Goal: Task Accomplishment & Management: Manage account settings

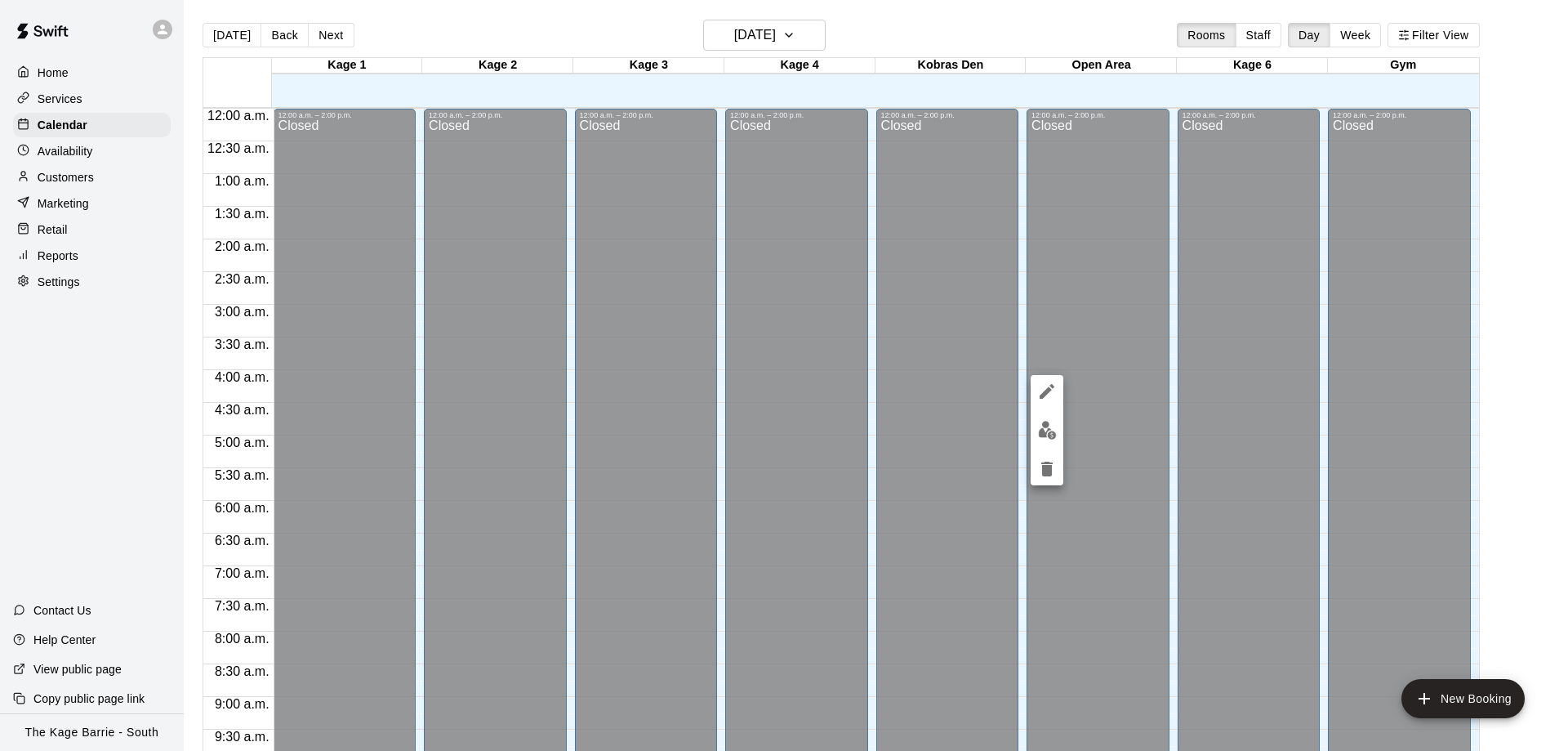
scroll to position [859, 0]
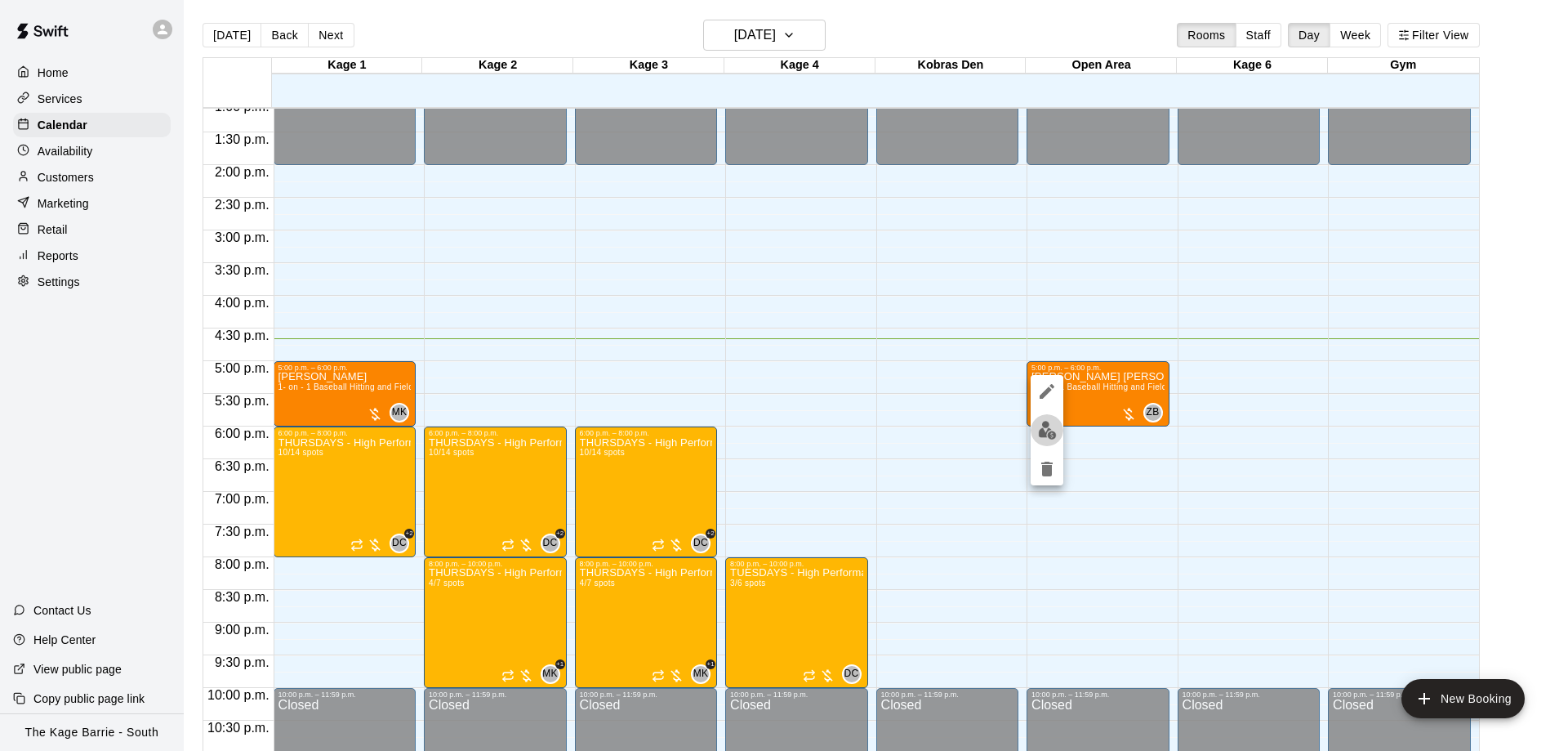
click at [1051, 435] on img "edit" at bounding box center [1047, 430] width 19 height 19
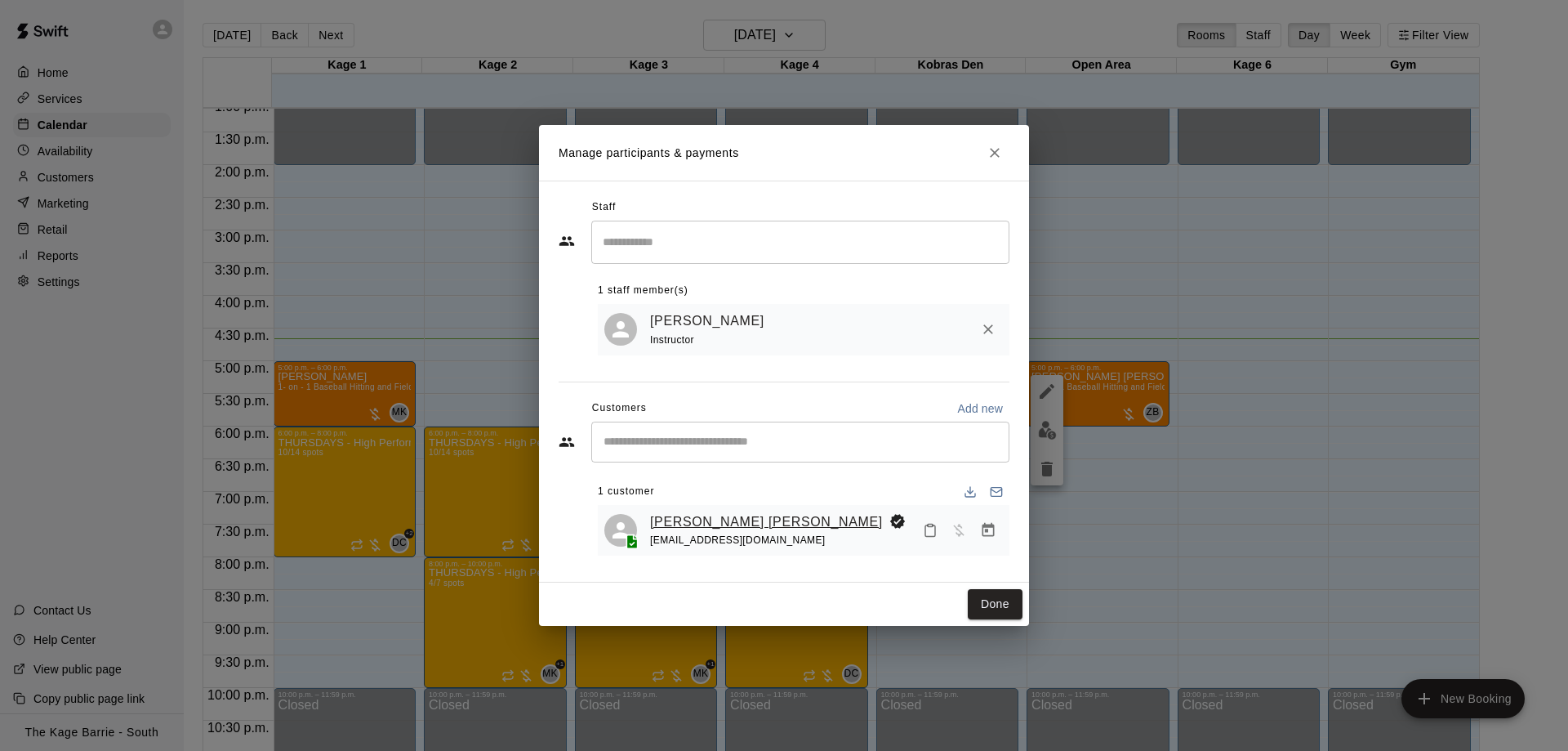
click at [652, 518] on link "[PERSON_NAME] [PERSON_NAME]" at bounding box center [766, 522] width 232 height 21
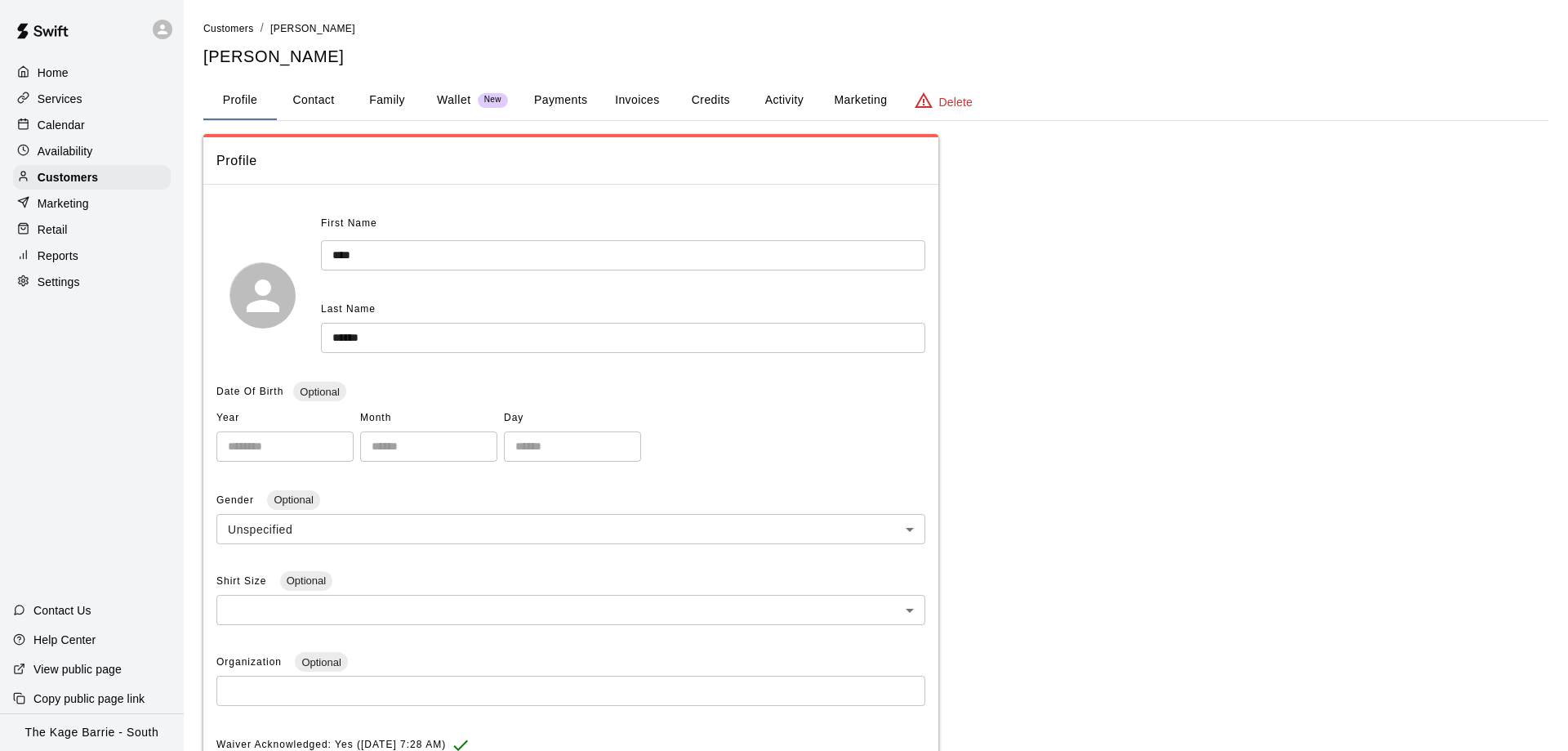
click at [788, 112] on button "Activity" at bounding box center [784, 100] width 73 height 39
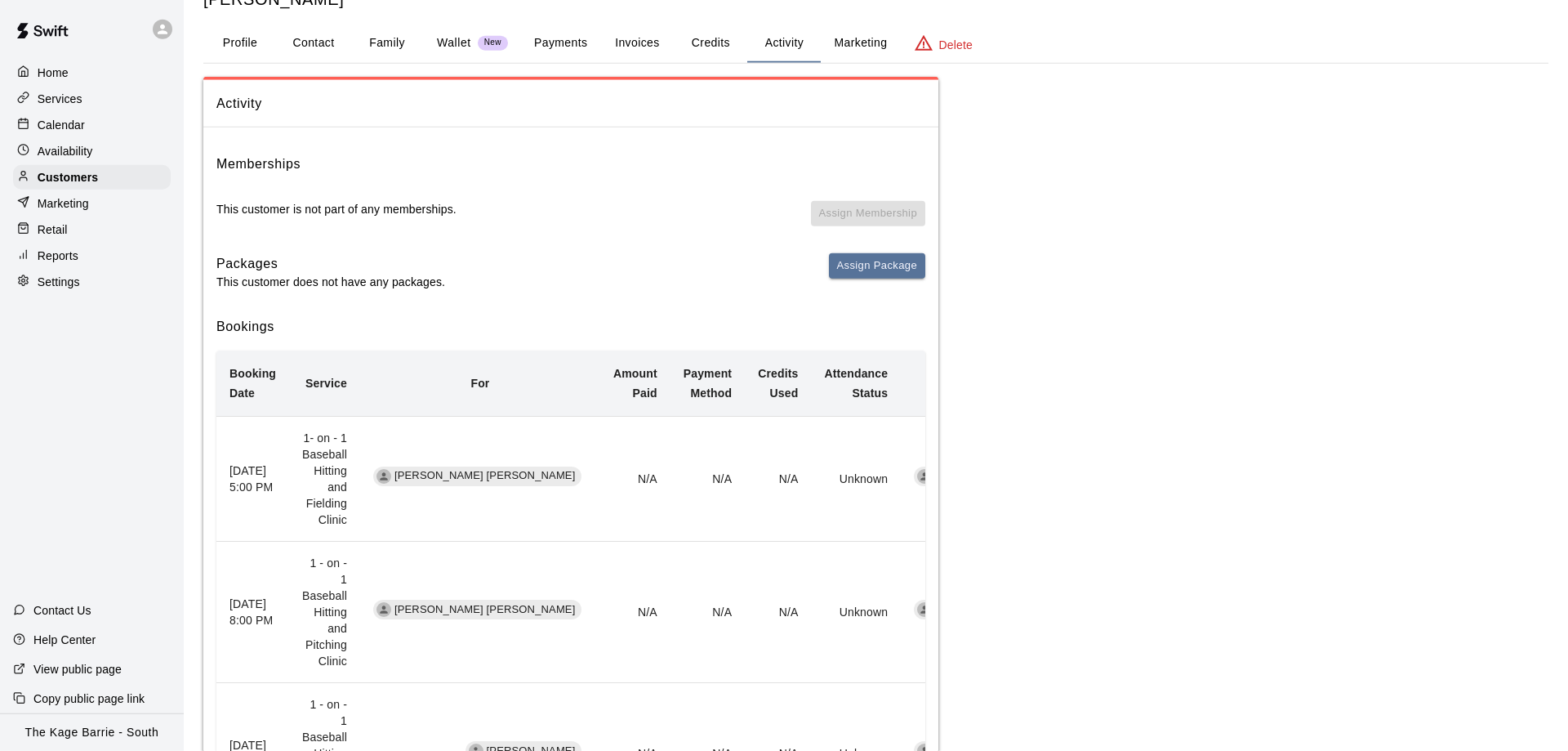
scroll to position [167, 0]
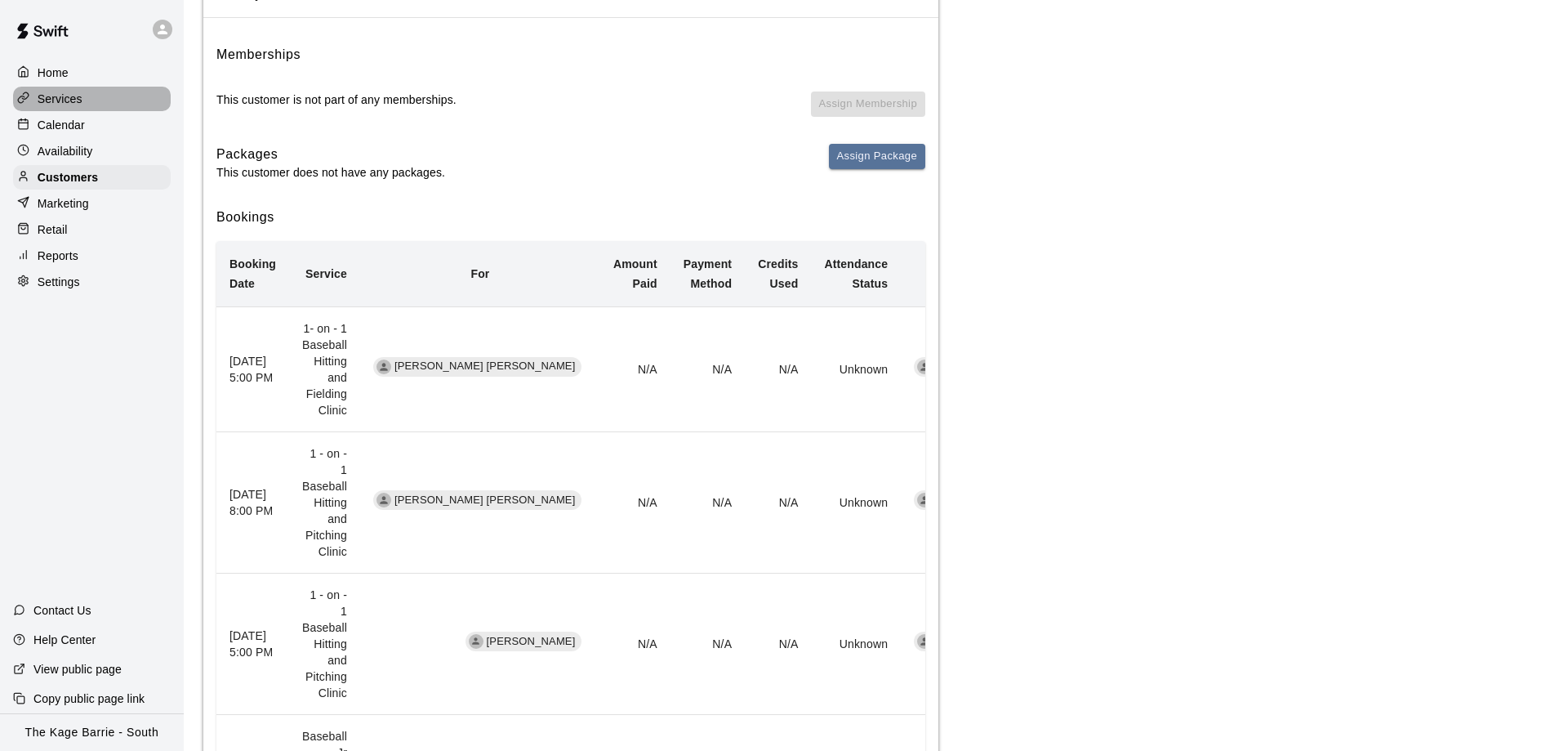
click at [67, 109] on div "Services" at bounding box center [92, 99] width 158 height 25
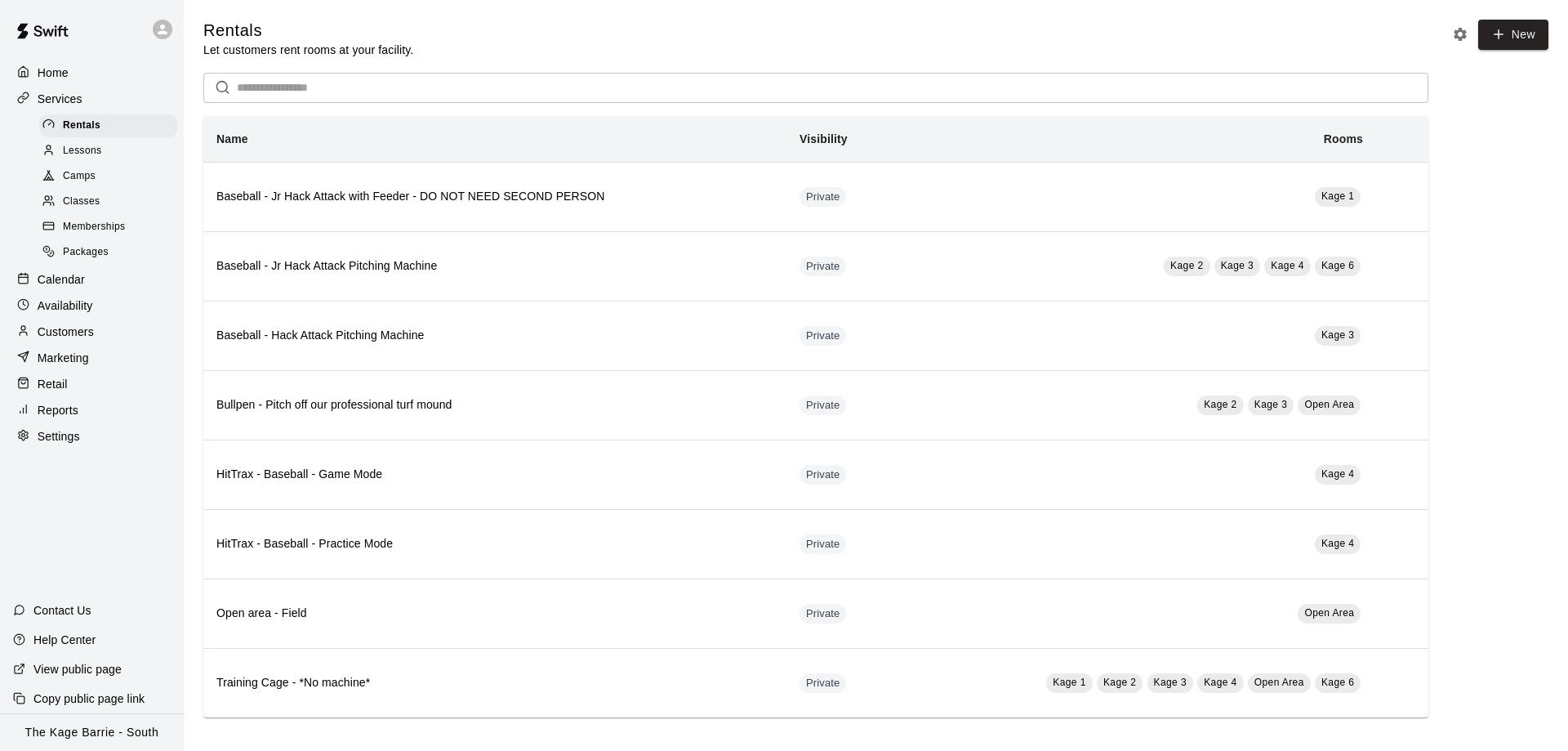
click at [67, 134] on span "Rentals" at bounding box center [82, 126] width 38 height 16
click at [67, 292] on div "Calendar" at bounding box center [92, 279] width 158 height 25
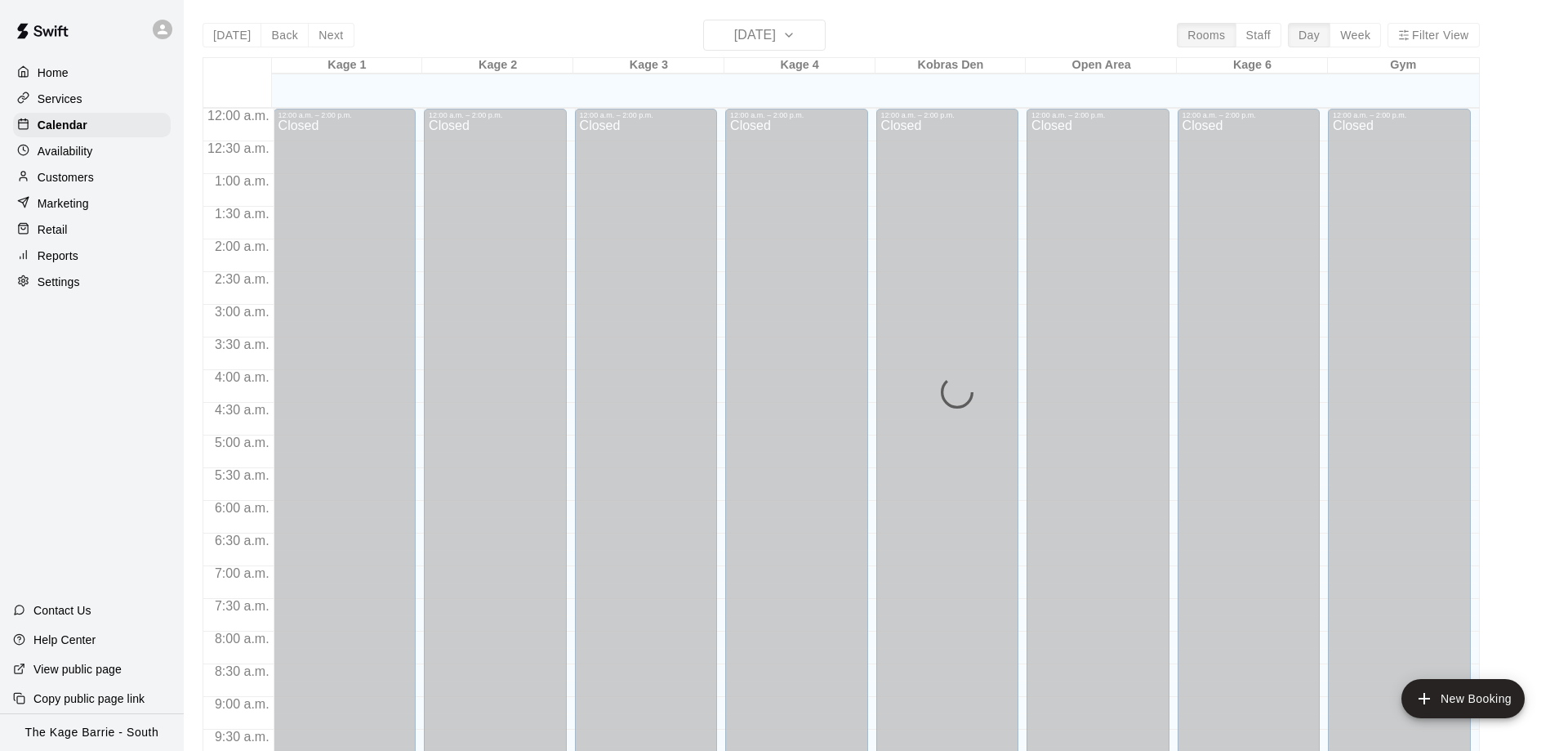
scroll to position [859, 0]
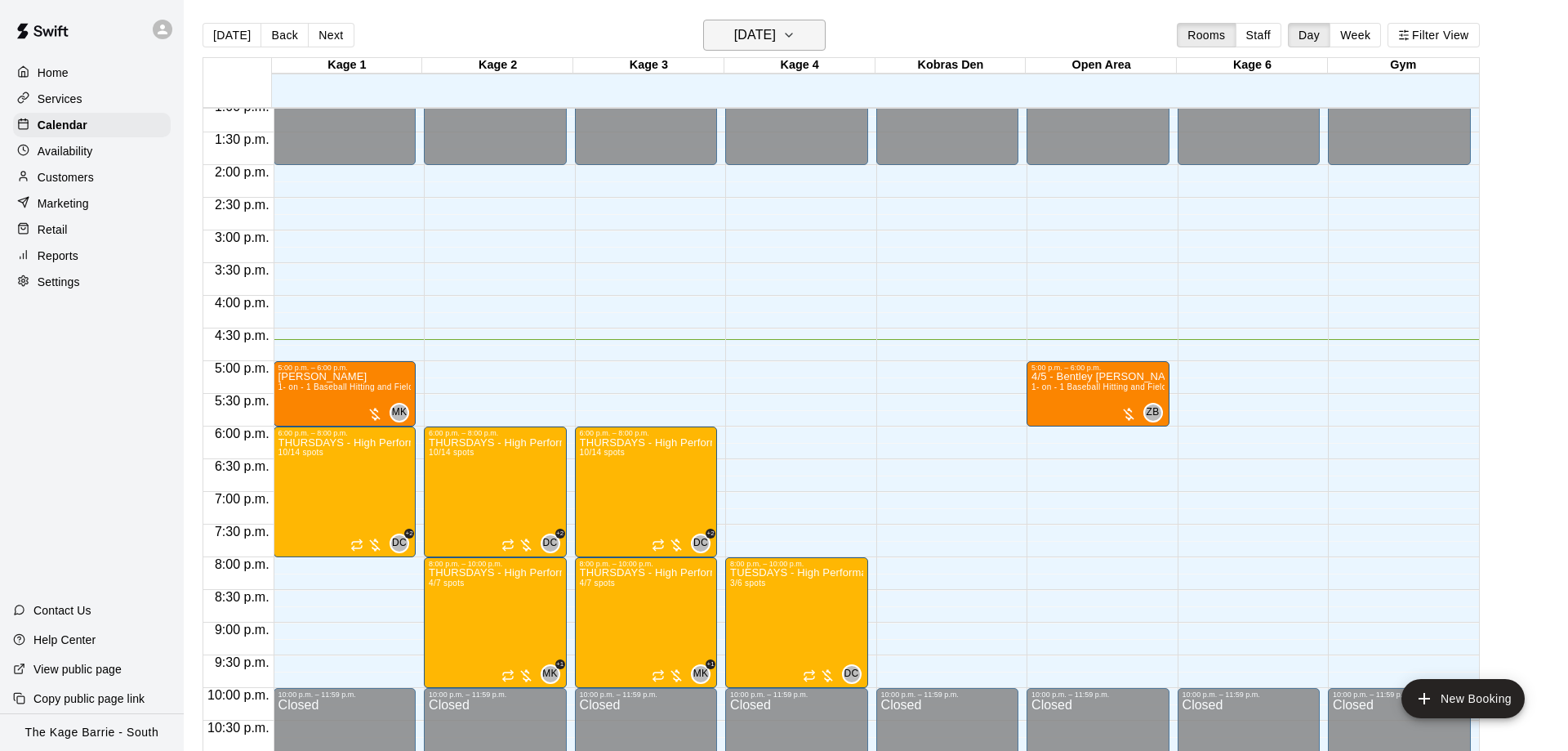
click at [775, 30] on h6 "[DATE]" at bounding box center [755, 35] width 42 height 23
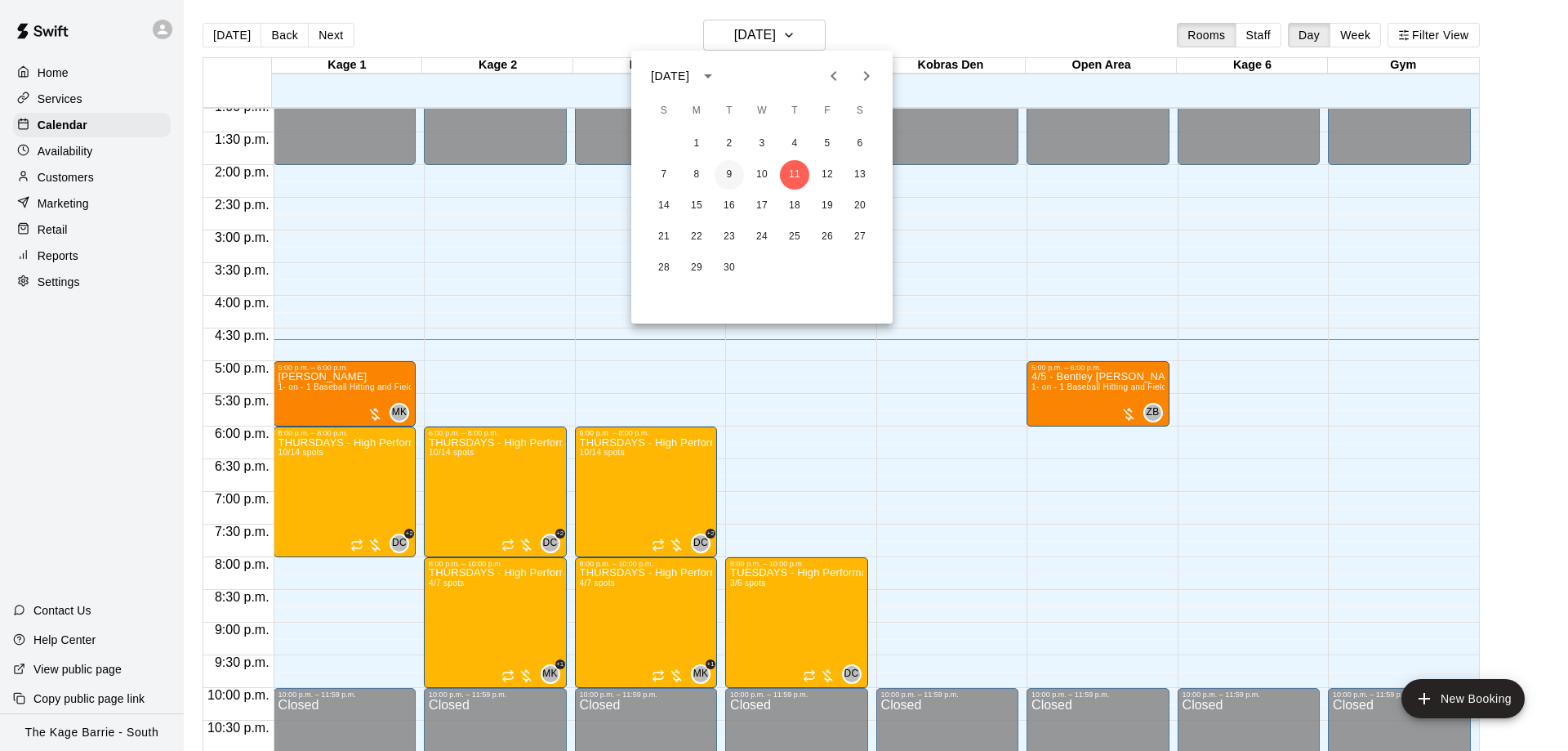
click at [735, 185] on button "9" at bounding box center [729, 175] width 30 height 30
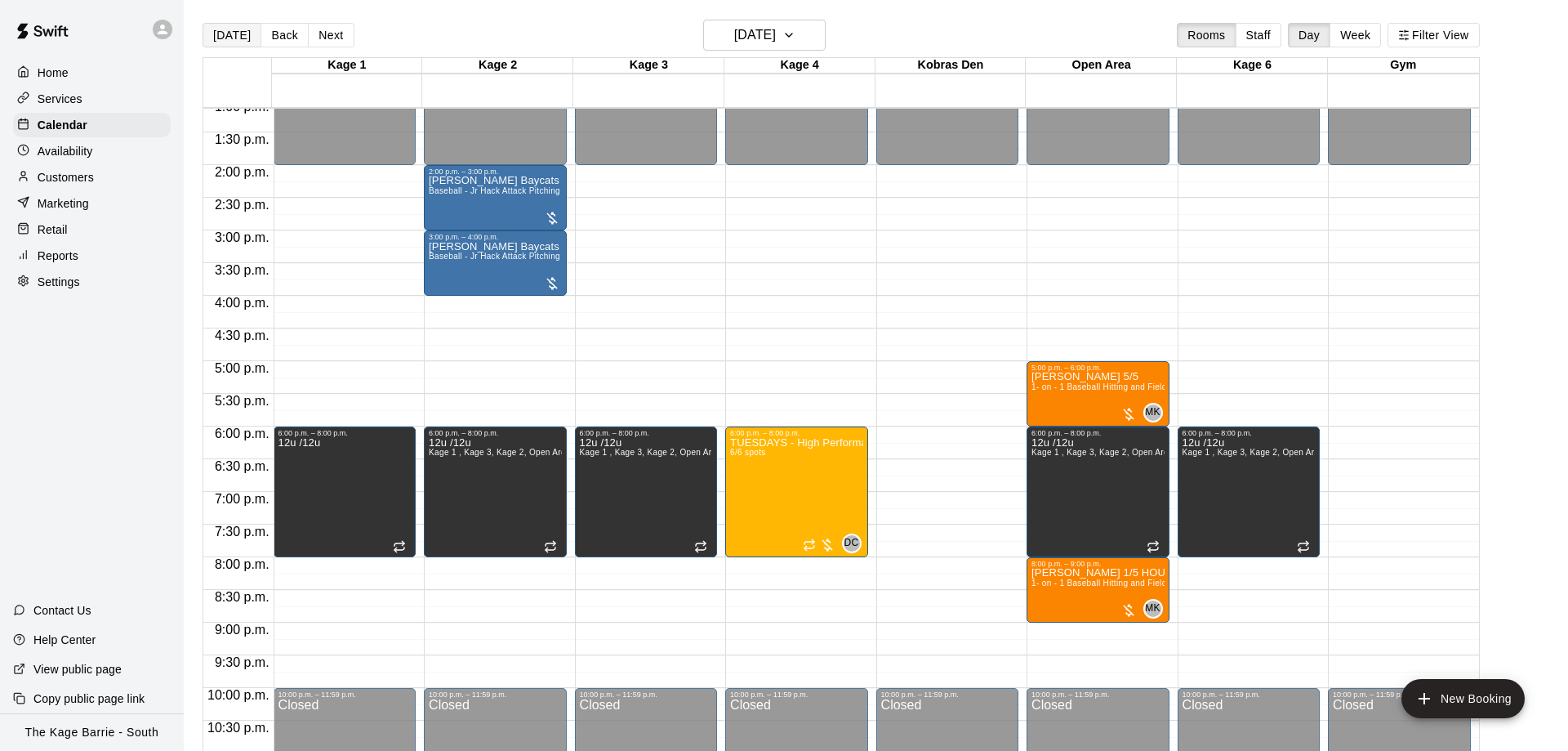
click at [217, 33] on button "[DATE]" at bounding box center [232, 35] width 59 height 25
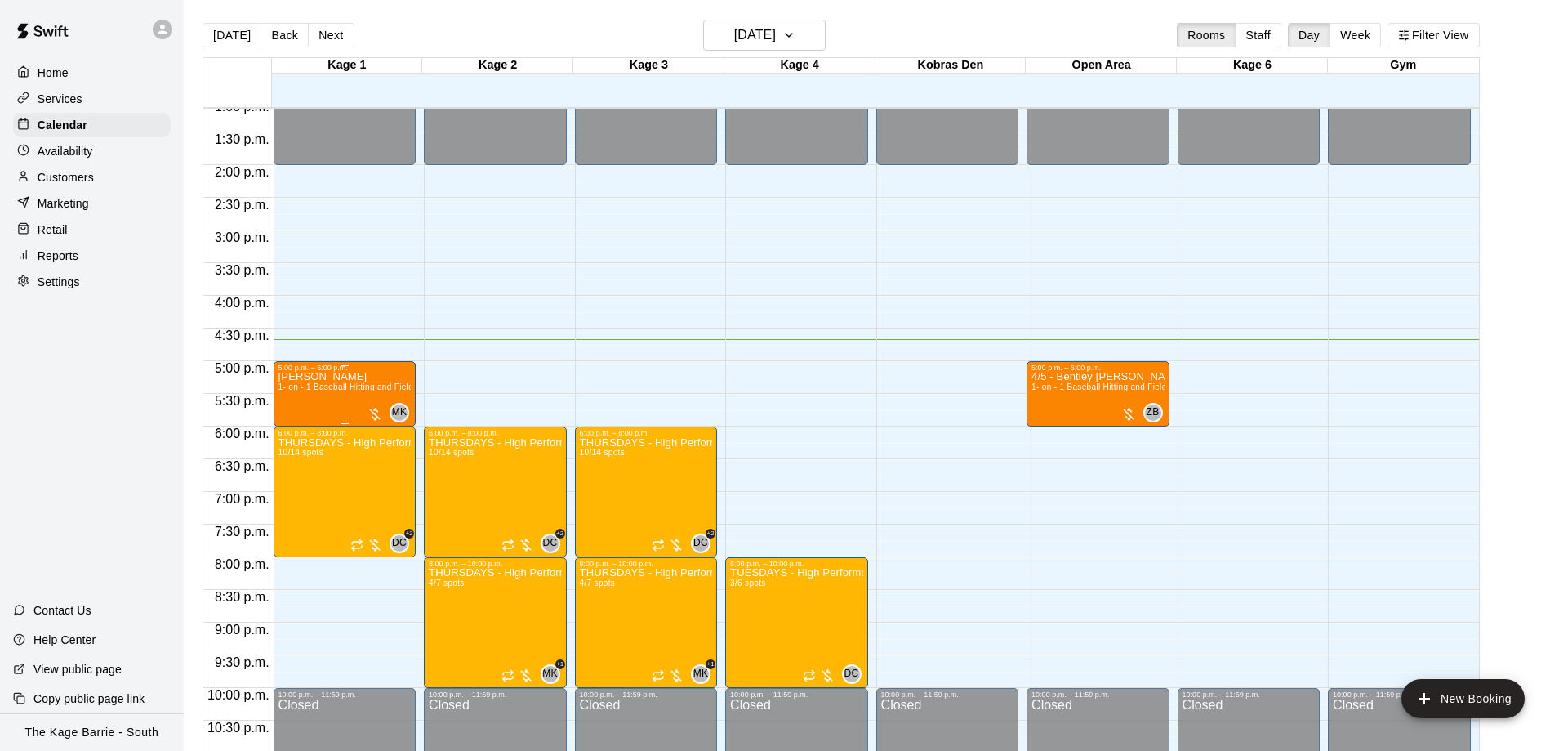
click at [314, 376] on p "[PERSON_NAME]" at bounding box center [345, 376] width 133 height 0
click at [301, 397] on icon "edit" at bounding box center [292, 397] width 20 height 20
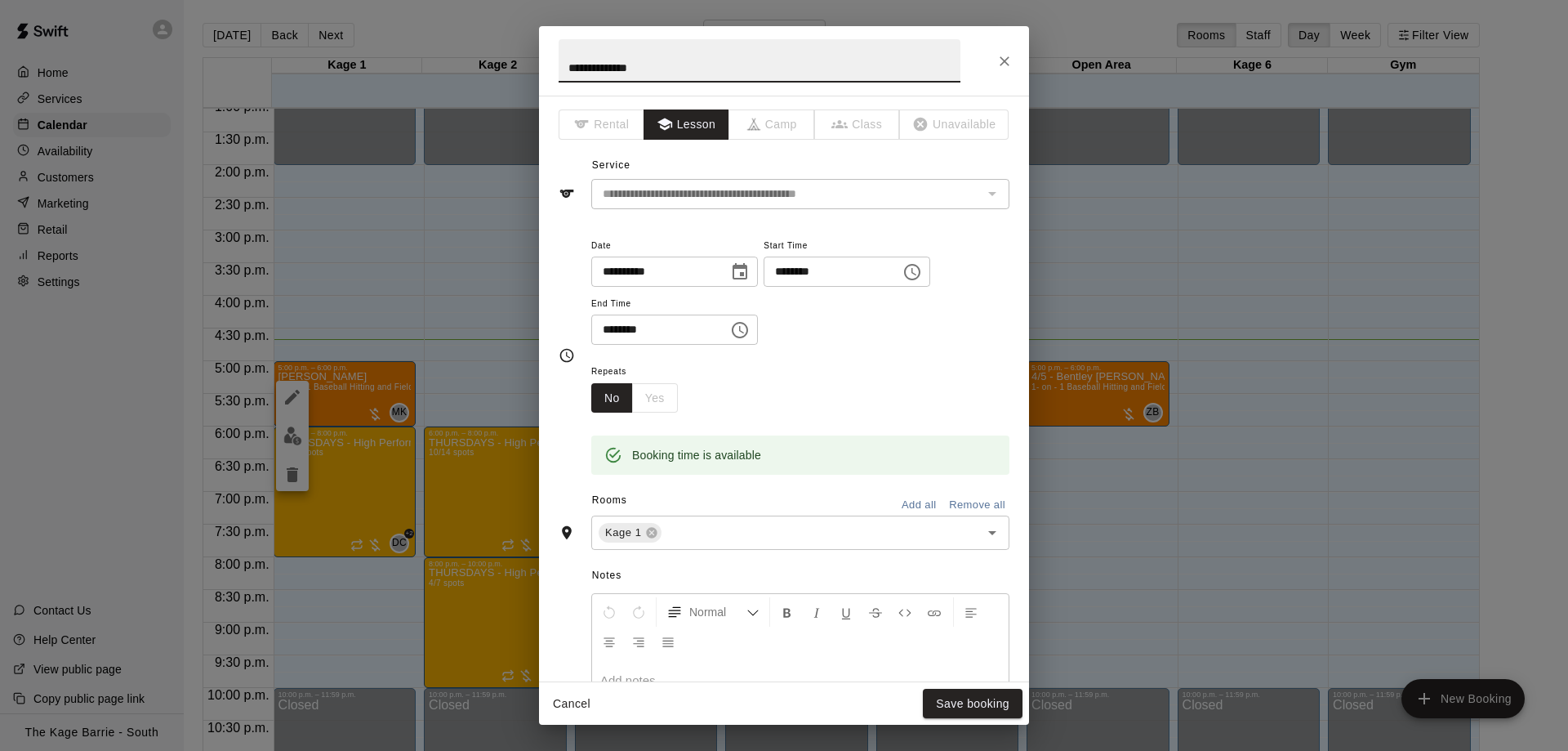
click at [565, 64] on input "**********" at bounding box center [759, 61] width 402 height 44
type input "**********"
click at [968, 701] on button "Save booking" at bounding box center [972, 703] width 99 height 30
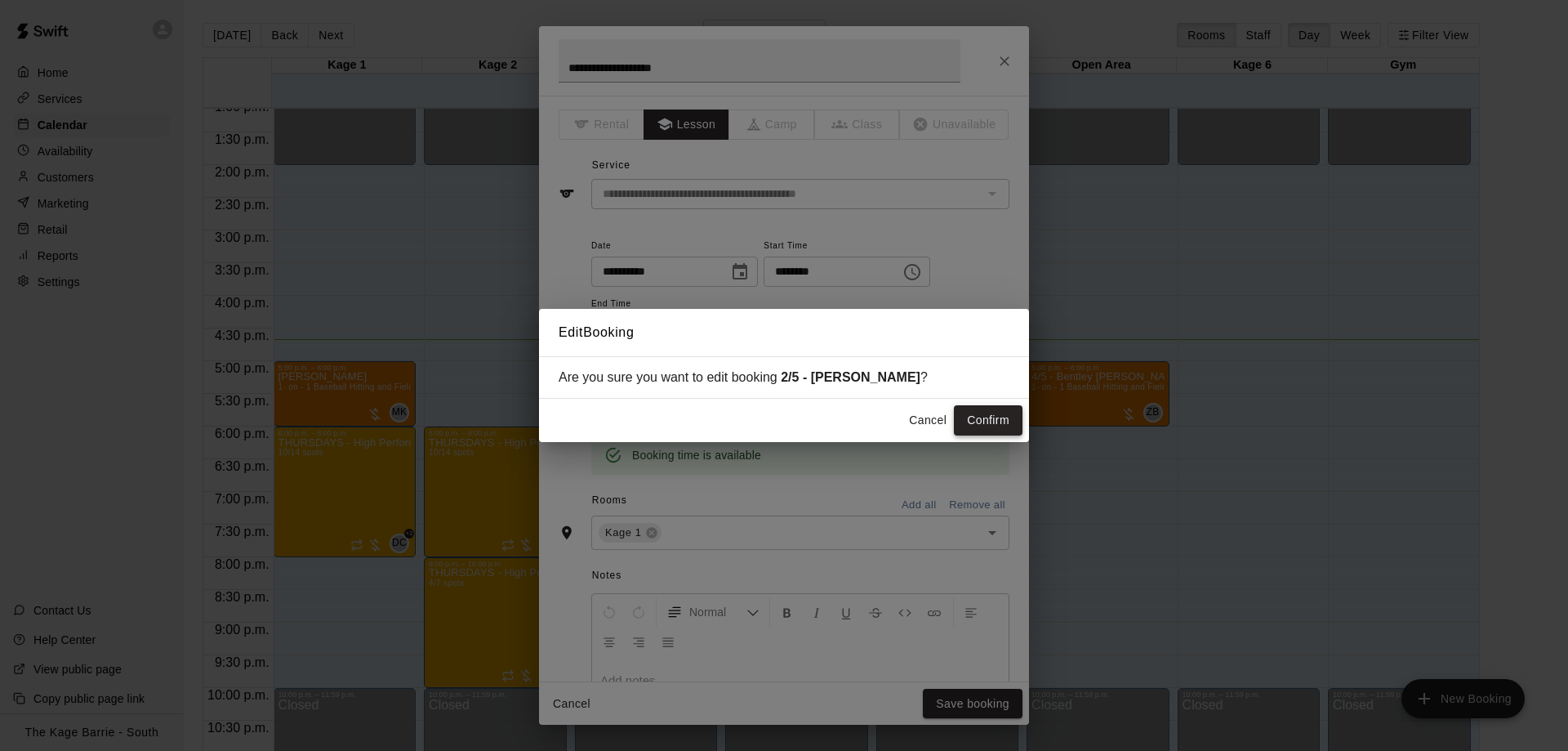
drag, startPoint x: 999, startPoint y: 421, endPoint x: 1000, endPoint y: 407, distance: 14.0
click at [999, 420] on button "Confirm" at bounding box center [988, 420] width 69 height 30
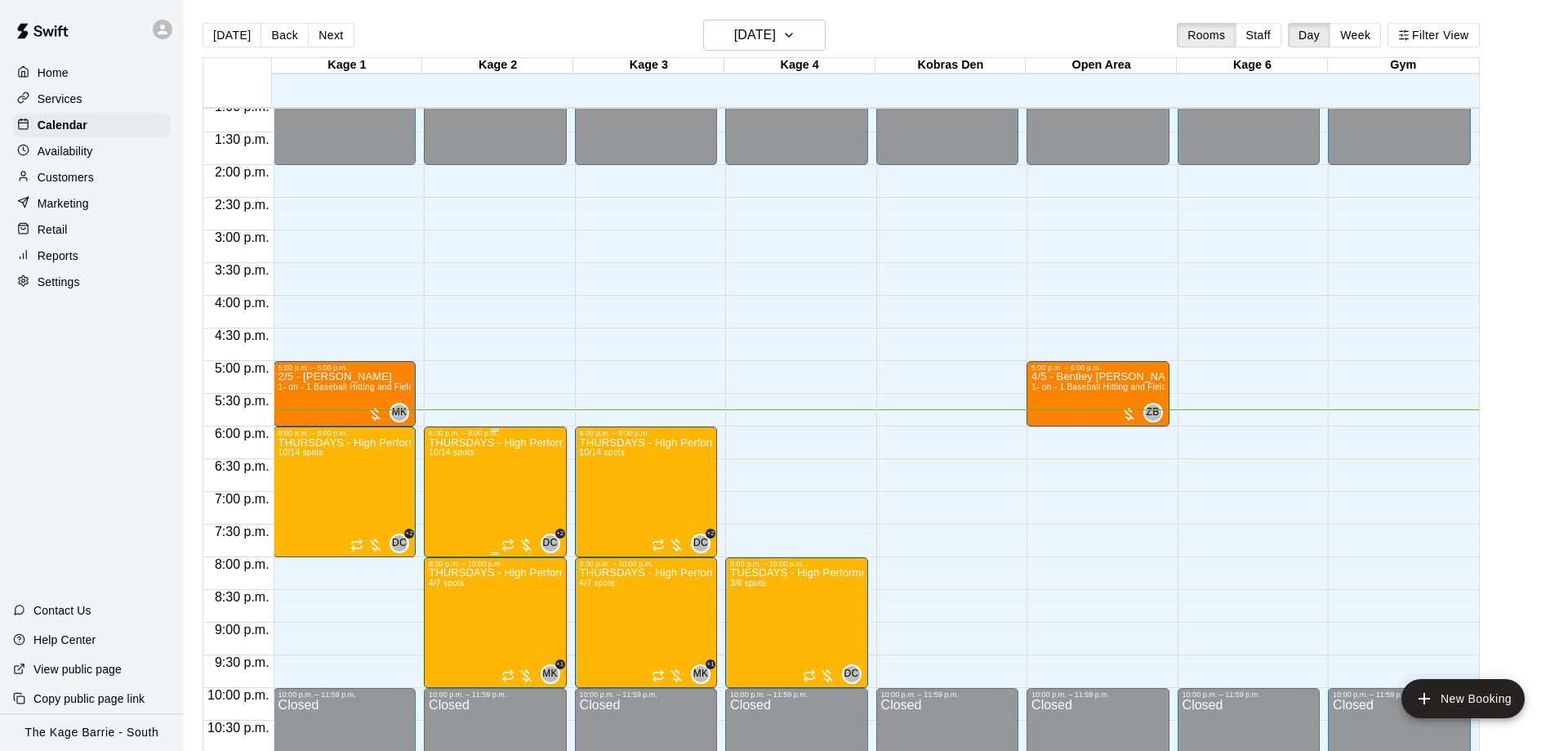
click at [440, 490] on img "edit" at bounding box center [443, 495] width 19 height 19
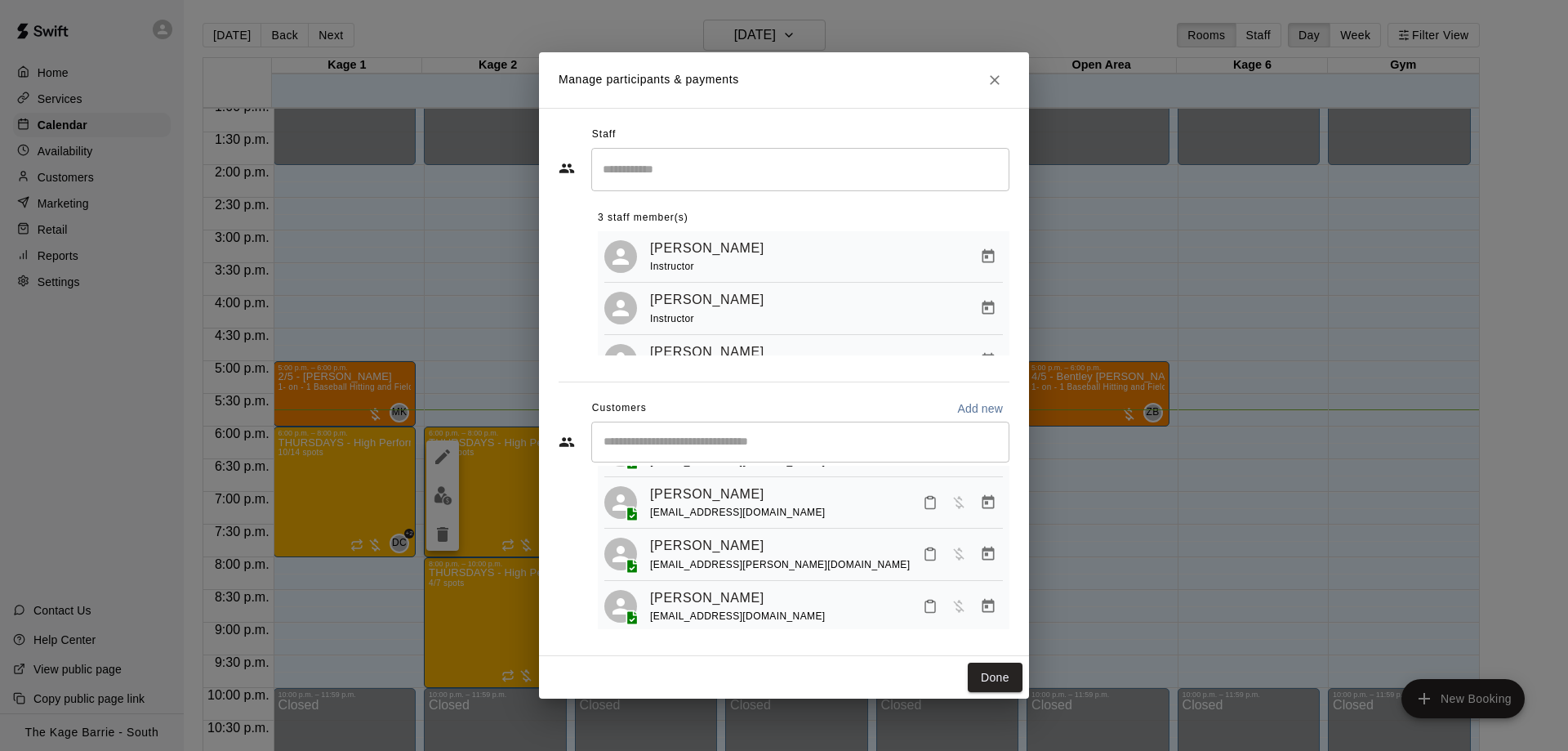
scroll to position [417, 0]
click at [987, 75] on icon "Close" at bounding box center [995, 80] width 16 height 16
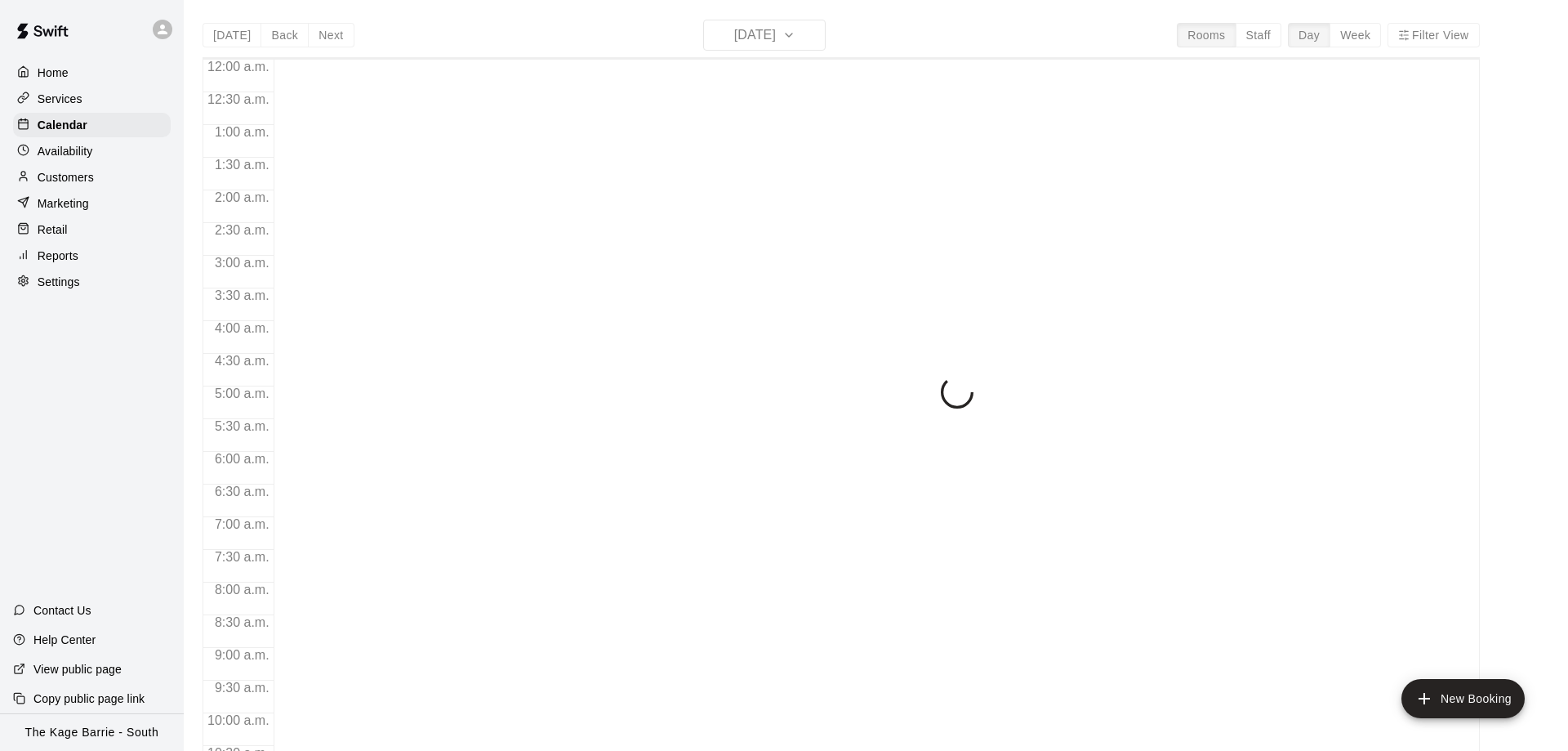
scroll to position [859, 0]
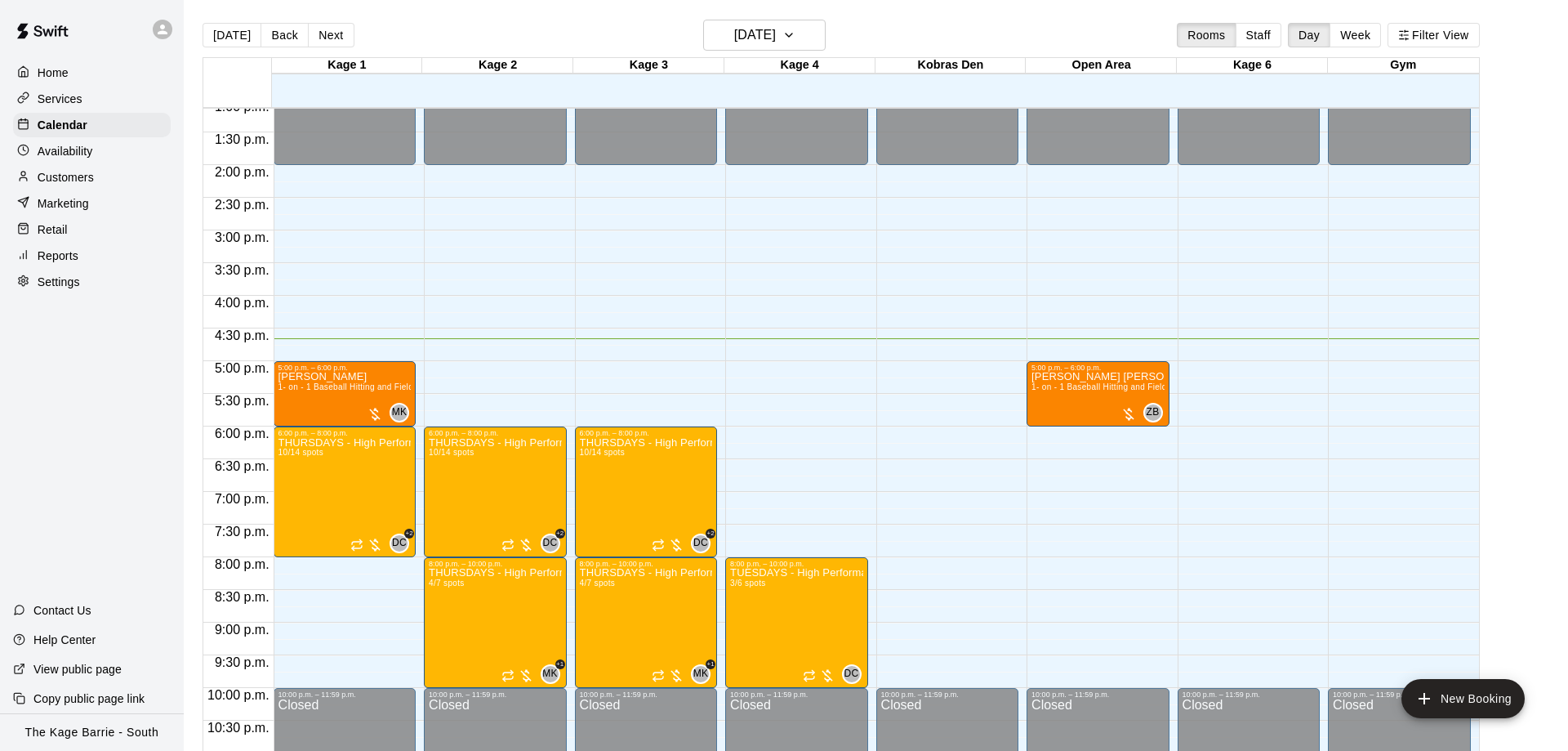
click at [847, 39] on div "[DATE] Back [DATE][DATE] Rooms Staff Day Week Filter View" at bounding box center [841, 39] width 1277 height 38
click at [795, 39] on icon "button" at bounding box center [789, 35] width 13 height 20
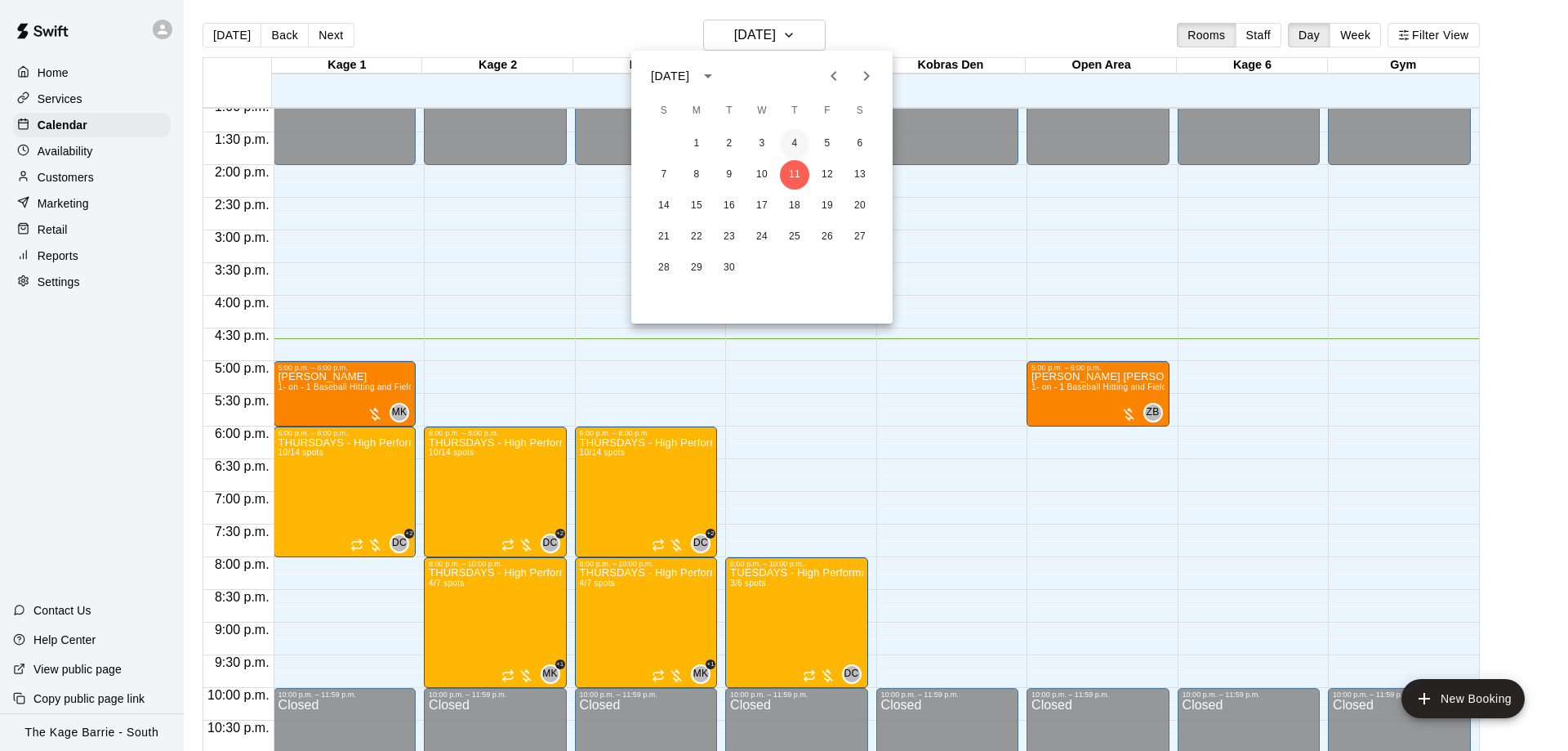
click at [789, 147] on button "4" at bounding box center [794, 144] width 30 height 30
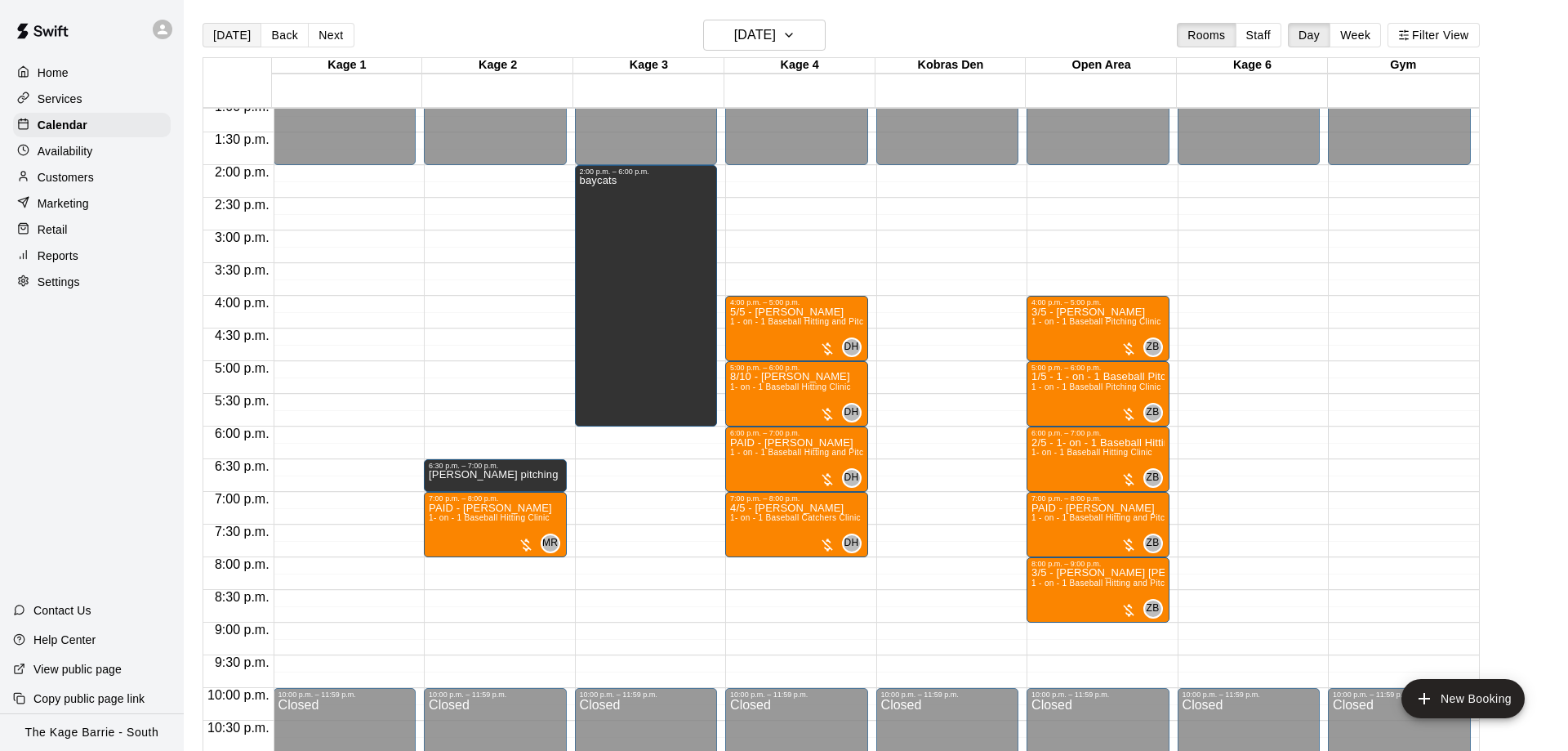
click at [246, 31] on button "[DATE]" at bounding box center [232, 35] width 59 height 25
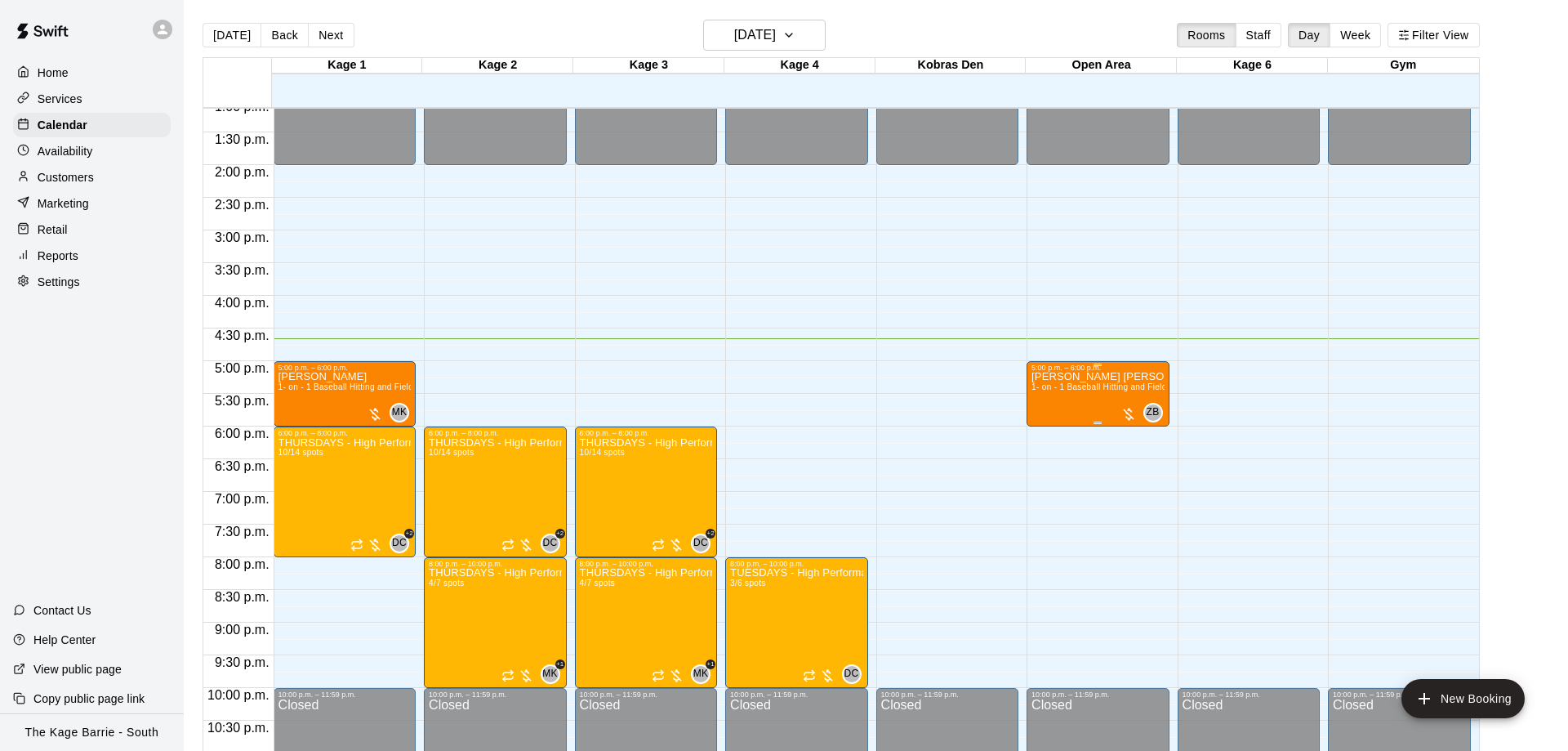
click at [1101, 391] on span "1- on - 1 Baseball Hitting and Fielding Clinic" at bounding box center [1117, 386] width 171 height 9
click at [1051, 390] on button "edit" at bounding box center [1047, 403] width 33 height 33
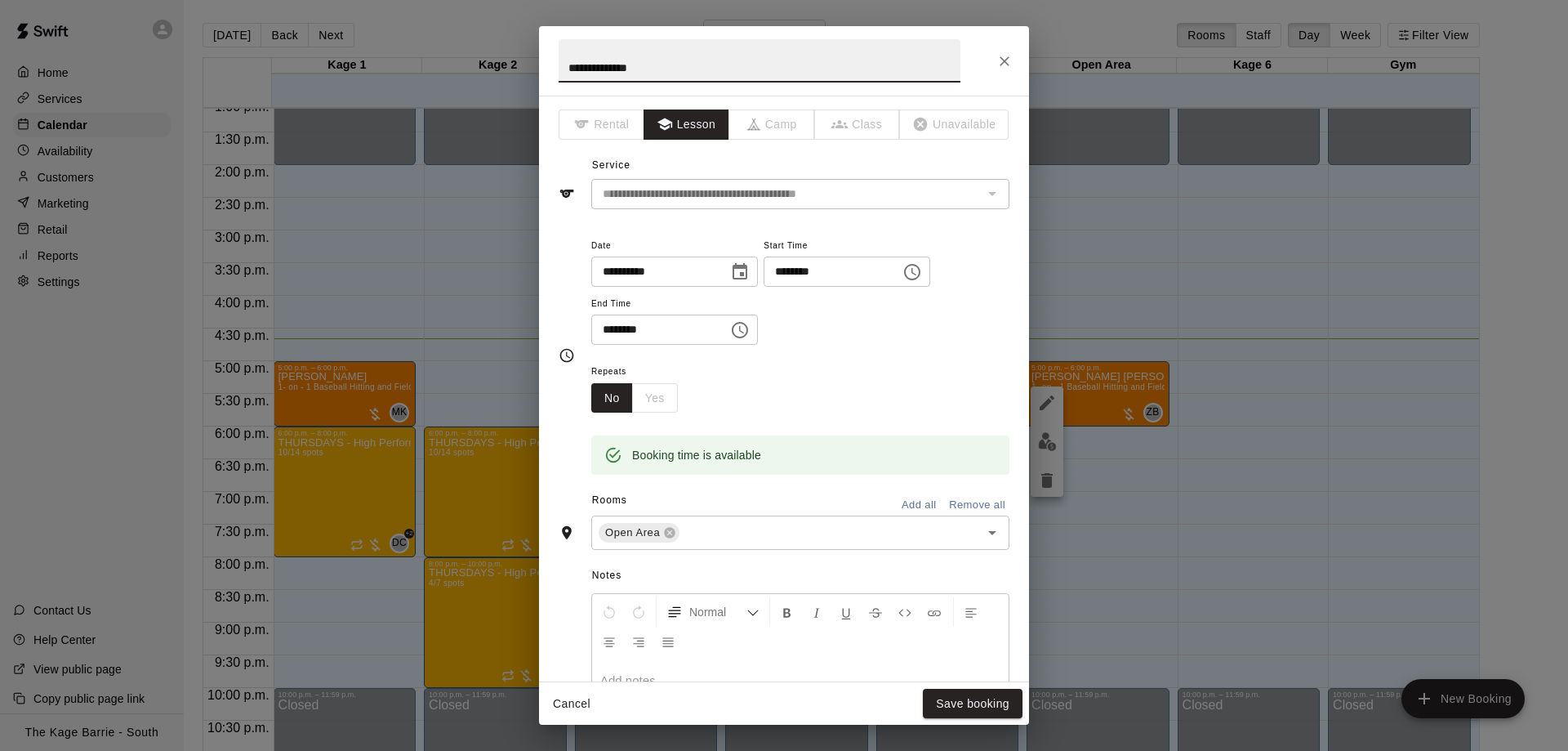
click at [566, 61] on input "**********" at bounding box center [759, 61] width 402 height 44
type input "**********"
click at [950, 703] on button "Save booking" at bounding box center [972, 703] width 99 height 30
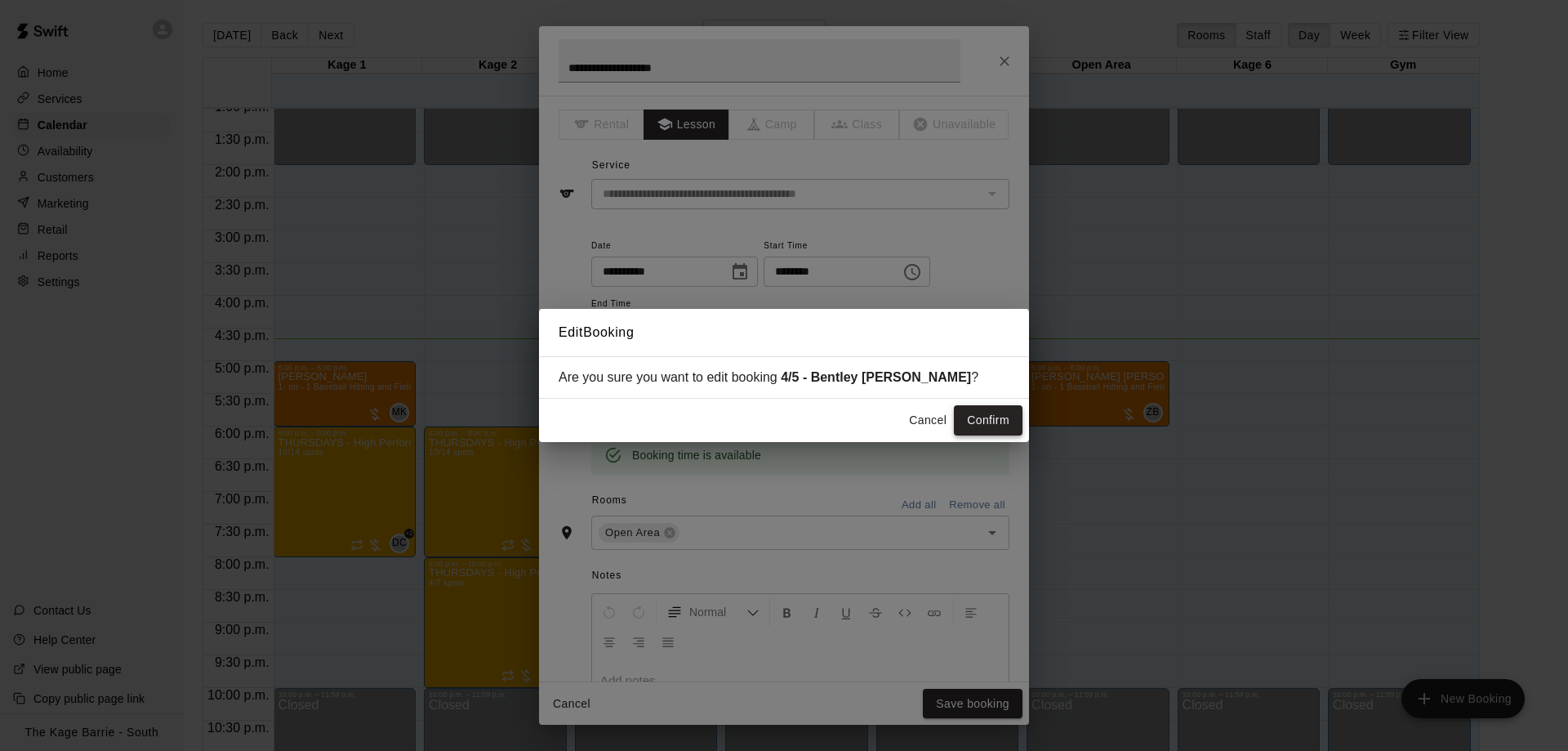
click at [991, 418] on button "Confirm" at bounding box center [988, 420] width 69 height 30
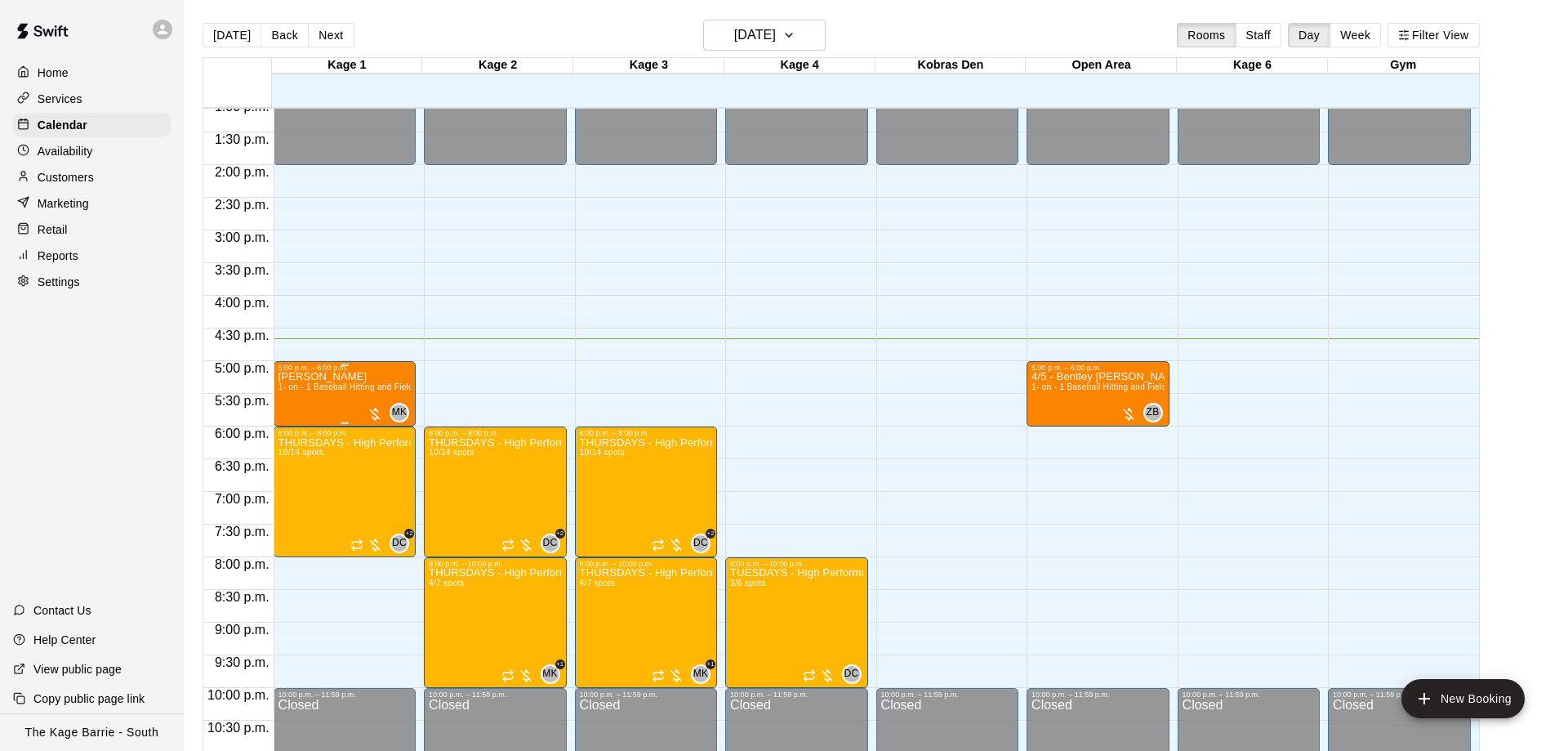
click at [349, 391] on span "1- on - 1 Baseball Hitting and Fielding Clinic" at bounding box center [364, 386] width 171 height 9
click at [291, 439] on img "edit" at bounding box center [292, 441] width 19 height 19
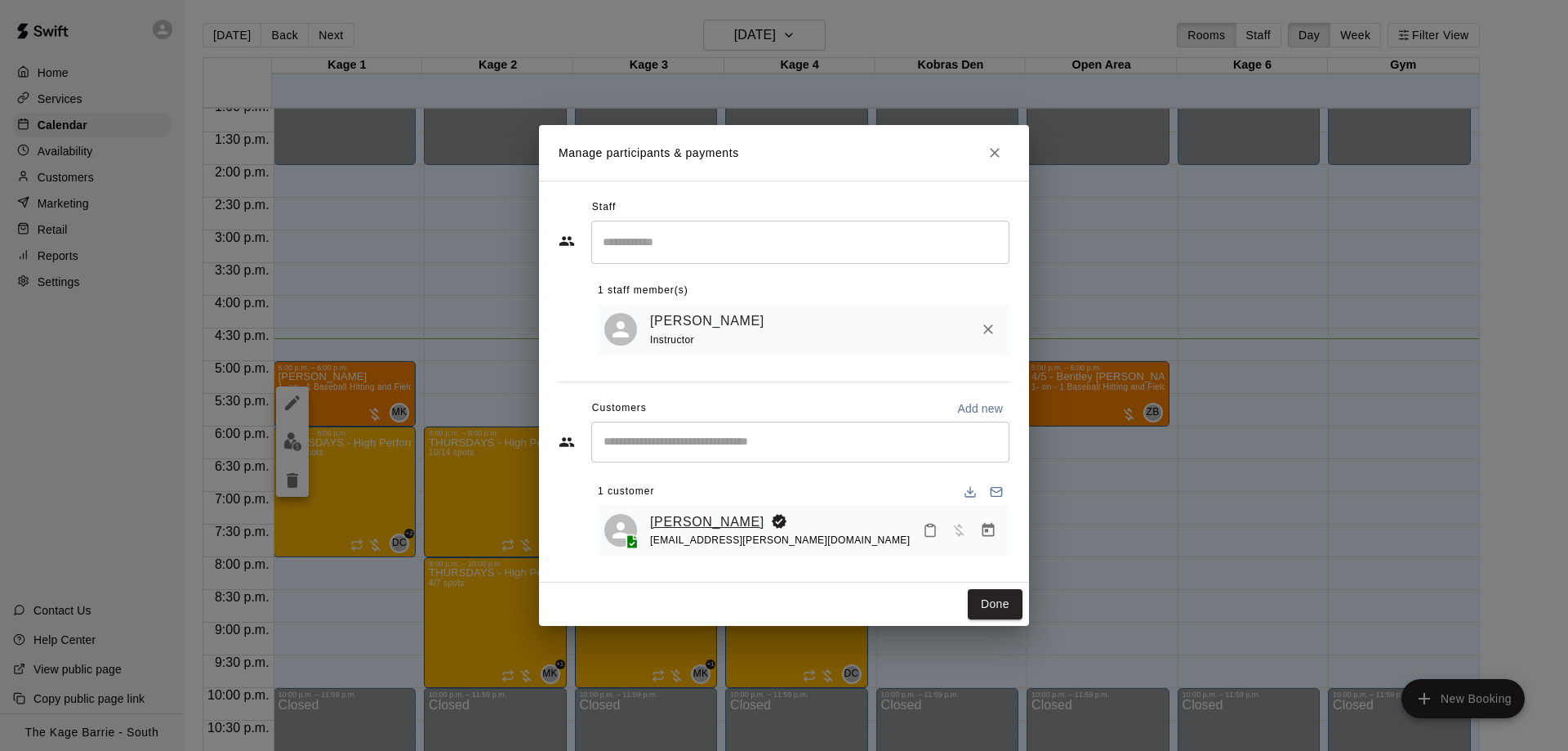
click at [674, 522] on link "Lennox Palombi" at bounding box center [706, 522] width 114 height 21
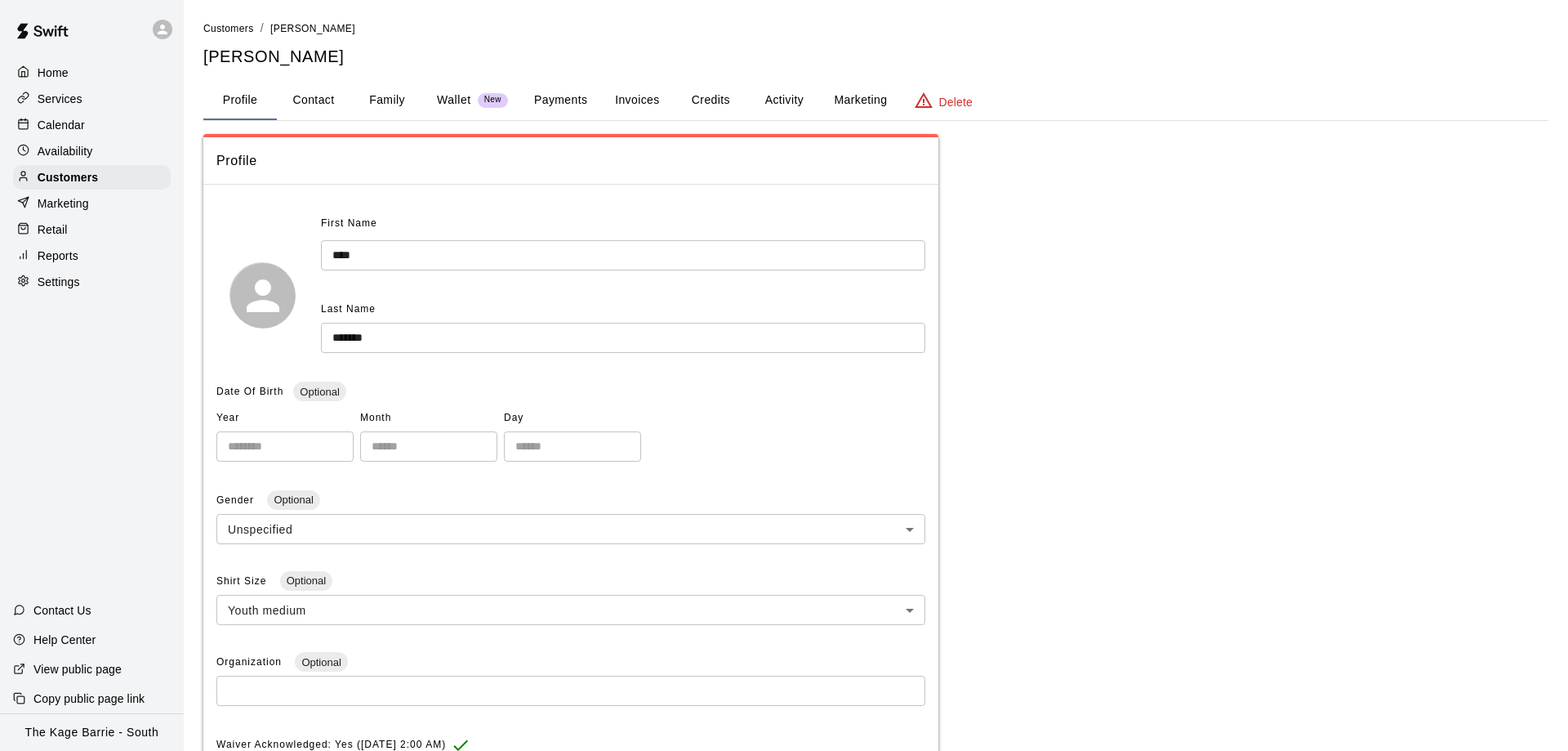
click at [782, 99] on button "Activity" at bounding box center [784, 100] width 73 height 39
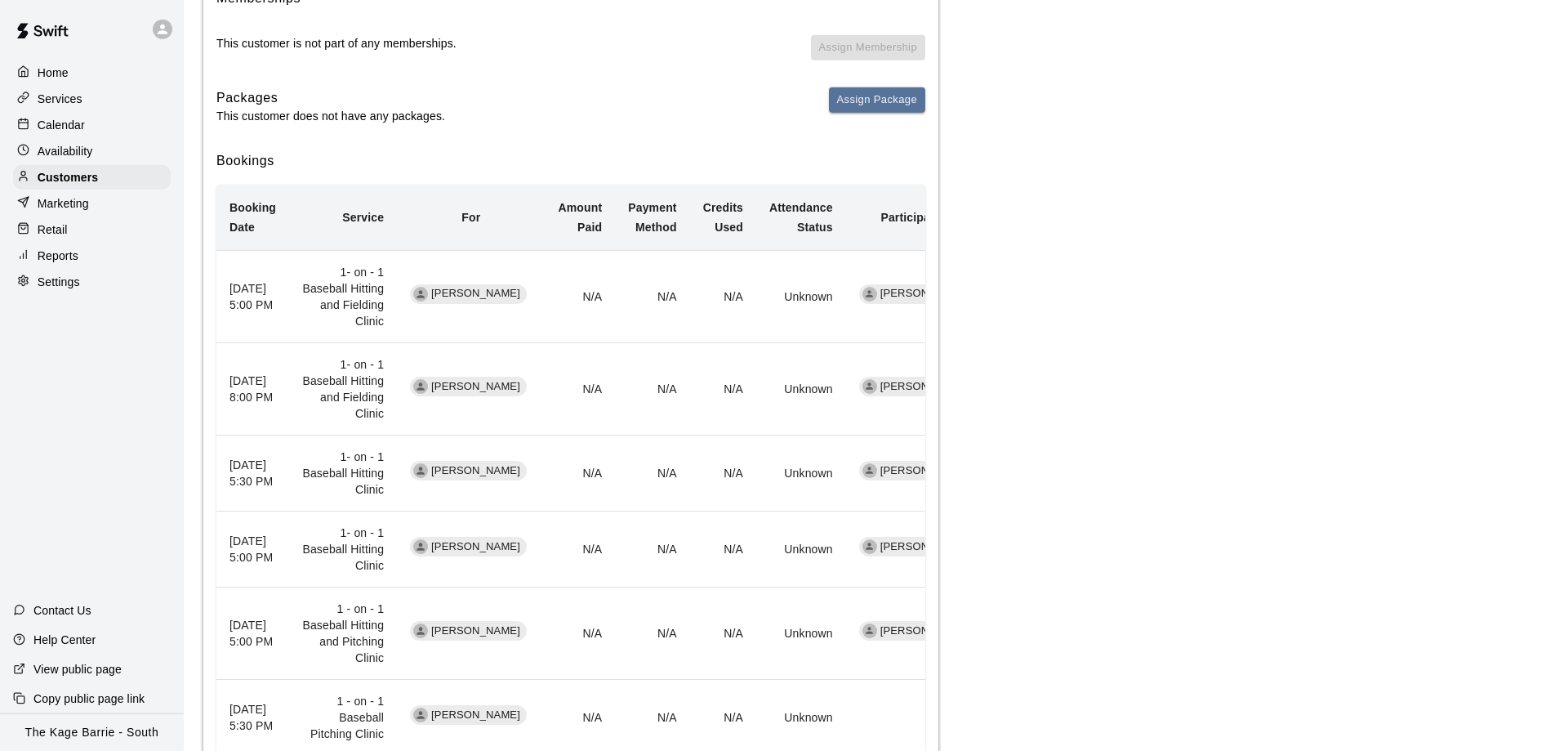
scroll to position [250, 0]
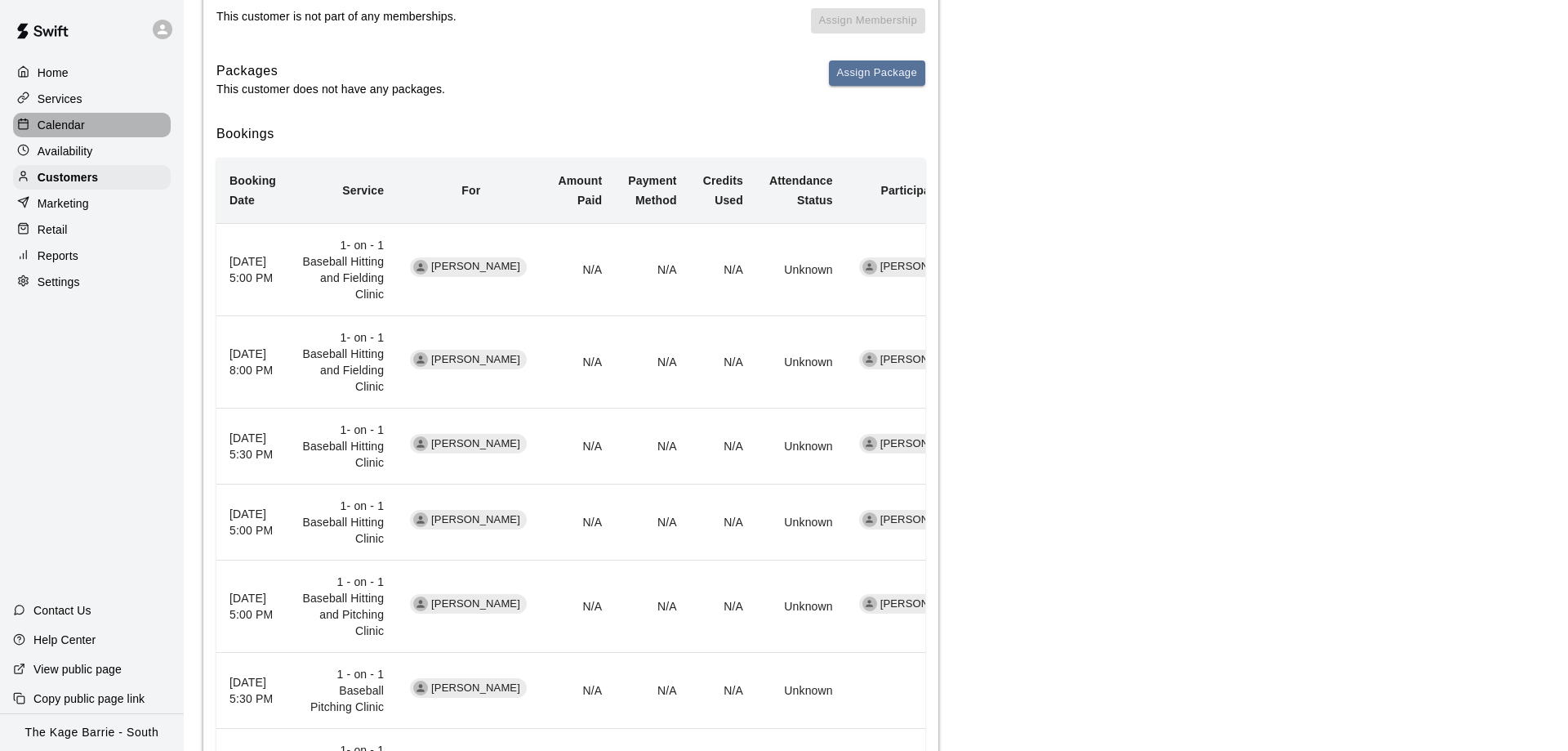
click at [38, 121] on p "Calendar" at bounding box center [62, 125] width 48 height 16
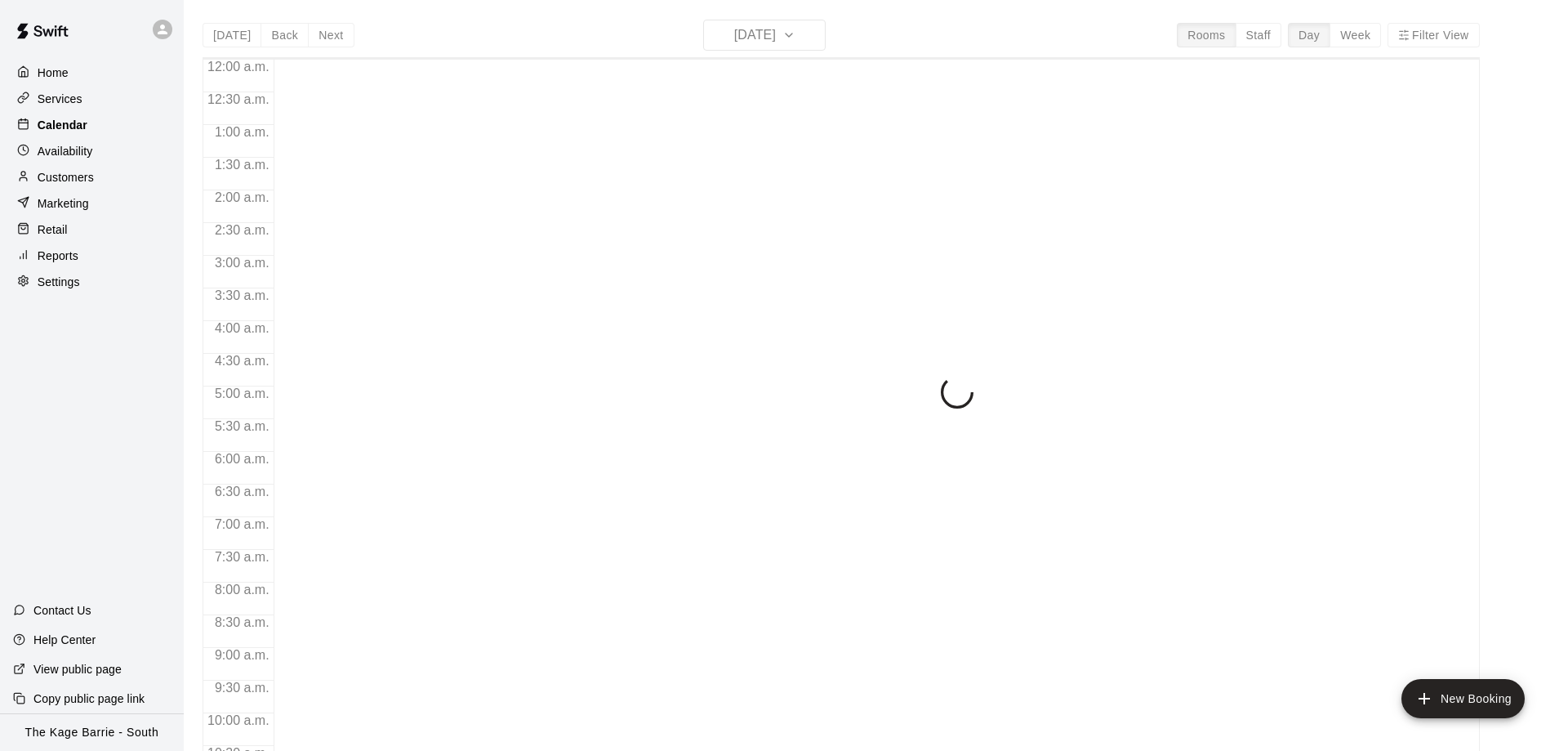
scroll to position [859, 0]
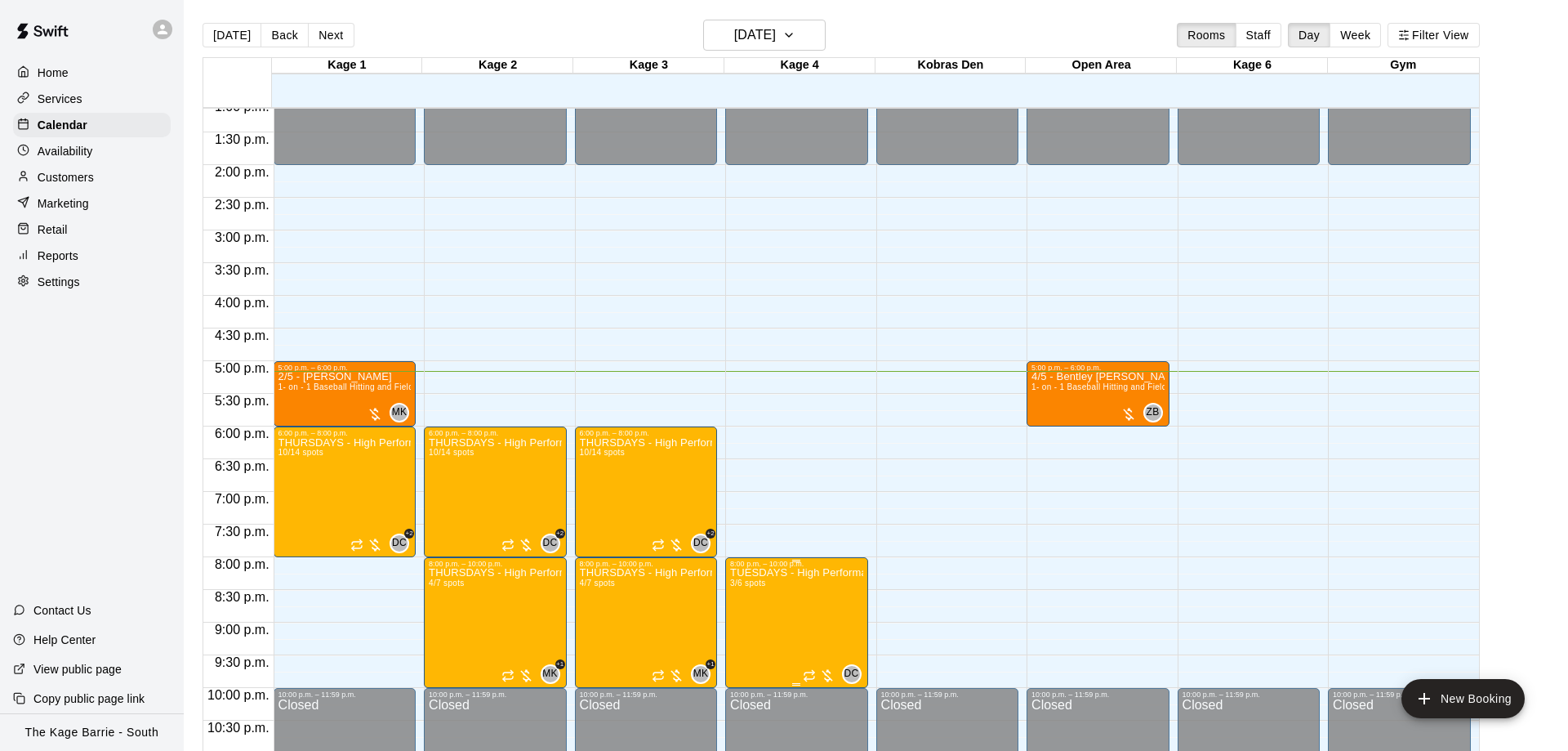
click at [745, 629] on img "edit" at bounding box center [745, 626] width 19 height 19
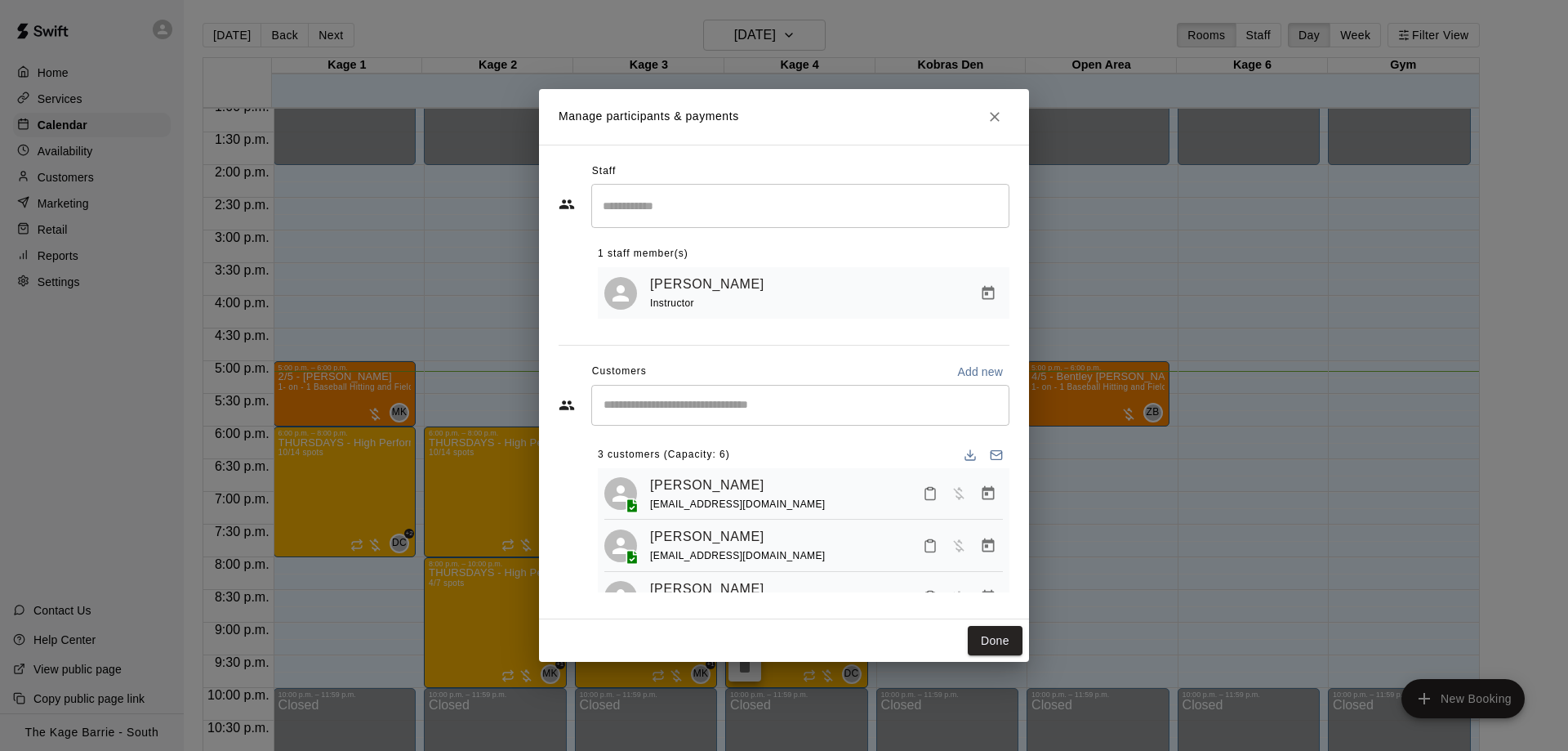
scroll to position [44, 0]
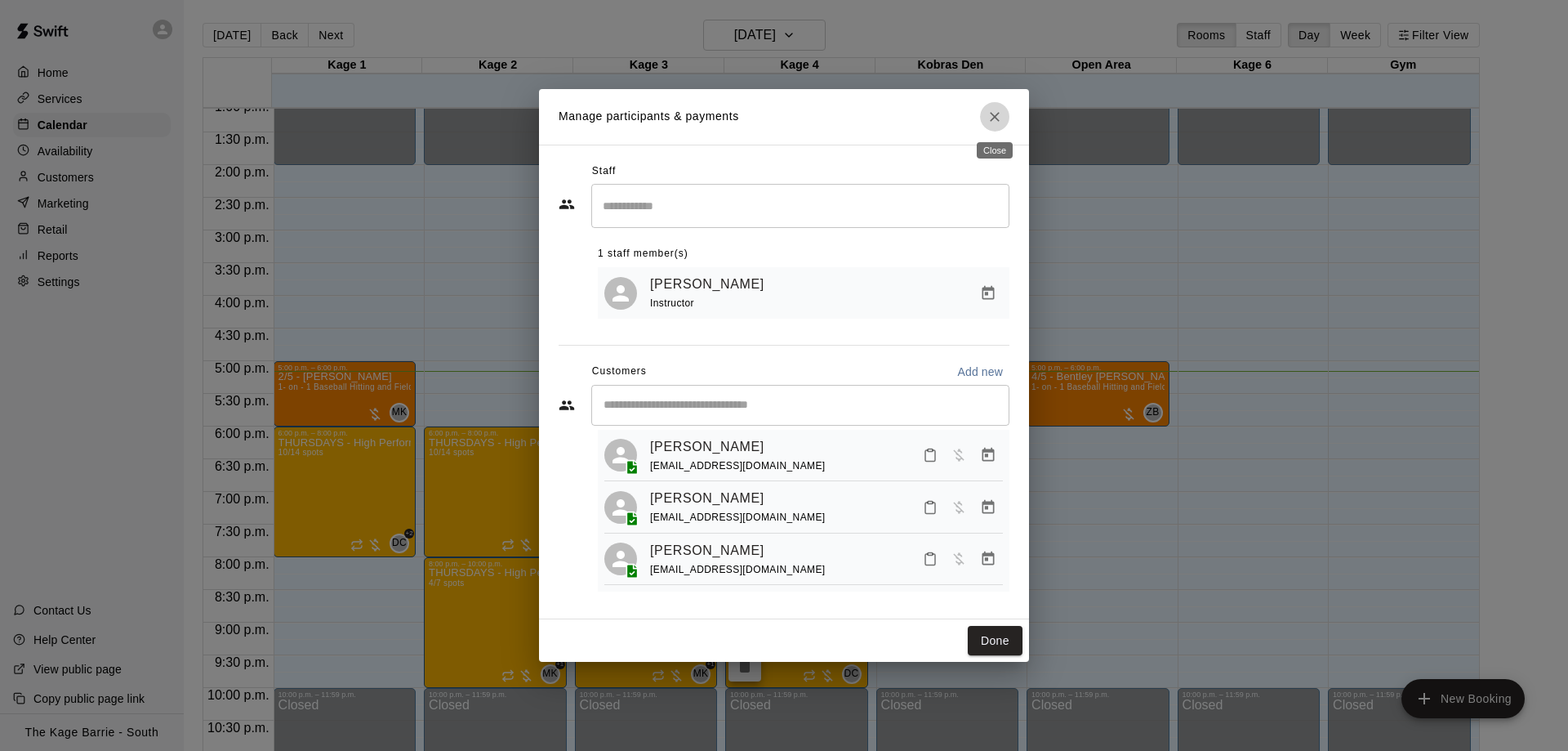
drag, startPoint x: 991, startPoint y: 120, endPoint x: 781, endPoint y: 73, distance: 215.2
click at [991, 118] on icon "Close" at bounding box center [995, 117] width 10 height 10
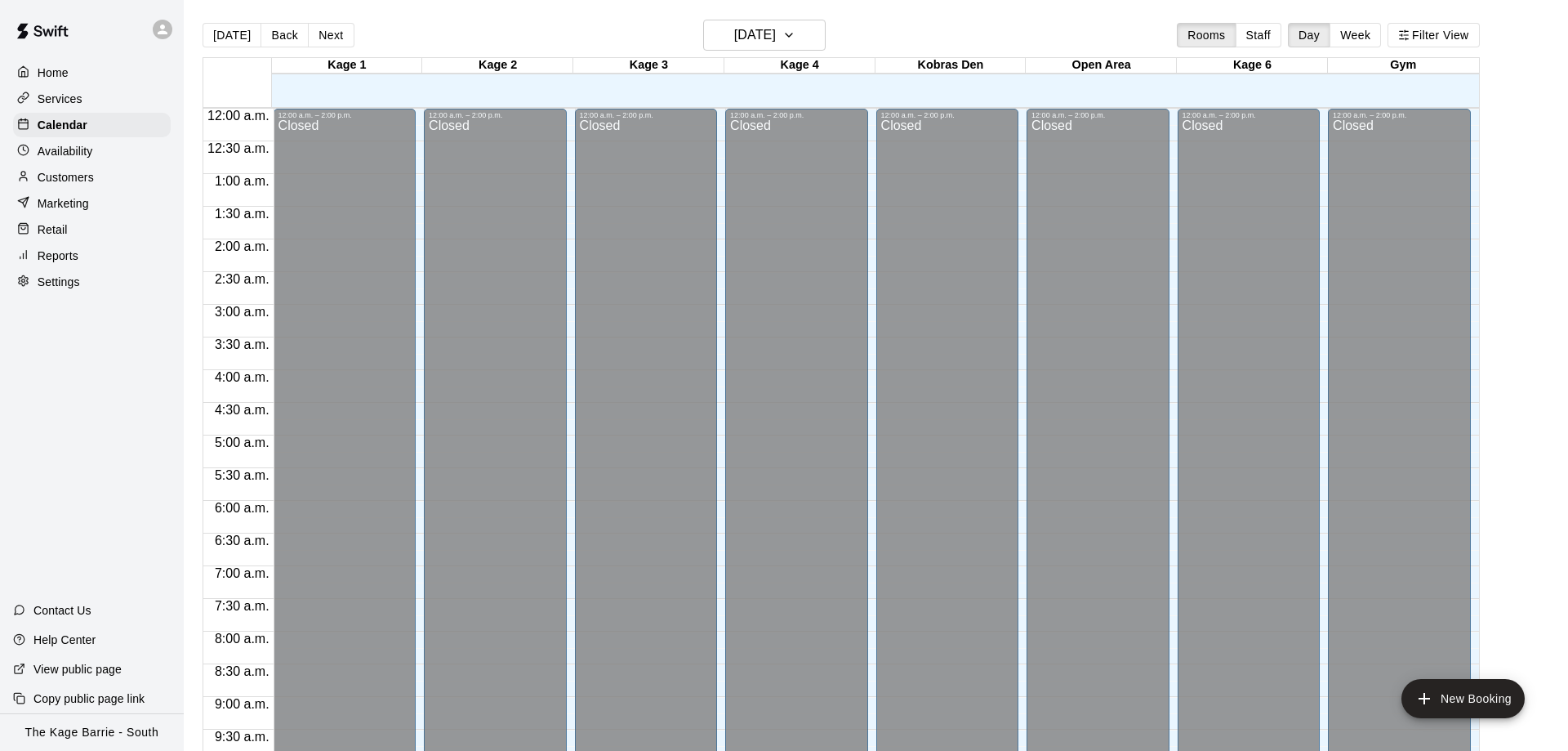
scroll to position [859, 0]
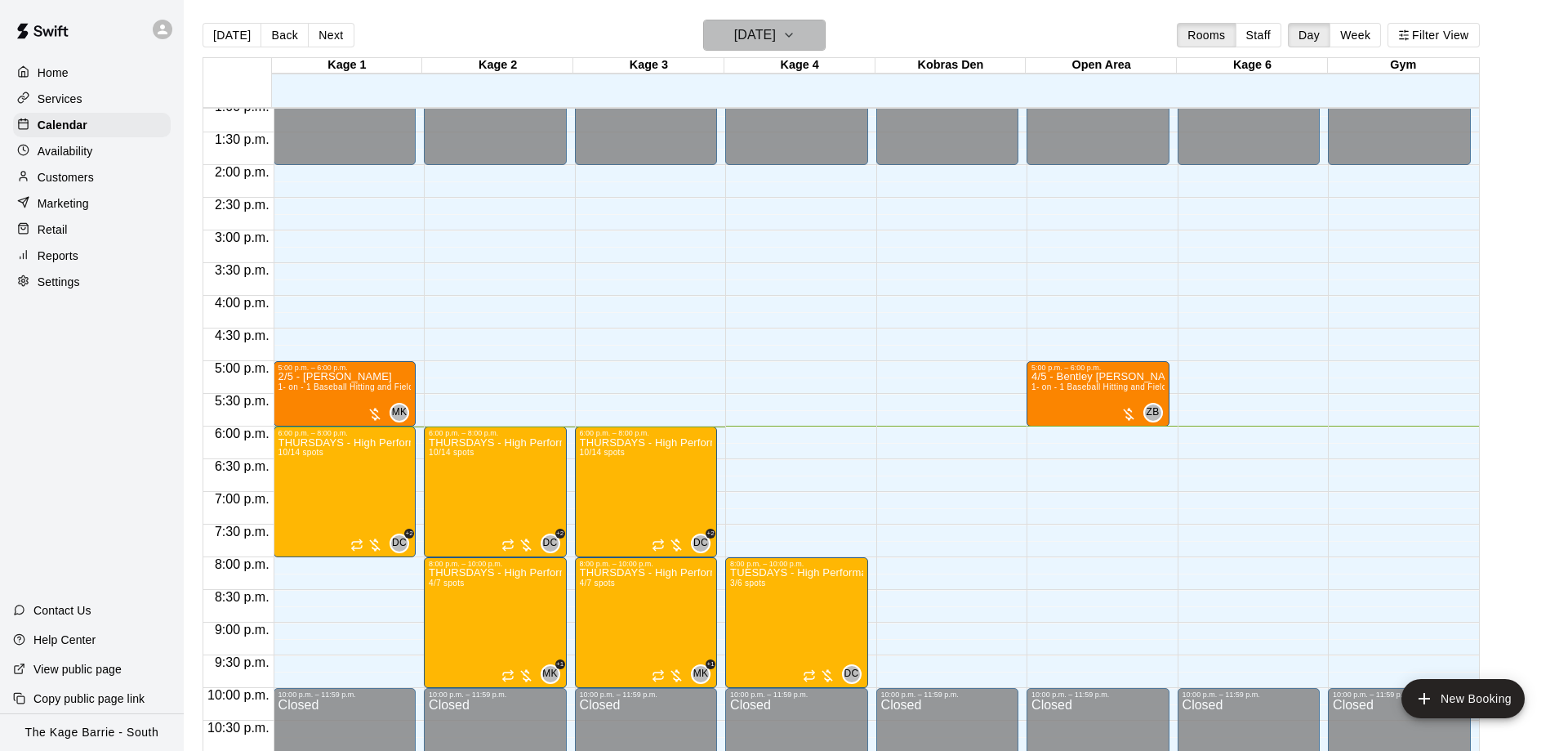
click at [776, 23] on button "[DATE]" at bounding box center [764, 35] width 122 height 31
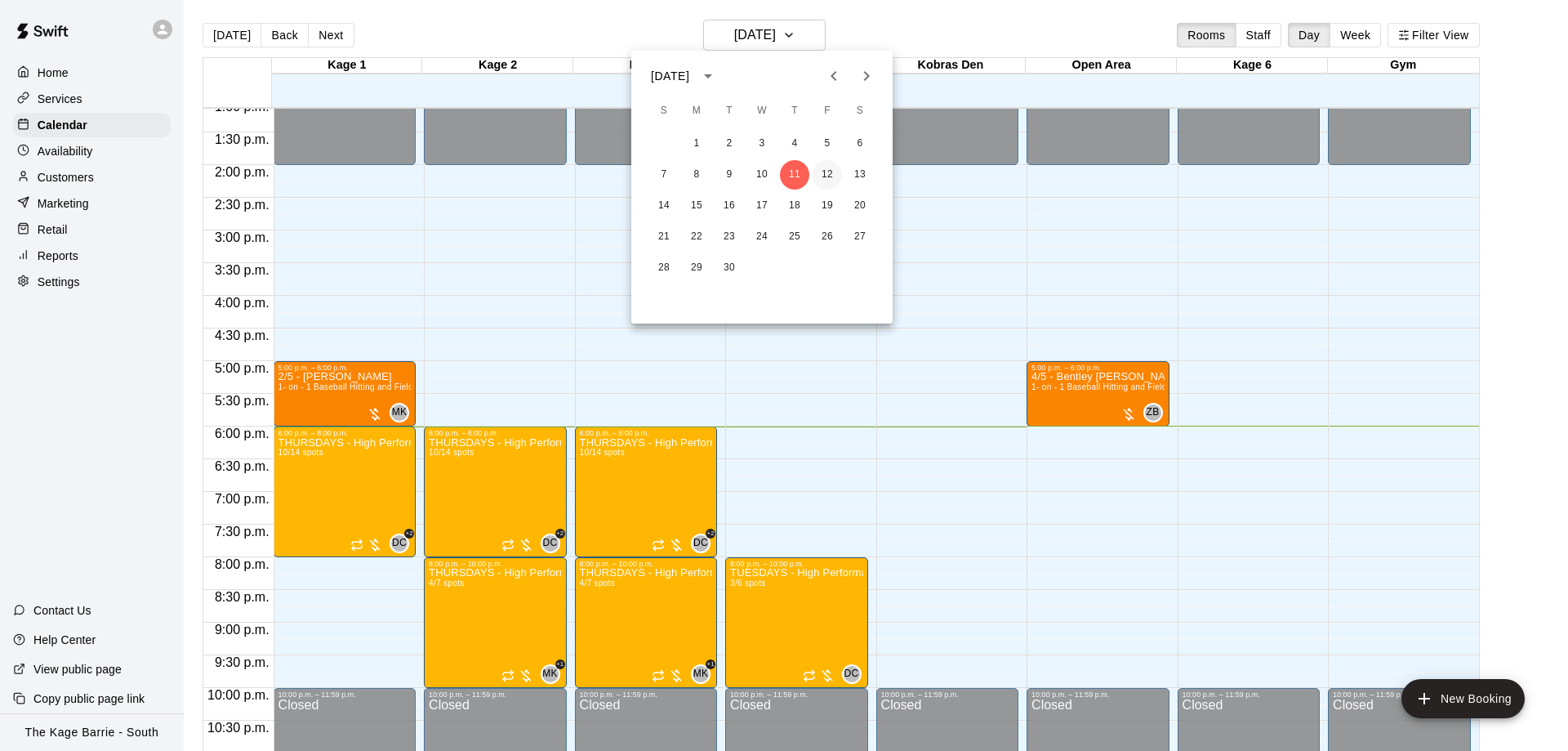
click at [828, 170] on button "12" at bounding box center [827, 175] width 30 height 30
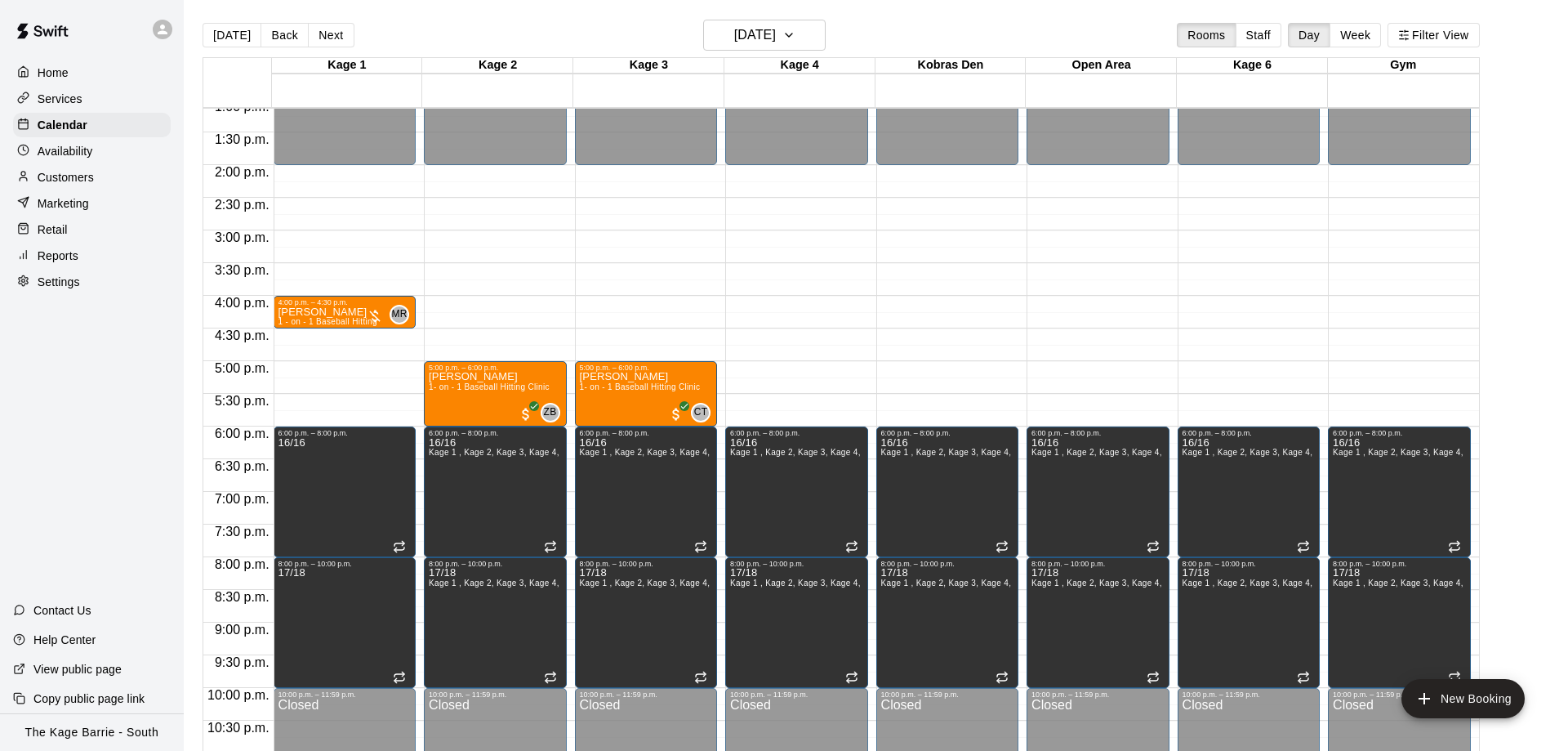
click at [76, 143] on div "Availability" at bounding box center [92, 151] width 158 height 25
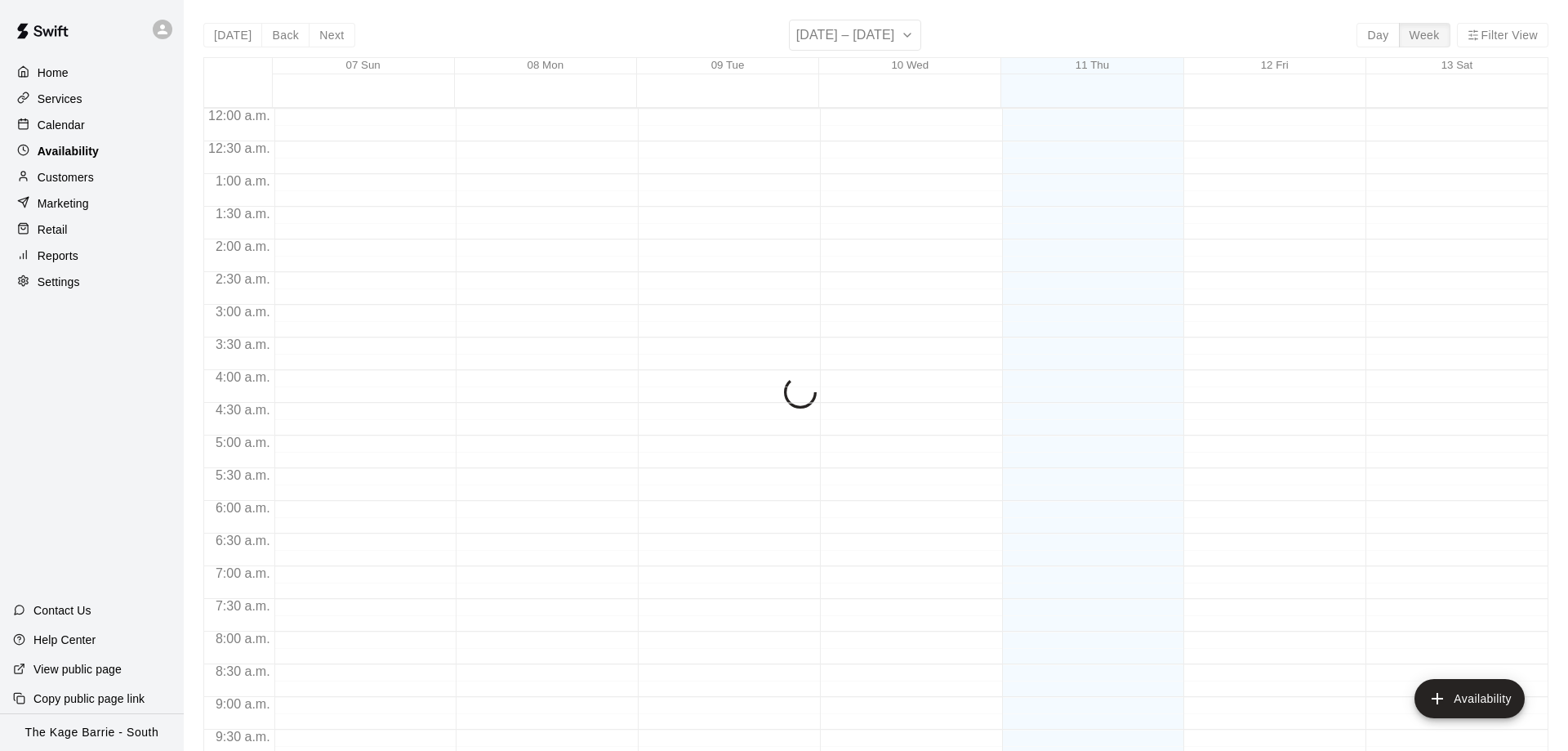
scroll to position [908, 0]
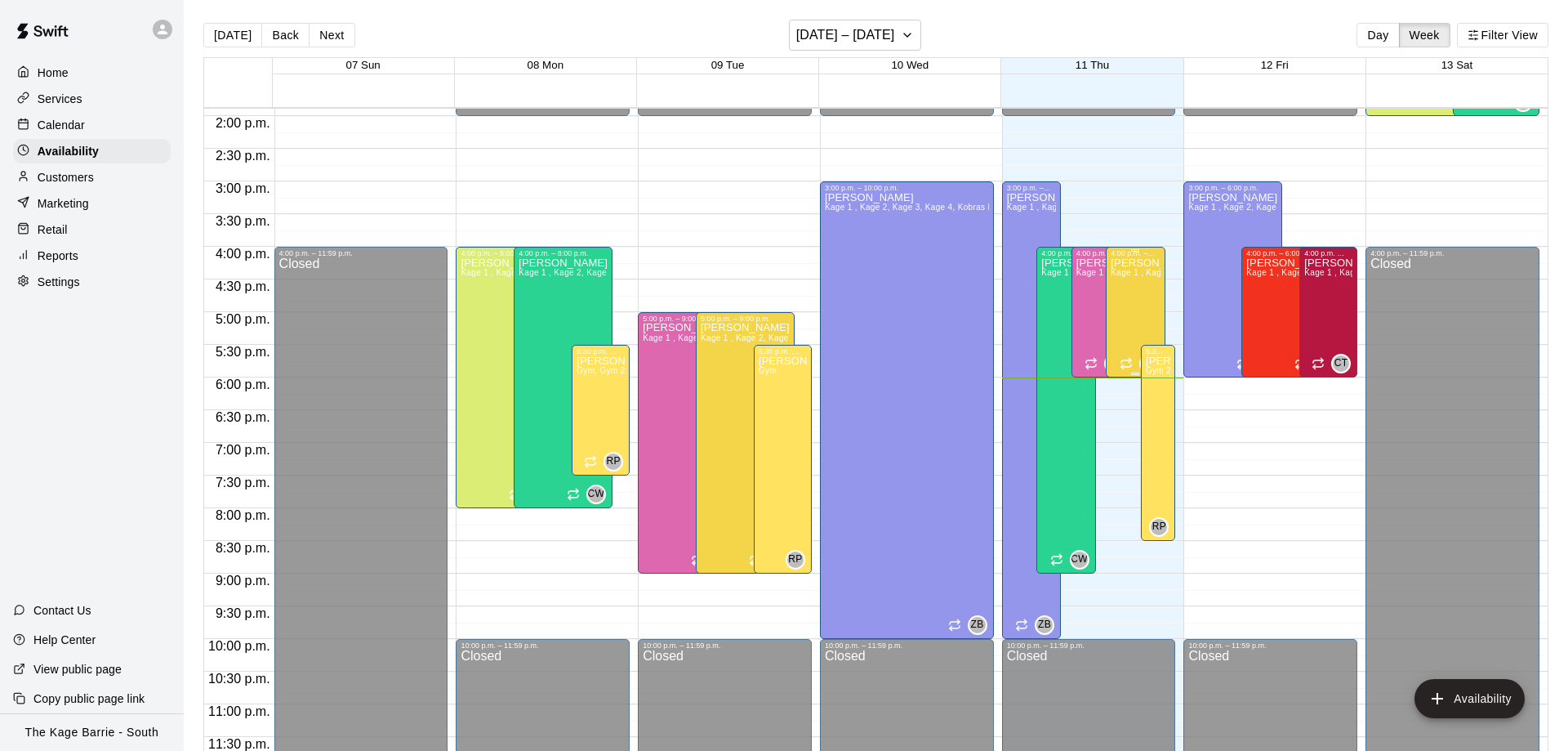
click at [1135, 296] on div "Marcus Knecht Kage 1 , Kage 2, Kage 3, Kage 4, Kobras Den, Open Area, STAFF SCH…" at bounding box center [1135, 633] width 49 height 751
click at [1245, 429] on div at bounding box center [784, 376] width 1568 height 751
click at [39, 74] on p "Home" at bounding box center [53, 73] width 31 height 16
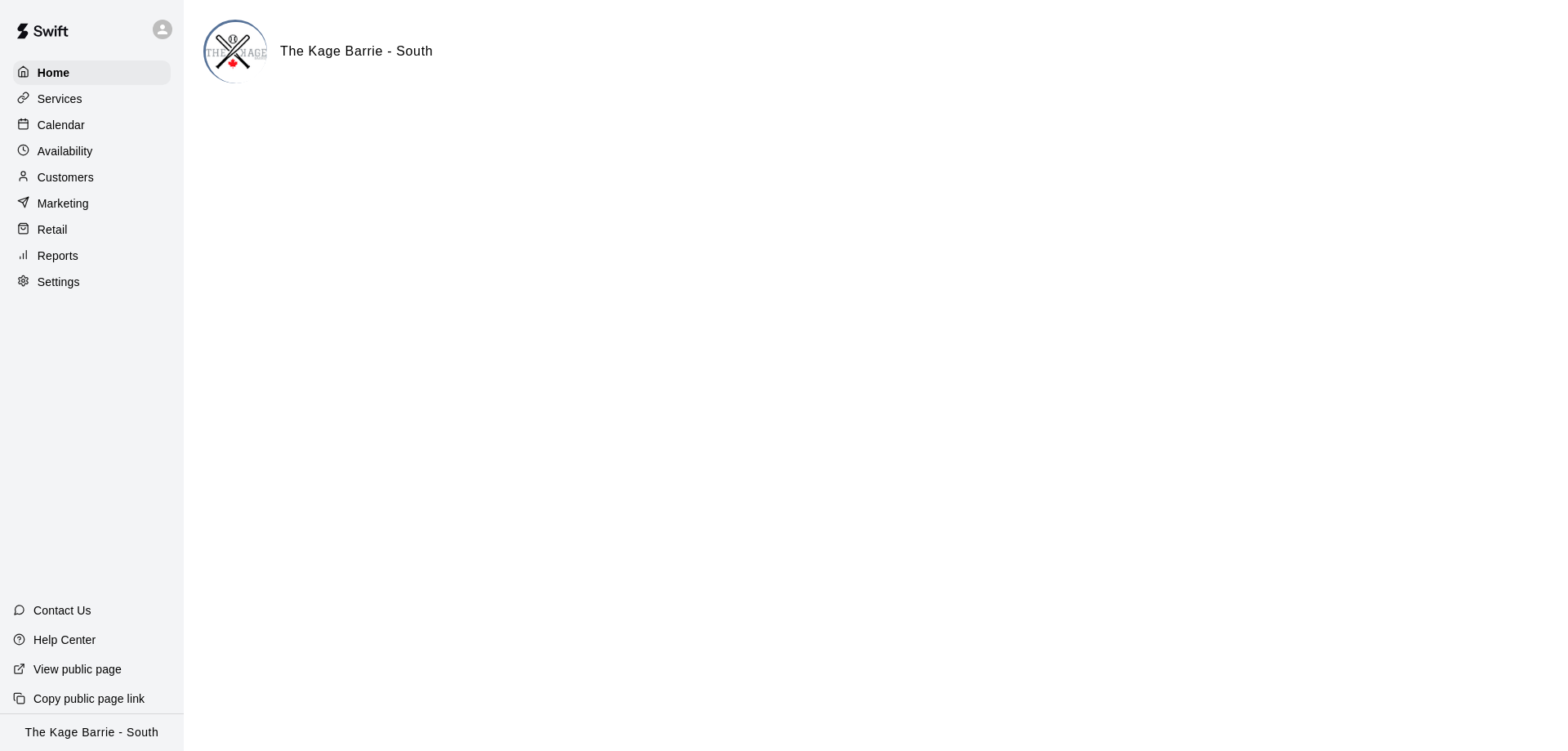
drag, startPoint x: 59, startPoint y: 120, endPoint x: 112, endPoint y: 4, distance: 127.5
click at [61, 120] on p "Calendar" at bounding box center [62, 125] width 48 height 16
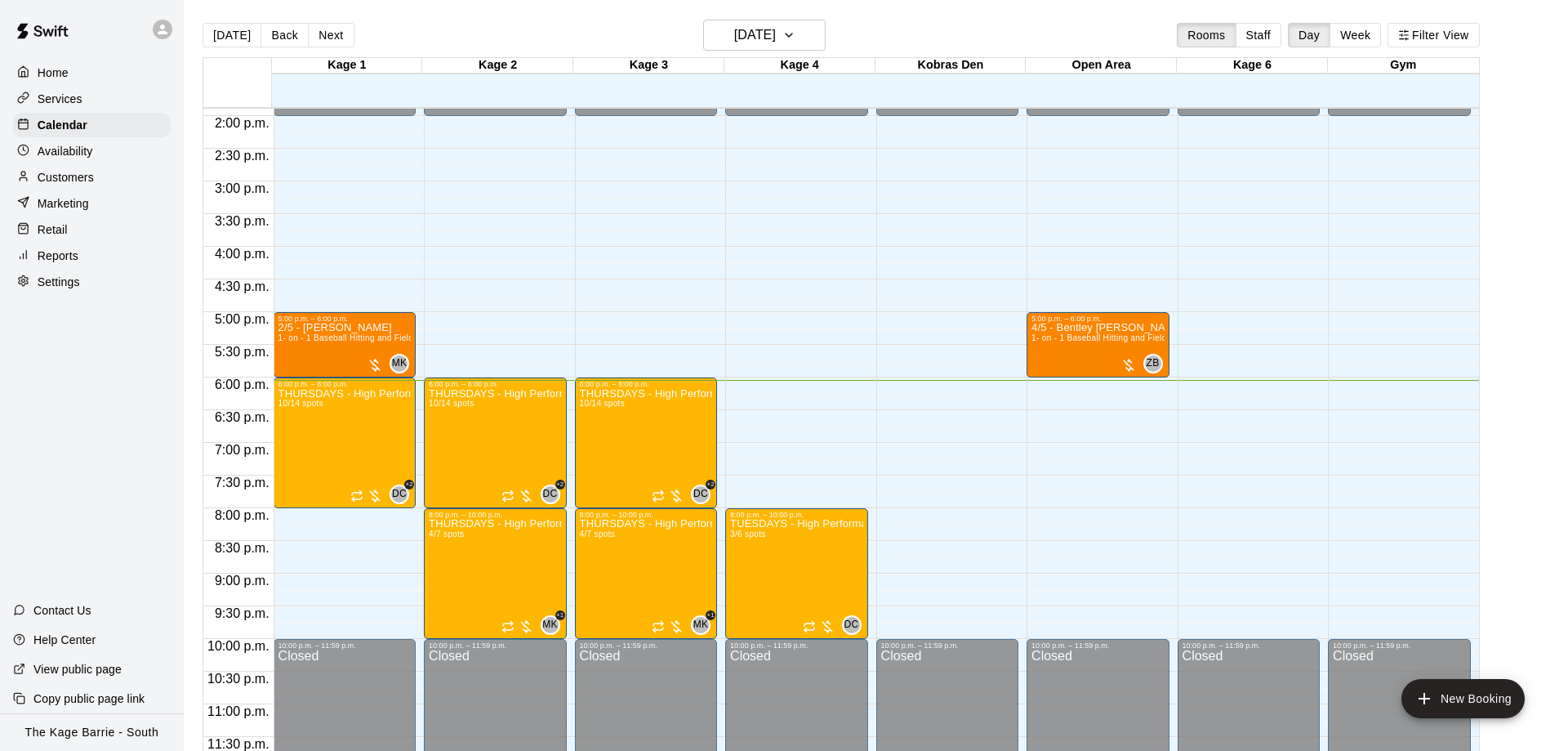
scroll to position [909, 0]
click at [761, 551] on div "3/6 spots filled" at bounding box center [746, 555] width 73 height 30
click at [717, 606] on button "edit" at bounding box center [726, 596] width 33 height 32
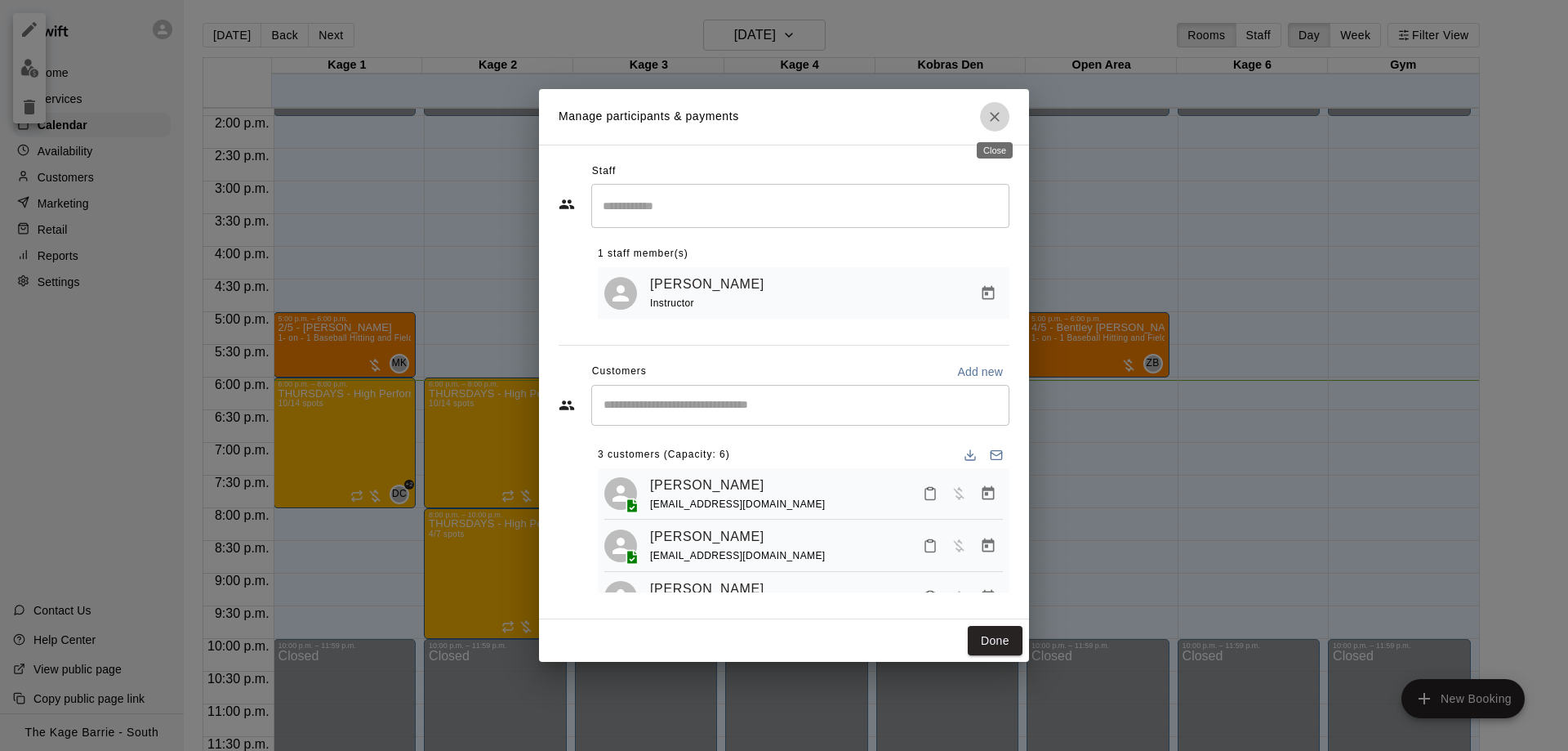
click at [994, 117] on icon "Close" at bounding box center [995, 117] width 10 height 10
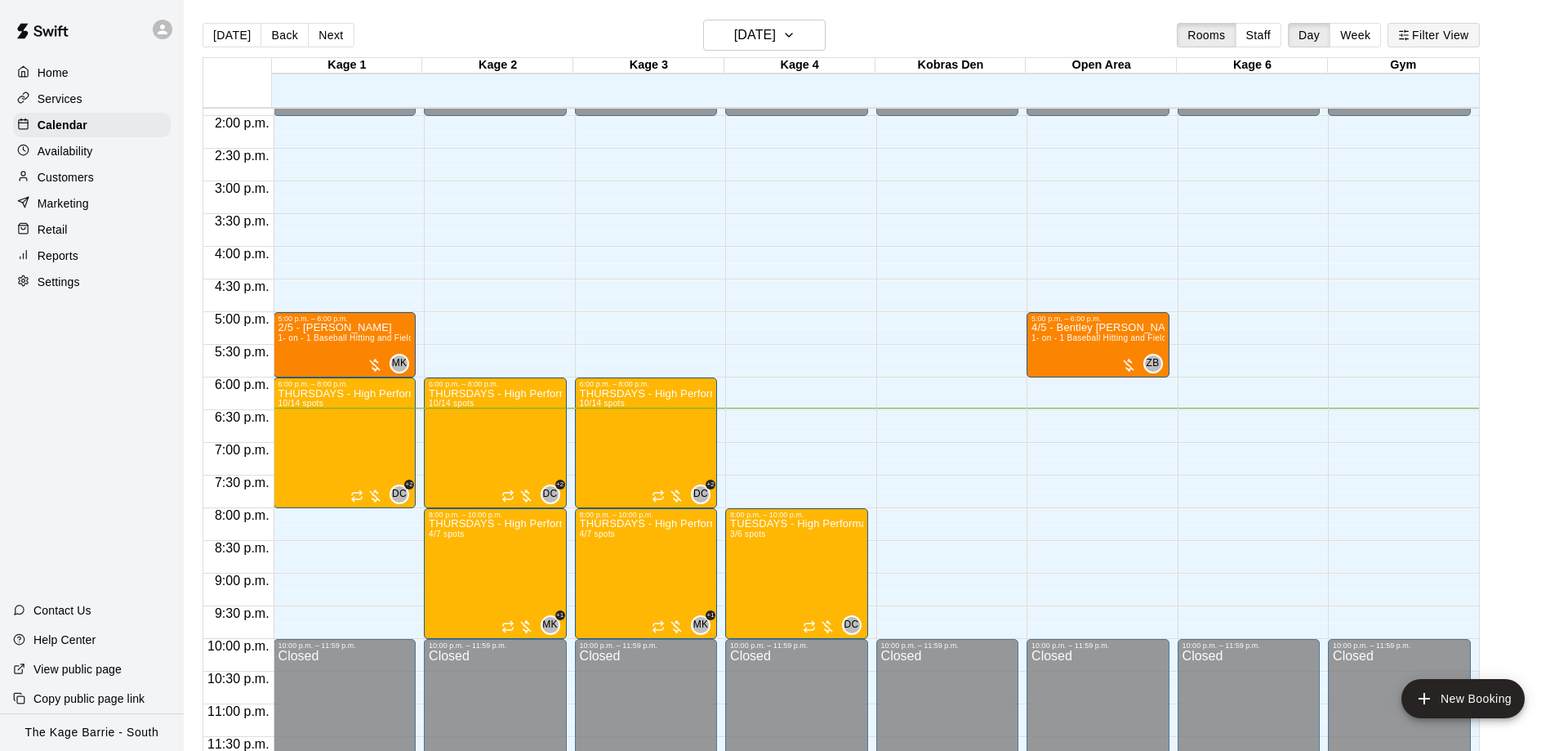
click at [1434, 34] on button "Filter View" at bounding box center [1432, 35] width 91 height 25
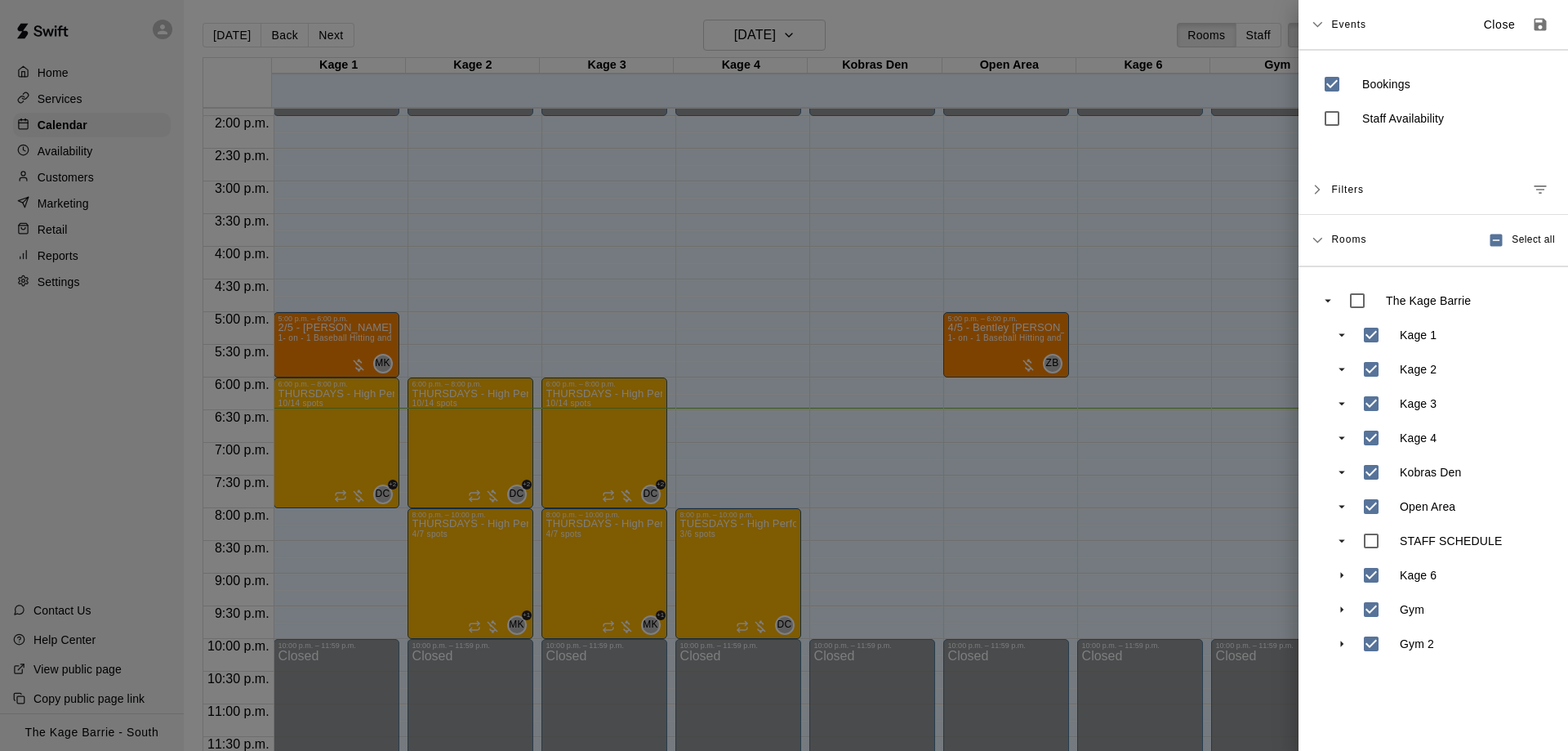
click at [1138, 498] on div at bounding box center [784, 376] width 1568 height 751
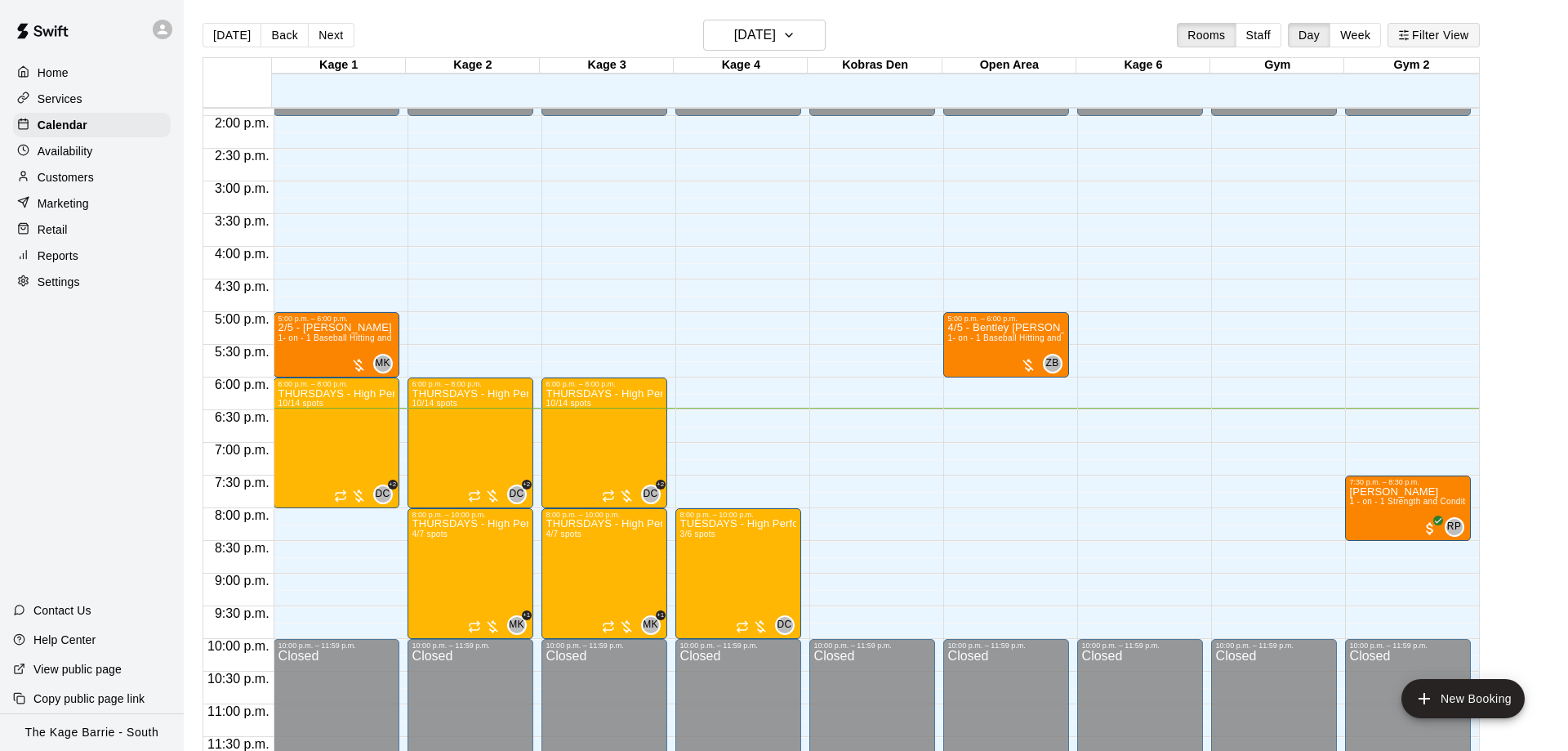
click at [1432, 39] on button "Filter View" at bounding box center [1432, 35] width 91 height 25
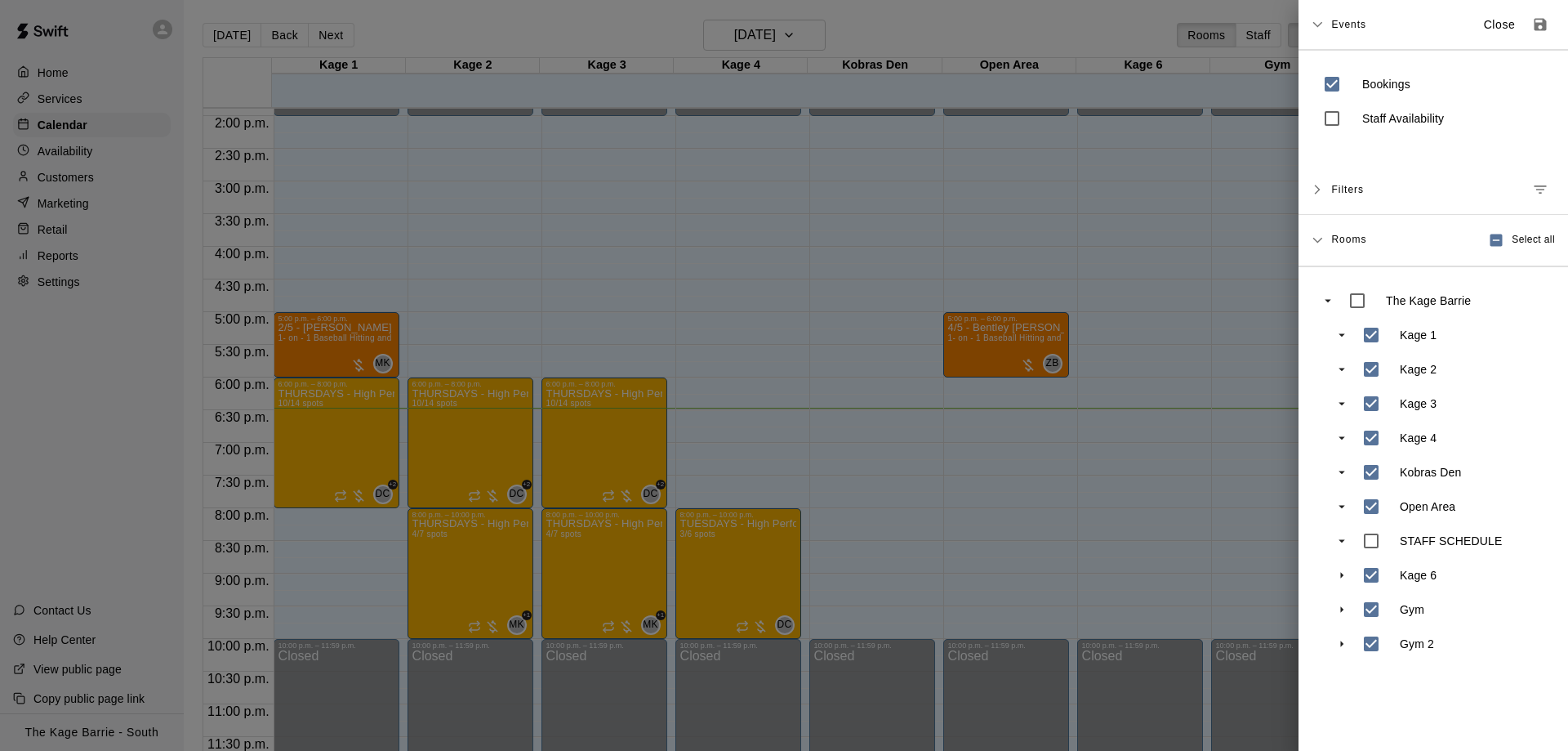
click at [1225, 500] on div at bounding box center [784, 376] width 1568 height 751
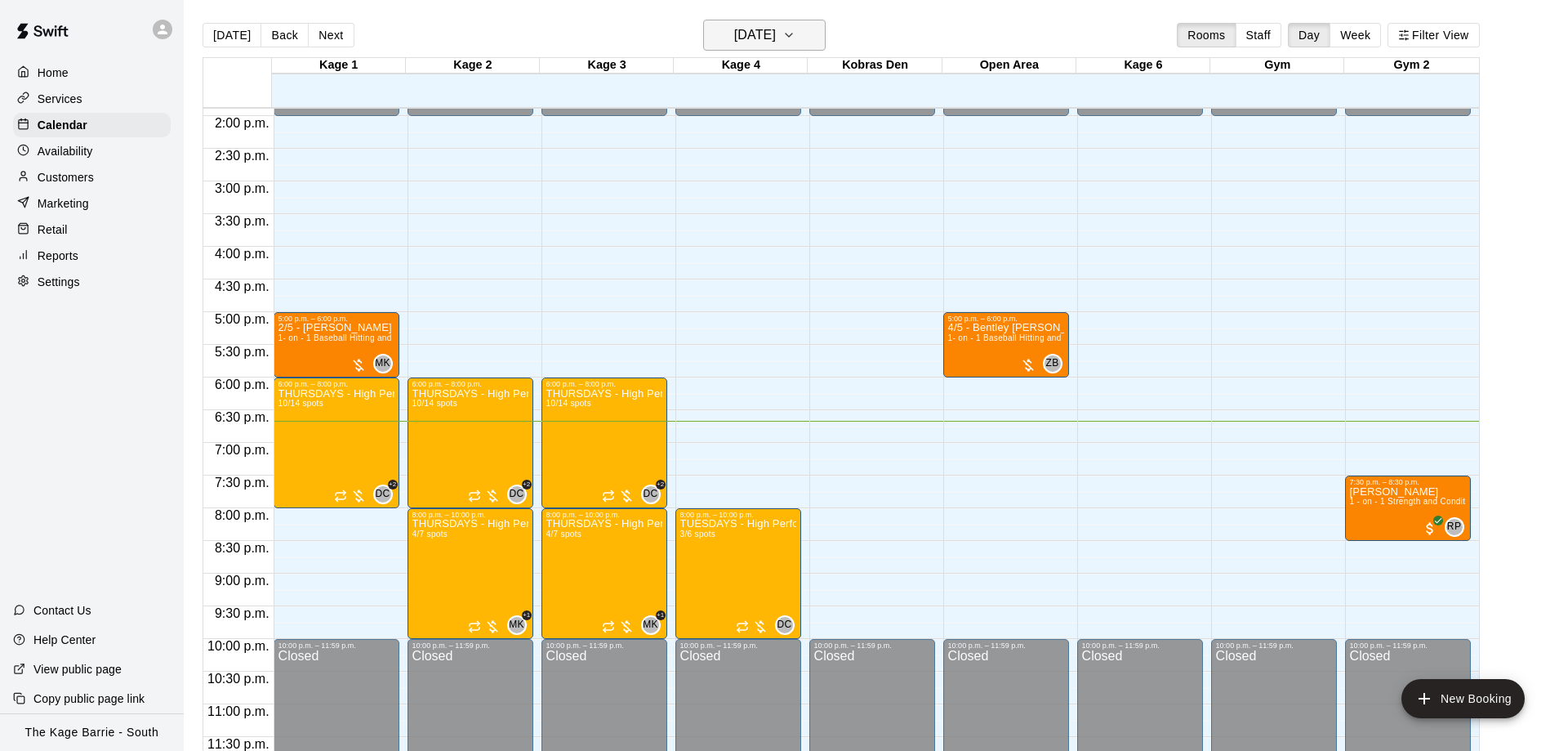
click at [770, 21] on button "[DATE]" at bounding box center [764, 35] width 122 height 31
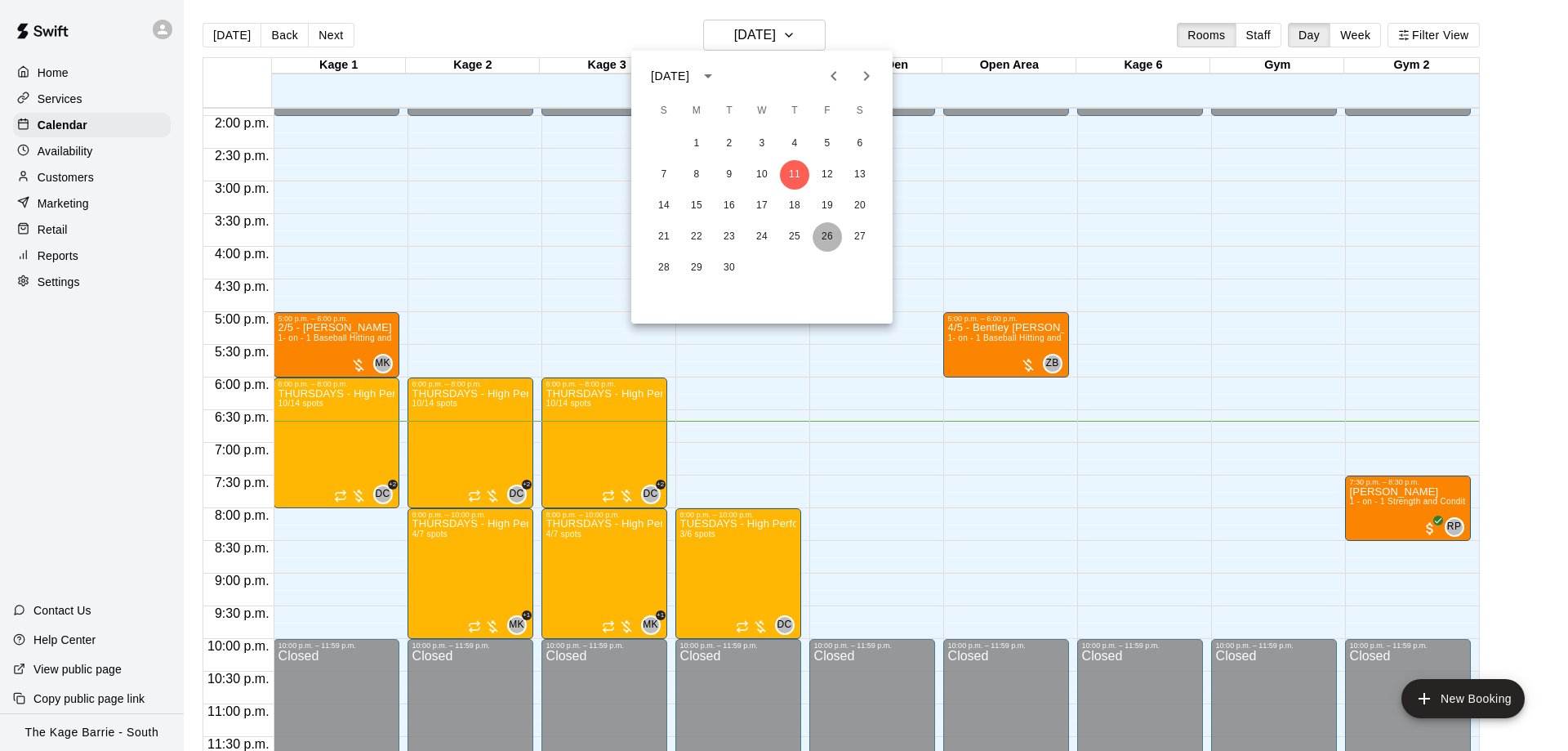
click at [830, 230] on button "26" at bounding box center [827, 237] width 30 height 30
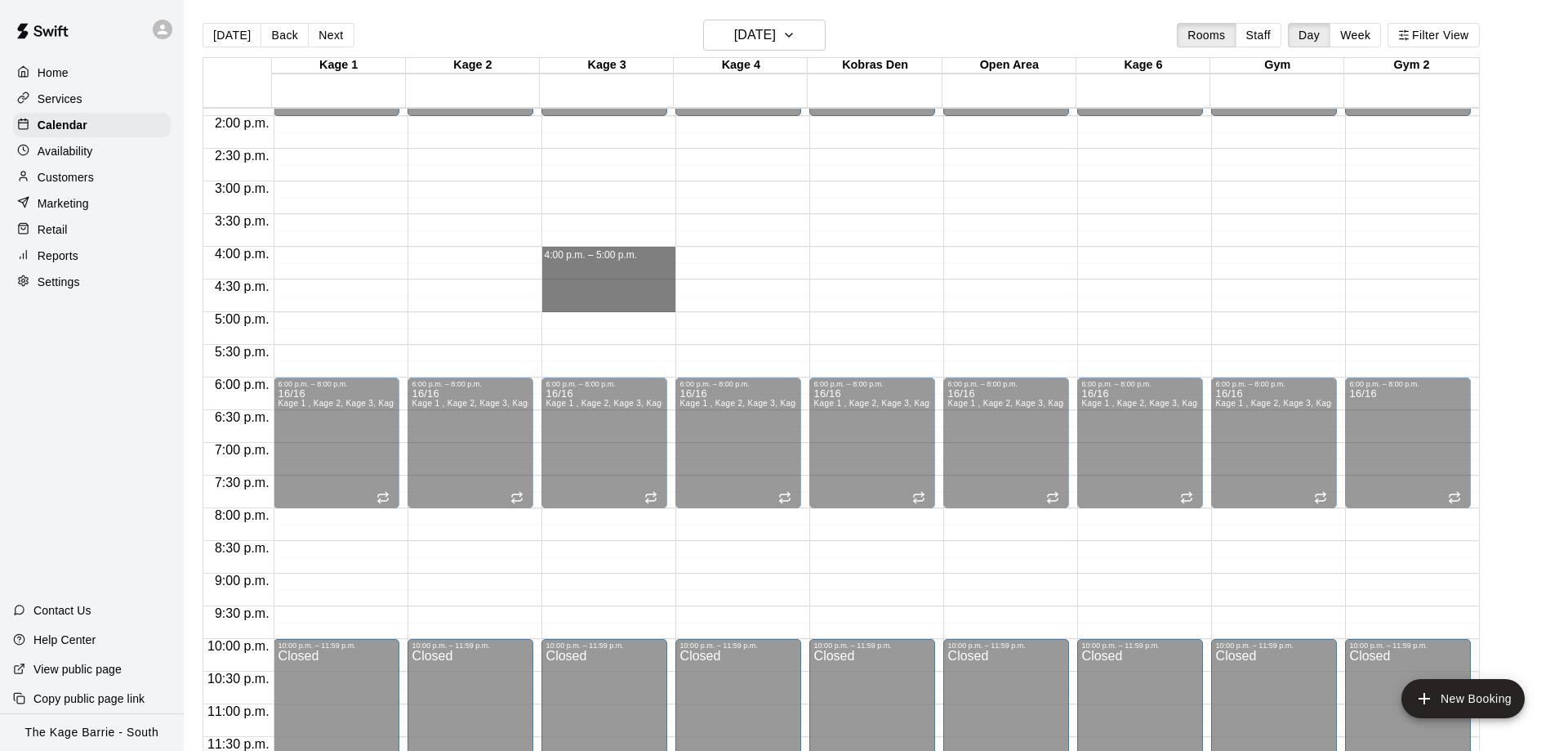
drag, startPoint x: 562, startPoint y: 256, endPoint x: 572, endPoint y: 301, distance: 46.1
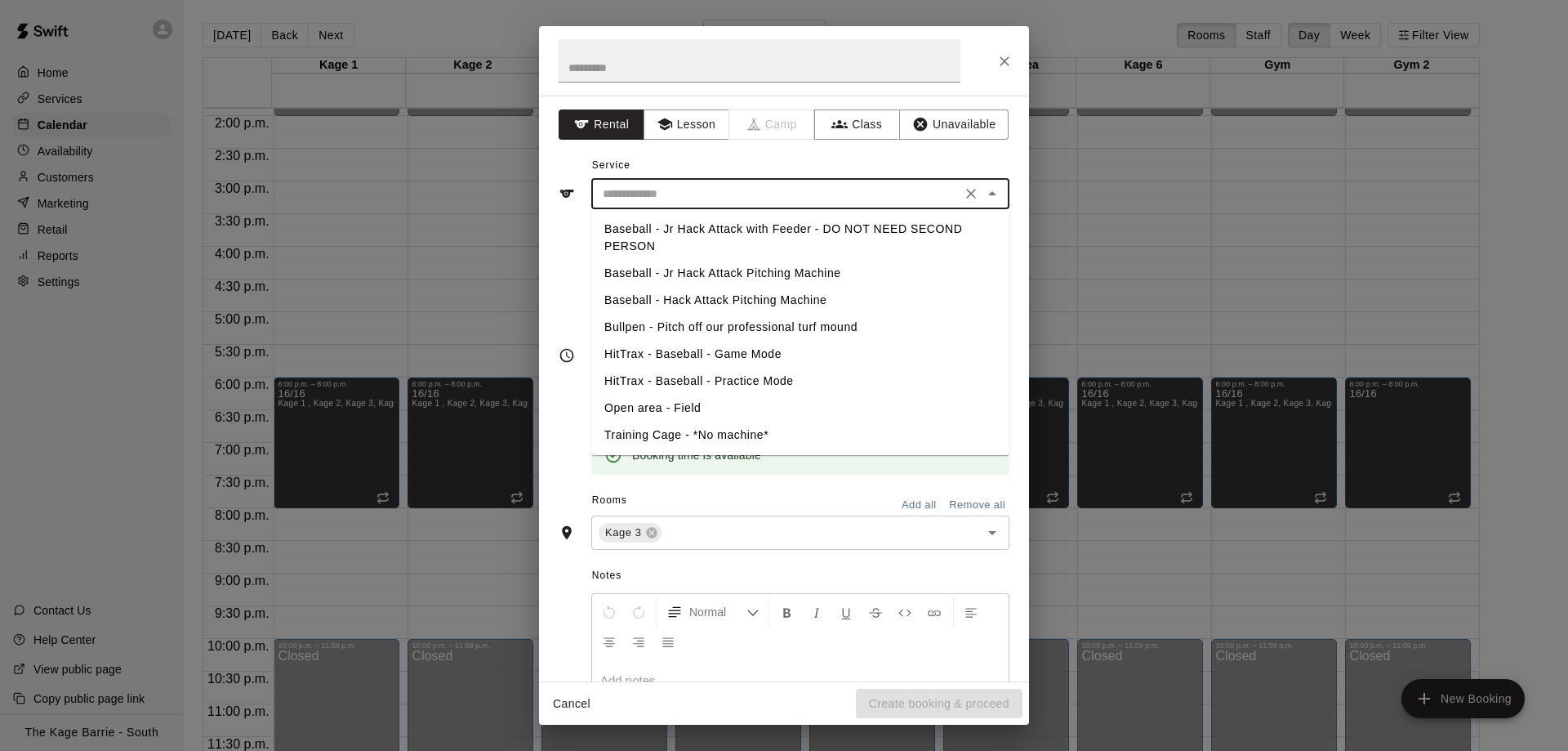
click at [675, 200] on input "text" at bounding box center [776, 194] width 360 height 21
click at [705, 127] on button "Lesson" at bounding box center [686, 124] width 85 height 30
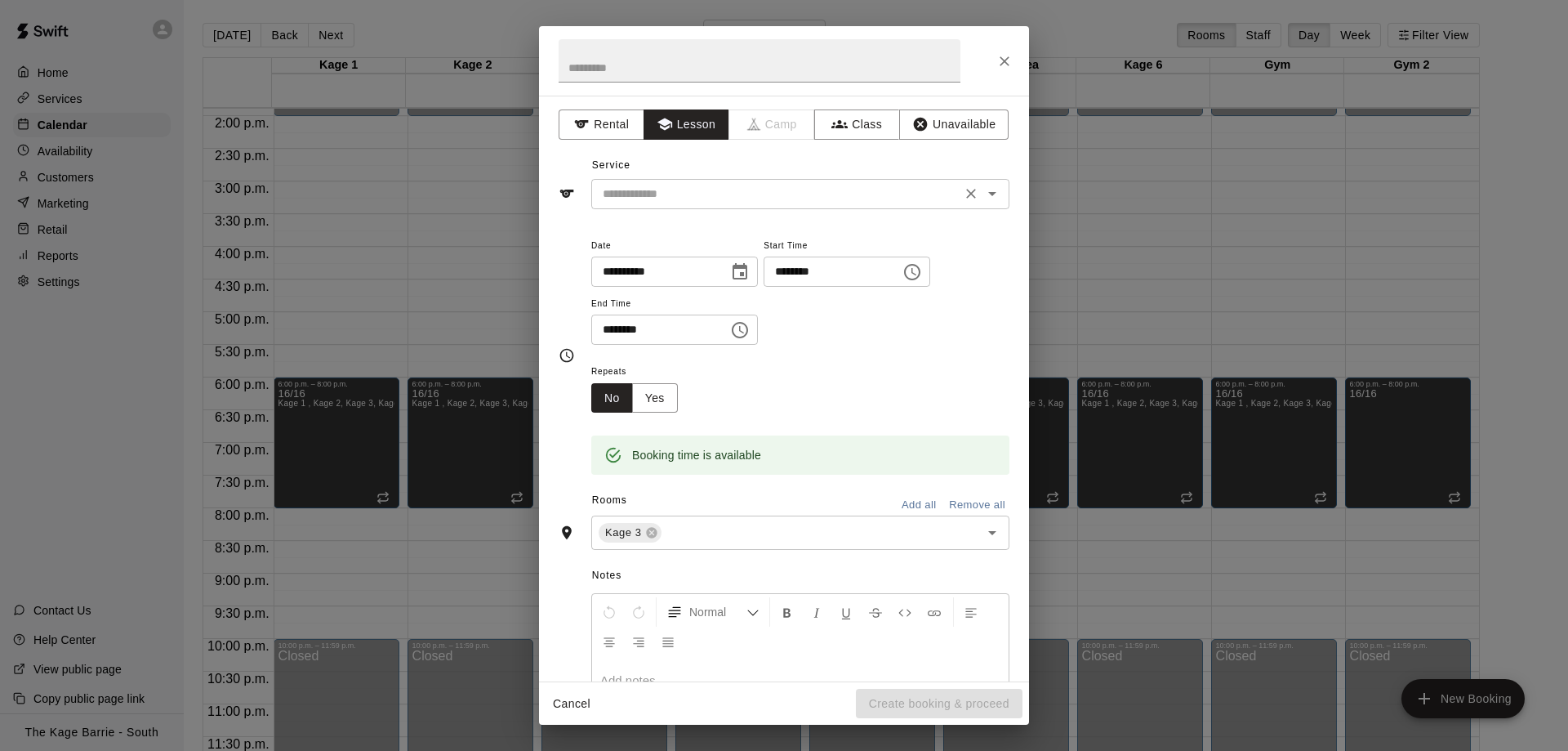
click at [688, 197] on input "text" at bounding box center [776, 194] width 360 height 21
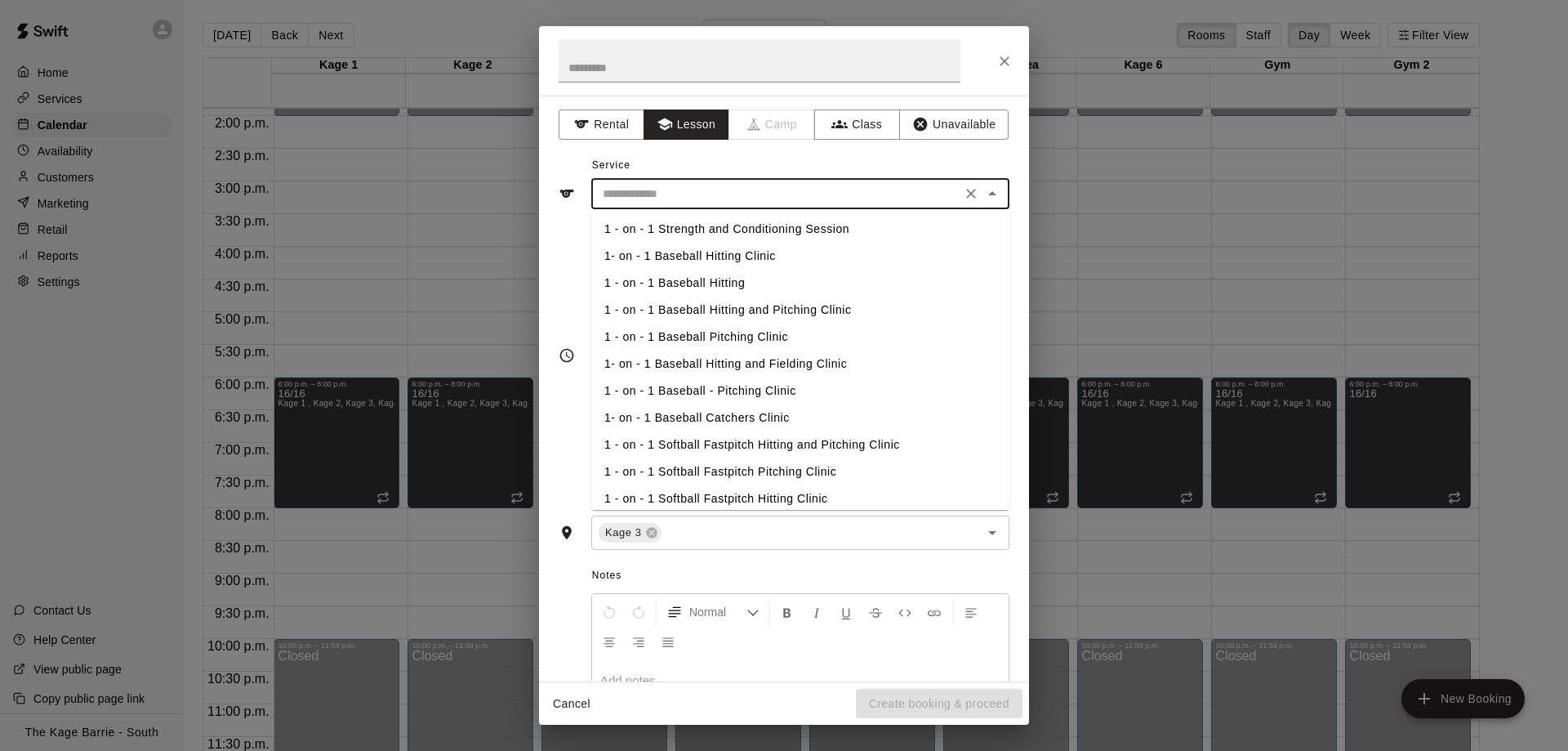
click at [719, 282] on li "1 - on - 1 Baseball Hitting" at bounding box center [800, 283] width 418 height 27
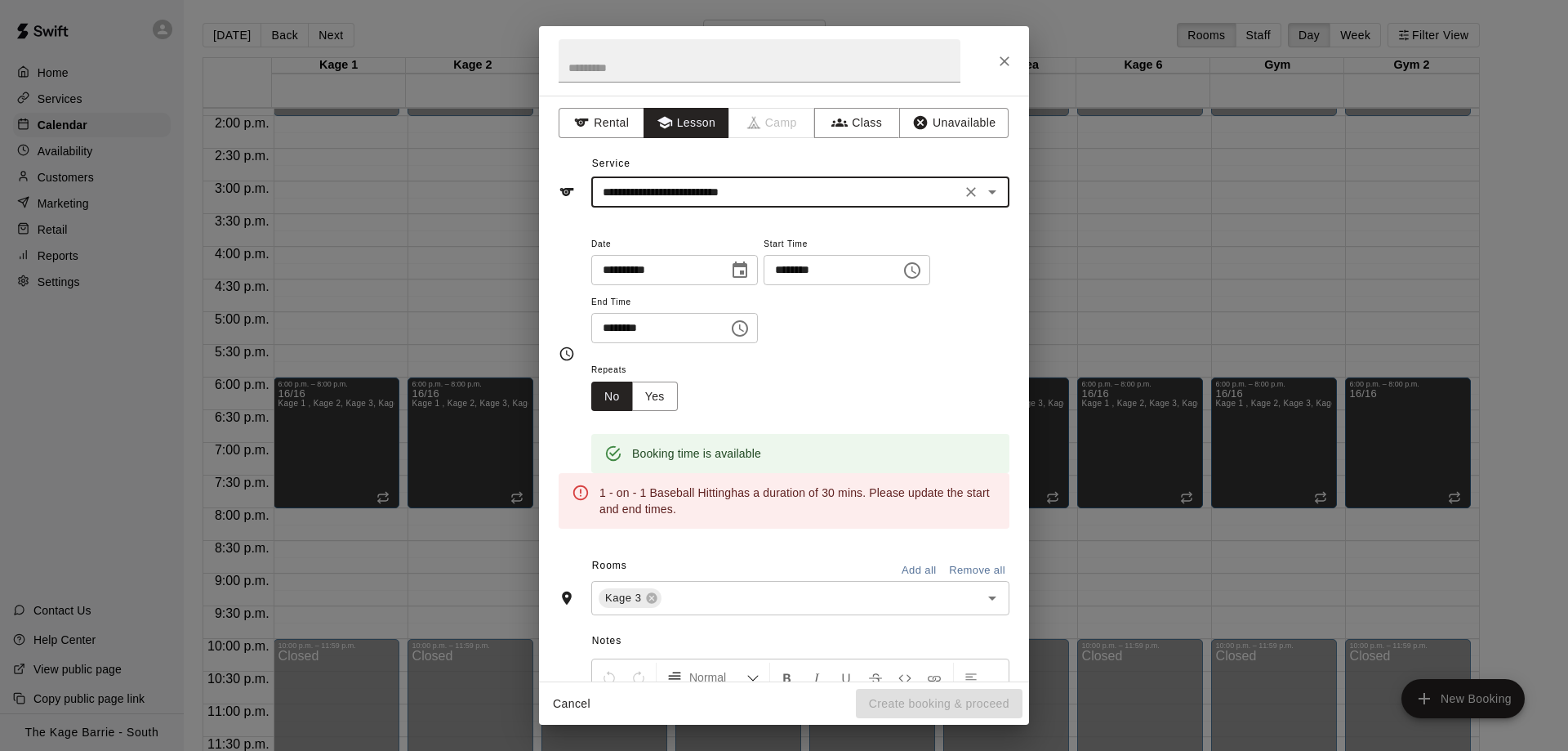
scroll to position [0, 0]
click at [987, 199] on icon "Open" at bounding box center [992, 194] width 20 height 20
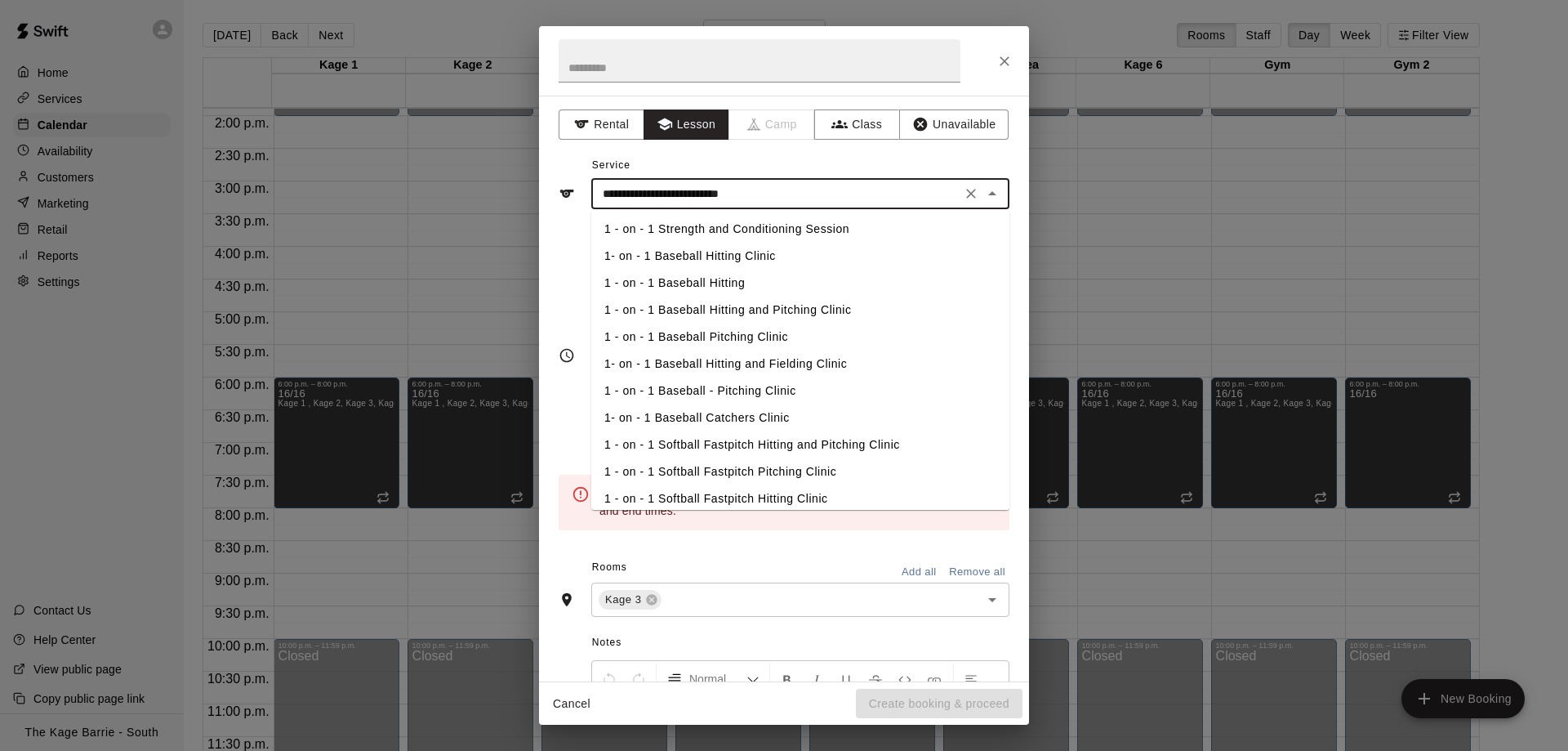
click at [730, 245] on li "1- on - 1 Baseball Hitting Clinic" at bounding box center [800, 256] width 418 height 27
type input "**********"
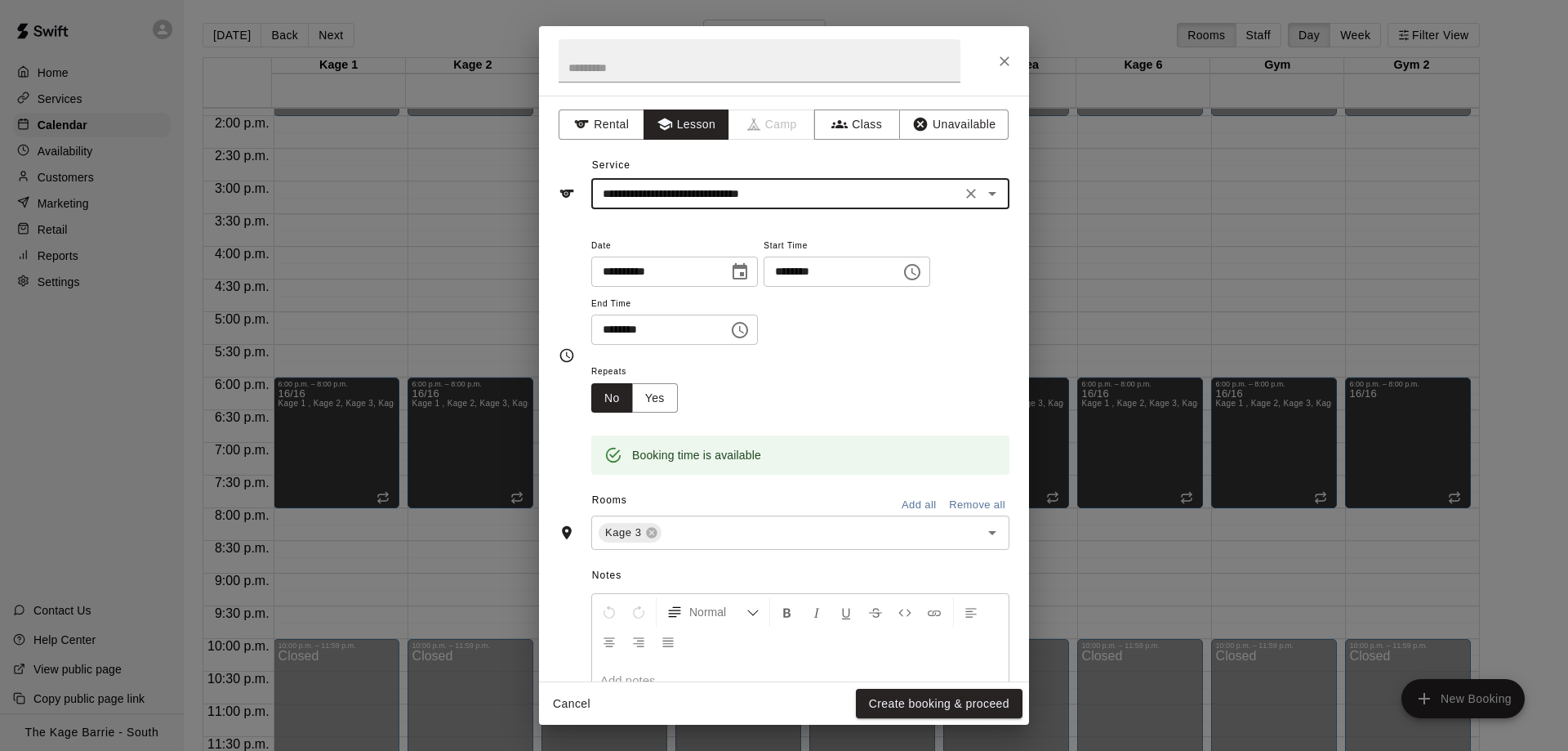
click at [764, 412] on div "Repeats No Yes" at bounding box center [800, 386] width 418 height 52
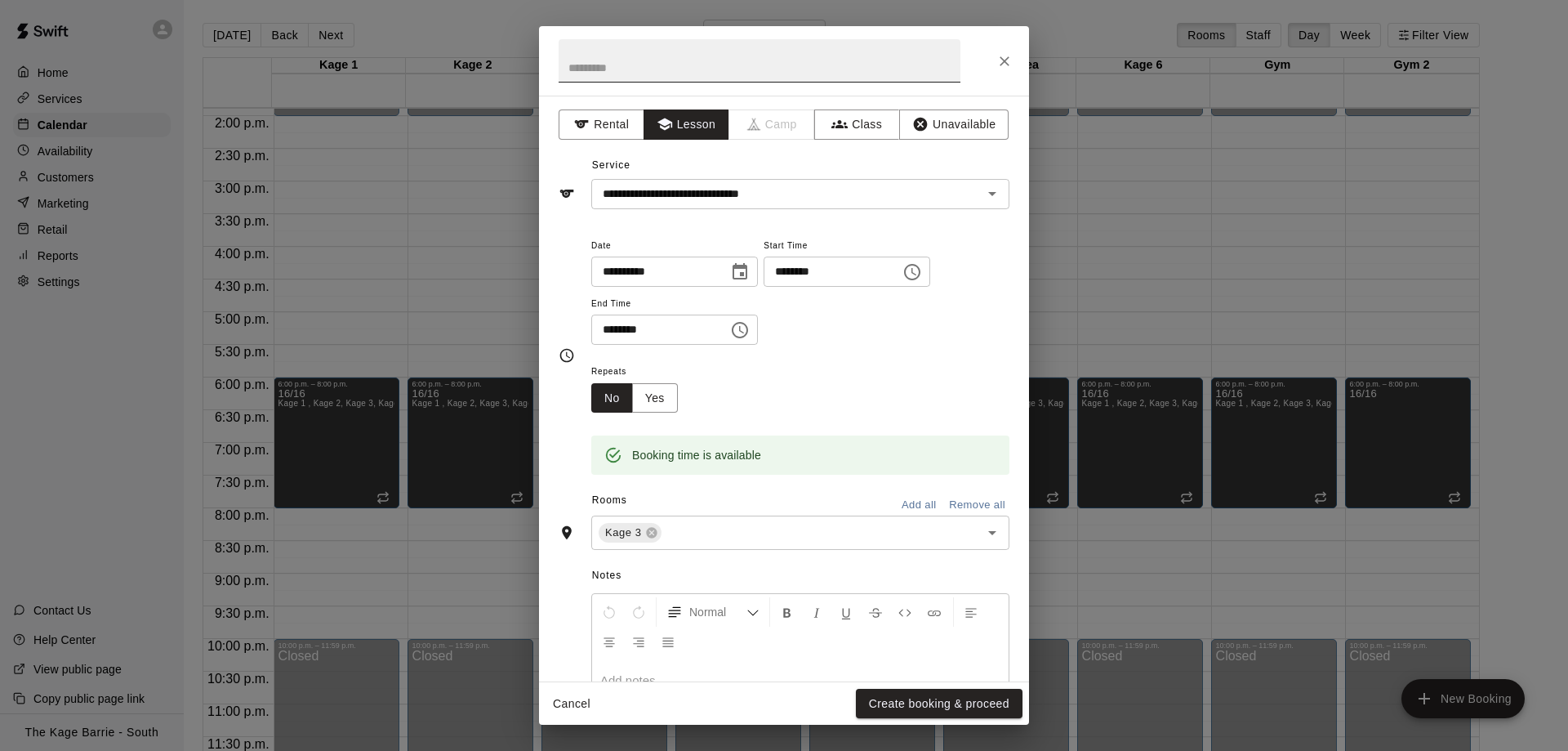
click at [627, 68] on input "text" at bounding box center [759, 61] width 402 height 44
click at [789, 159] on div "**********" at bounding box center [784, 181] width 451 height 57
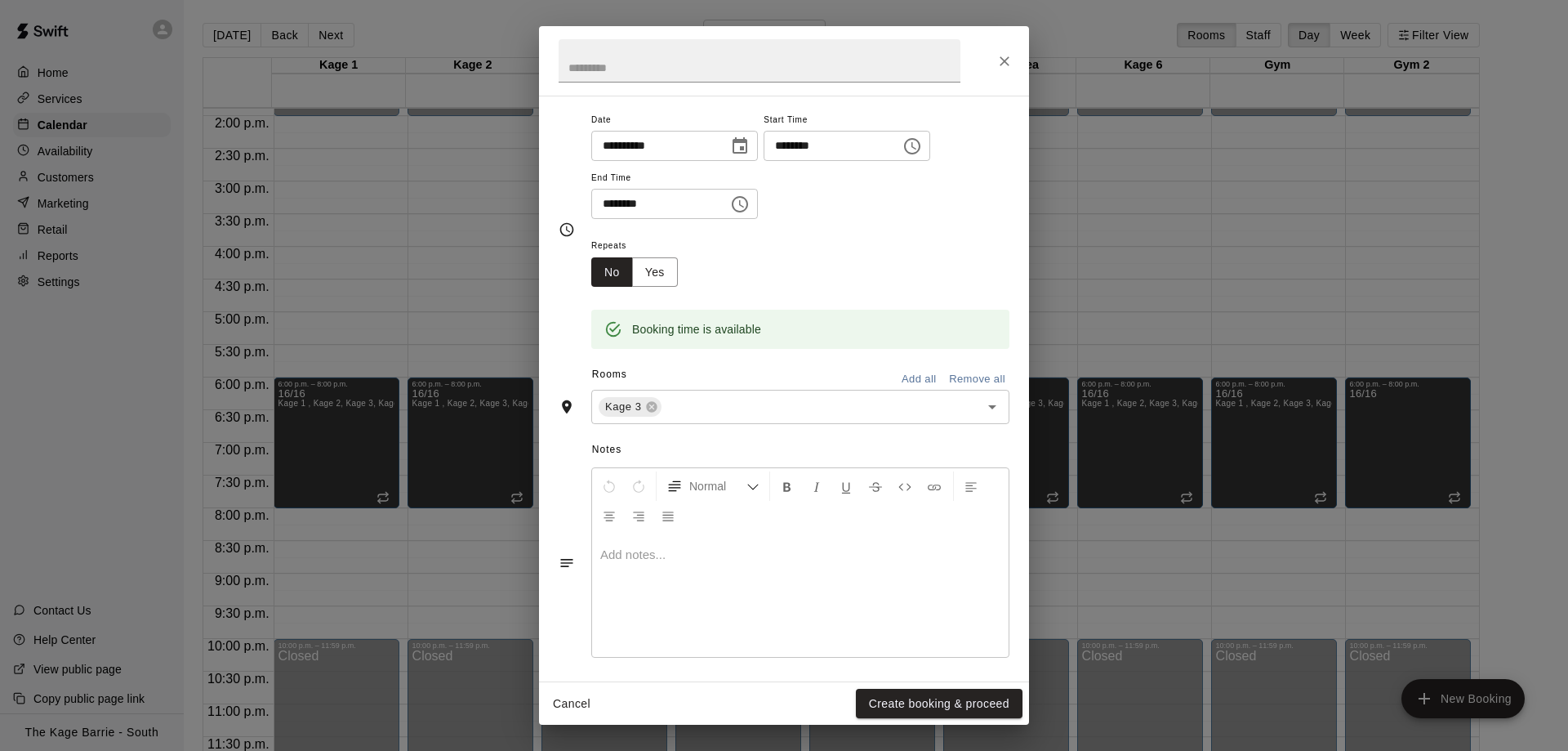
scroll to position [132, 0]
click at [955, 702] on button "Create booking & proceed" at bounding box center [939, 703] width 167 height 30
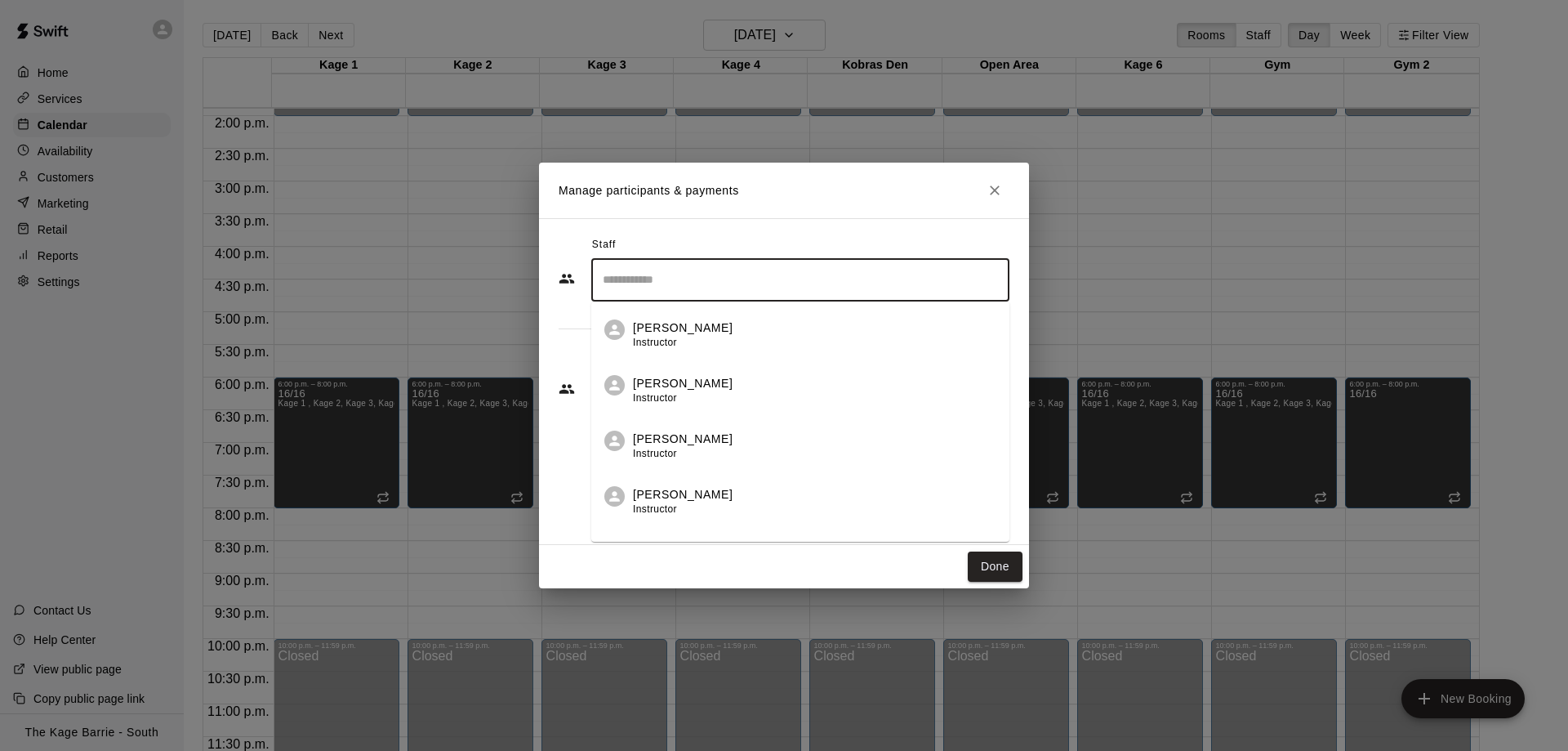
click at [655, 280] on input "Search staff" at bounding box center [800, 279] width 403 height 29
click at [701, 334] on div "Zach Biery Instructor" at bounding box center [814, 335] width 363 height 32
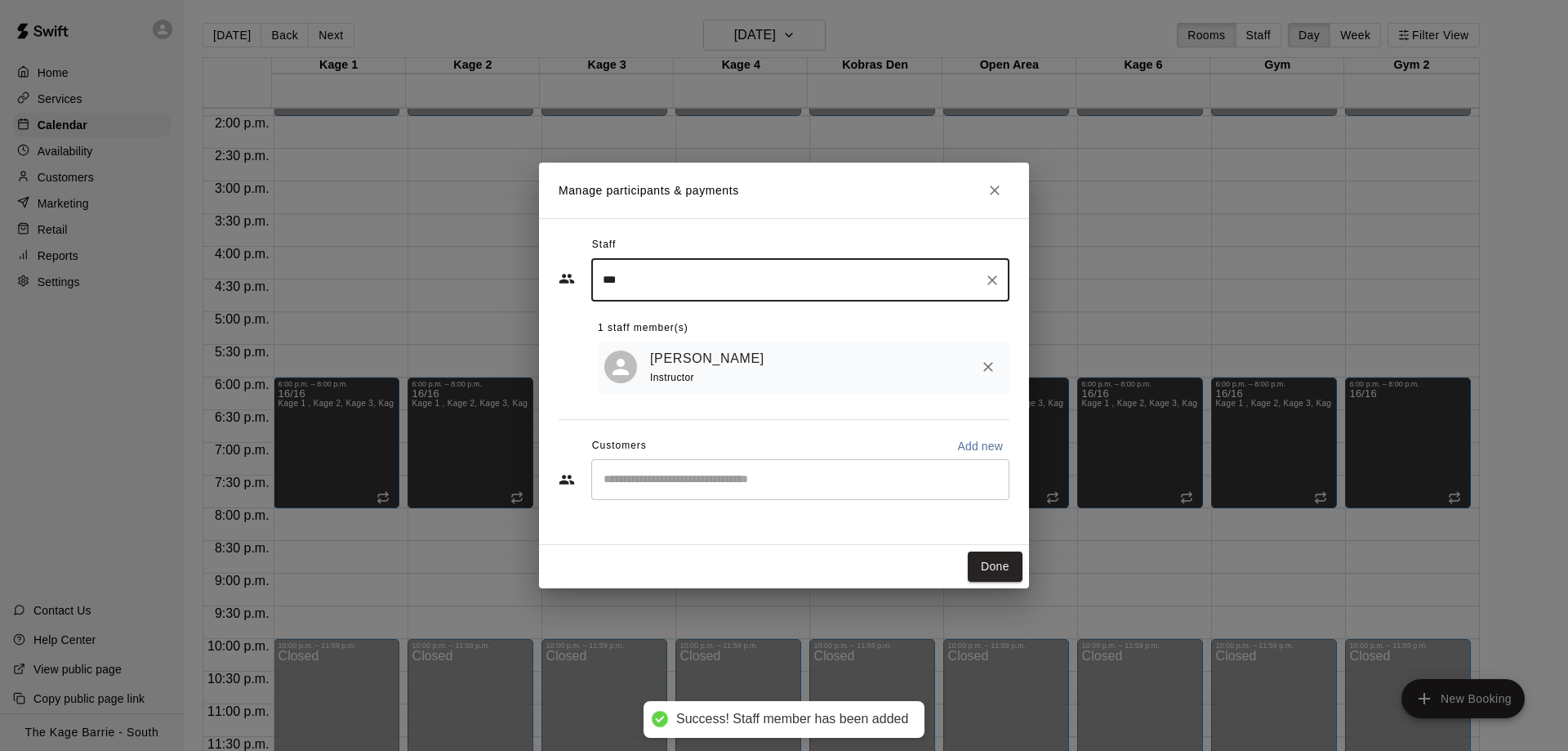
type input "***"
click at [695, 484] on input "Start typing to search customers..." at bounding box center [800, 480] width 403 height 16
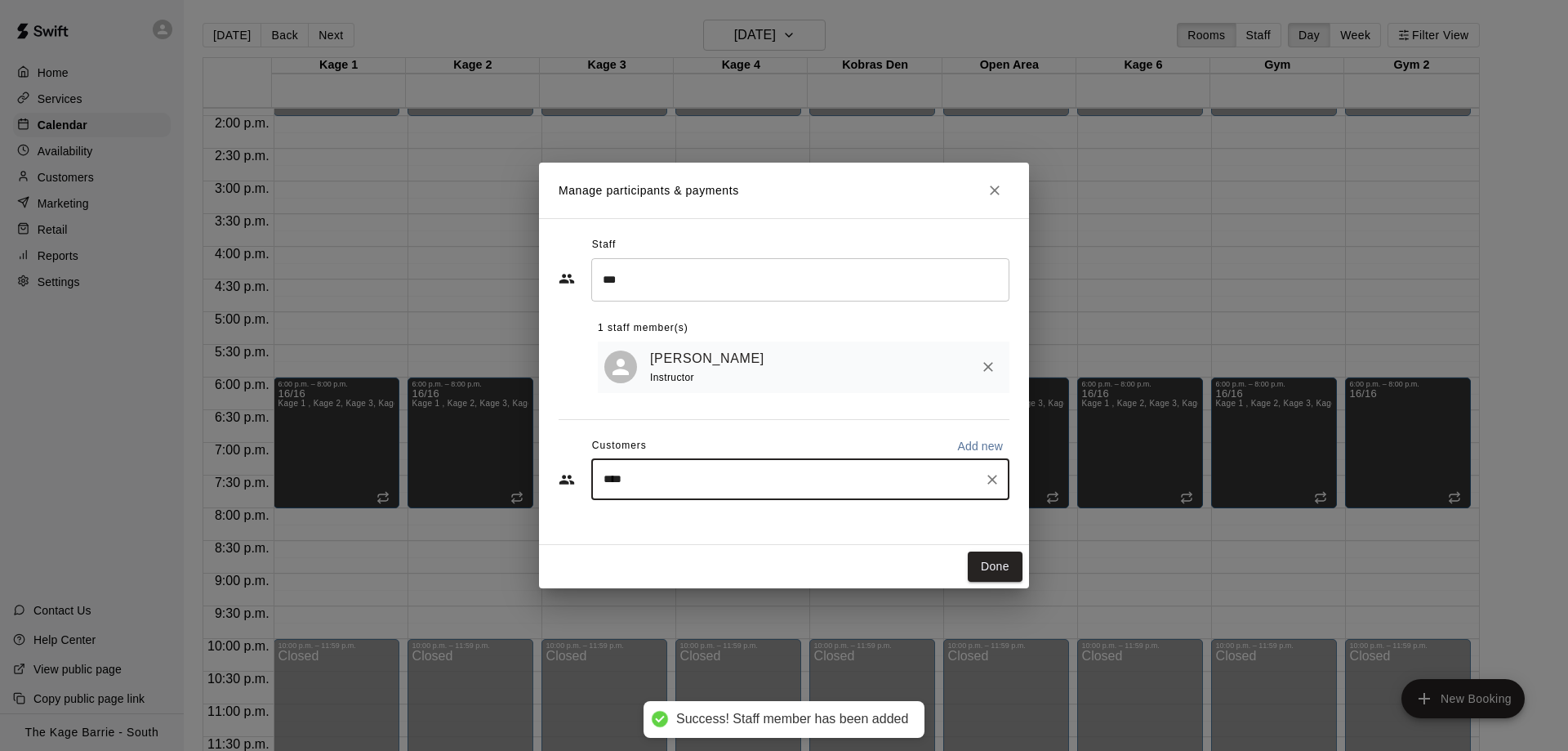
type input "*****"
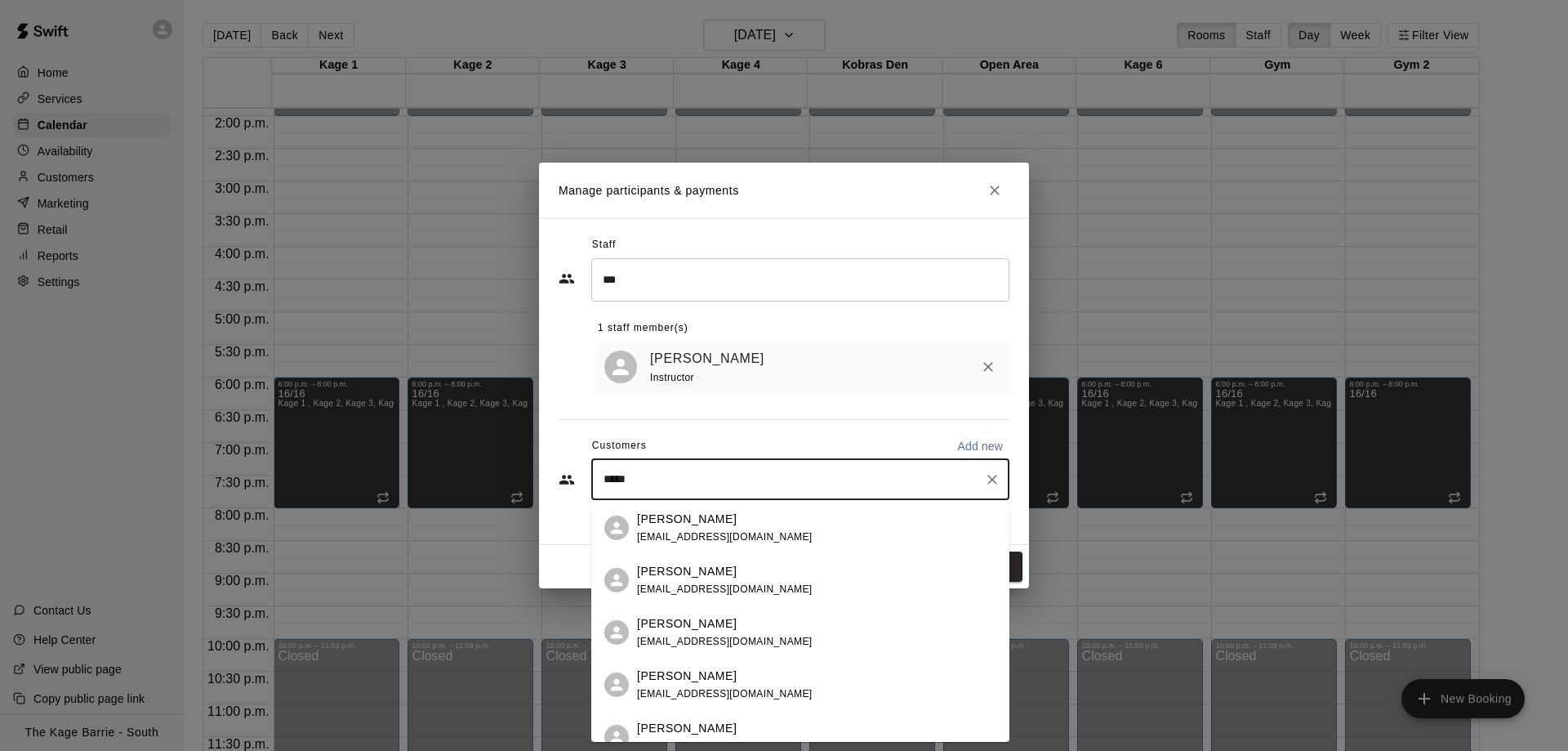
click at [756, 540] on span "tiagocavallo@protonmail.com" at bounding box center [724, 537] width 176 height 12
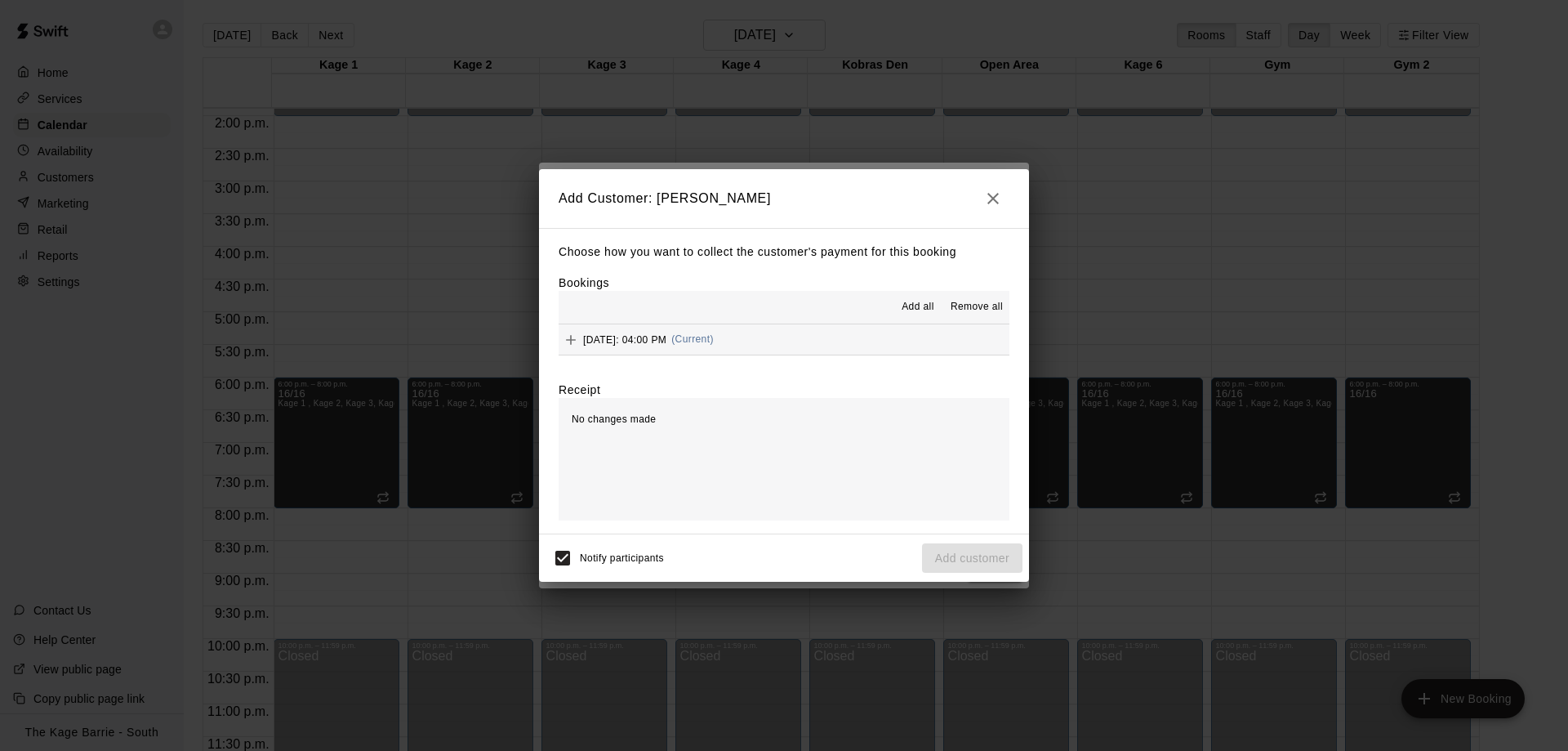
click at [917, 303] on span "Add all" at bounding box center [918, 307] width 33 height 16
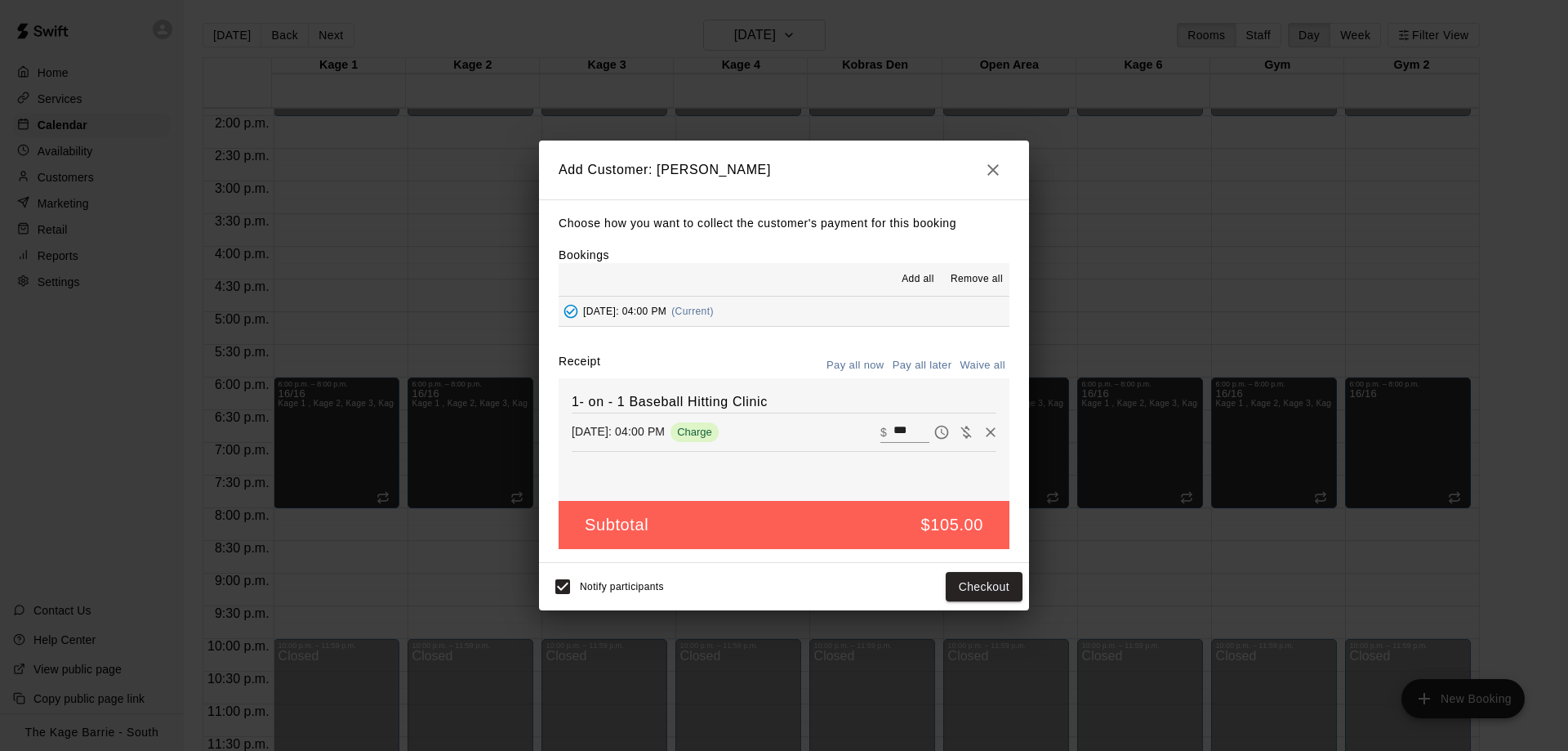
click at [918, 366] on button "Pay all later" at bounding box center [922, 365] width 68 height 25
click at [995, 586] on button "Add customer" at bounding box center [972, 587] width 100 height 30
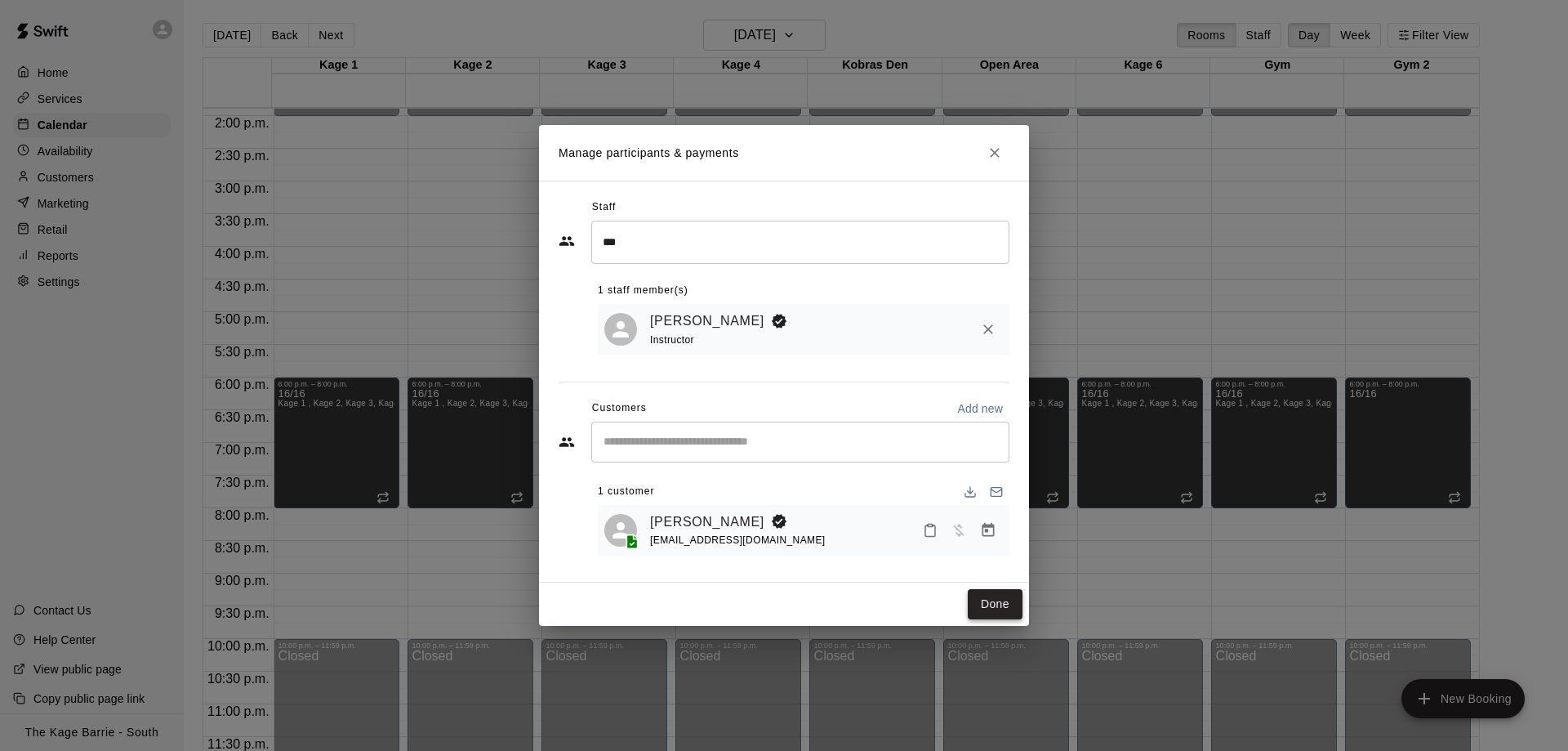
click at [993, 599] on button "Done" at bounding box center [995, 604] width 55 height 30
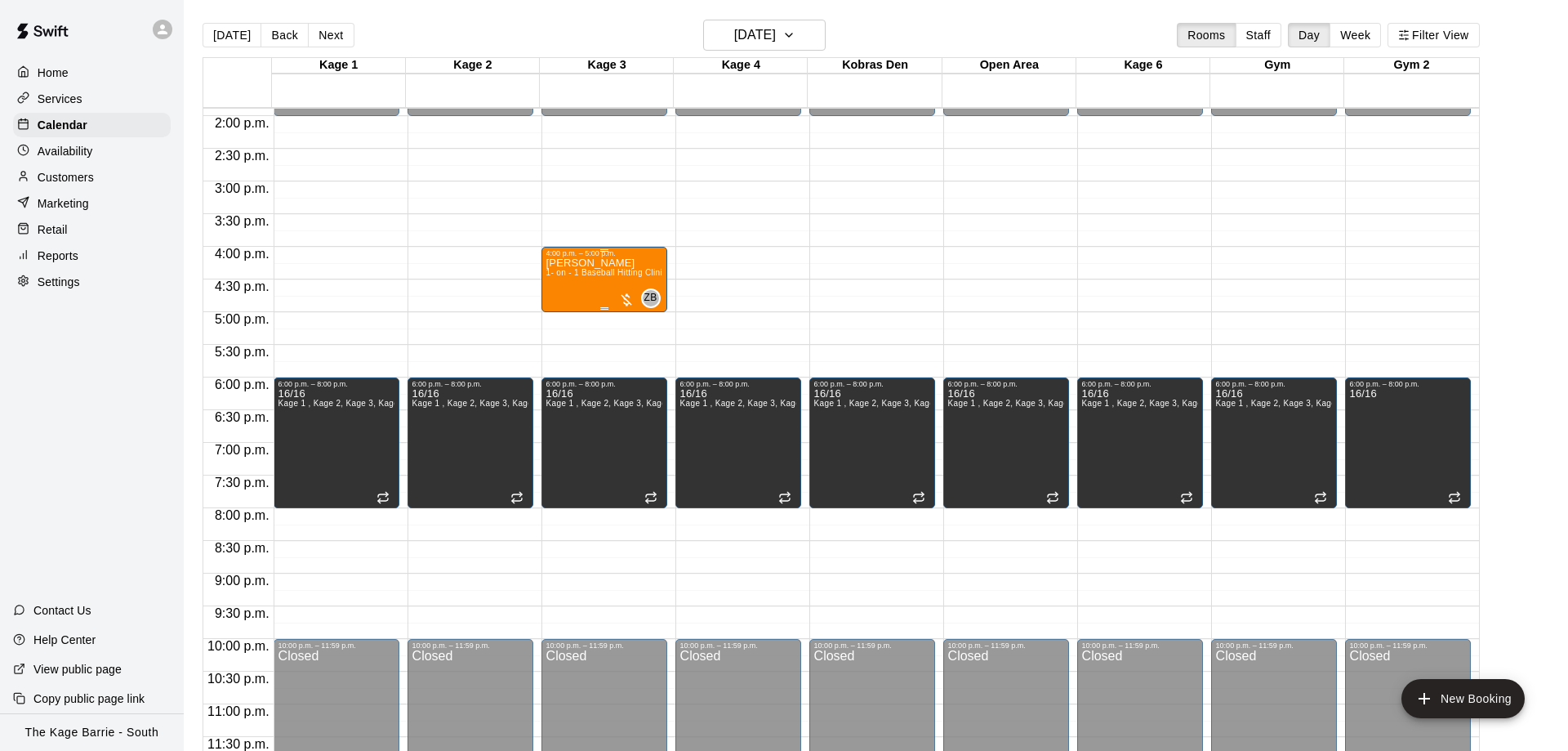
click at [633, 254] on div "4:00 p.m. – 5:00 p.m." at bounding box center [604, 253] width 116 height 8
click at [554, 352] on icon "delete" at bounding box center [560, 343] width 20 height 20
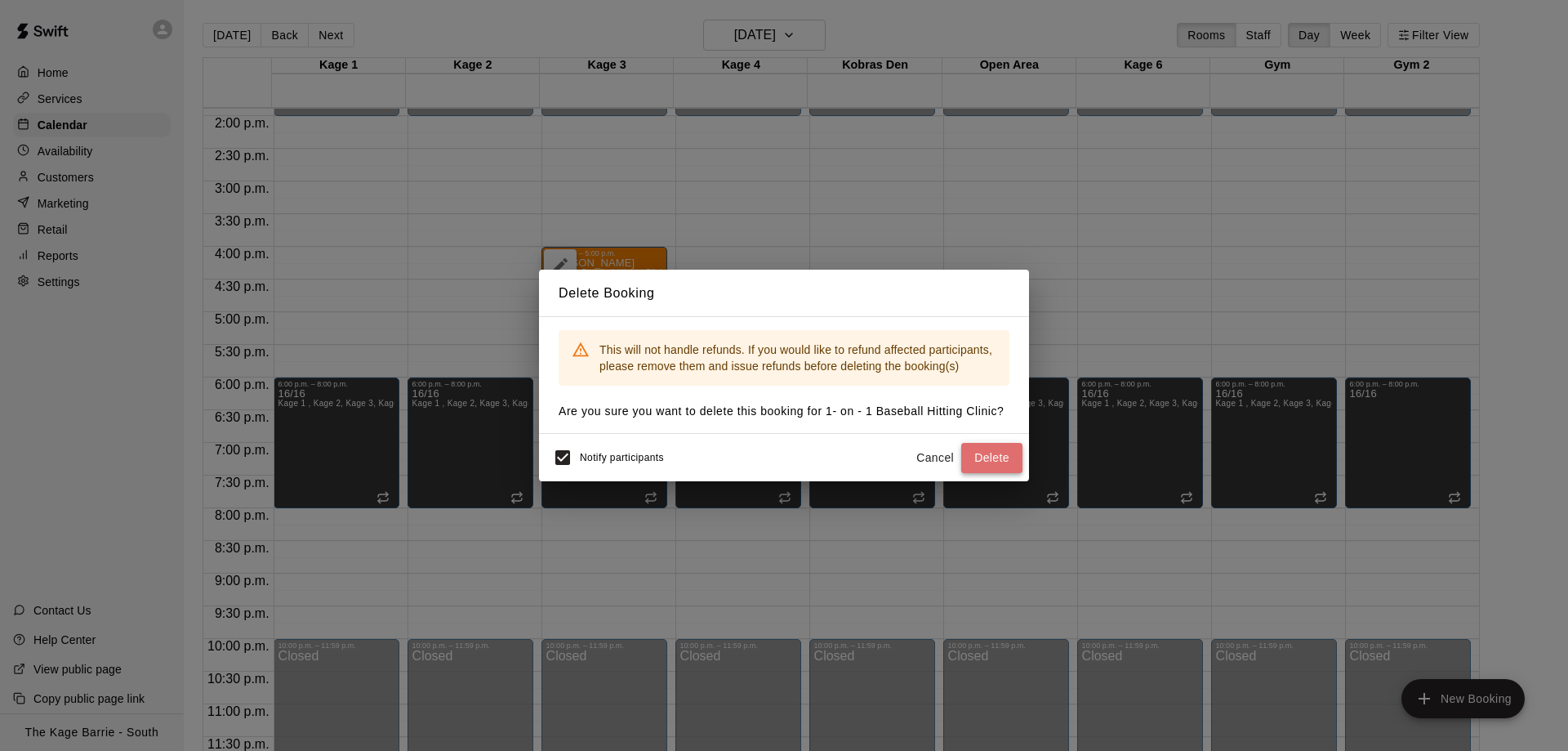
click at [991, 454] on button "Delete" at bounding box center [991, 458] width 62 height 30
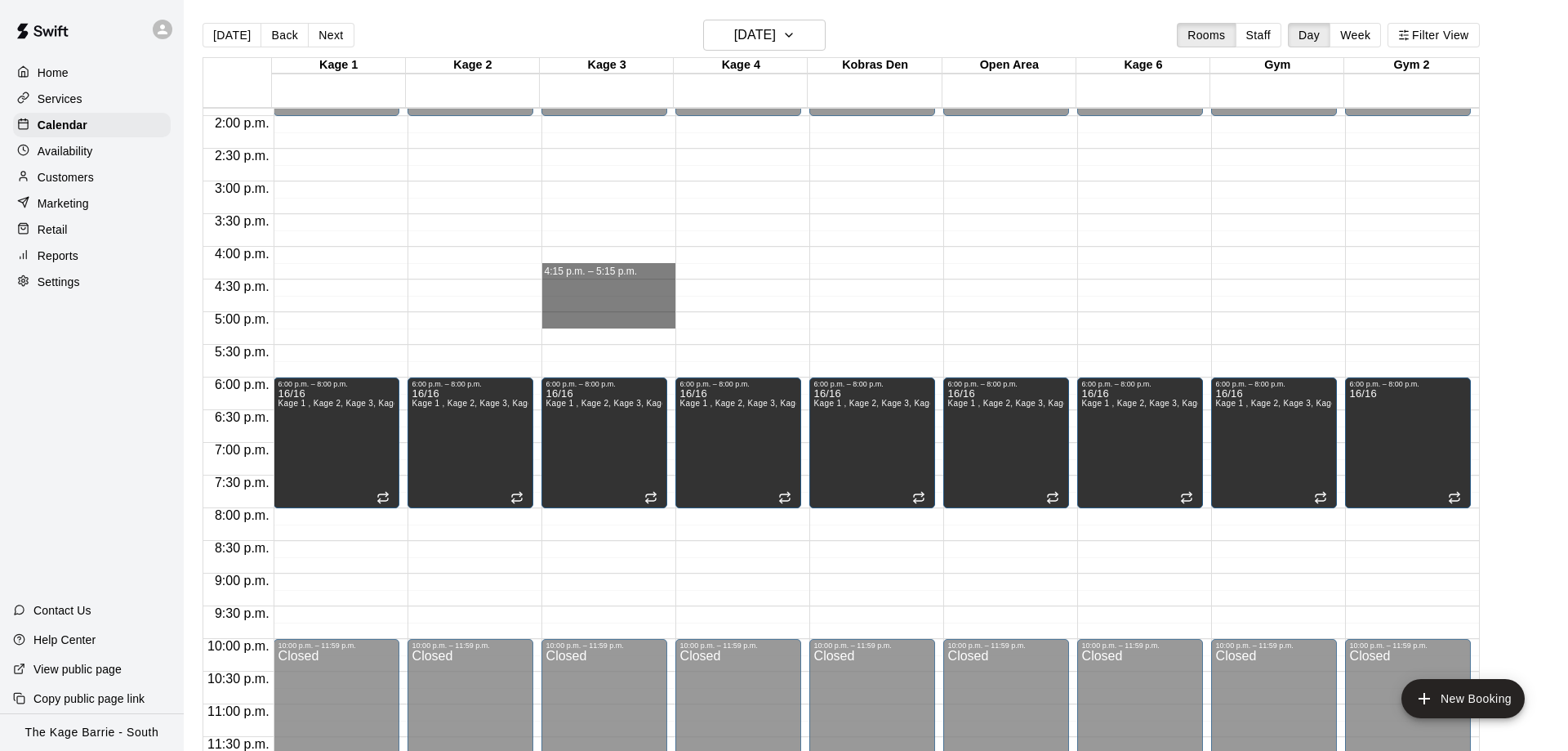
drag, startPoint x: 594, startPoint y: 252, endPoint x: 589, endPoint y: 313, distance: 61.2
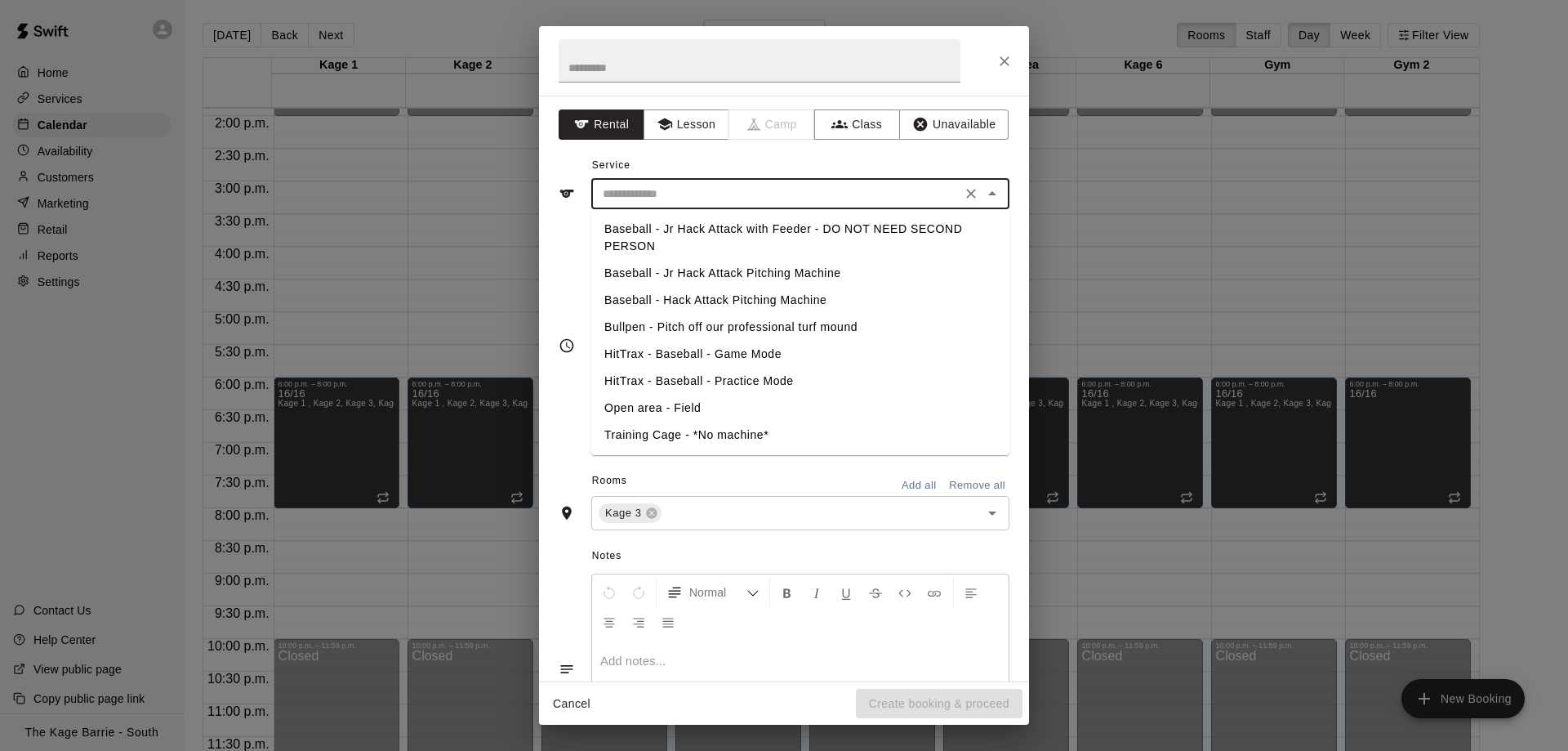
click at [951, 195] on input "text" at bounding box center [776, 194] width 360 height 21
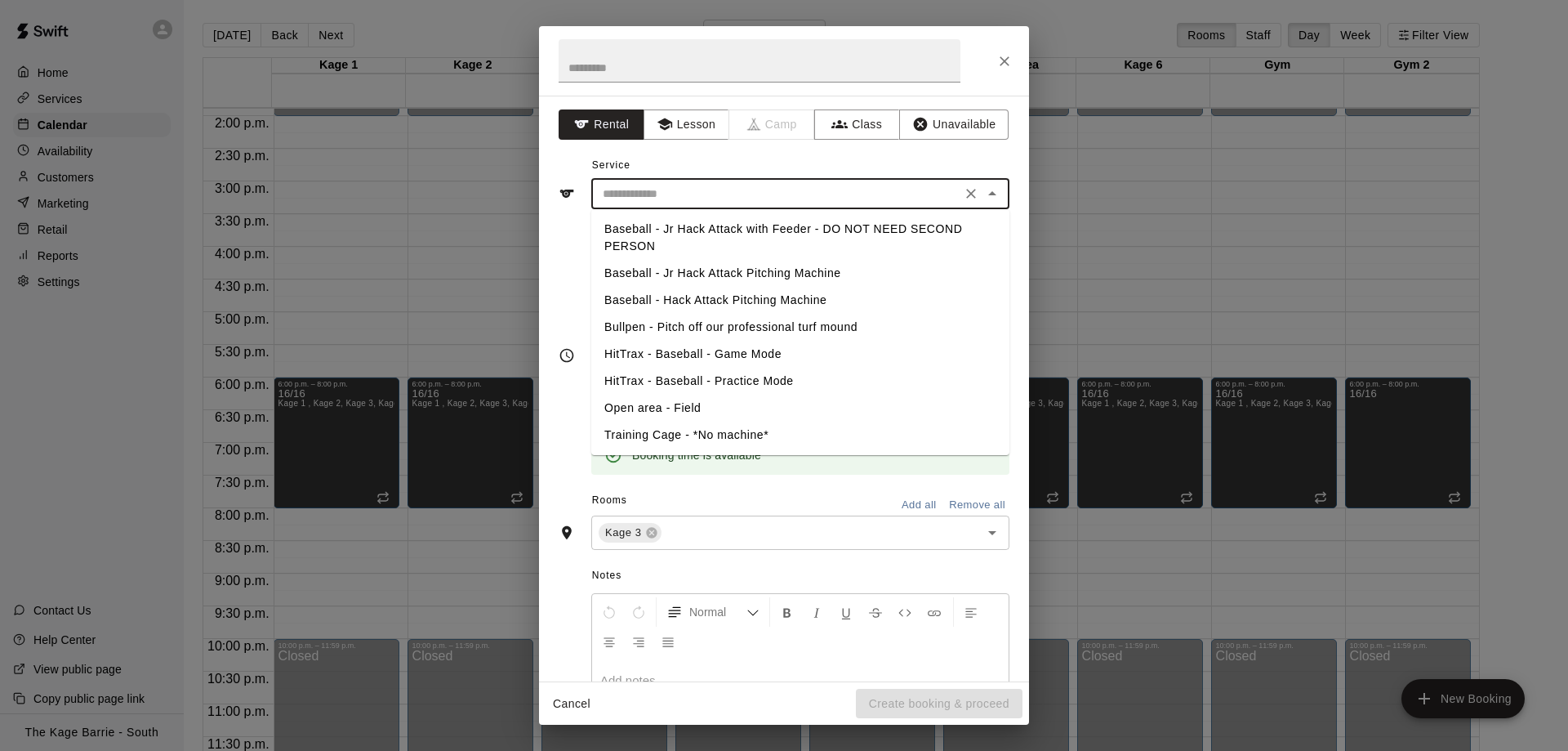
click at [465, 272] on div "**********" at bounding box center [784, 376] width 1568 height 751
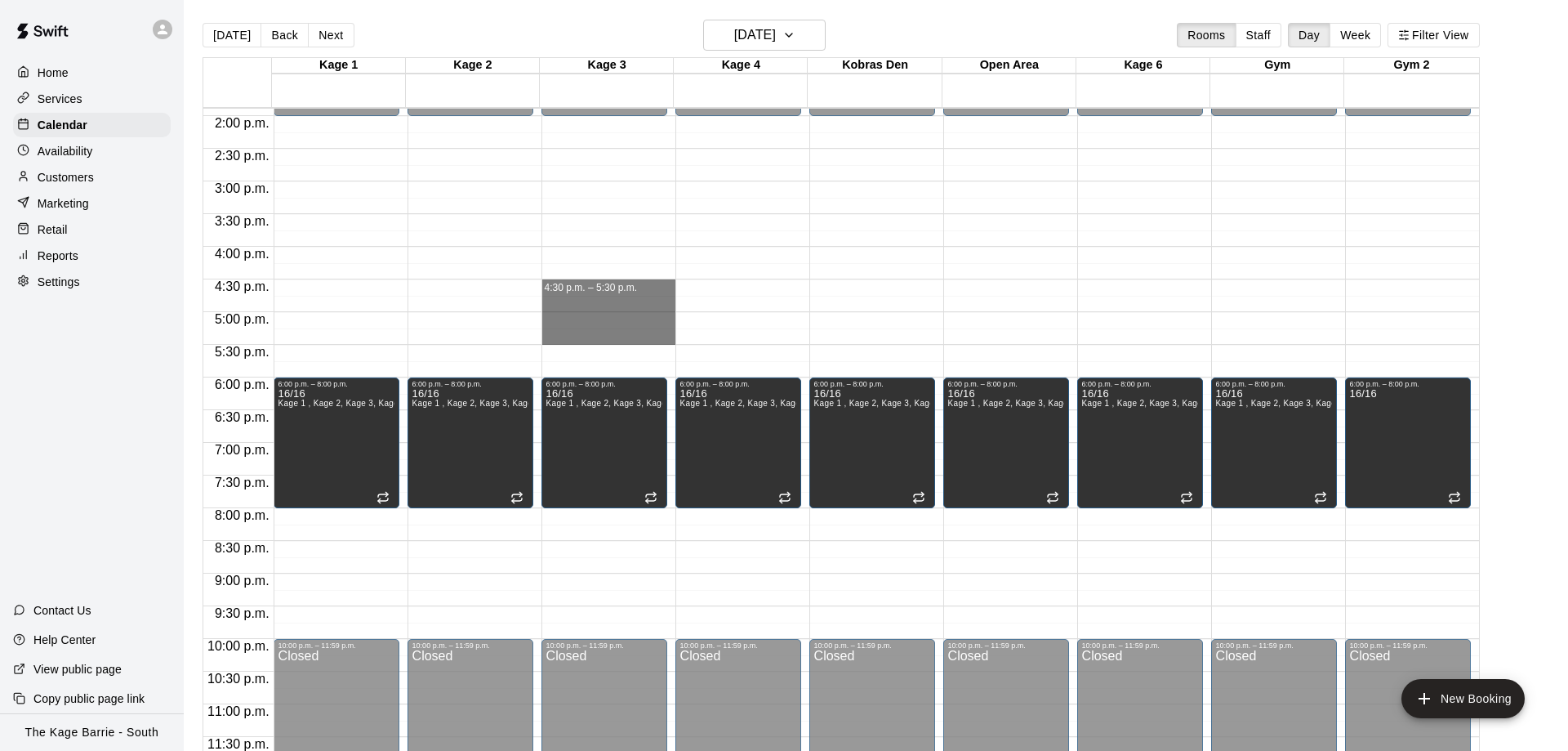
drag, startPoint x: 558, startPoint y: 279, endPoint x: 559, endPoint y: 330, distance: 51.0
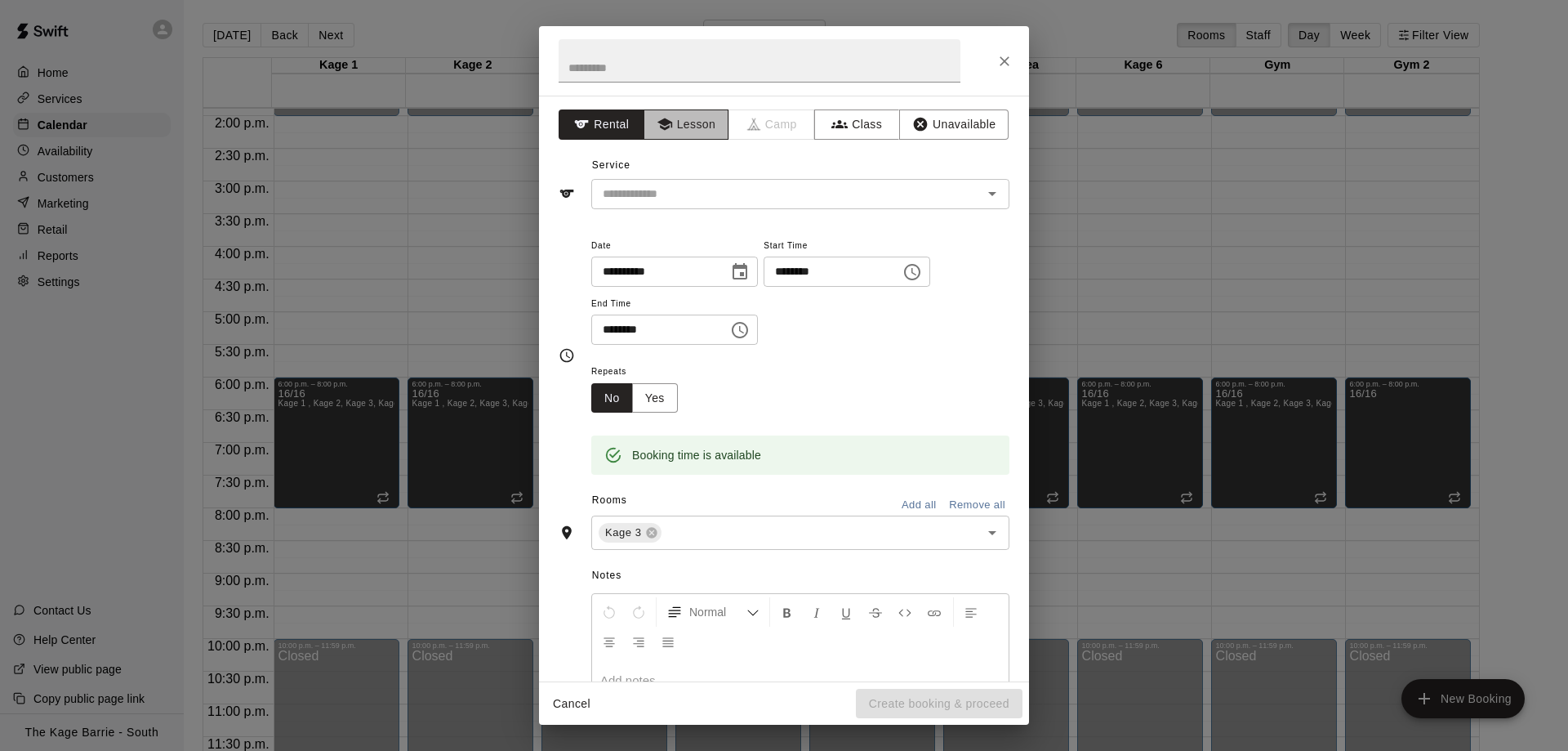
click at [683, 132] on button "Lesson" at bounding box center [686, 124] width 85 height 30
click at [670, 188] on input "text" at bounding box center [776, 194] width 360 height 21
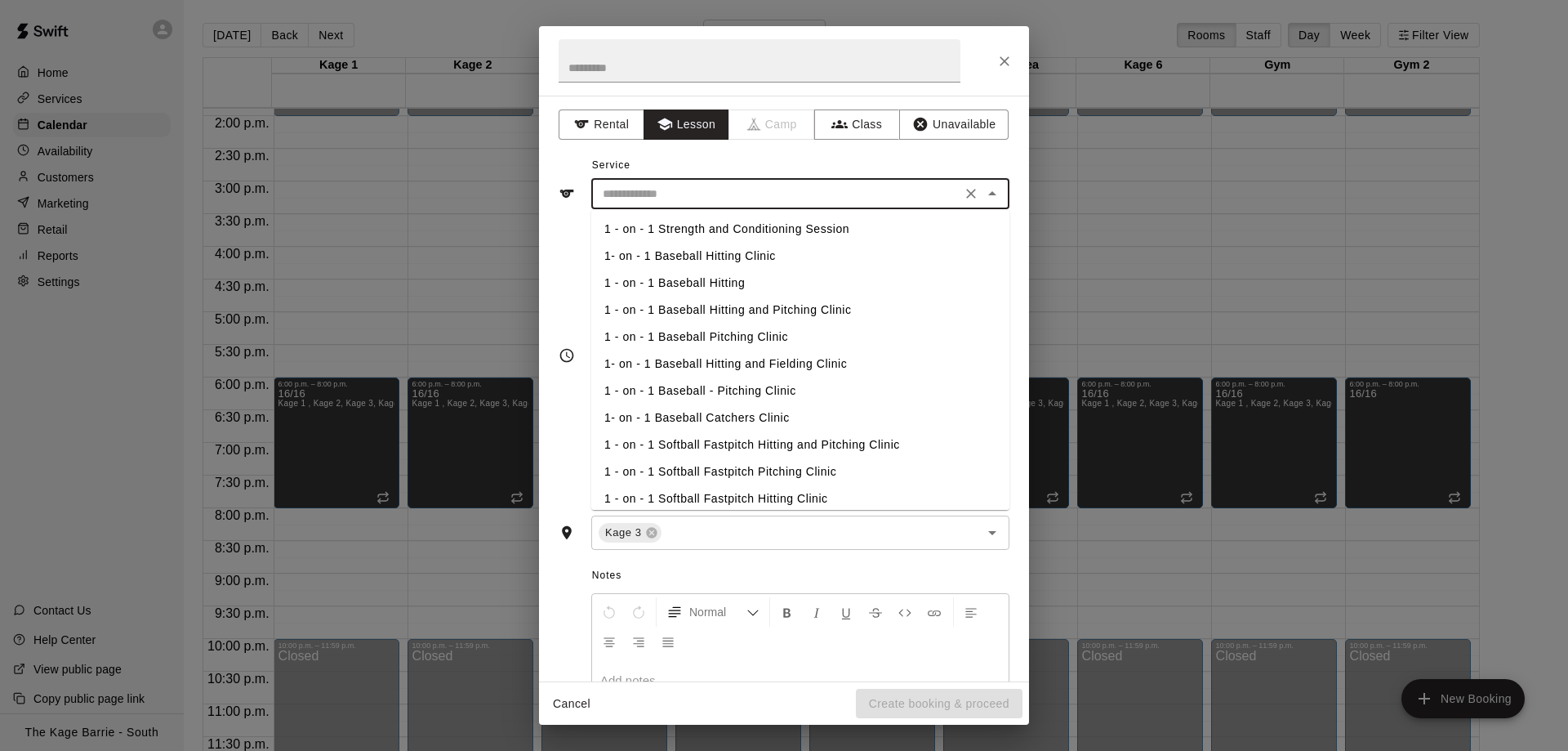
click at [706, 246] on li "1- on - 1 Baseball Hitting Clinic" at bounding box center [800, 256] width 418 height 27
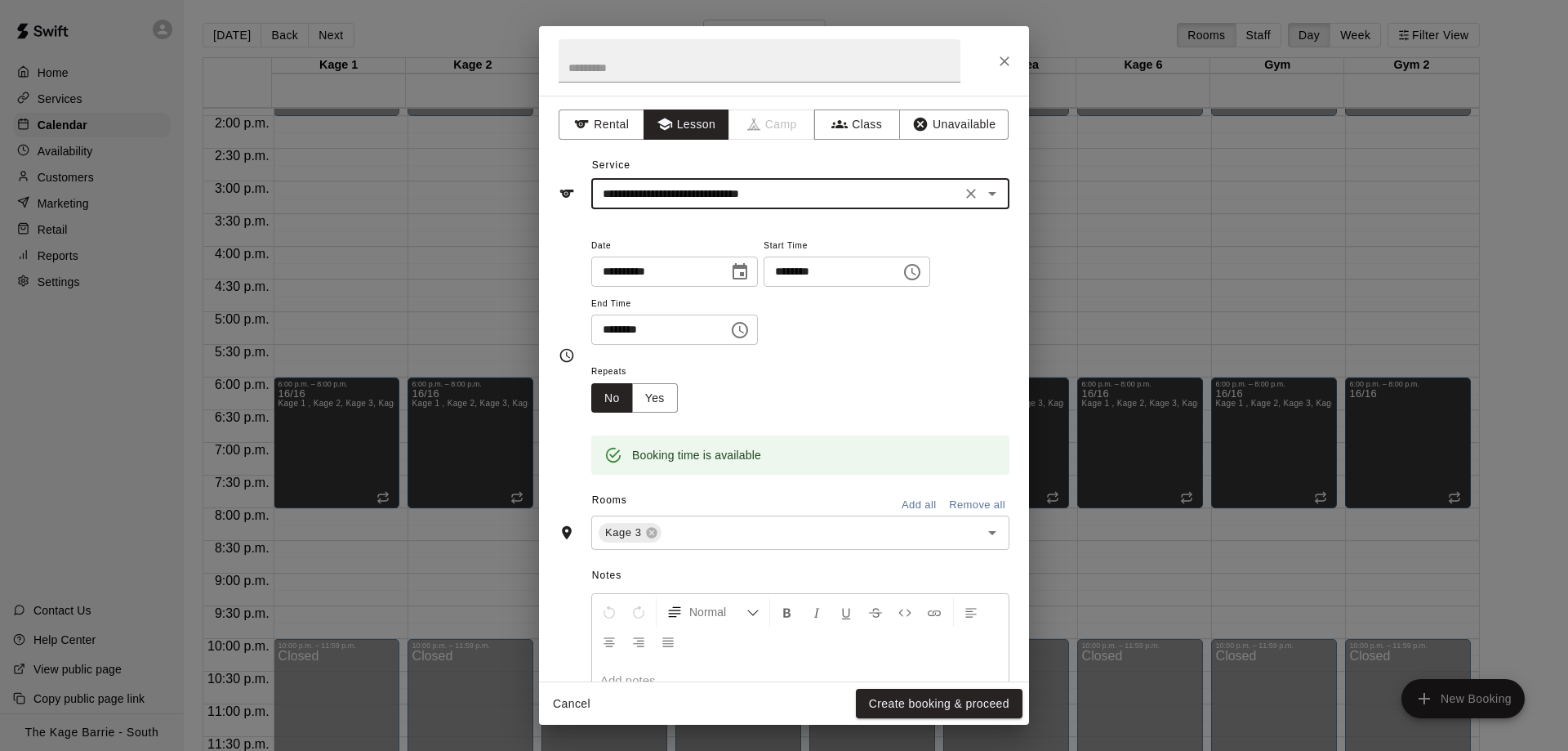
type input "**********"
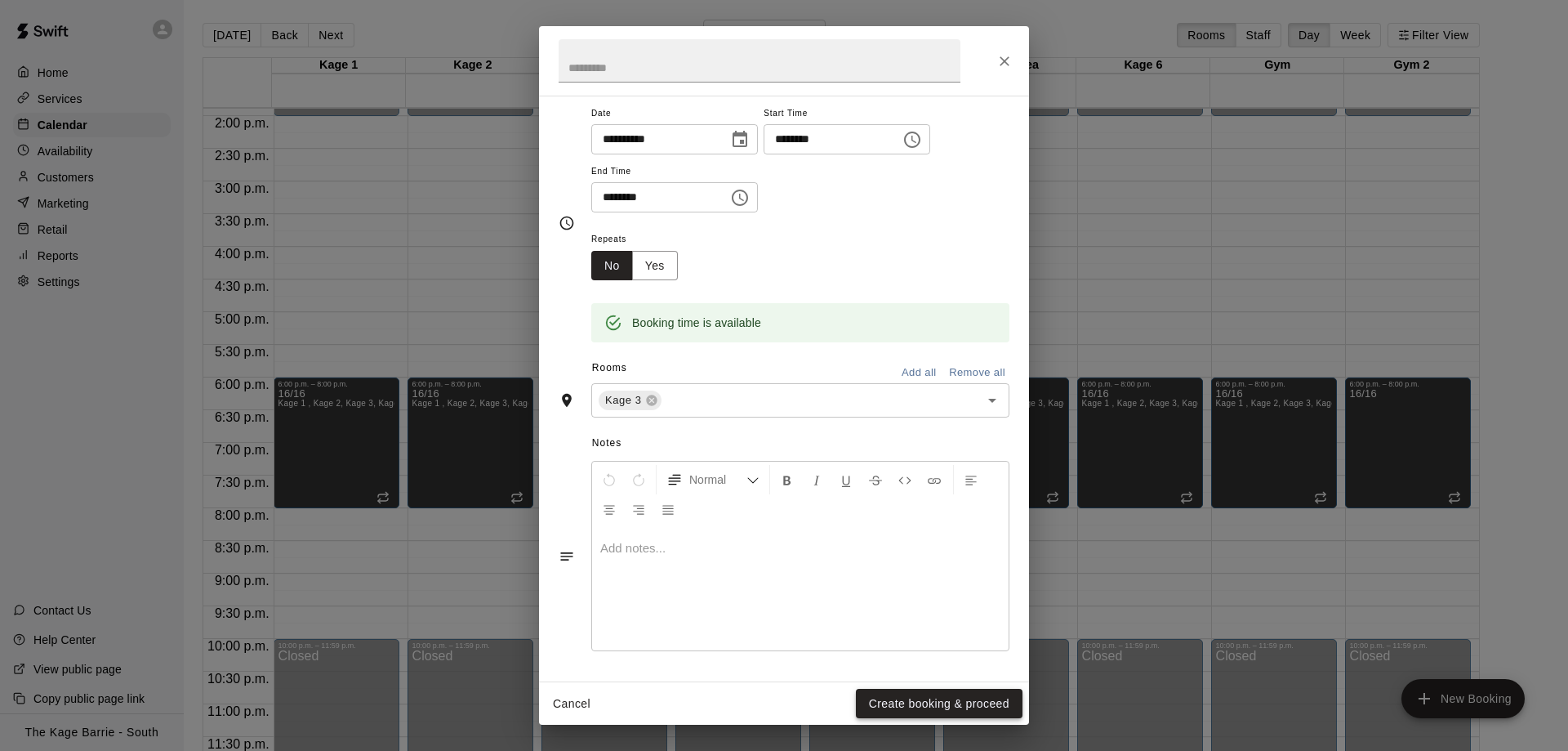
click at [883, 705] on button "Create booking & proceed" at bounding box center [939, 703] width 167 height 30
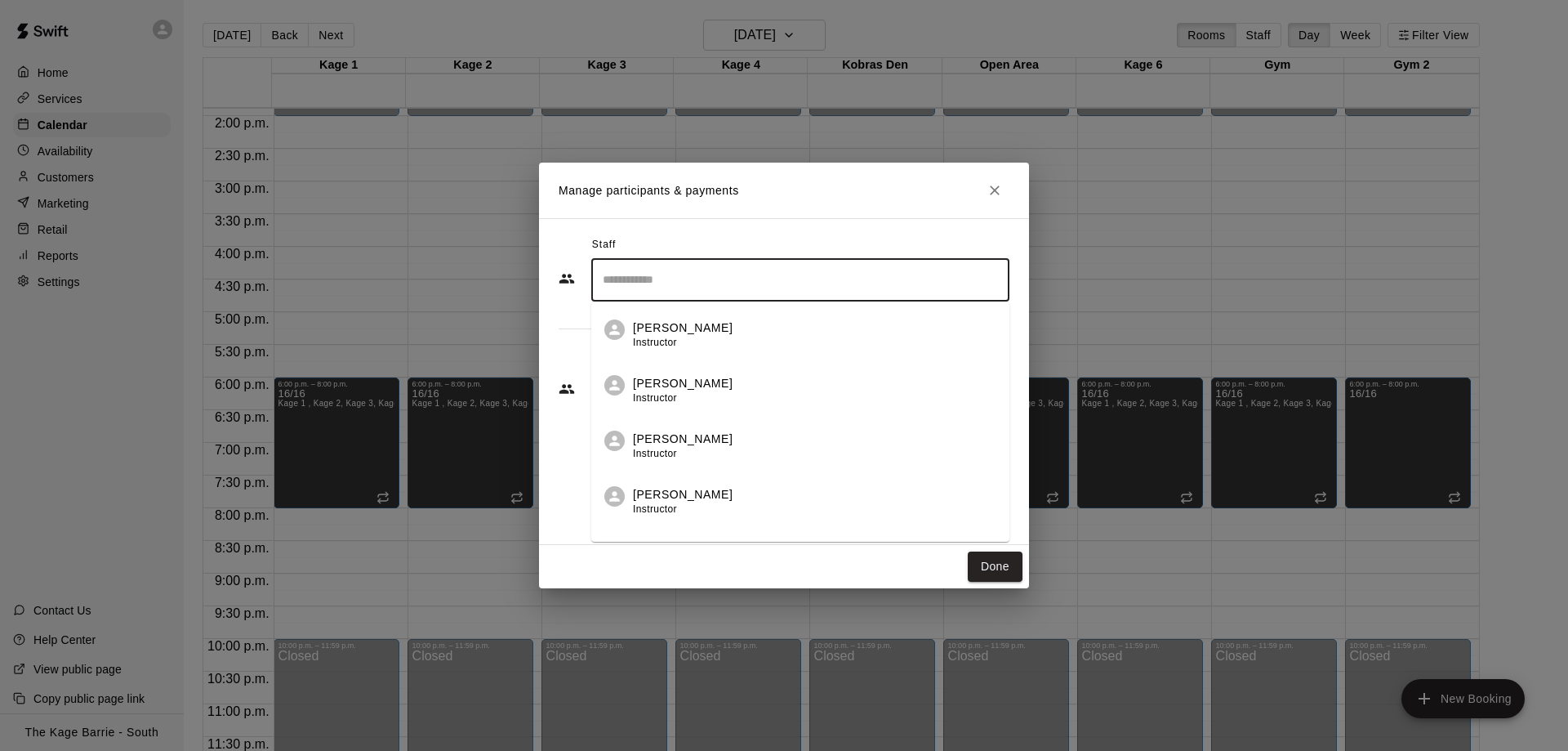
click at [667, 279] on input "Search staff" at bounding box center [800, 279] width 403 height 29
click at [686, 339] on div "Cole White Instructor" at bounding box center [682, 335] width 99 height 32
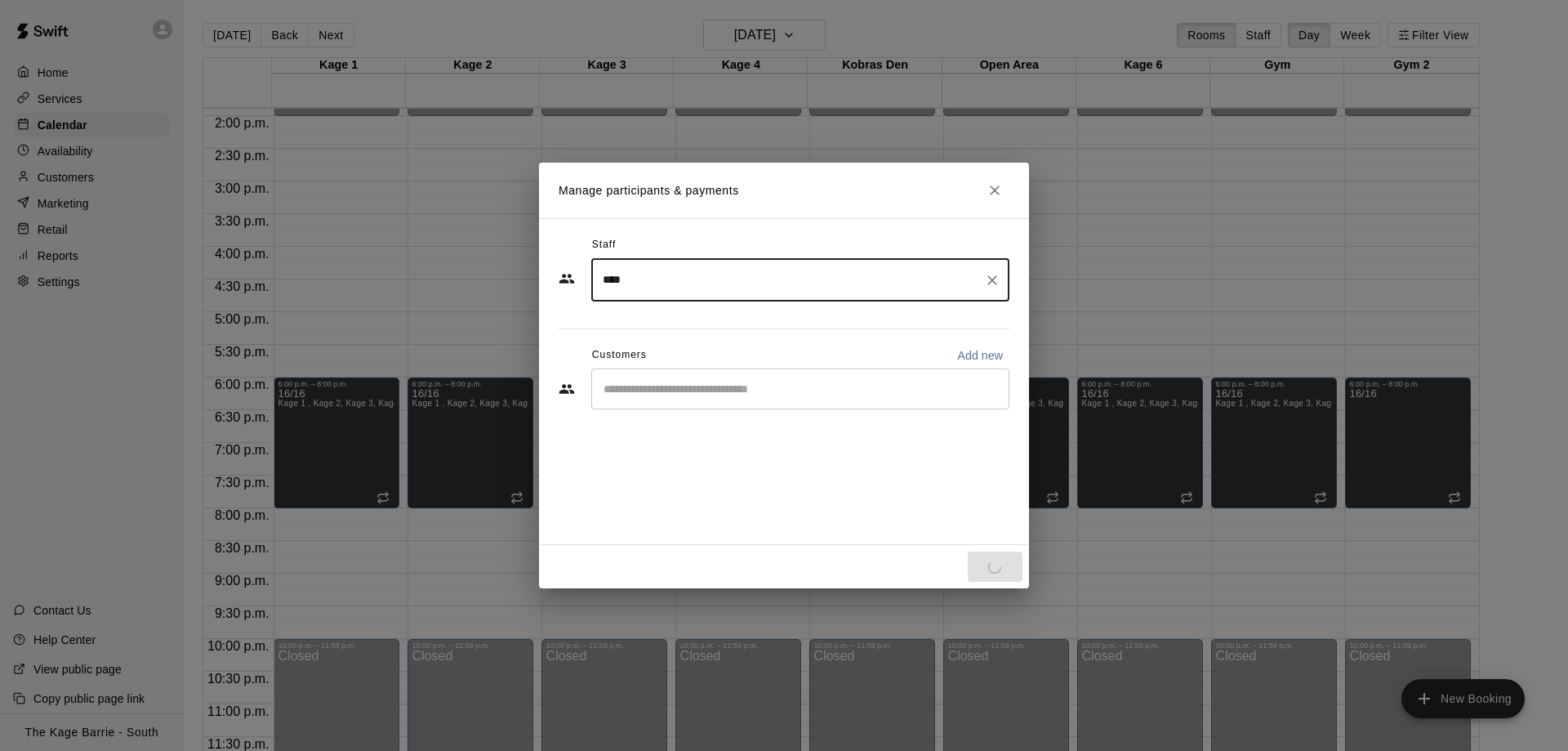
click at [682, 389] on input "Start typing to search customers..." at bounding box center [800, 389] width 403 height 16
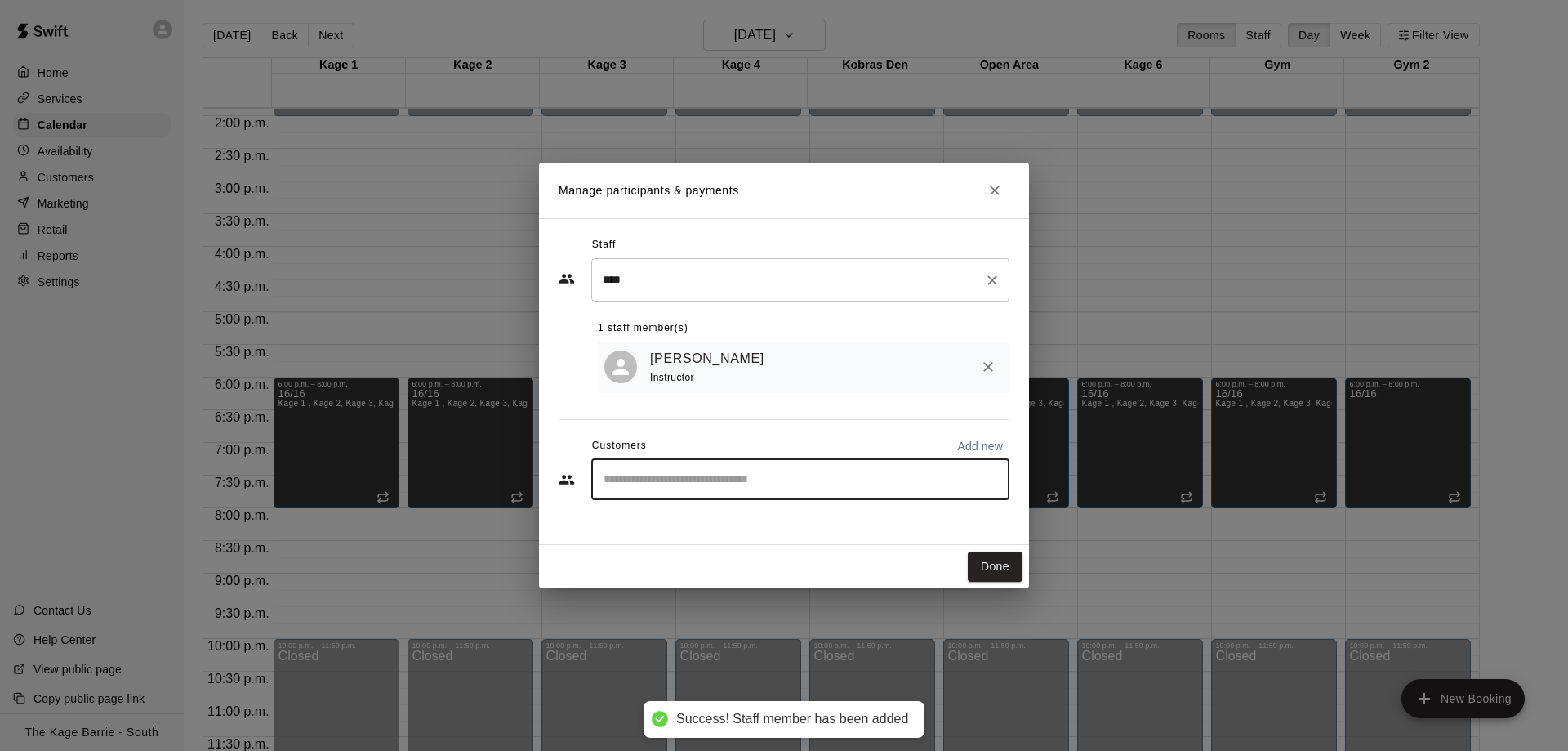
click at [658, 284] on input "****" at bounding box center [788, 279] width 379 height 29
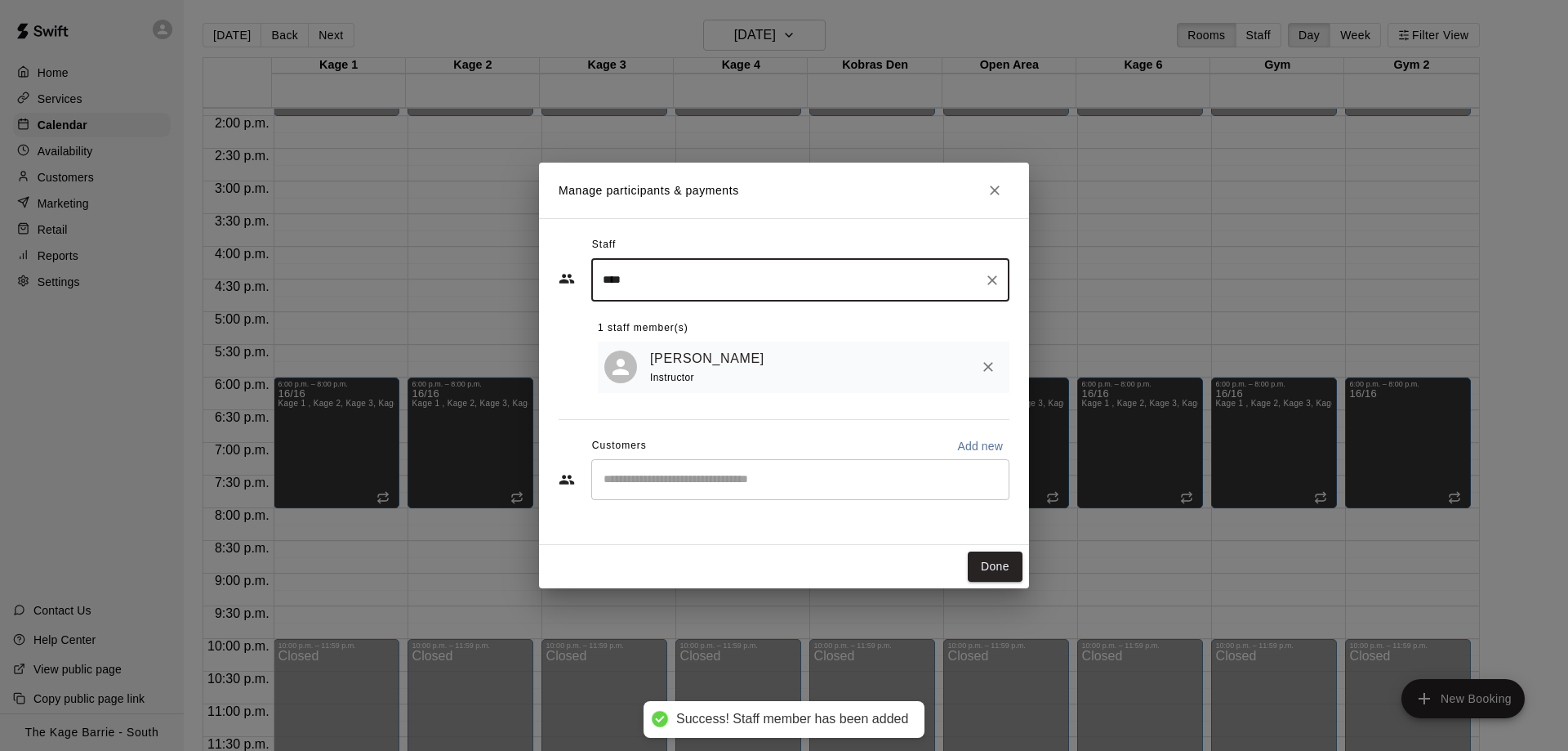
click at [658, 284] on input "****" at bounding box center [788, 279] width 379 height 29
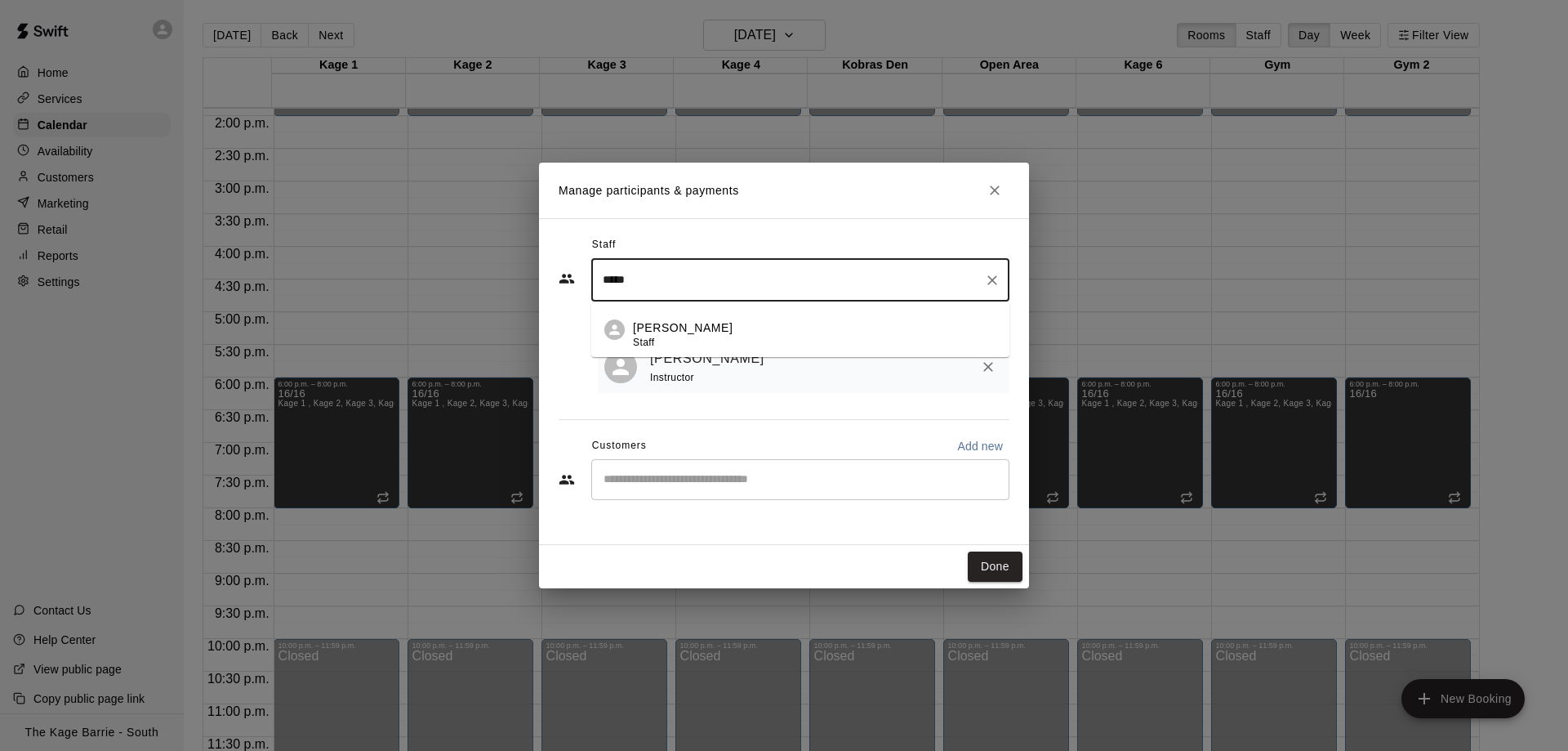
click at [680, 321] on p "[PERSON_NAME]" at bounding box center [682, 328] width 99 height 17
click at [689, 469] on div "​" at bounding box center [800, 480] width 418 height 41
type input "*****"
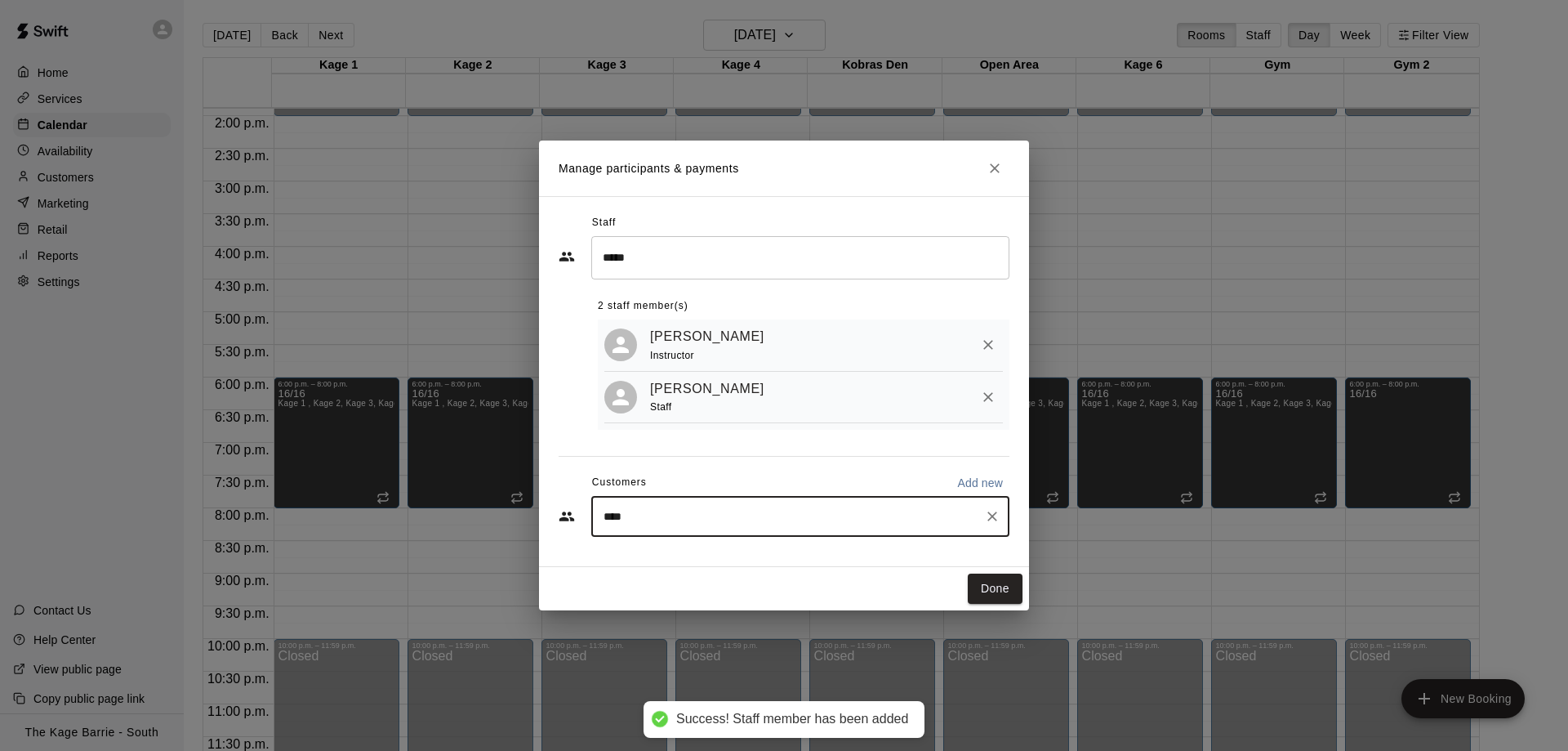
type input "*****"
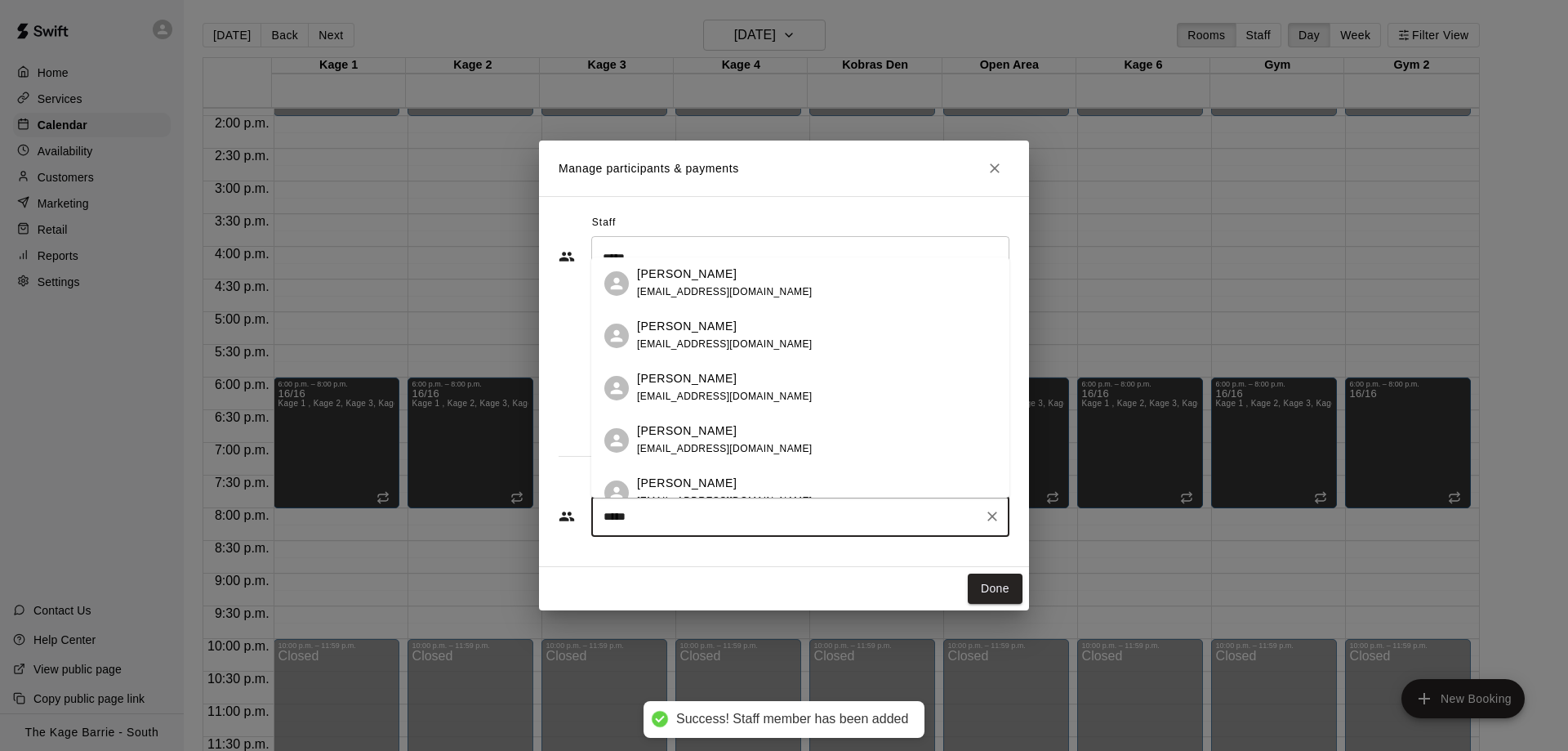
click at [727, 285] on div "Tiago Cavallo tiagocavallo@protonmail.com" at bounding box center [724, 283] width 176 height 35
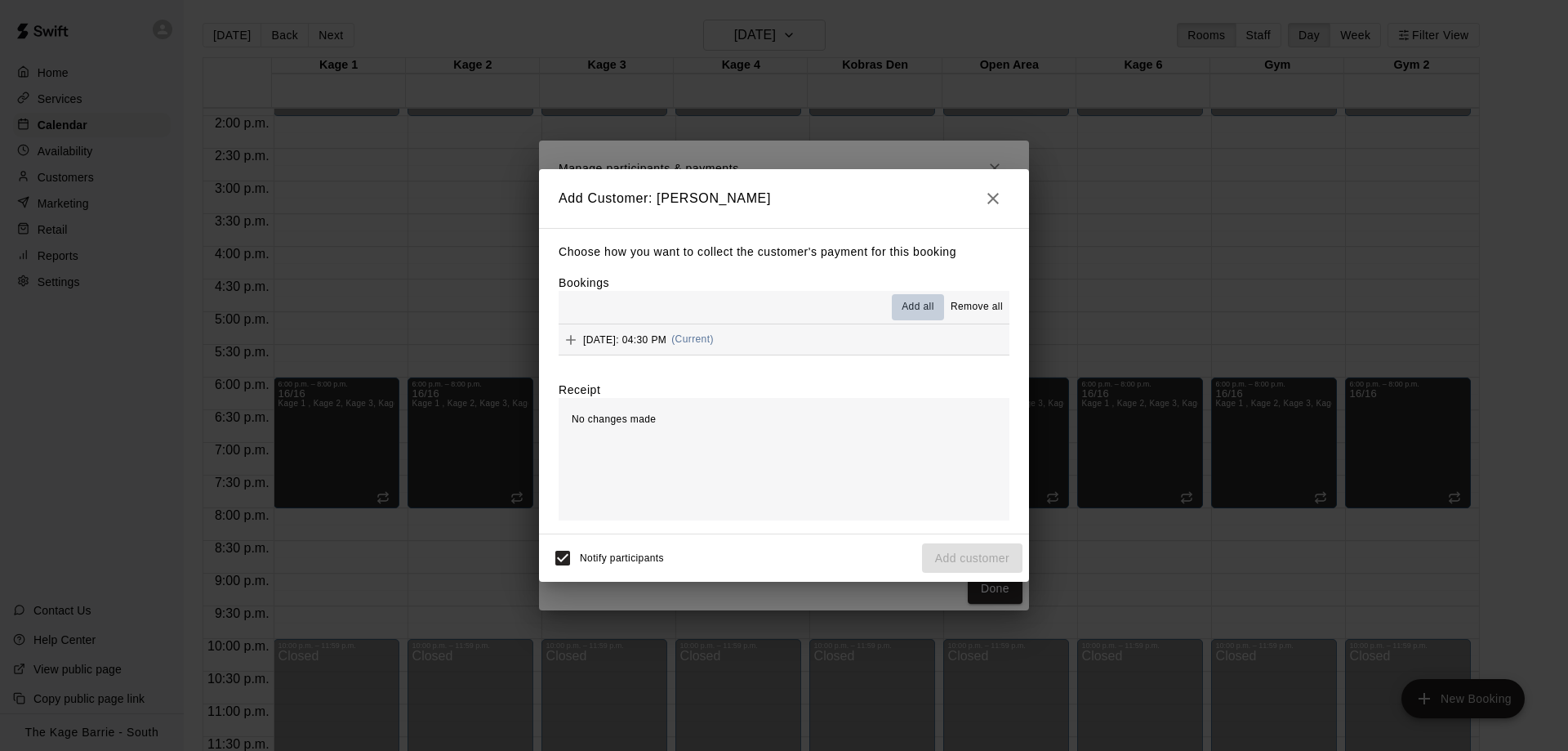
click at [917, 303] on span "Add all" at bounding box center [918, 307] width 33 height 16
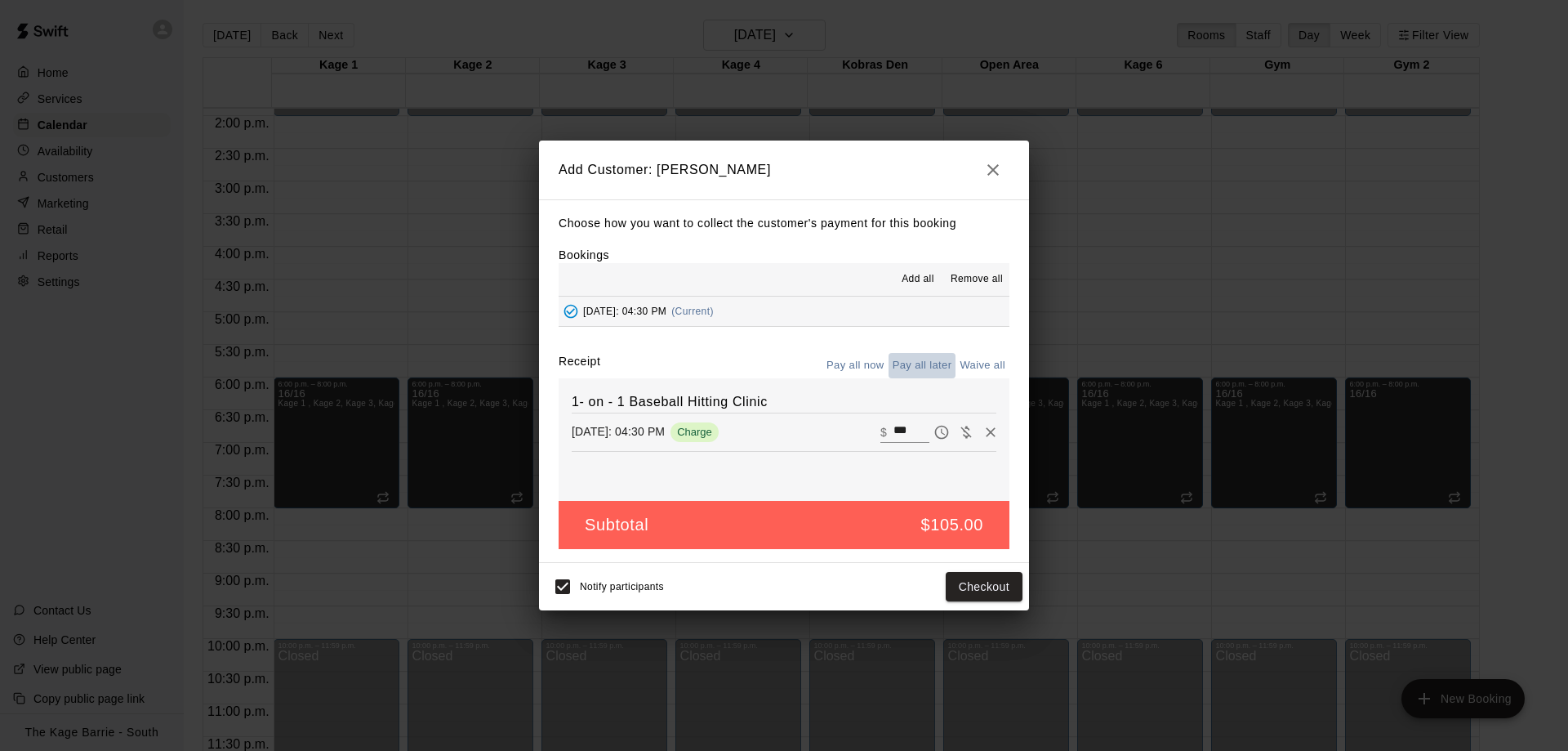
click at [929, 357] on button "Pay all later" at bounding box center [922, 365] width 68 height 25
click at [975, 590] on button "Add customer" at bounding box center [972, 587] width 100 height 30
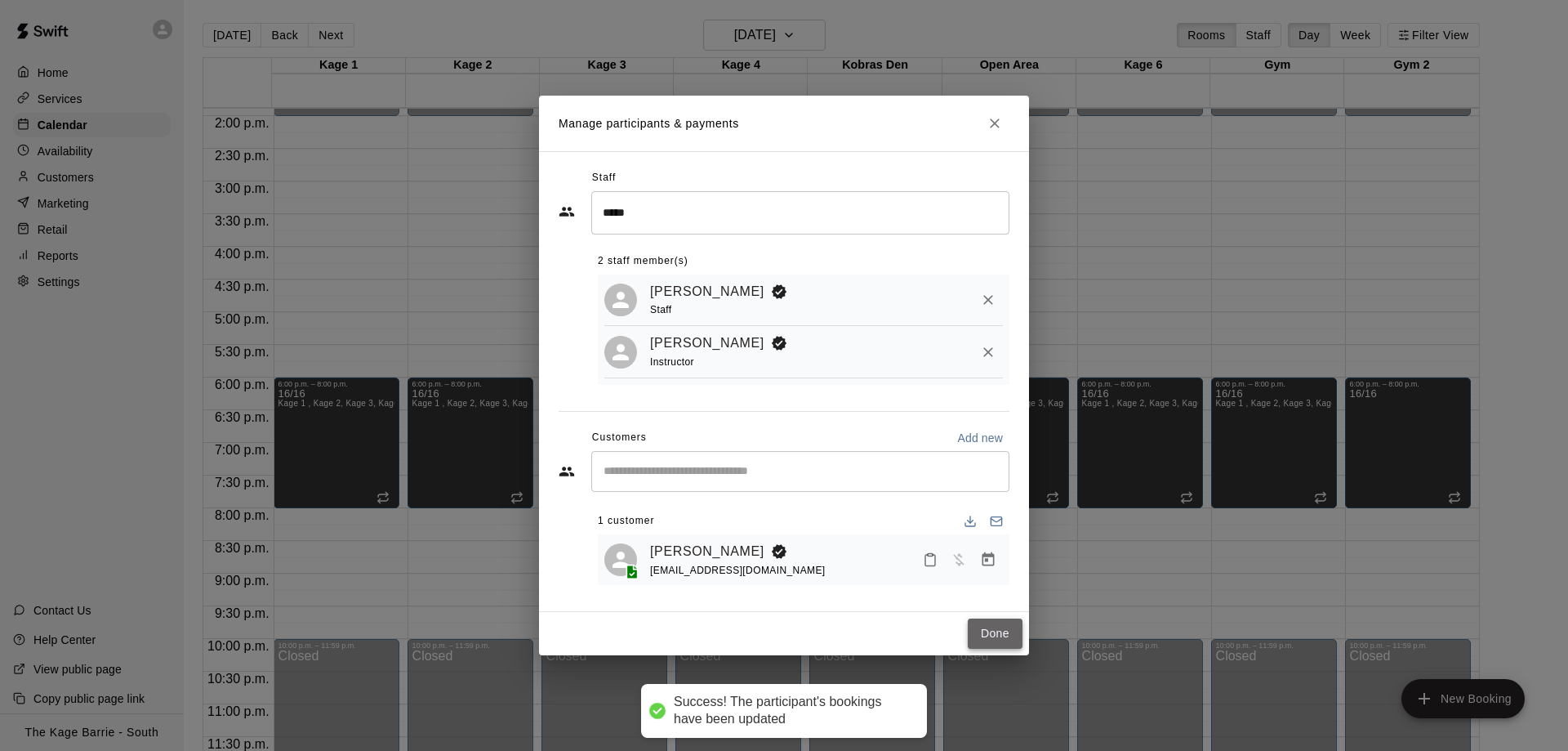
click at [997, 635] on button "Done" at bounding box center [995, 634] width 55 height 30
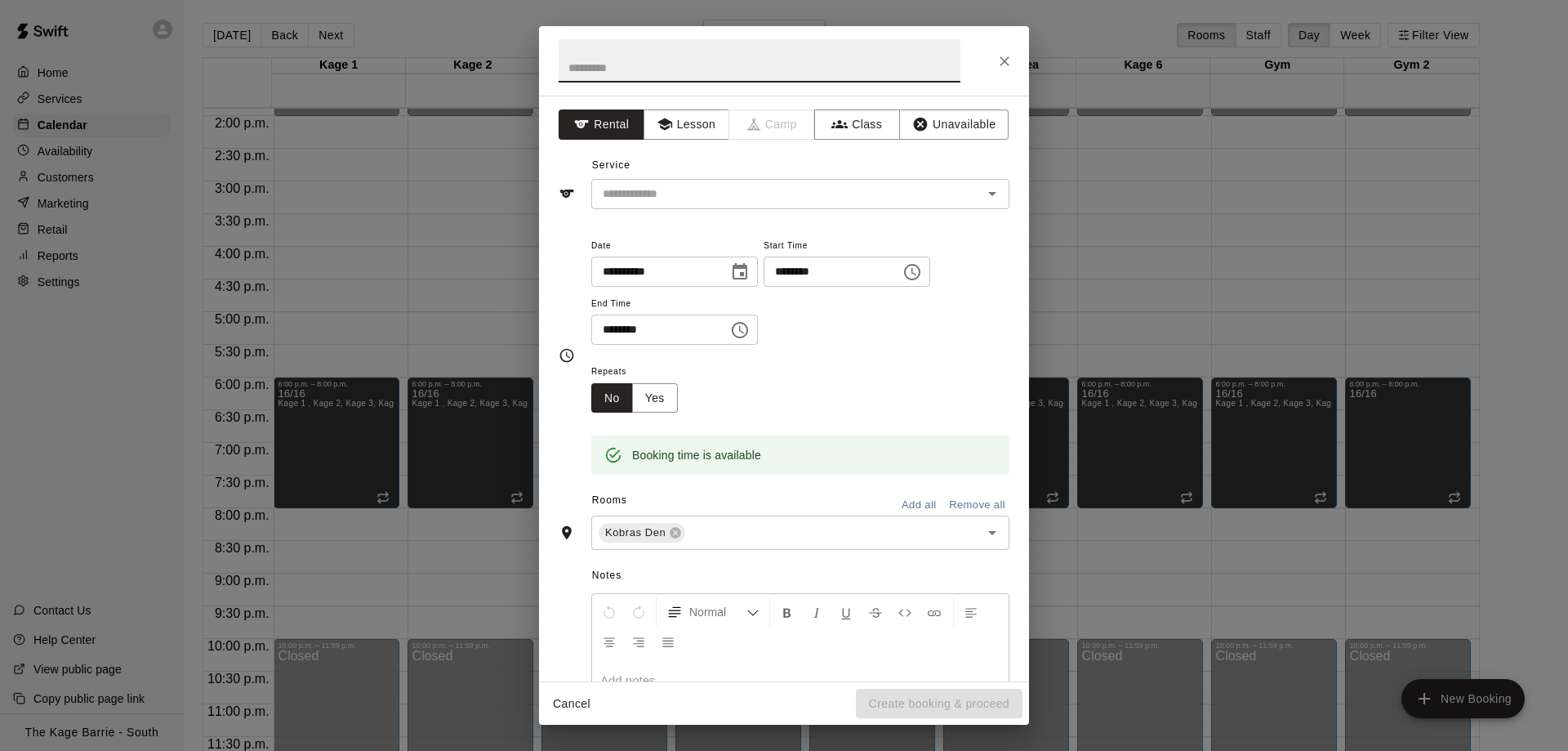
click at [1049, 263] on div "**********" at bounding box center [784, 376] width 1568 height 751
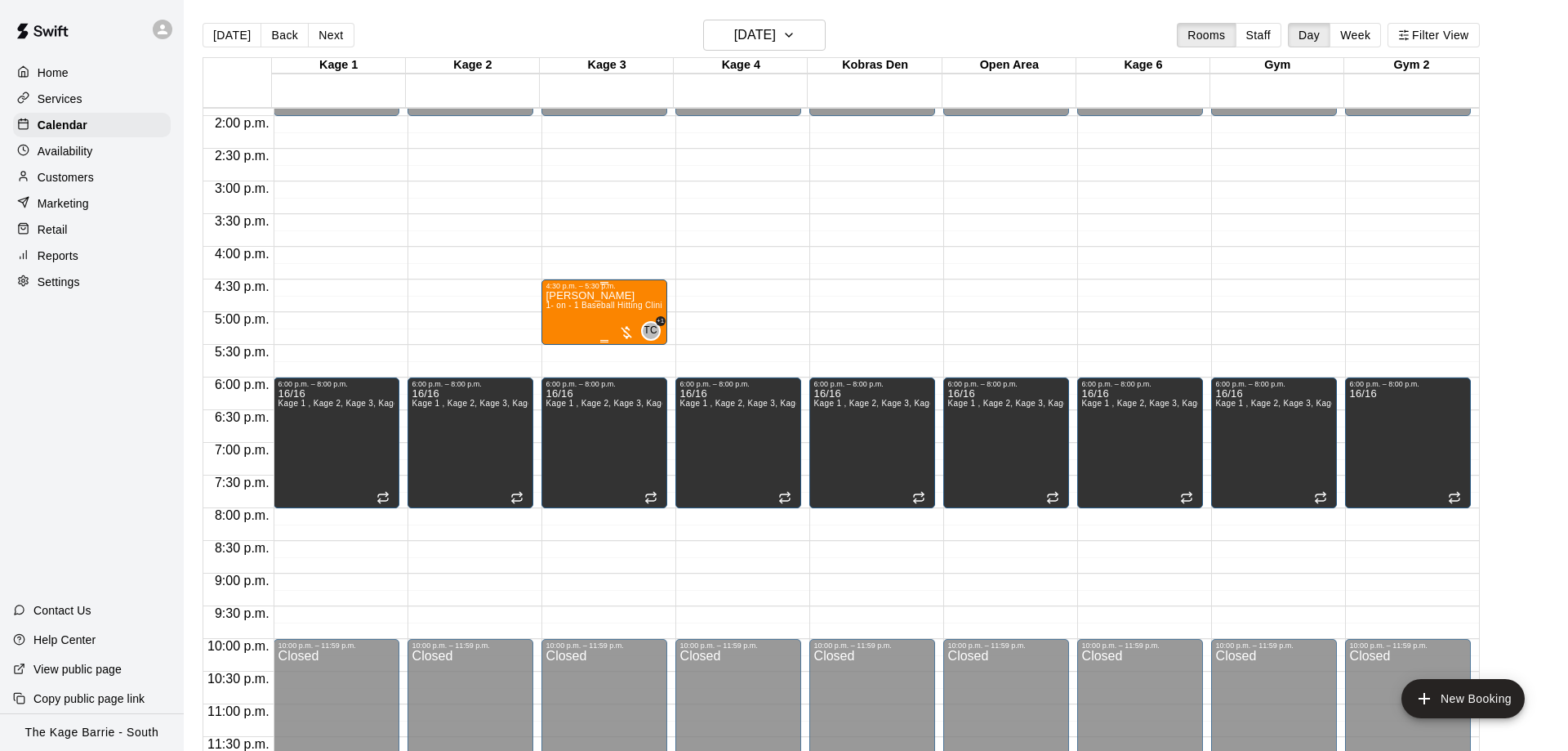
click at [572, 328] on div "Tiago Cavallo 1- on - 1 Baseball Hitting Clinic" at bounding box center [604, 666] width 116 height 751
click at [572, 381] on button "delete" at bounding box center [560, 385] width 33 height 33
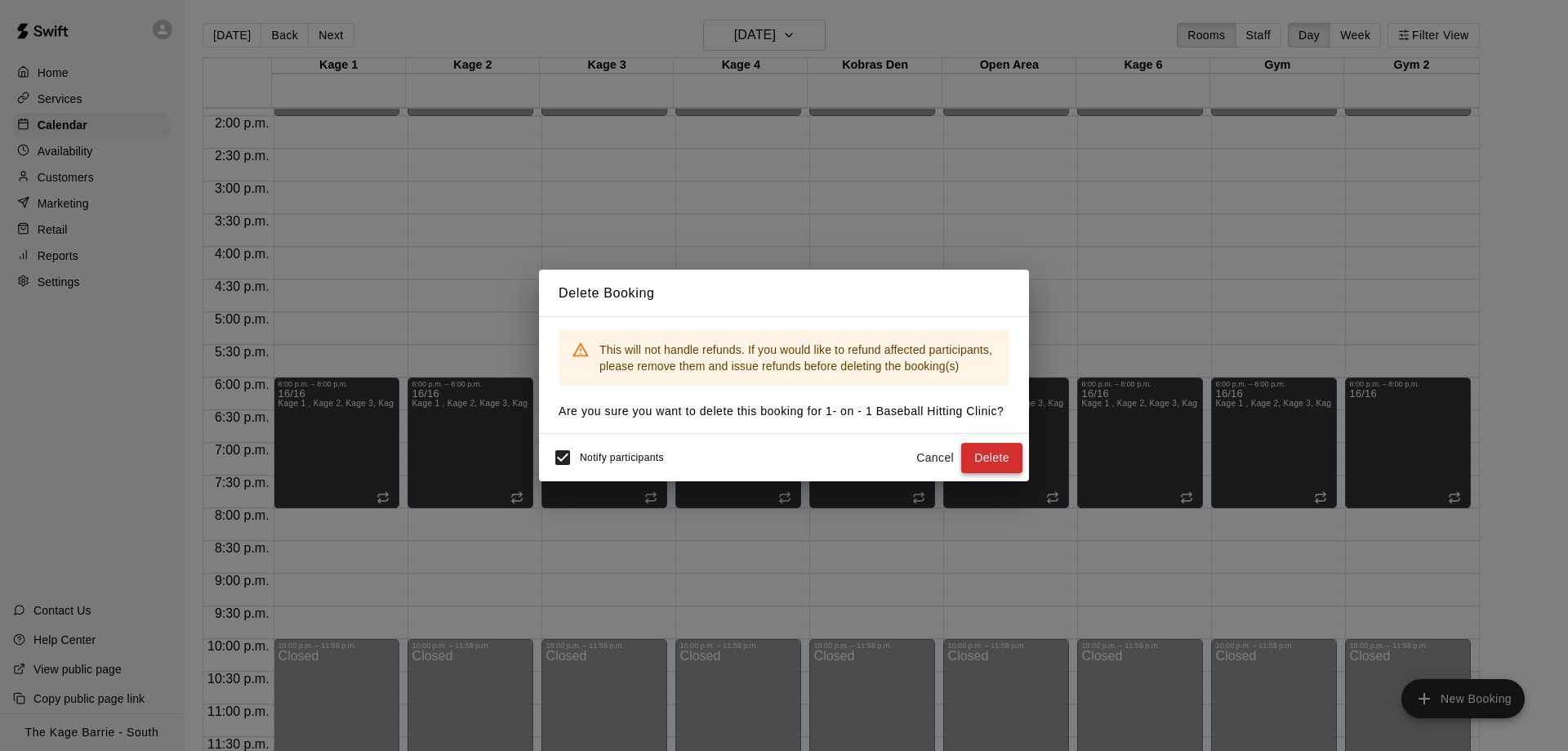
click at [984, 451] on button "Delete" at bounding box center [991, 458] width 62 height 30
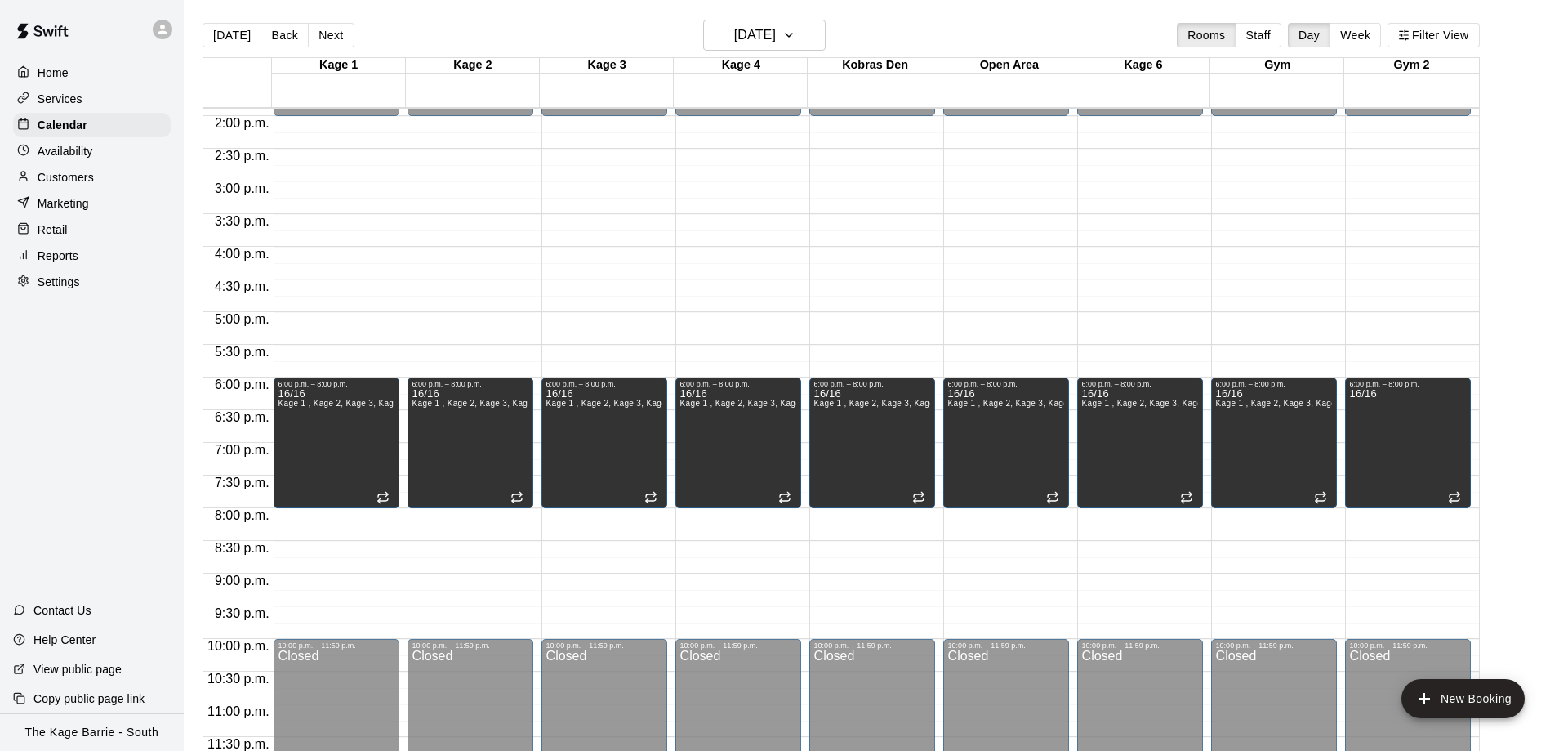
click at [165, 33] on icon at bounding box center [163, 30] width 10 height 10
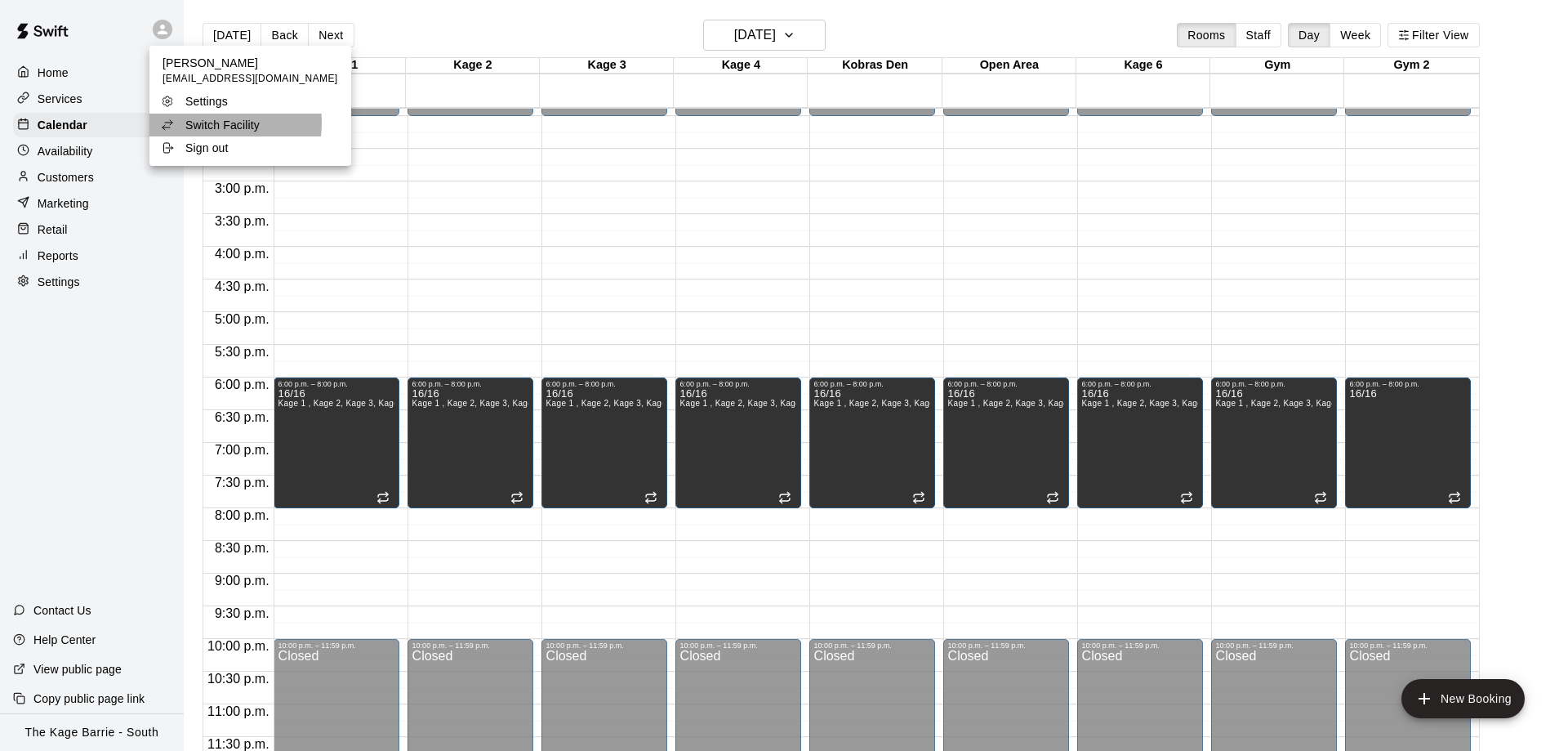
click at [209, 122] on p "Switch Facility" at bounding box center [223, 125] width 74 height 16
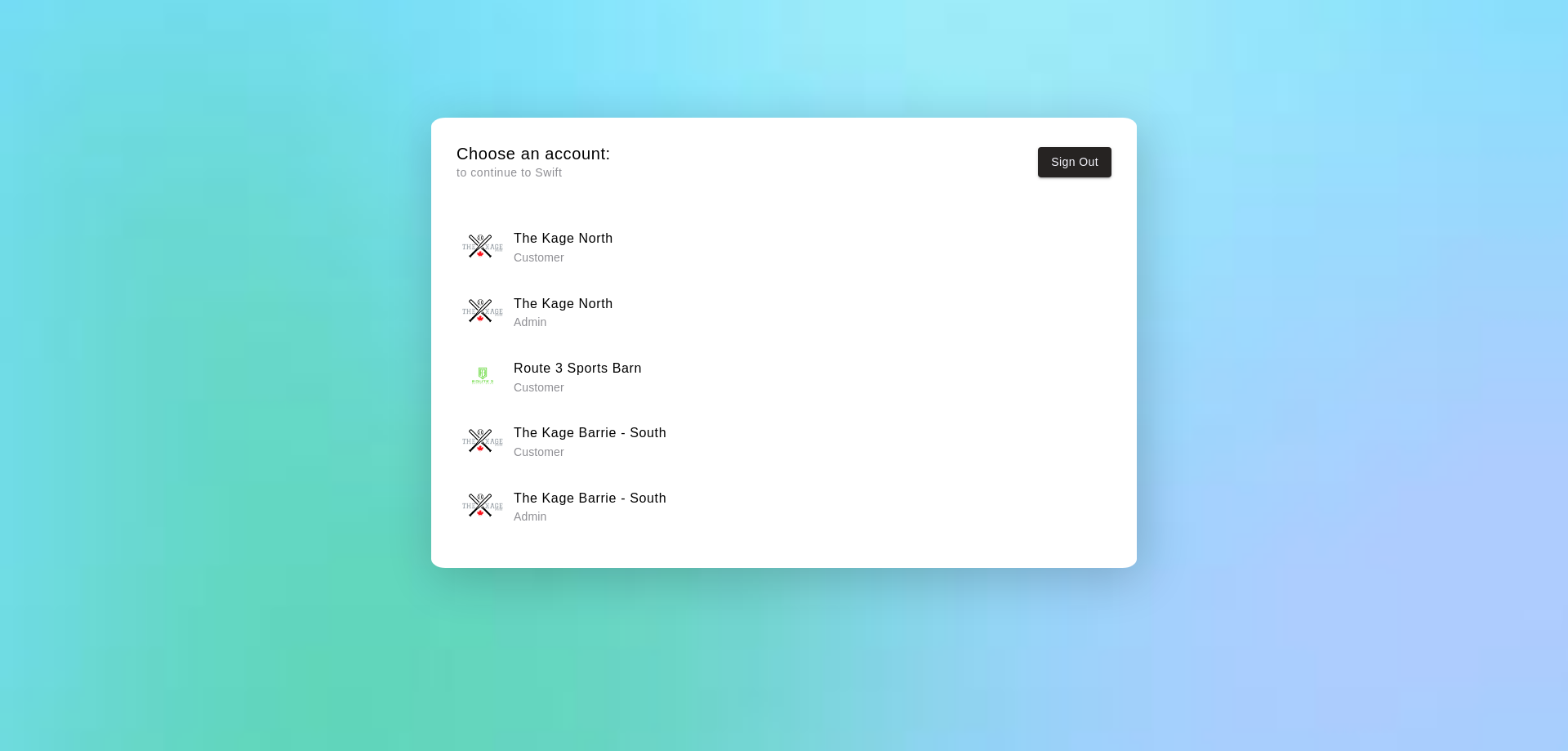
click at [543, 315] on p "Admin" at bounding box center [563, 322] width 99 height 16
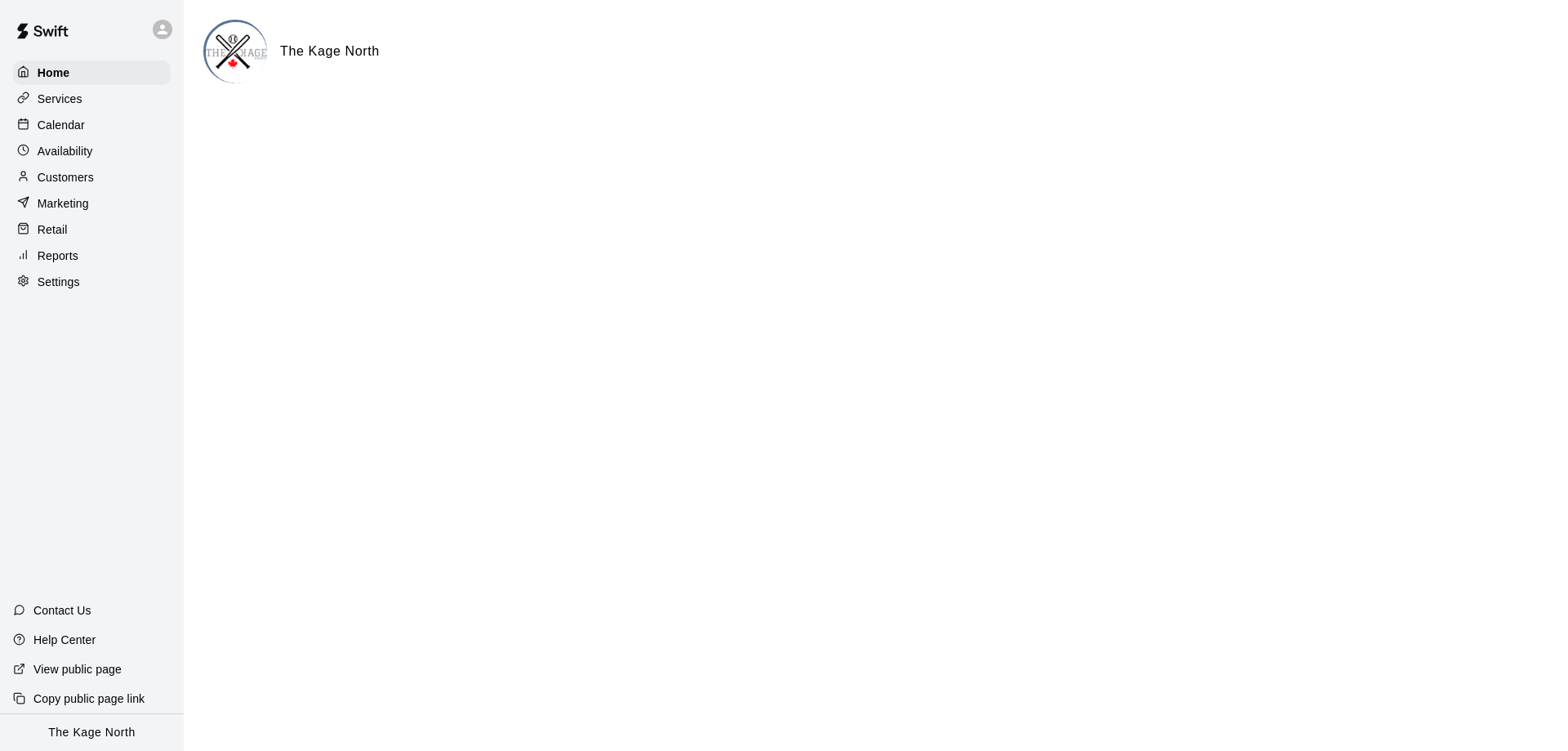
click at [76, 129] on p "Calendar" at bounding box center [62, 125] width 48 height 16
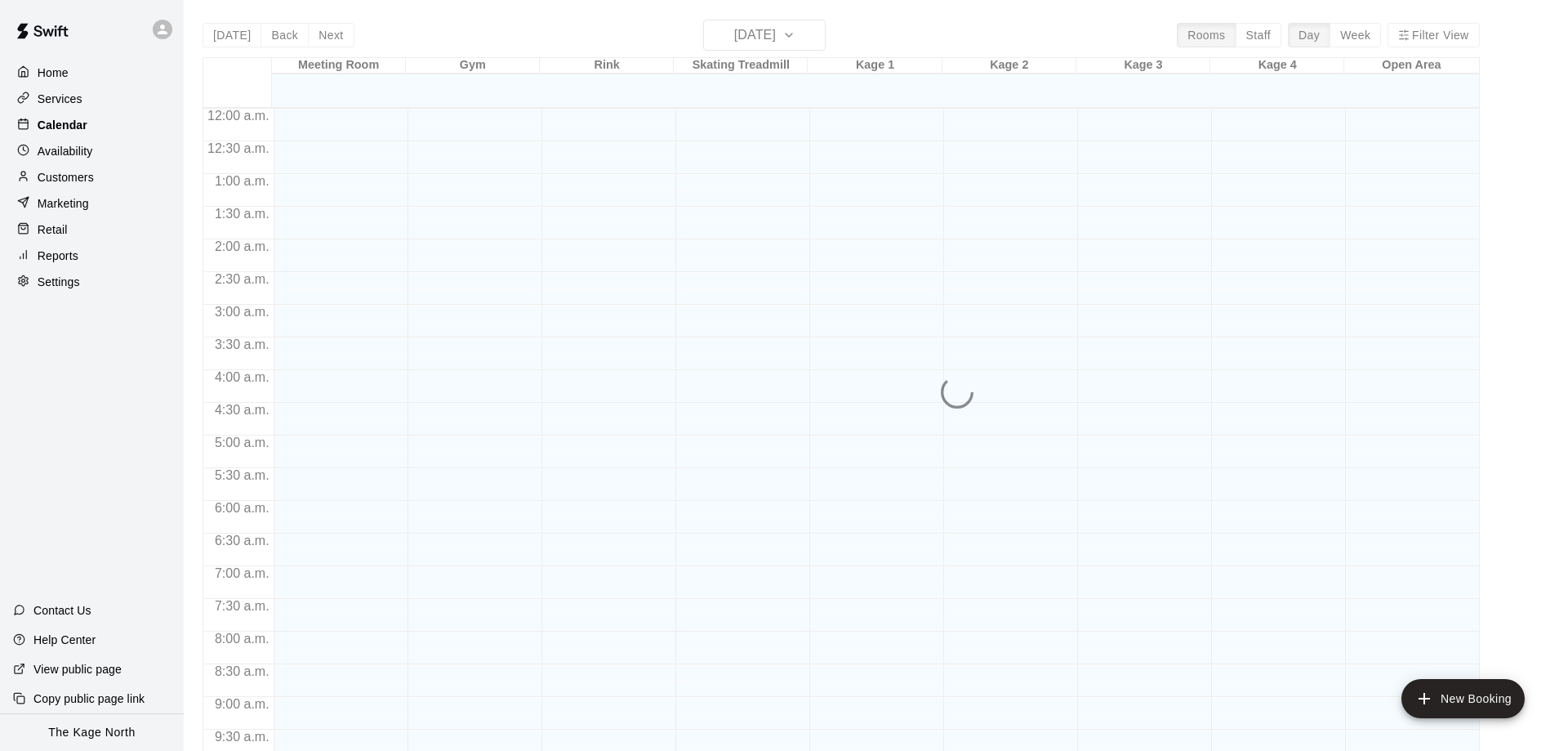
scroll to position [859, 0]
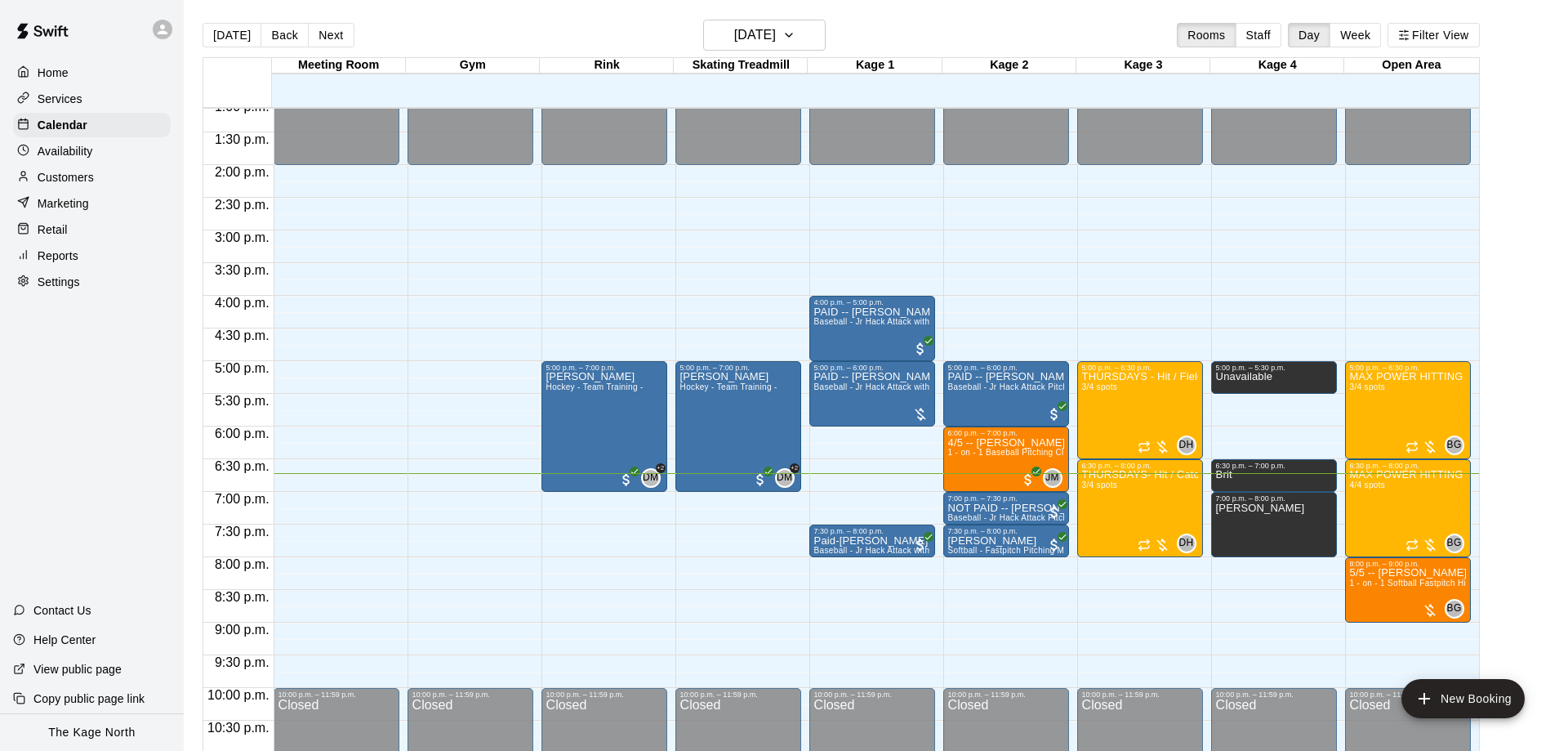
click at [163, 30] on icon at bounding box center [163, 30] width 15 height 15
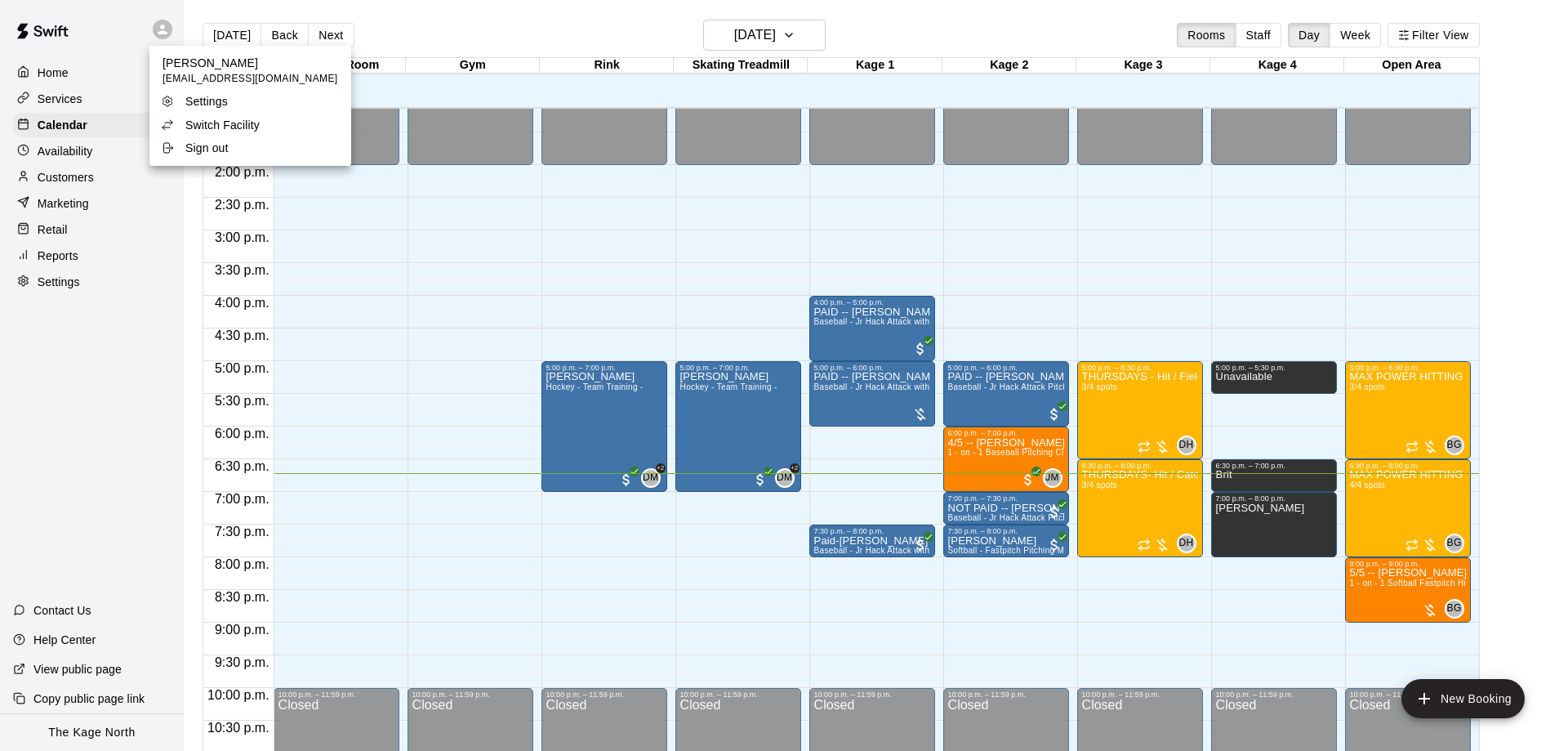
click at [228, 119] on p "Switch Facility" at bounding box center [223, 125] width 74 height 16
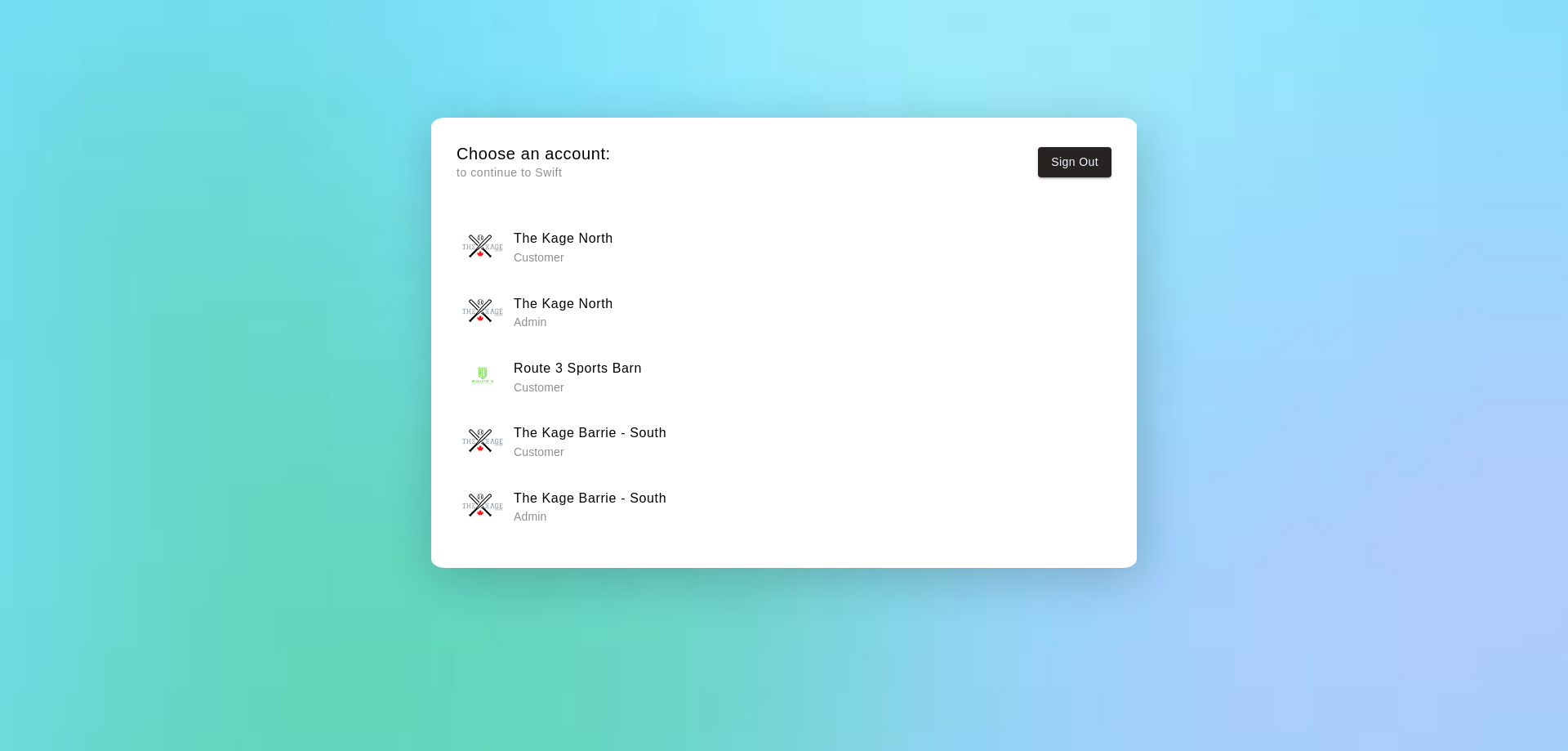
click at [554, 502] on h6 "The Kage Barrie - South" at bounding box center [590, 499] width 153 height 21
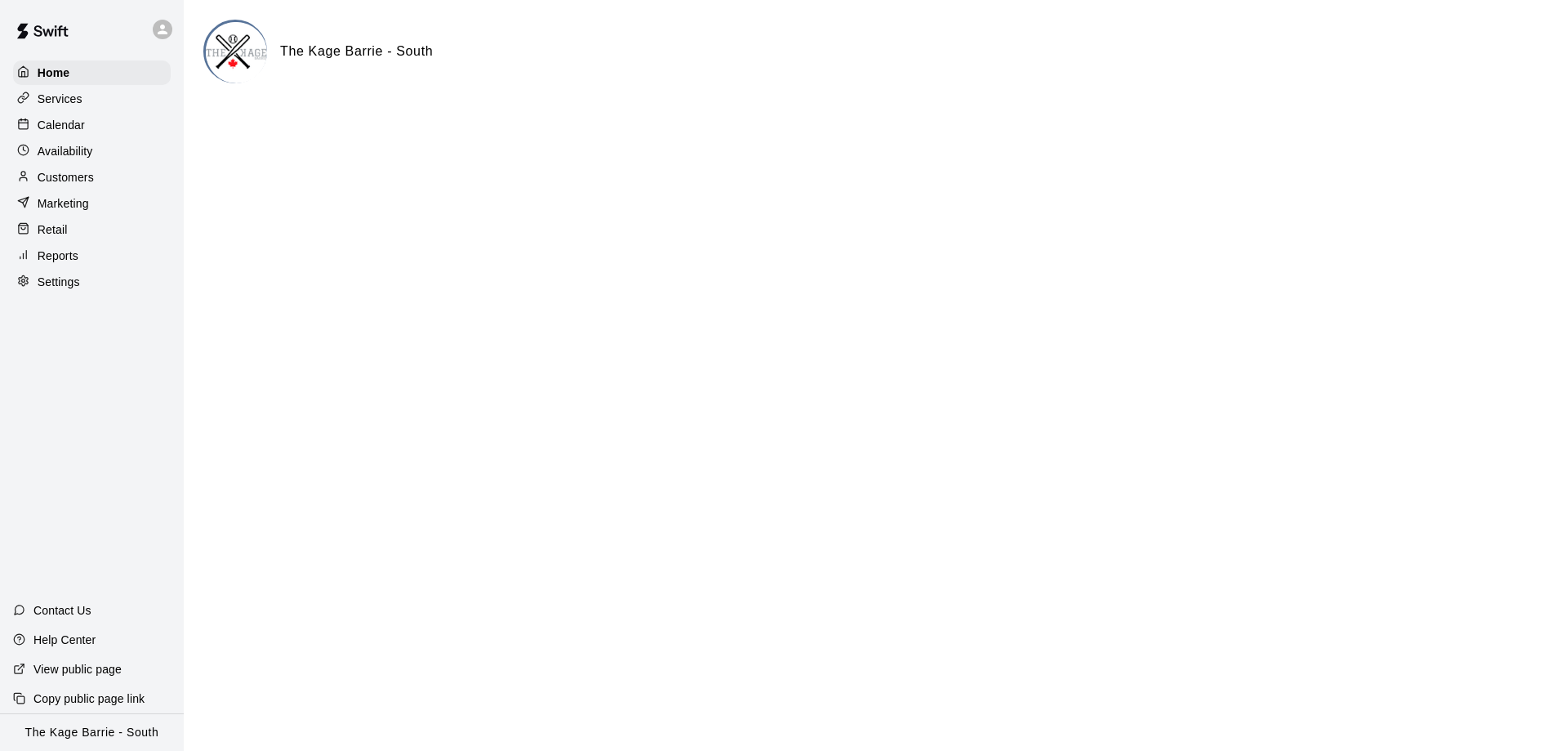
click at [60, 127] on p "Calendar" at bounding box center [62, 125] width 48 height 16
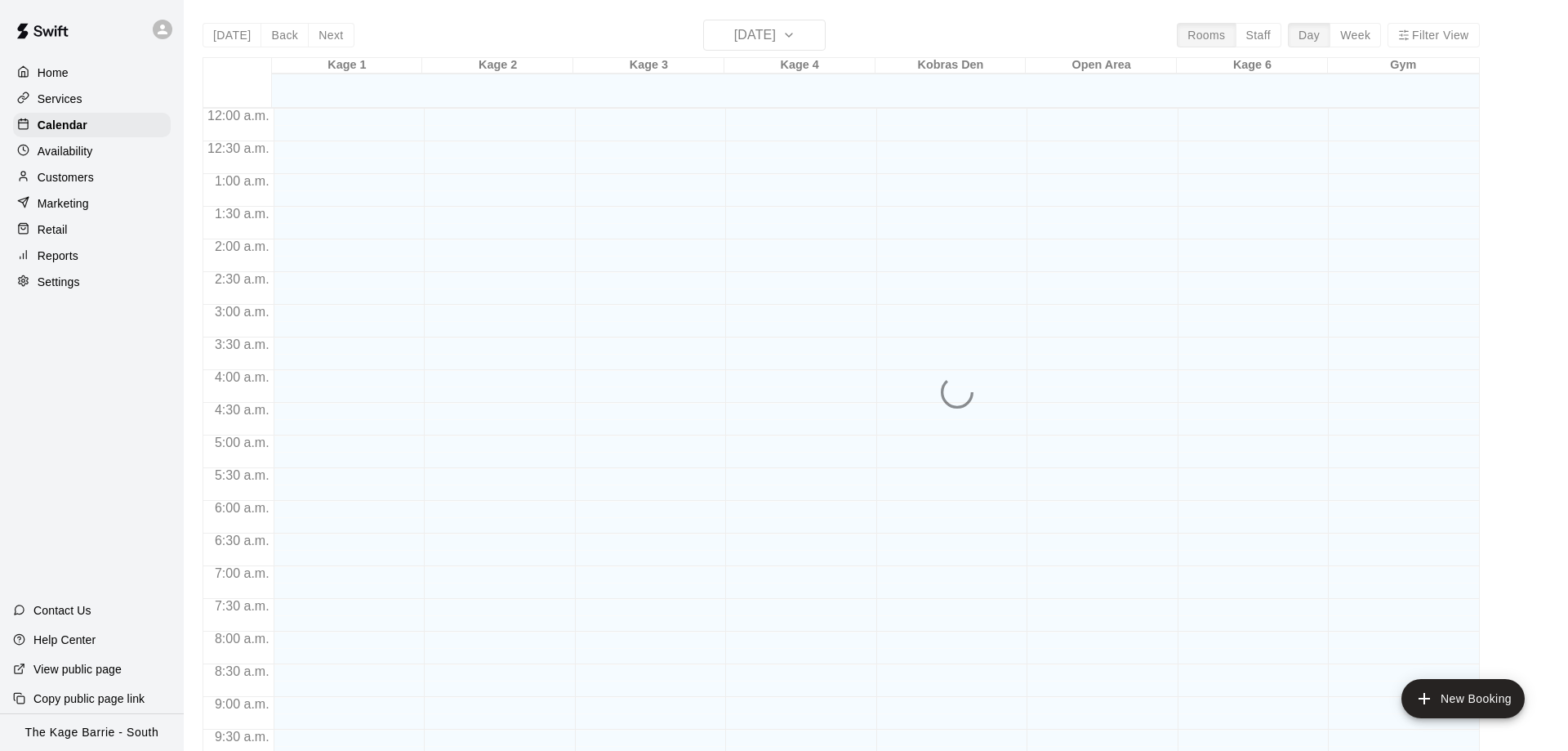
scroll to position [859, 0]
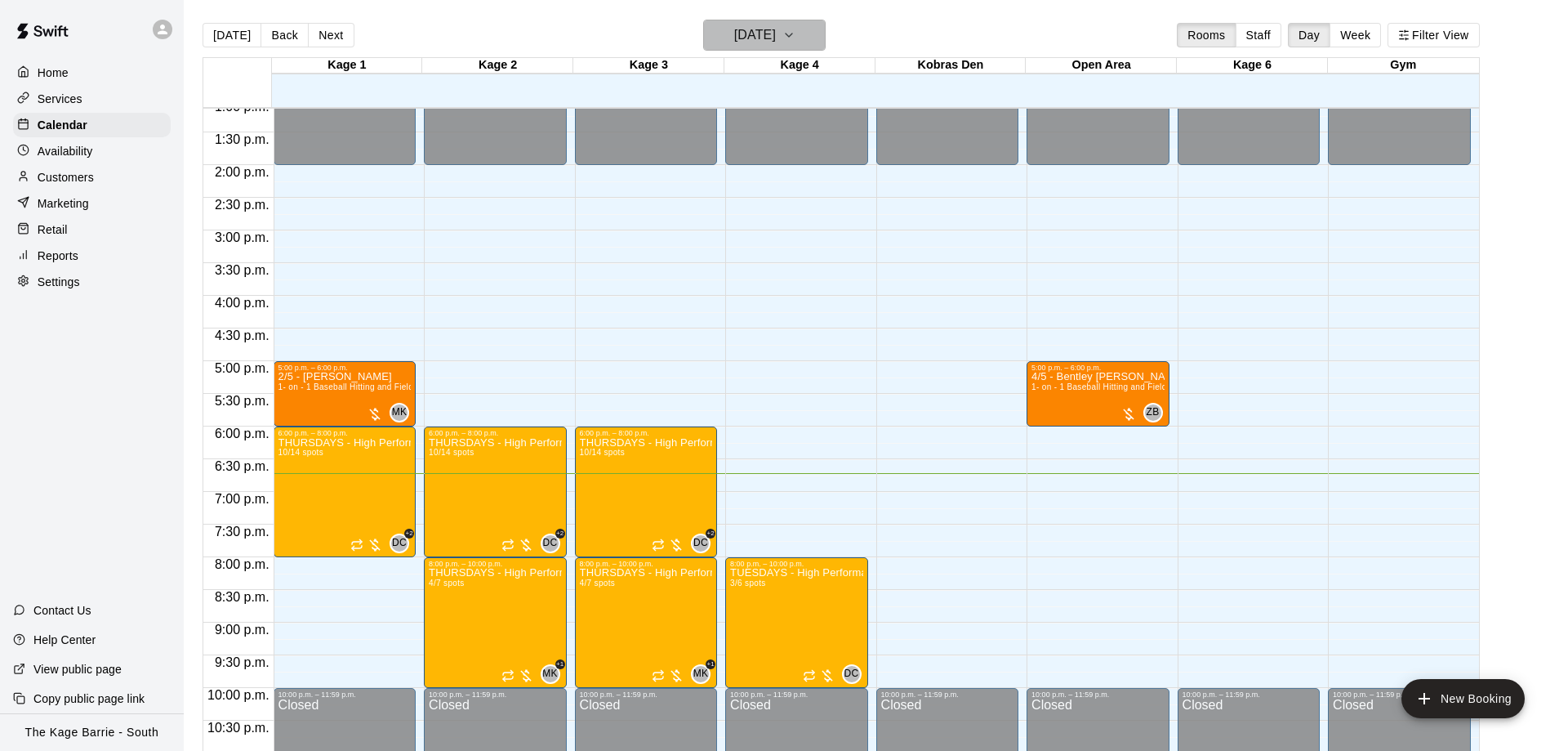
click at [775, 39] on h6 "[DATE]" at bounding box center [755, 35] width 42 height 23
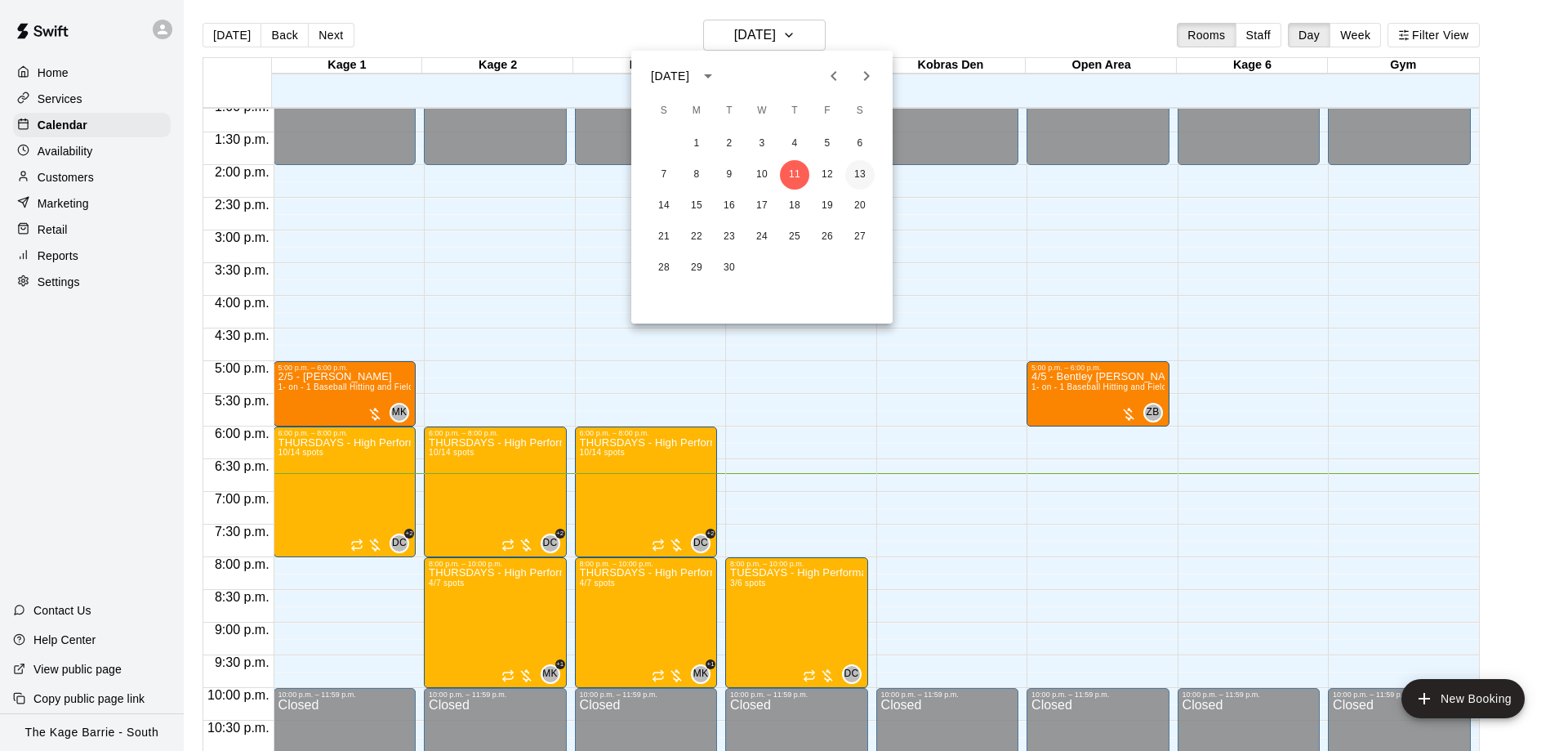
click at [861, 173] on button "13" at bounding box center [860, 175] width 30 height 30
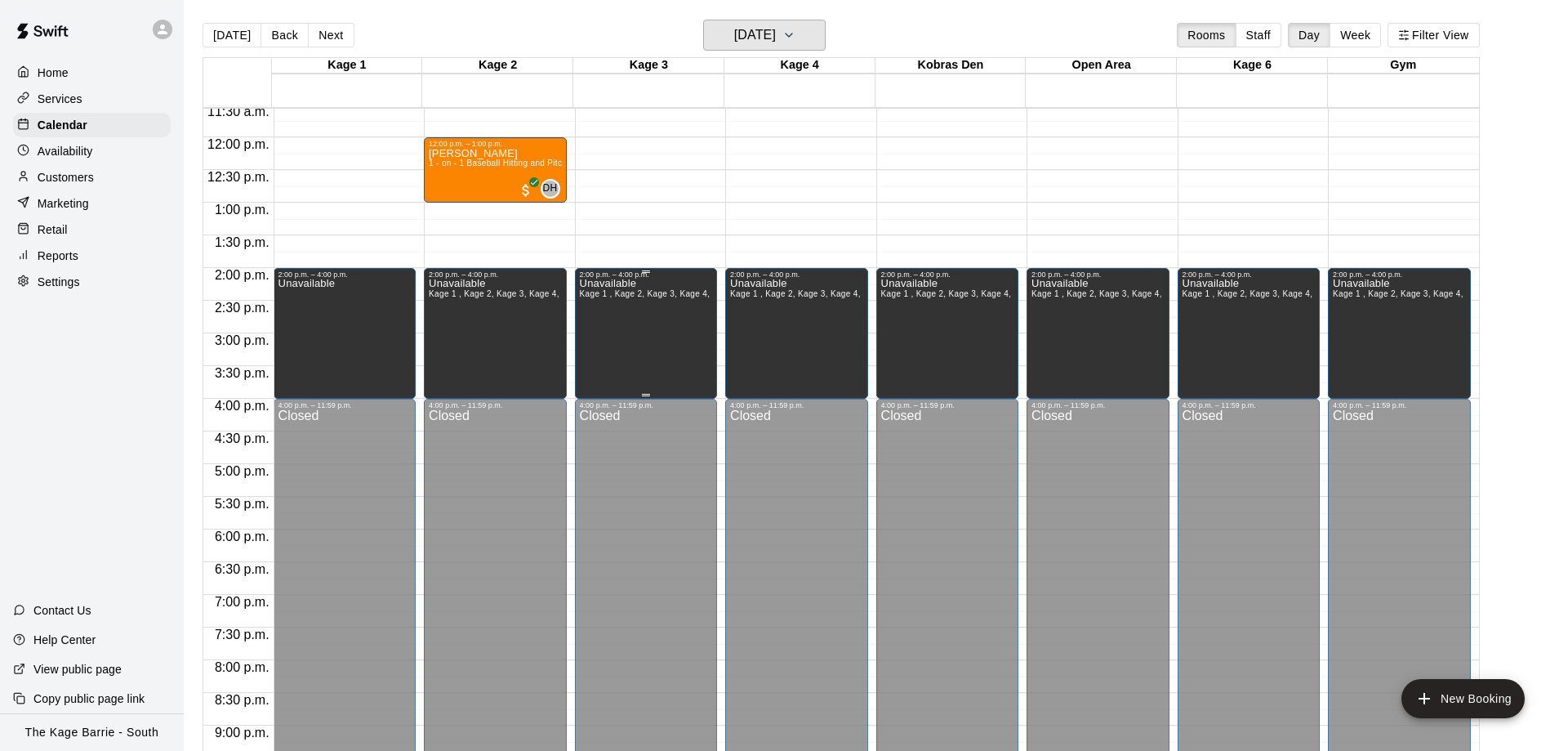
scroll to position [447, 0]
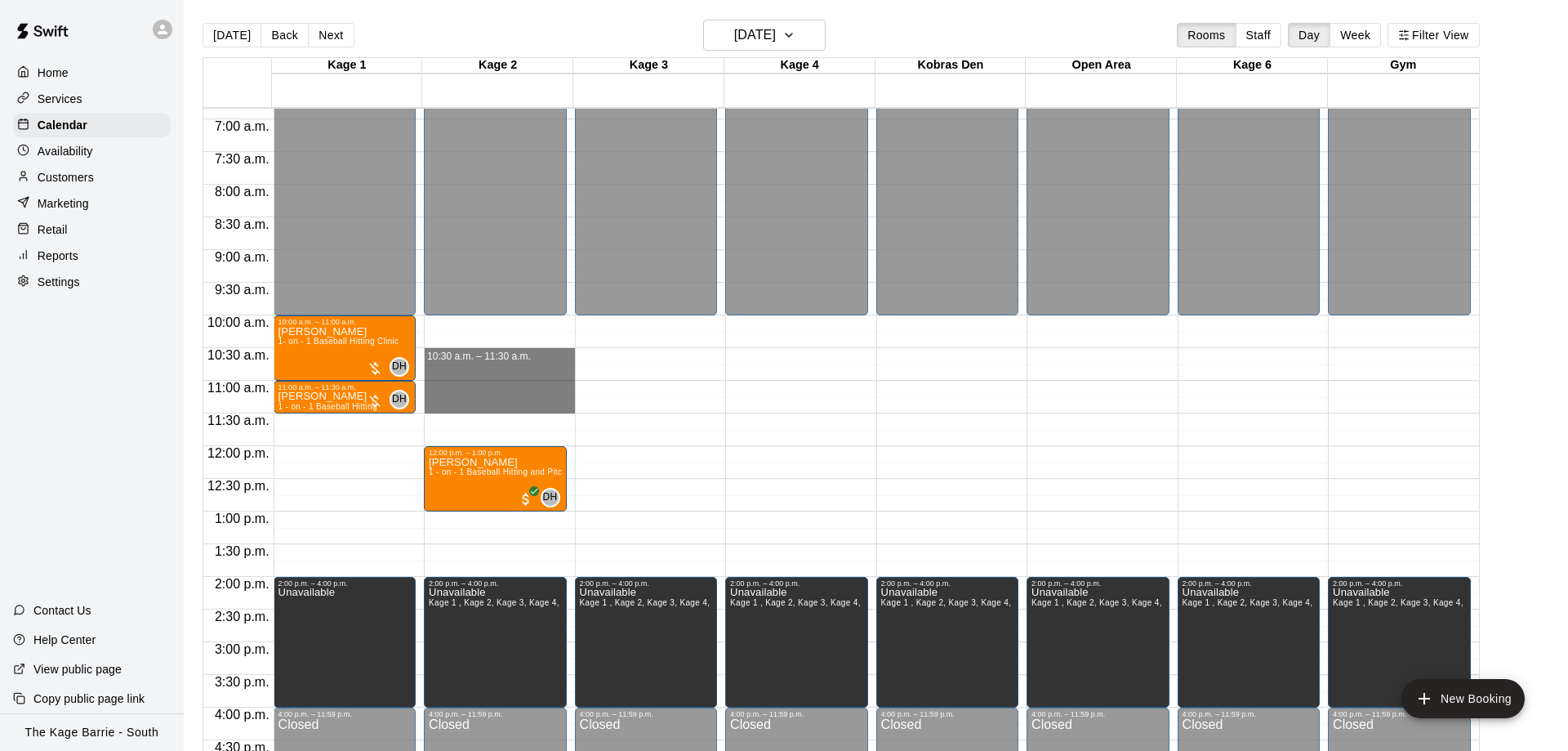
drag, startPoint x: 466, startPoint y: 352, endPoint x: 466, endPoint y: 403, distance: 51.0
click at [466, 403] on div "12:00 a.m. – 10:00 a.m. Closed 12:00 p.m. – 1:00 p.m. Jake Penney 1 - on - 1 Ba…" at bounding box center [499, 445] width 151 height 1569
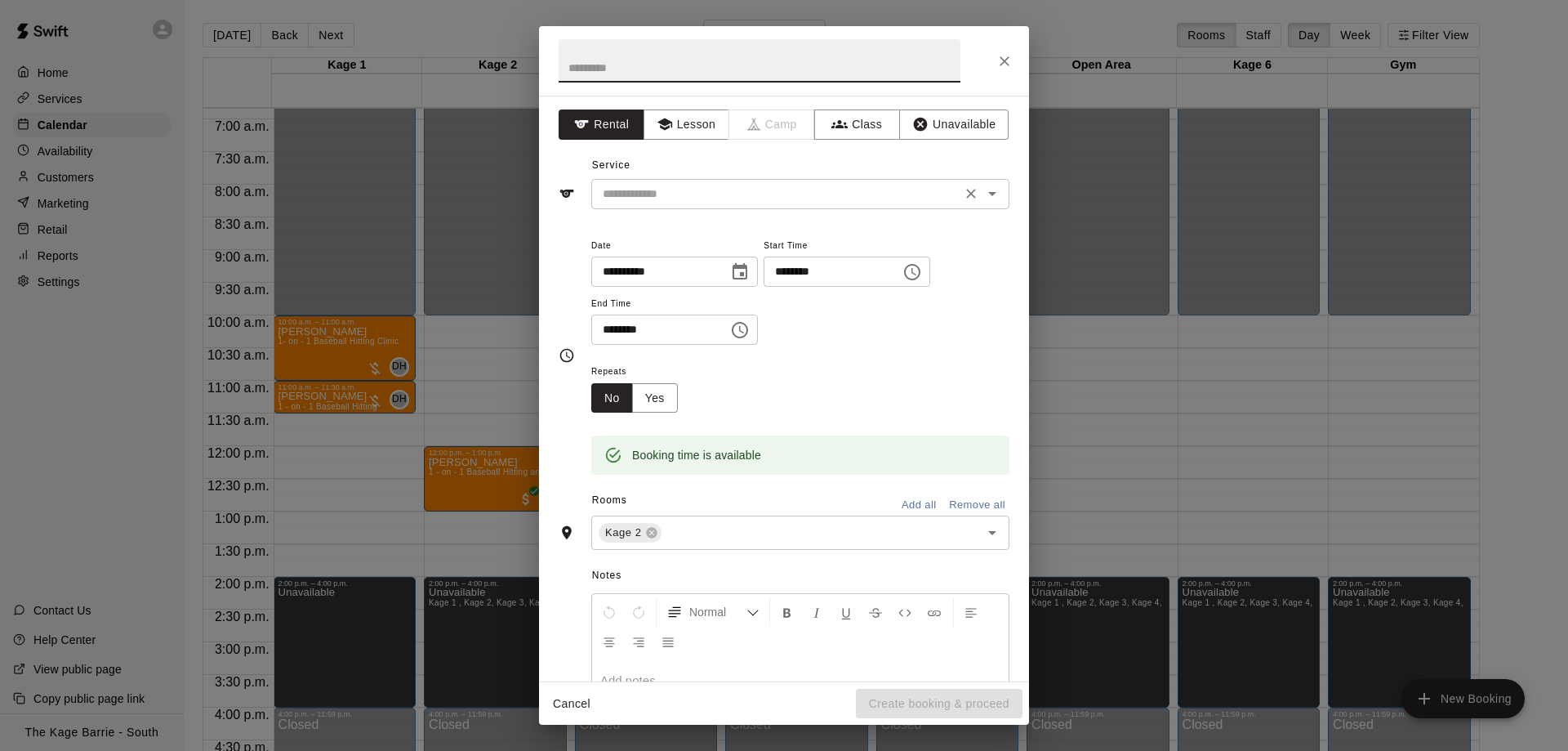
click at [684, 207] on div "​" at bounding box center [800, 194] width 418 height 30
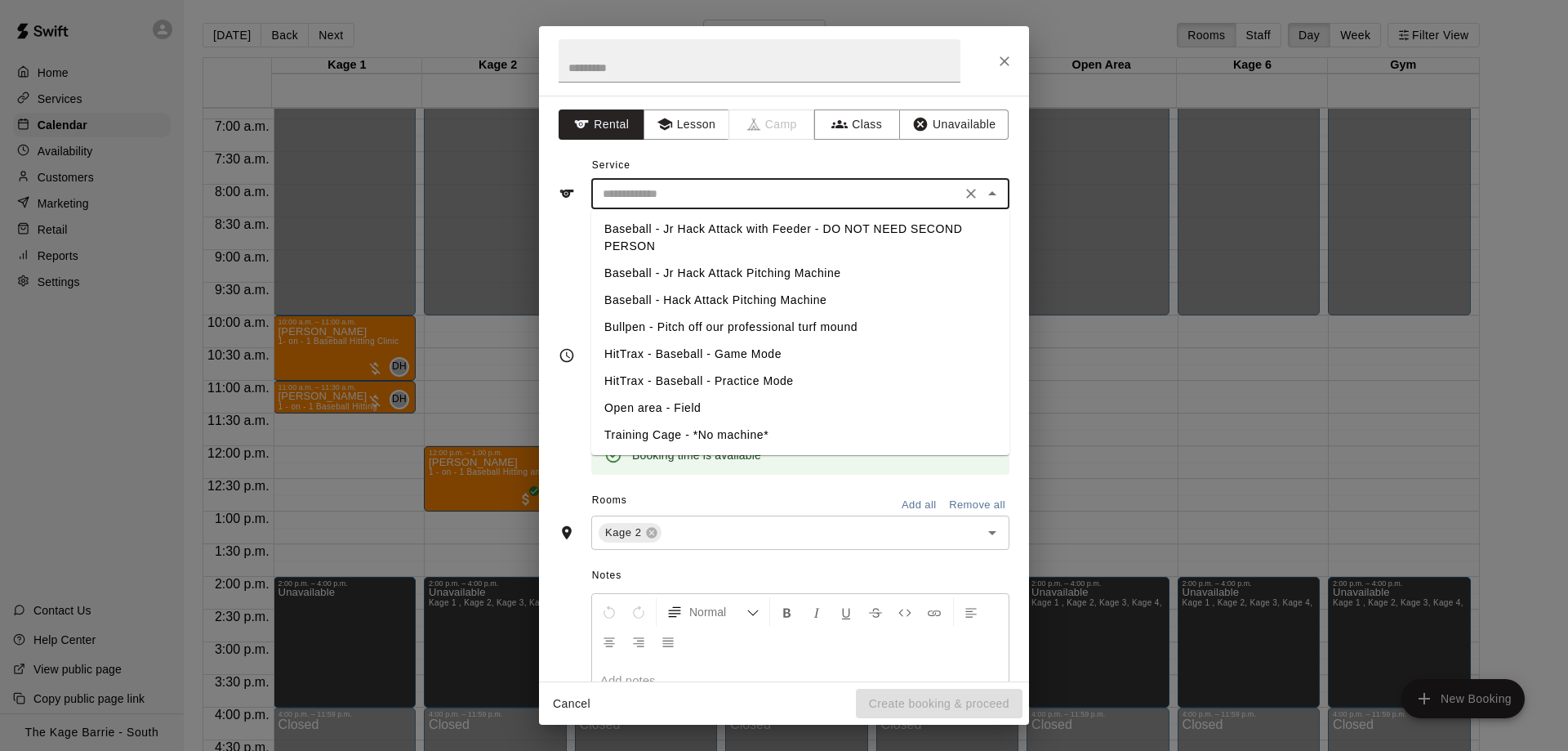
click at [748, 271] on li "Baseball - Jr Hack Attack Pitching Machine" at bounding box center [800, 273] width 418 height 27
type input "**********"
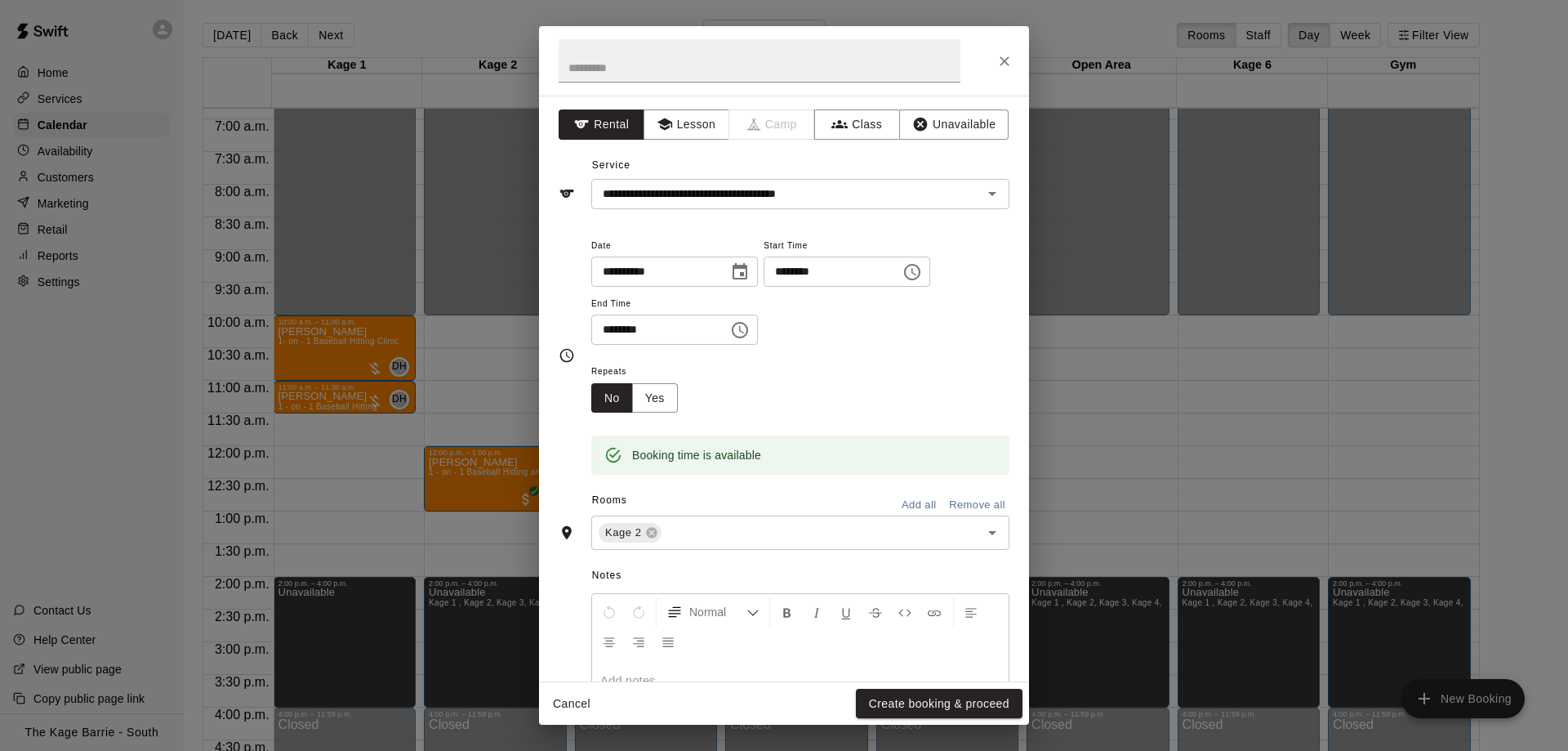
click at [882, 392] on div "Repeats No Yes" at bounding box center [800, 386] width 418 height 52
click at [960, 698] on button "Create booking & proceed" at bounding box center [939, 703] width 167 height 30
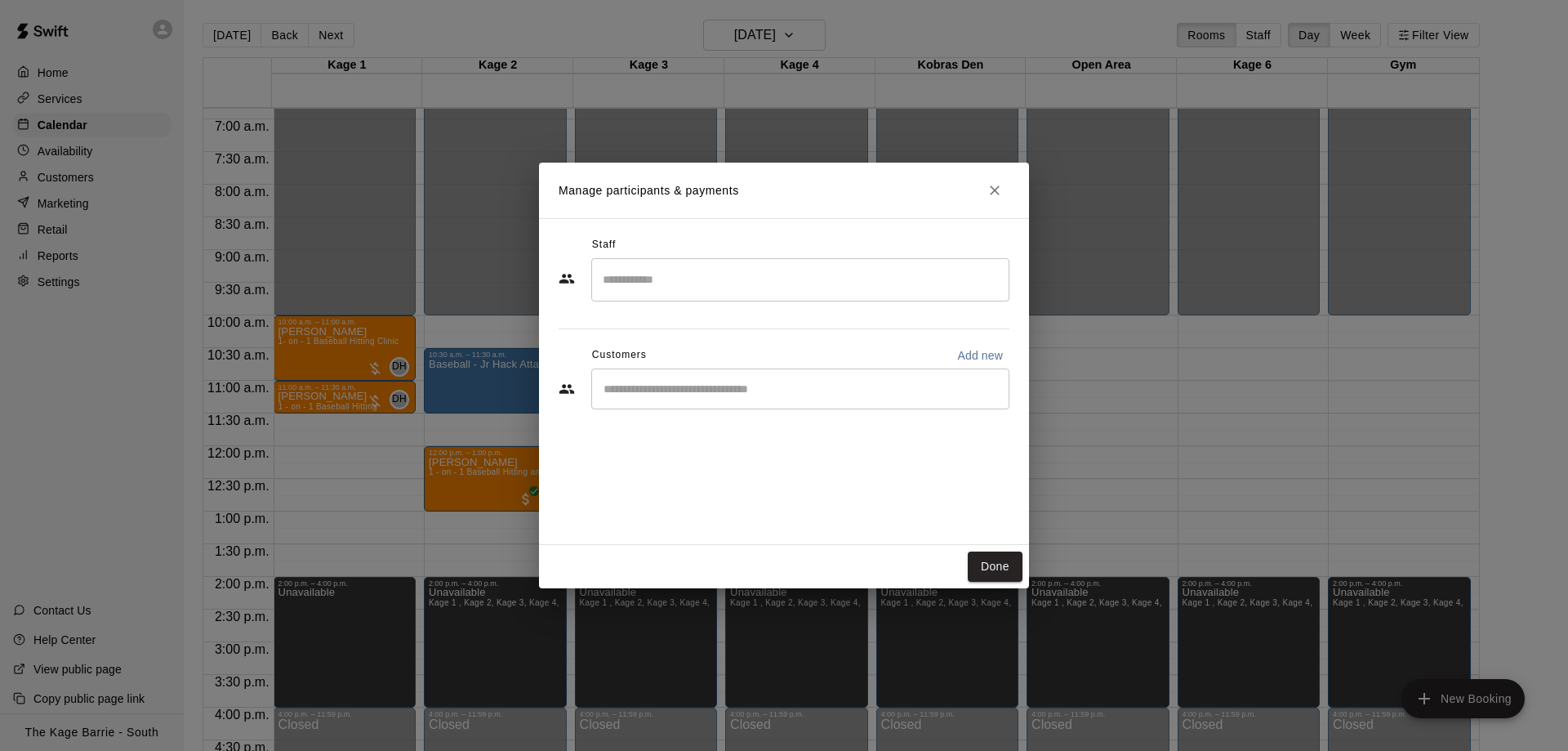
click at [687, 385] on input "Start typing to search customers..." at bounding box center [800, 389] width 403 height 16
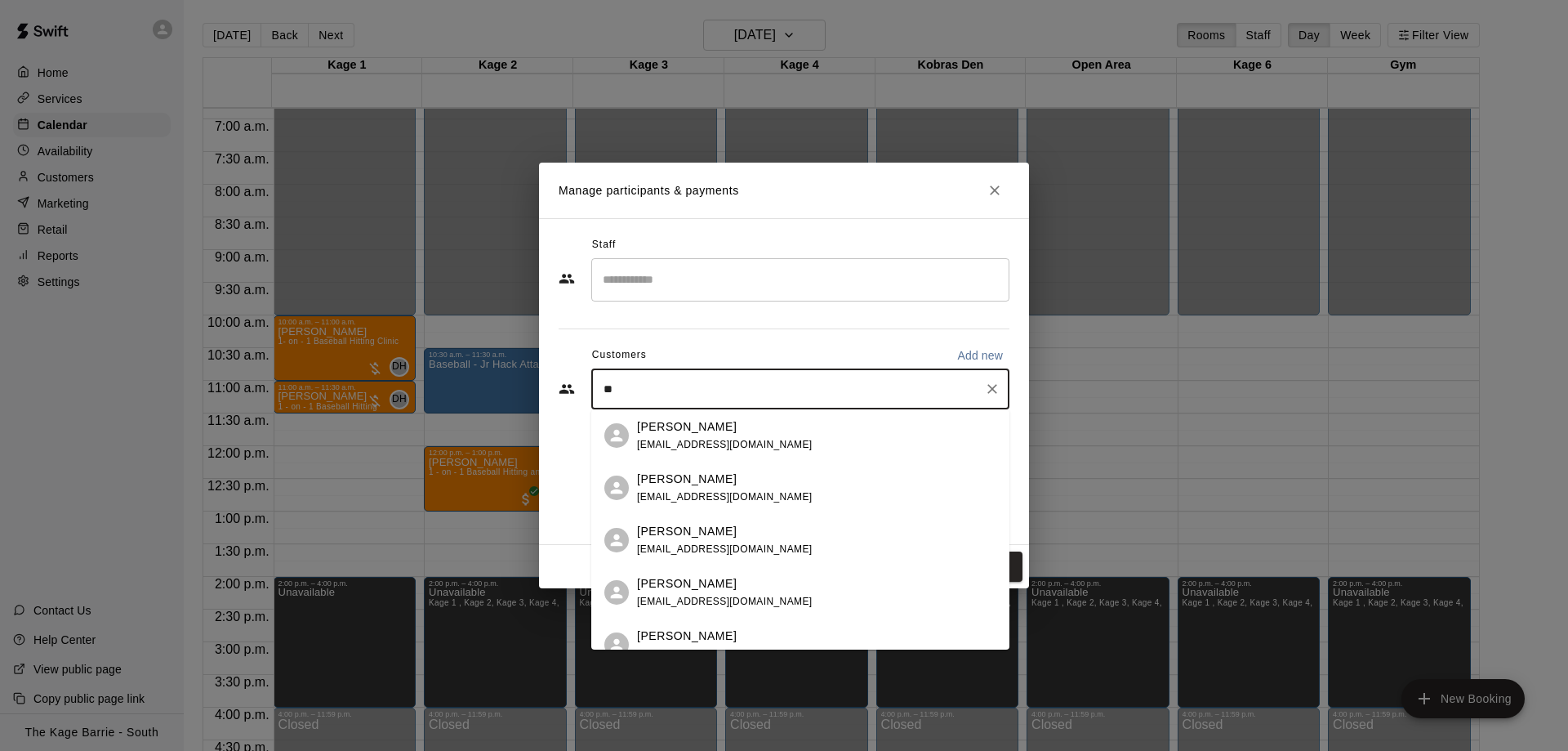
type input "*"
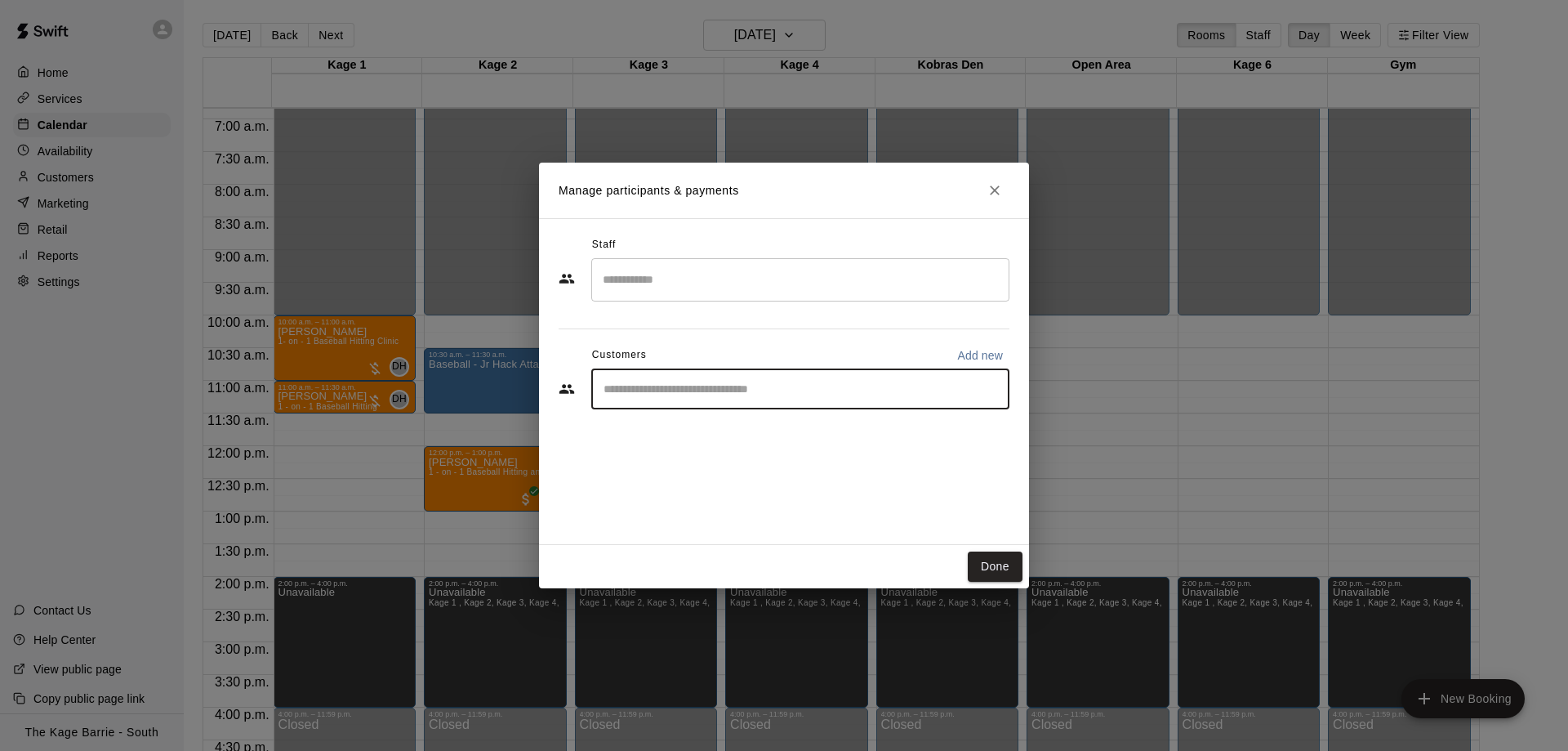
click at [970, 352] on p "Add new" at bounding box center [980, 356] width 46 height 16
select select "**"
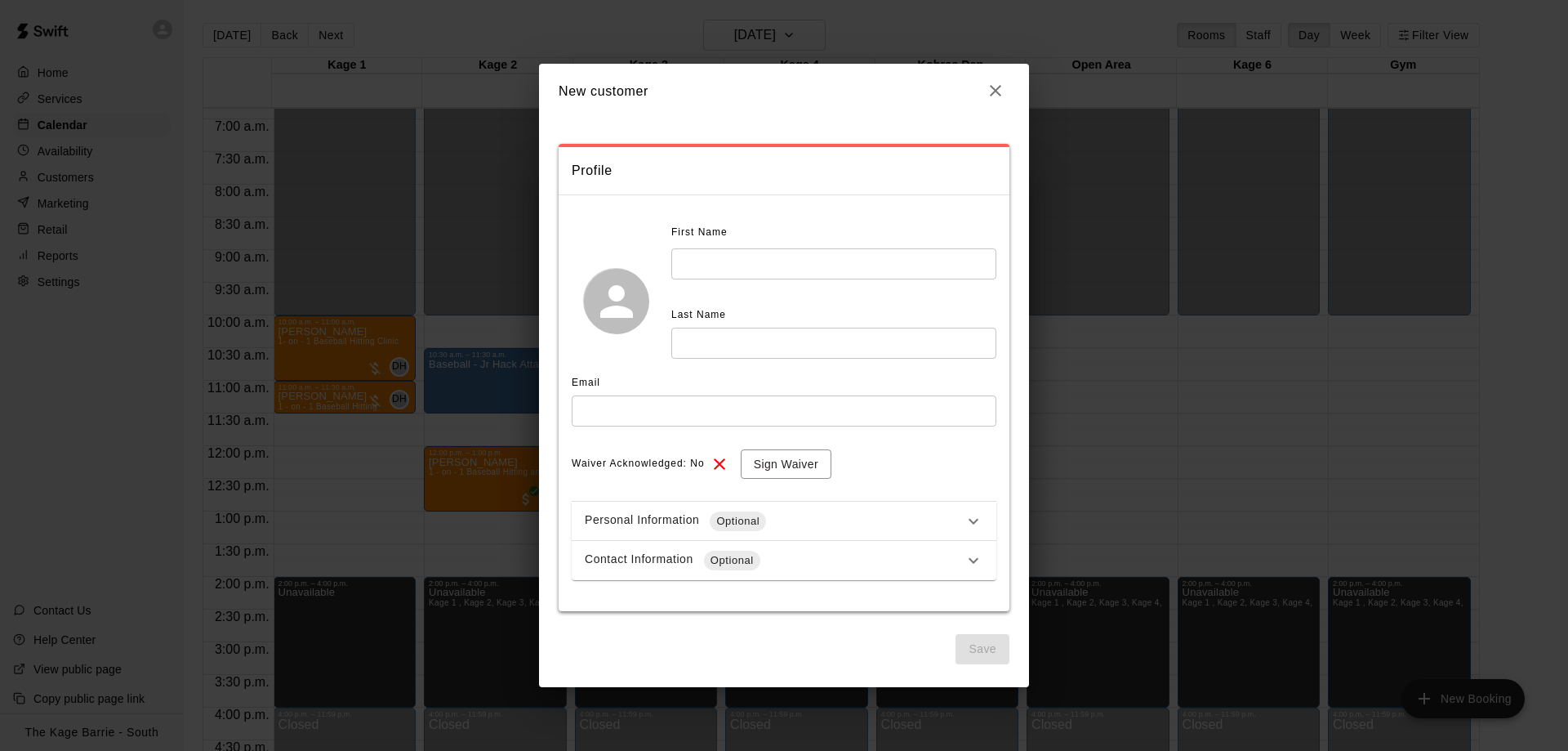
click at [965, 514] on icon at bounding box center [973, 521] width 20 height 20
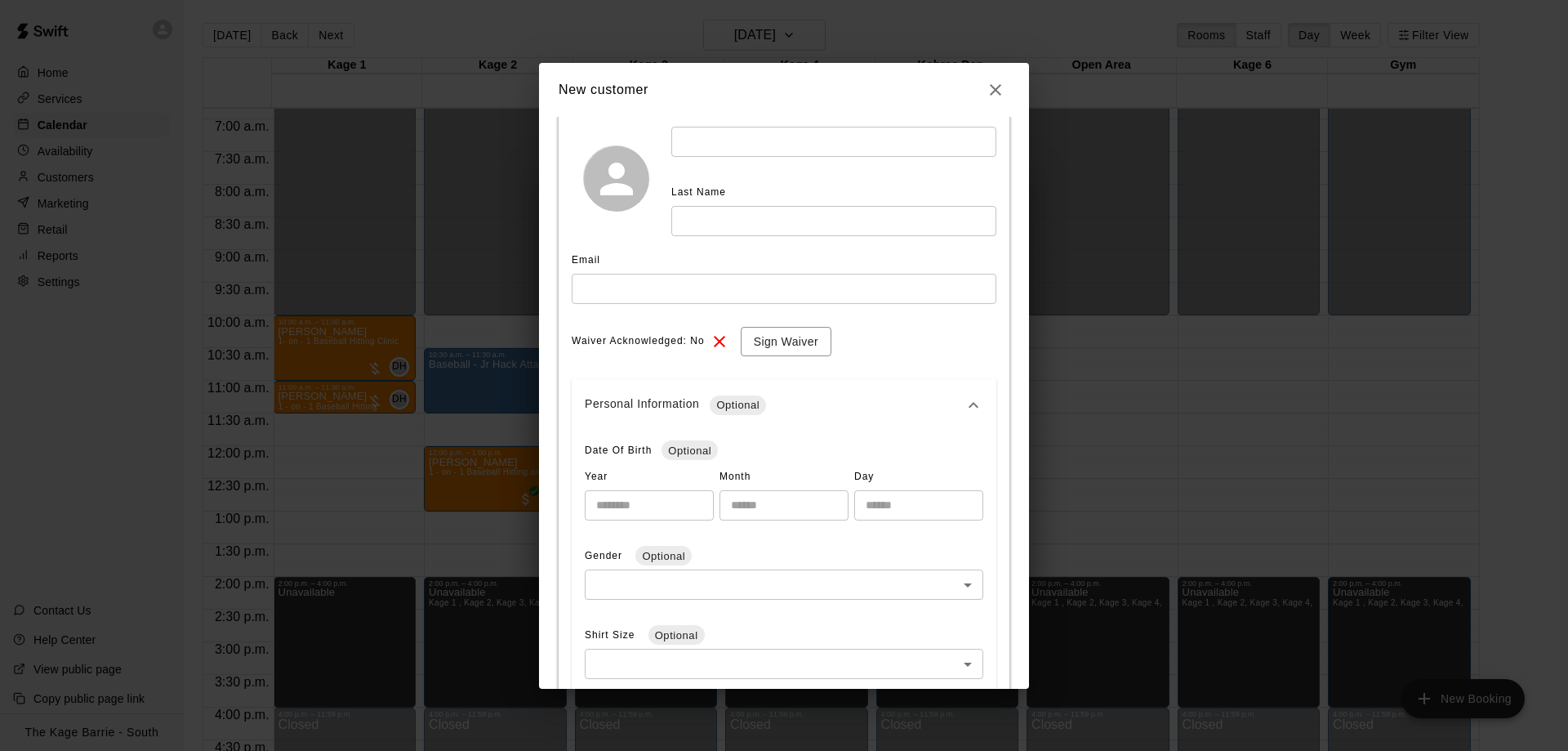
scroll to position [206, 0]
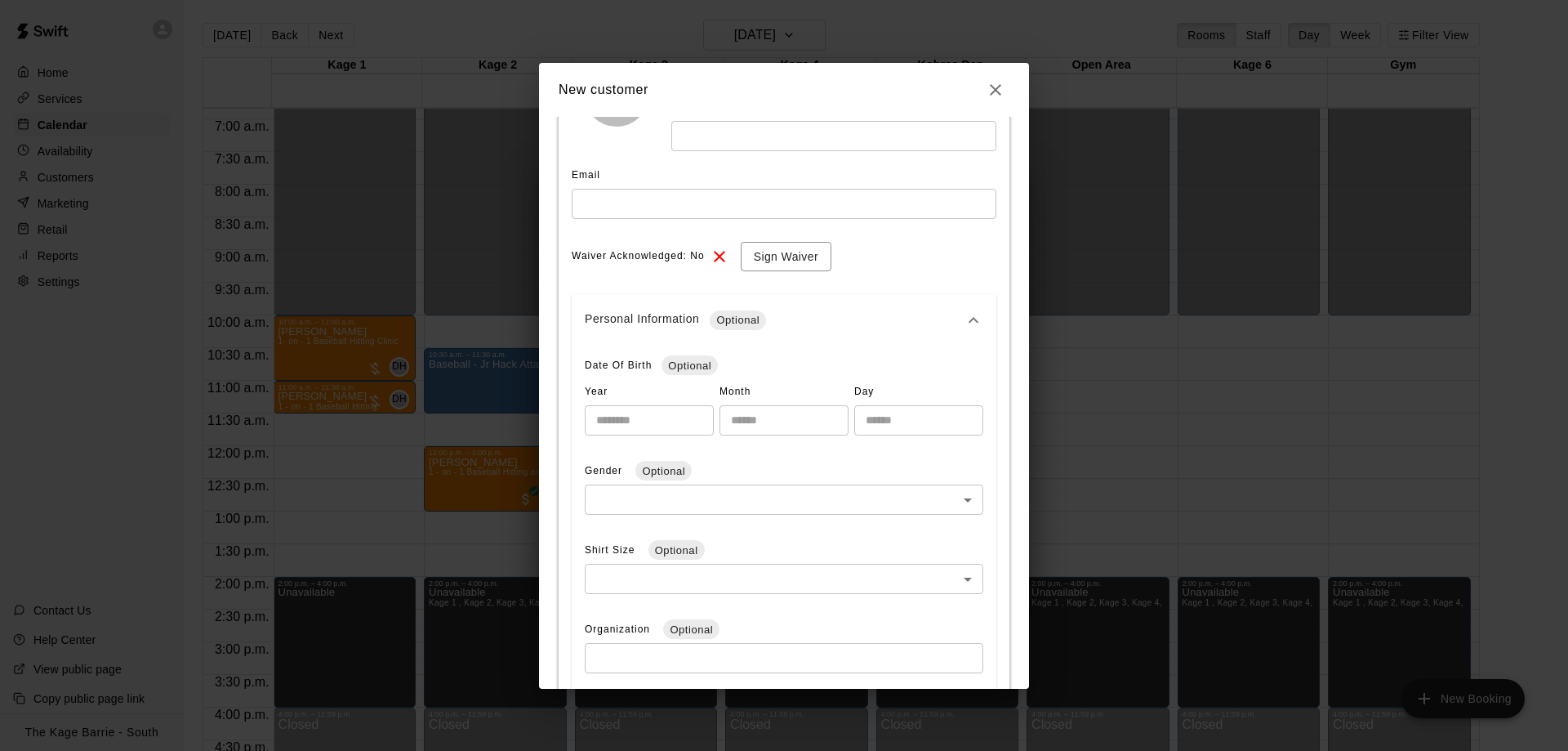
click at [968, 310] on div "Personal Information Optional" at bounding box center [784, 320] width 425 height 53
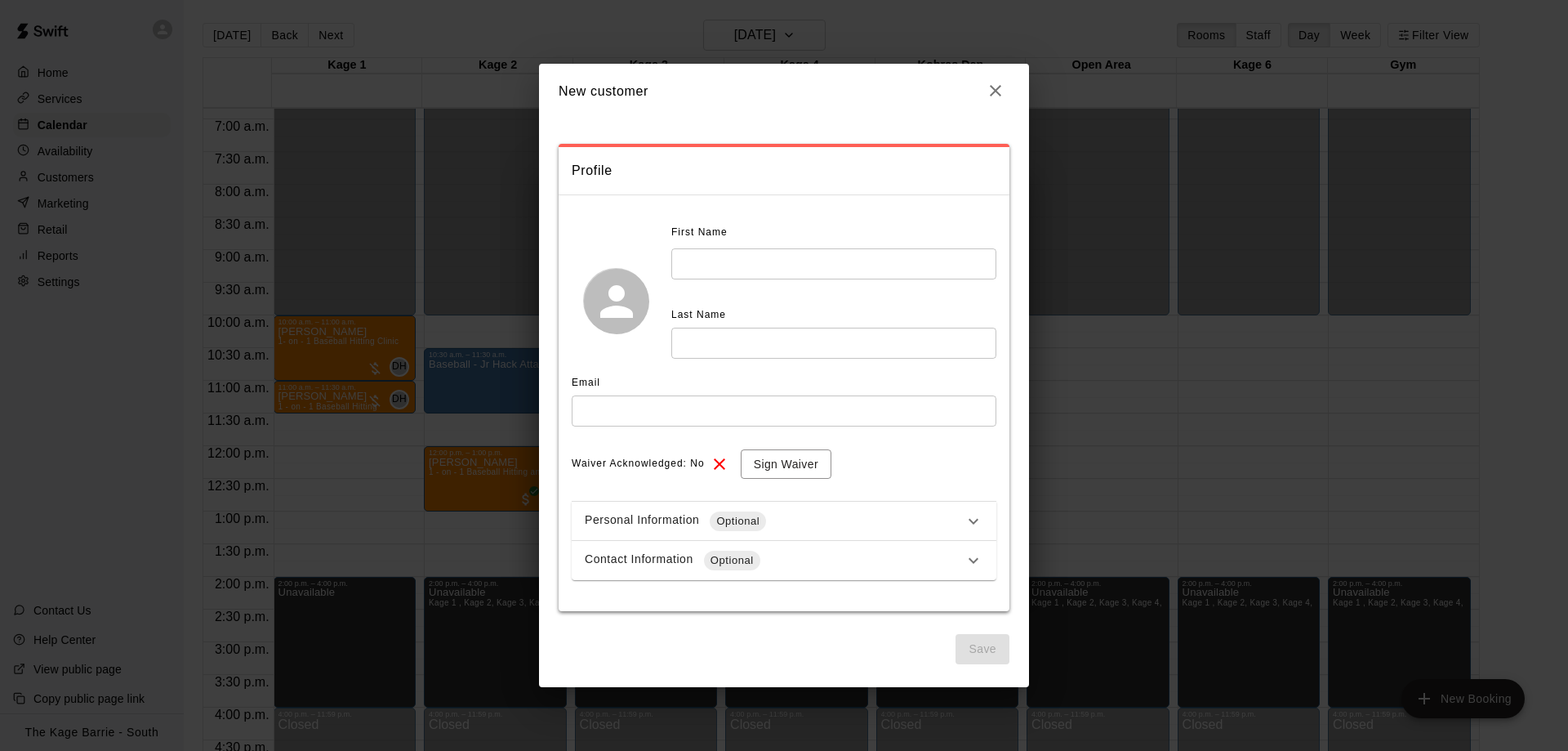
scroll to position [0, 0]
click at [964, 563] on icon at bounding box center [973, 560] width 20 height 20
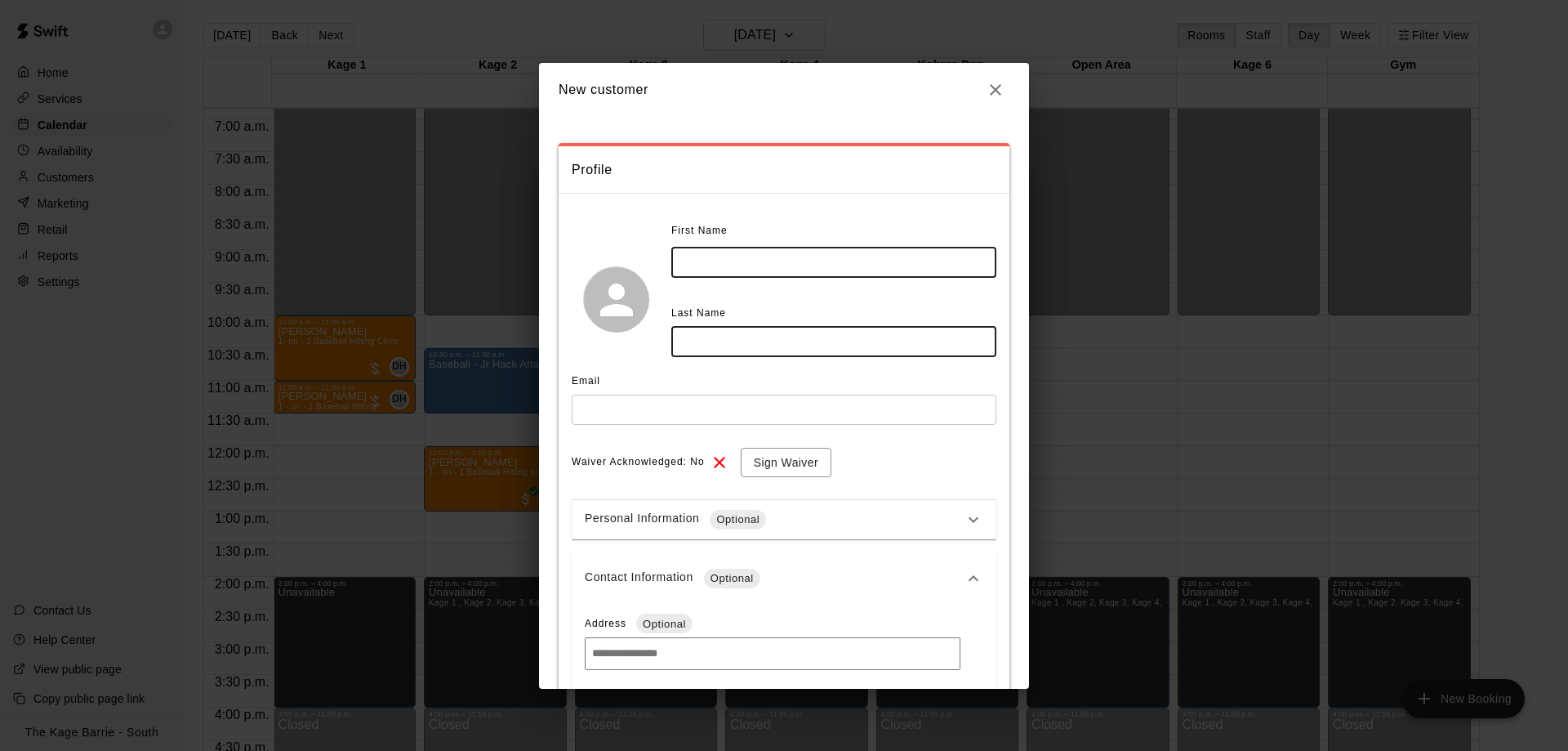
click at [728, 270] on input "text" at bounding box center [834, 262] width 325 height 30
type input "******"
click at [761, 380] on div "Email" at bounding box center [784, 381] width 425 height 26
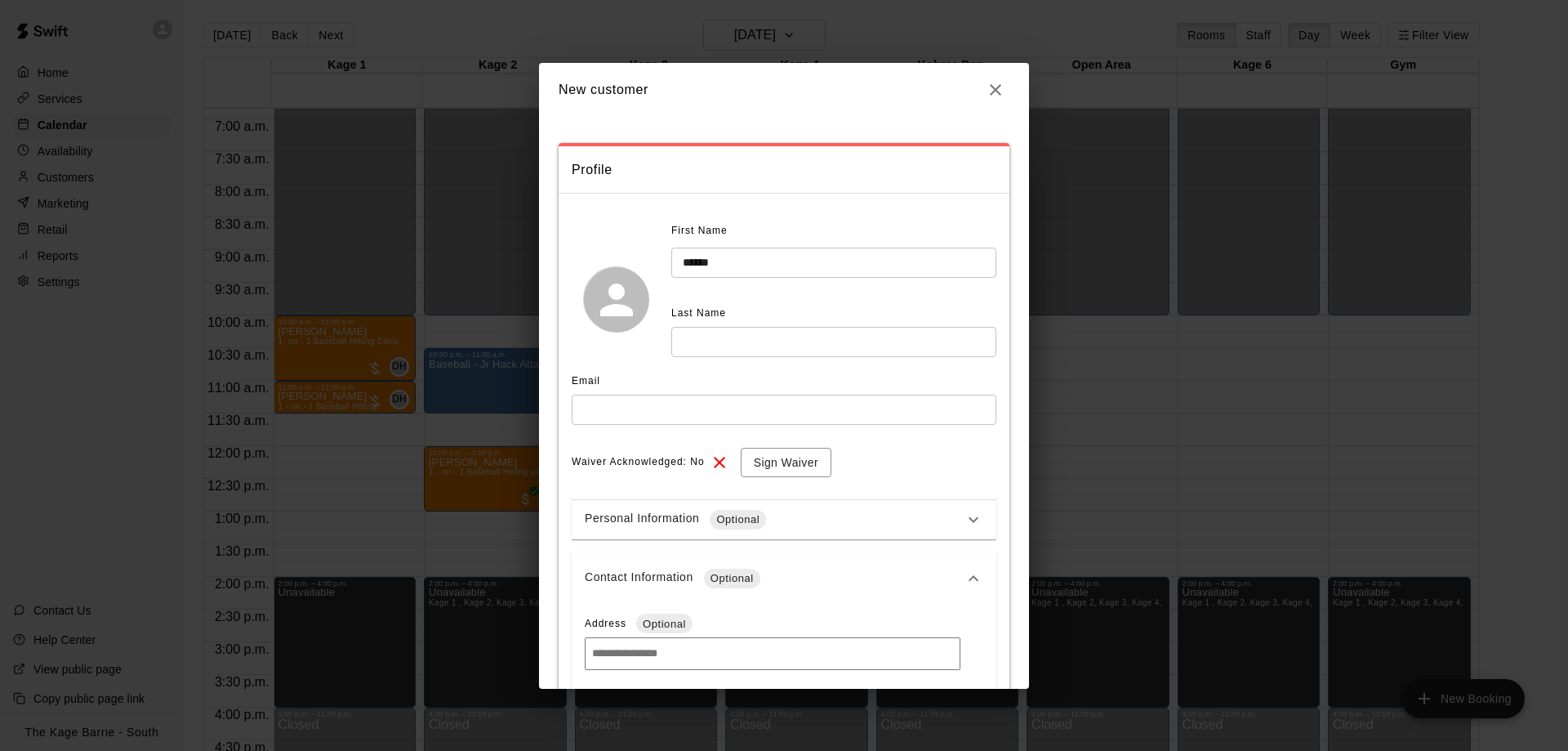
click at [732, 349] on input "text" at bounding box center [834, 342] width 325 height 30
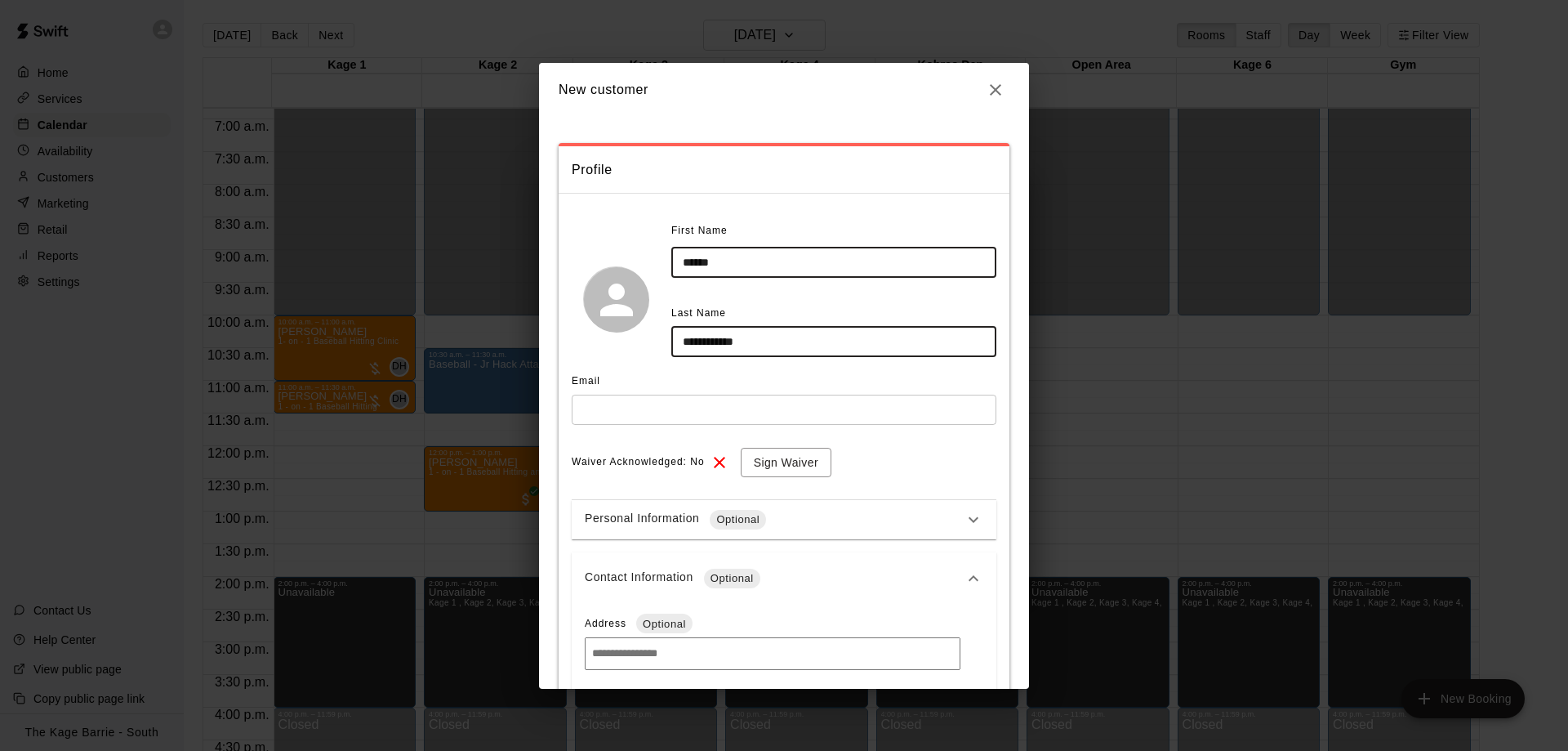
type input "**********"
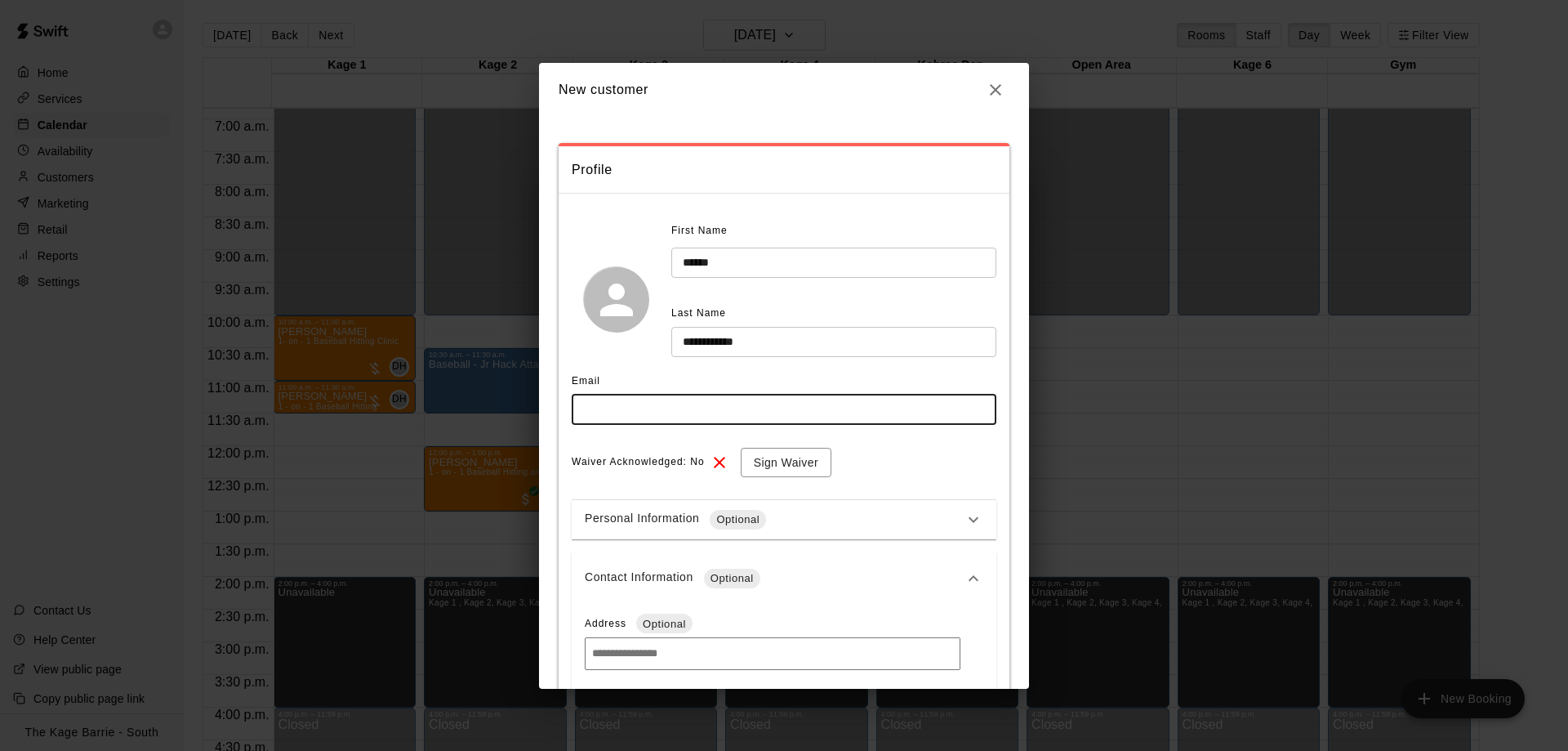
click at [679, 407] on input "text" at bounding box center [784, 409] width 425 height 30
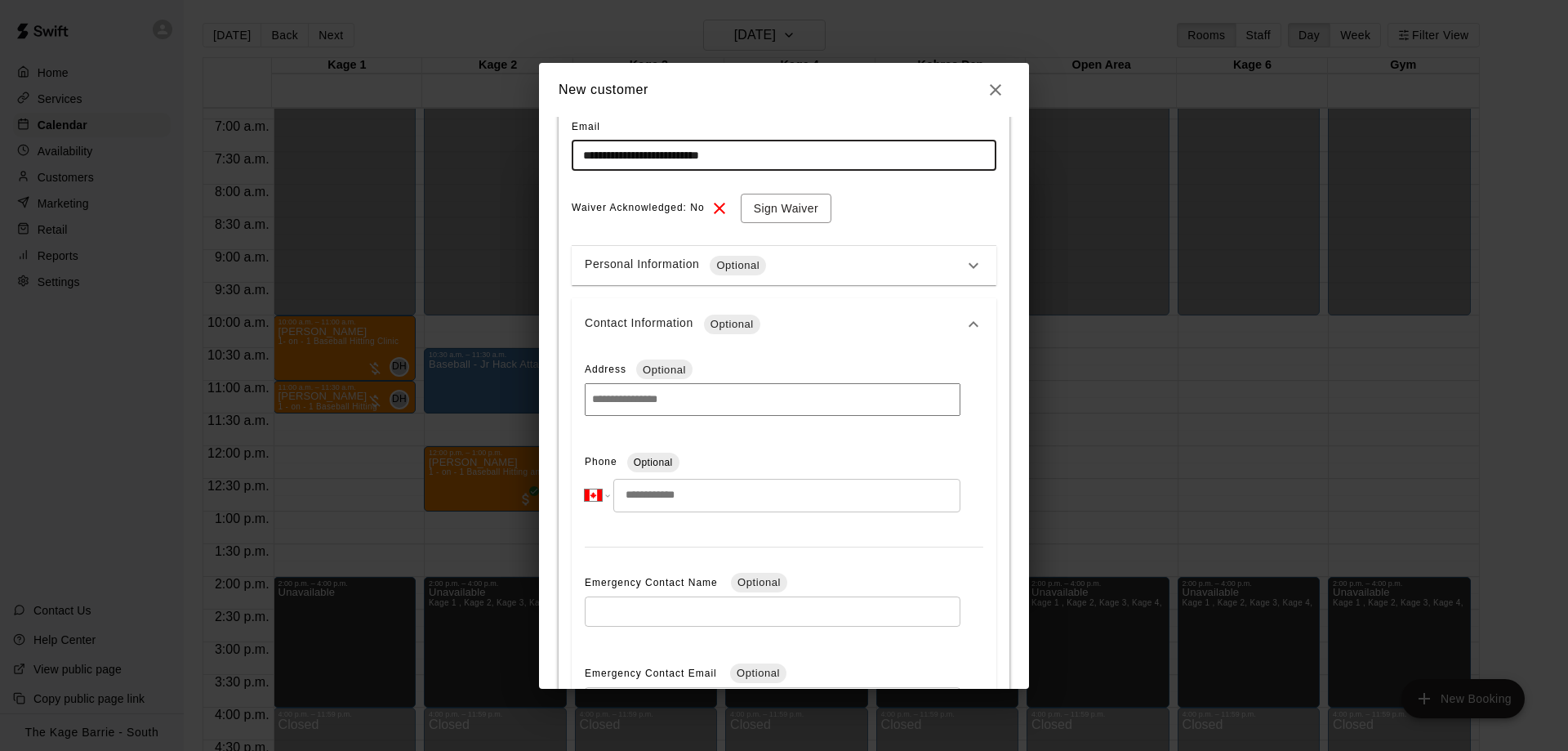
scroll to position [309, 0]
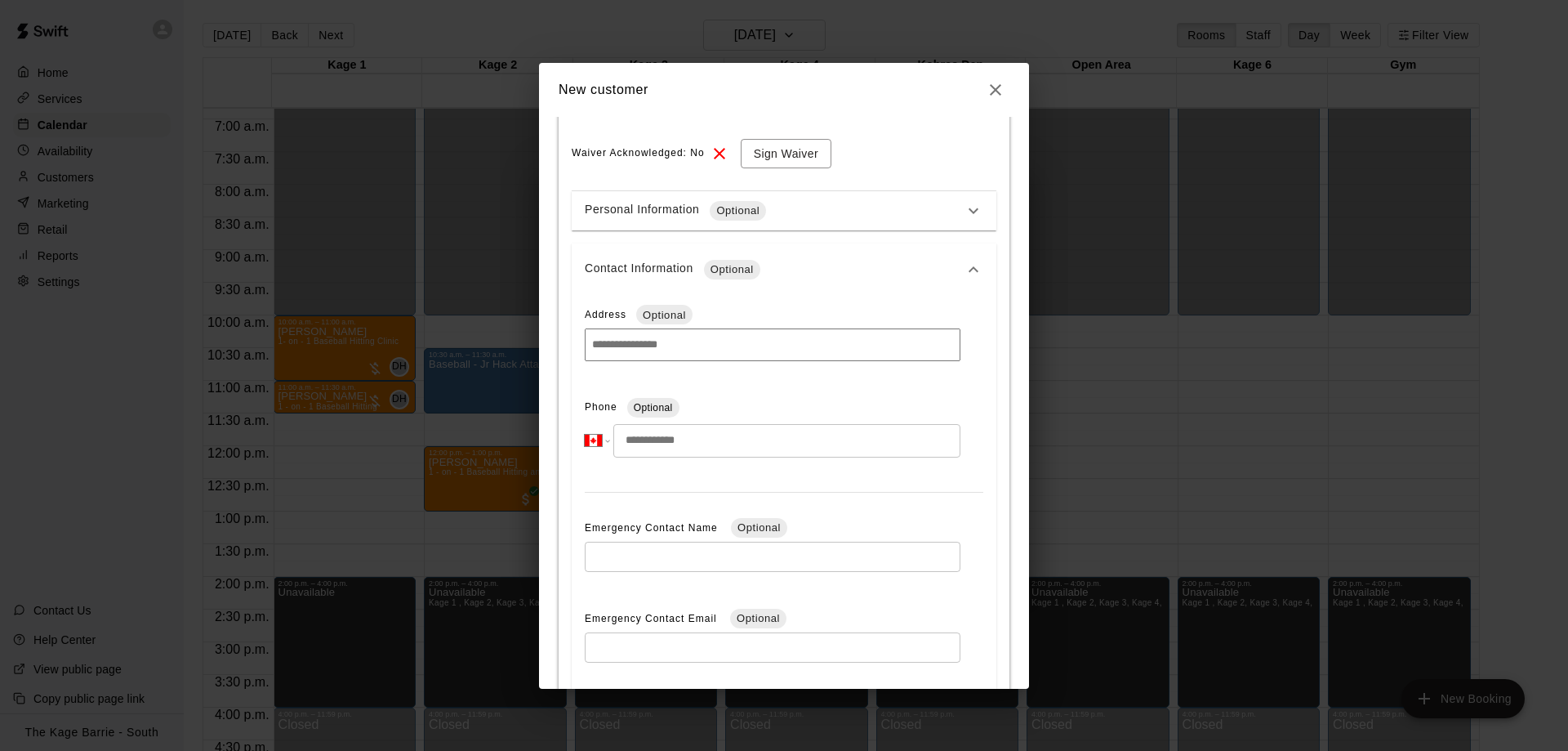
type input "**********"
click at [696, 424] on input "tel" at bounding box center [787, 440] width 347 height 34
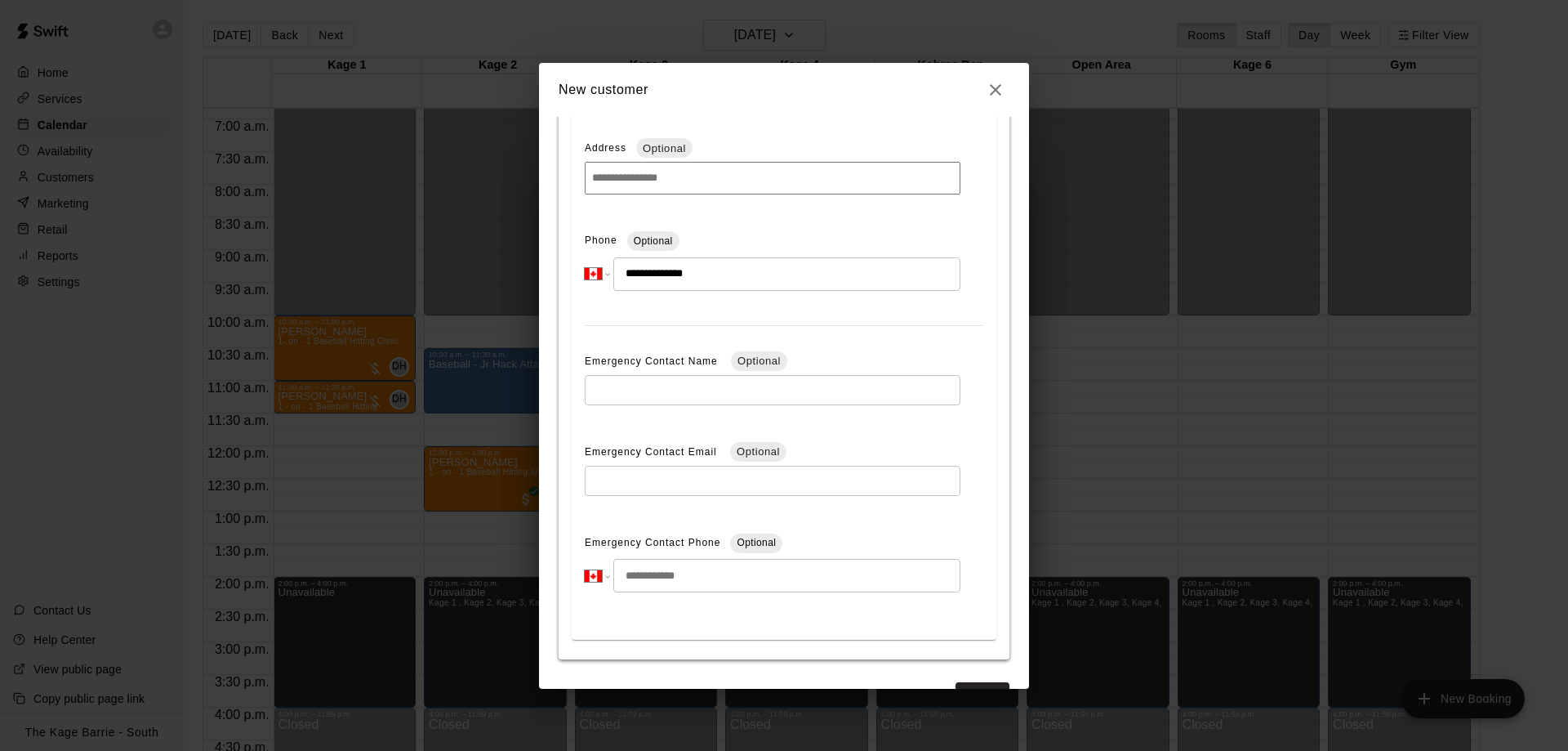
scroll to position [525, 0]
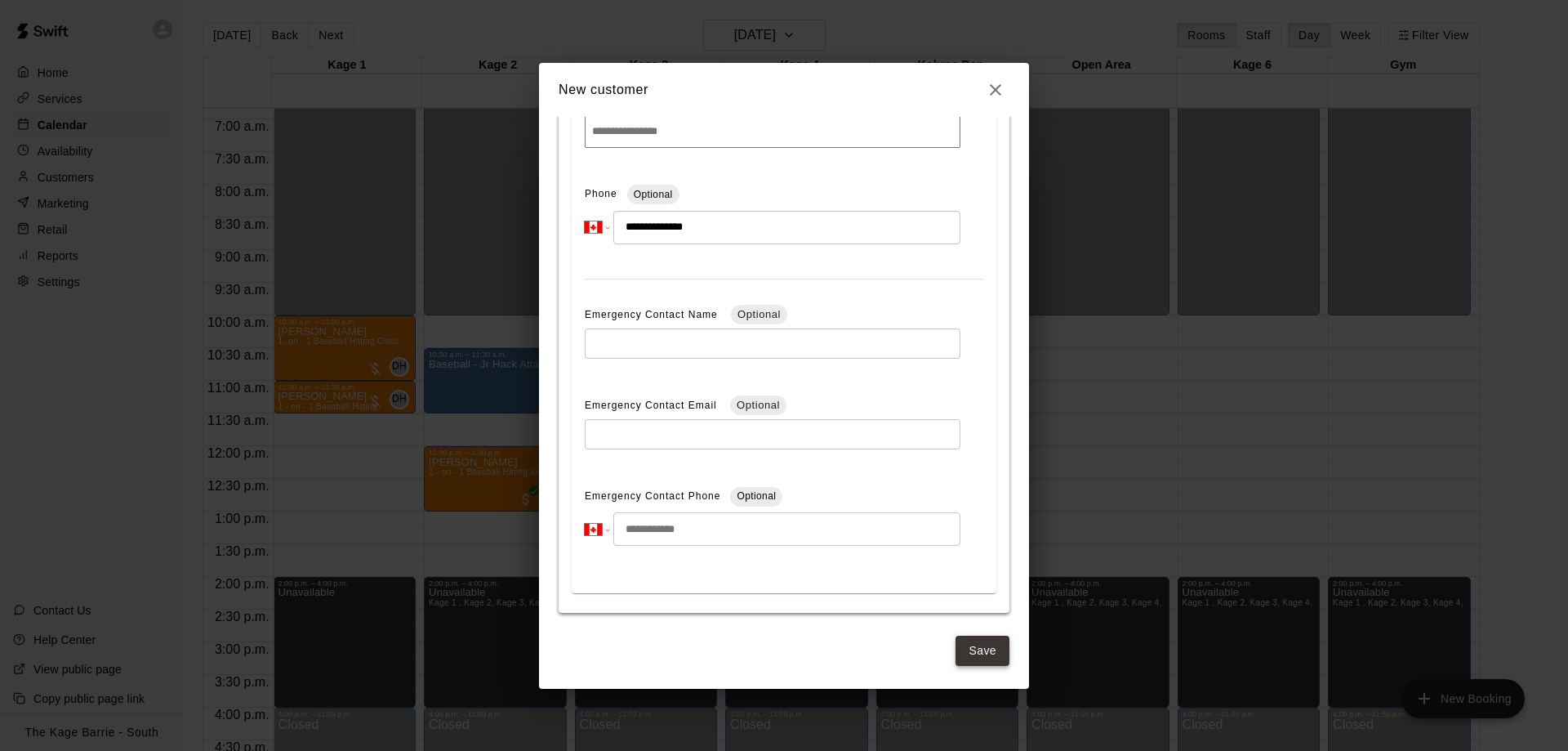
type input "**********"
click at [976, 644] on button "Save" at bounding box center [982, 650] width 54 height 30
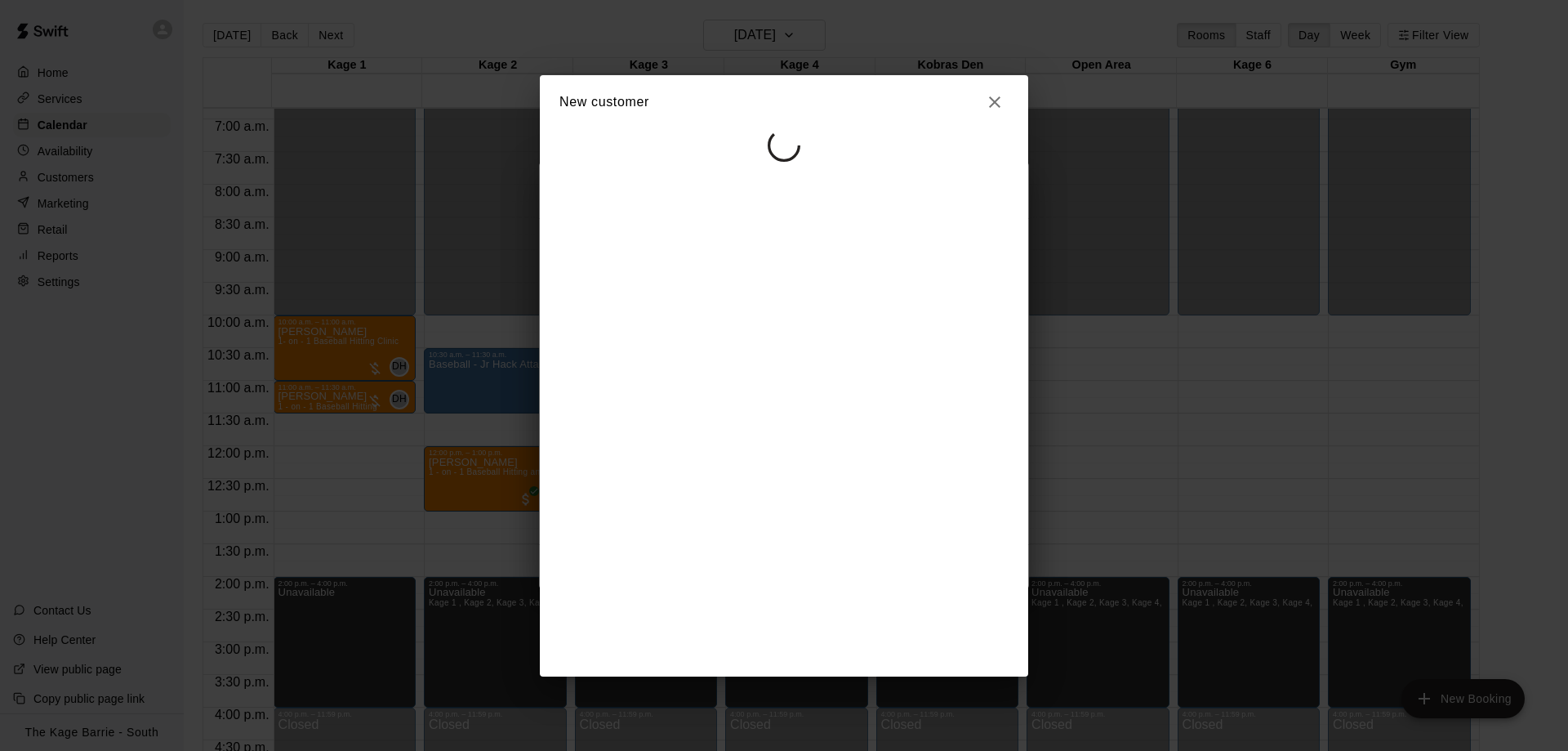
select select "**"
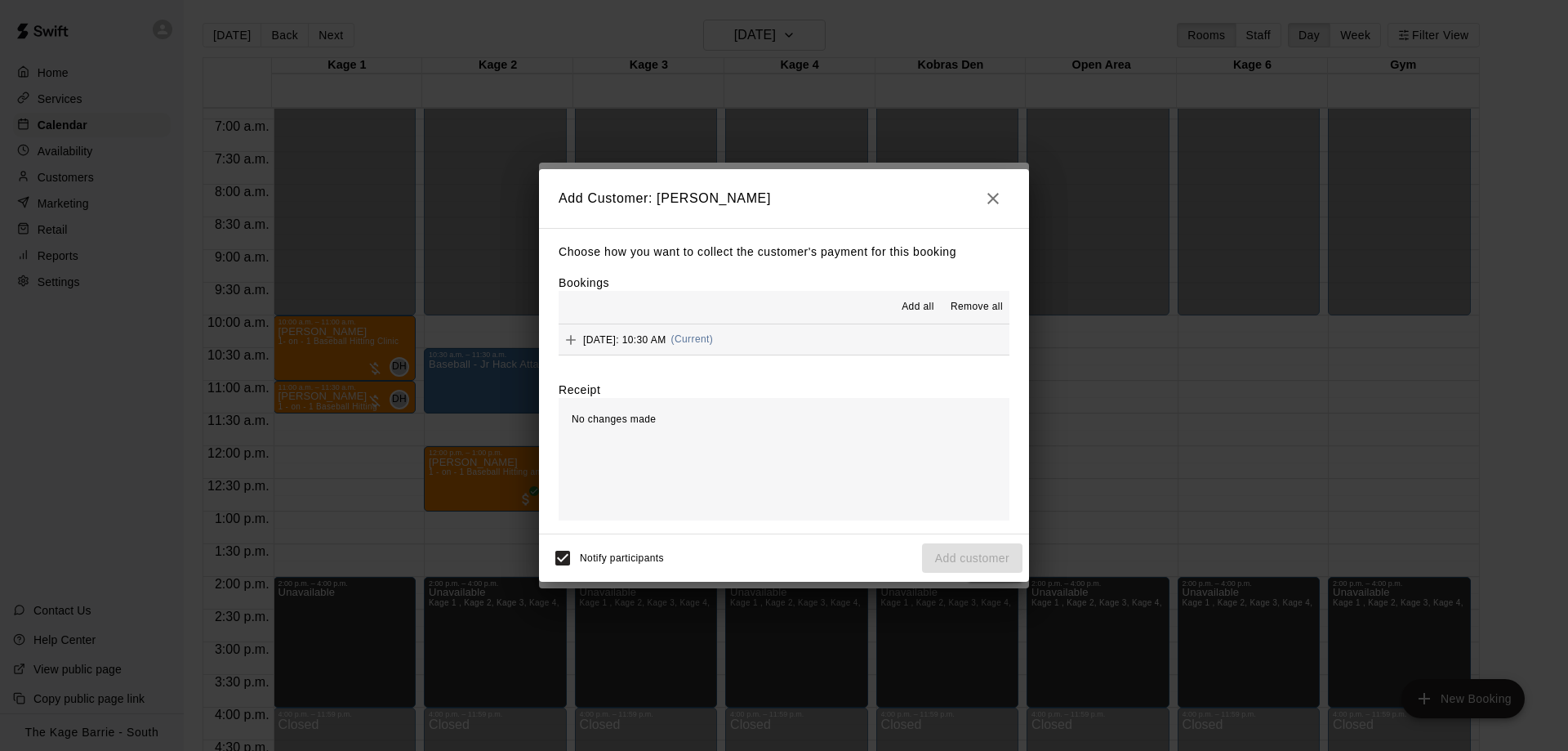
click at [922, 309] on span "Add all" at bounding box center [918, 307] width 33 height 16
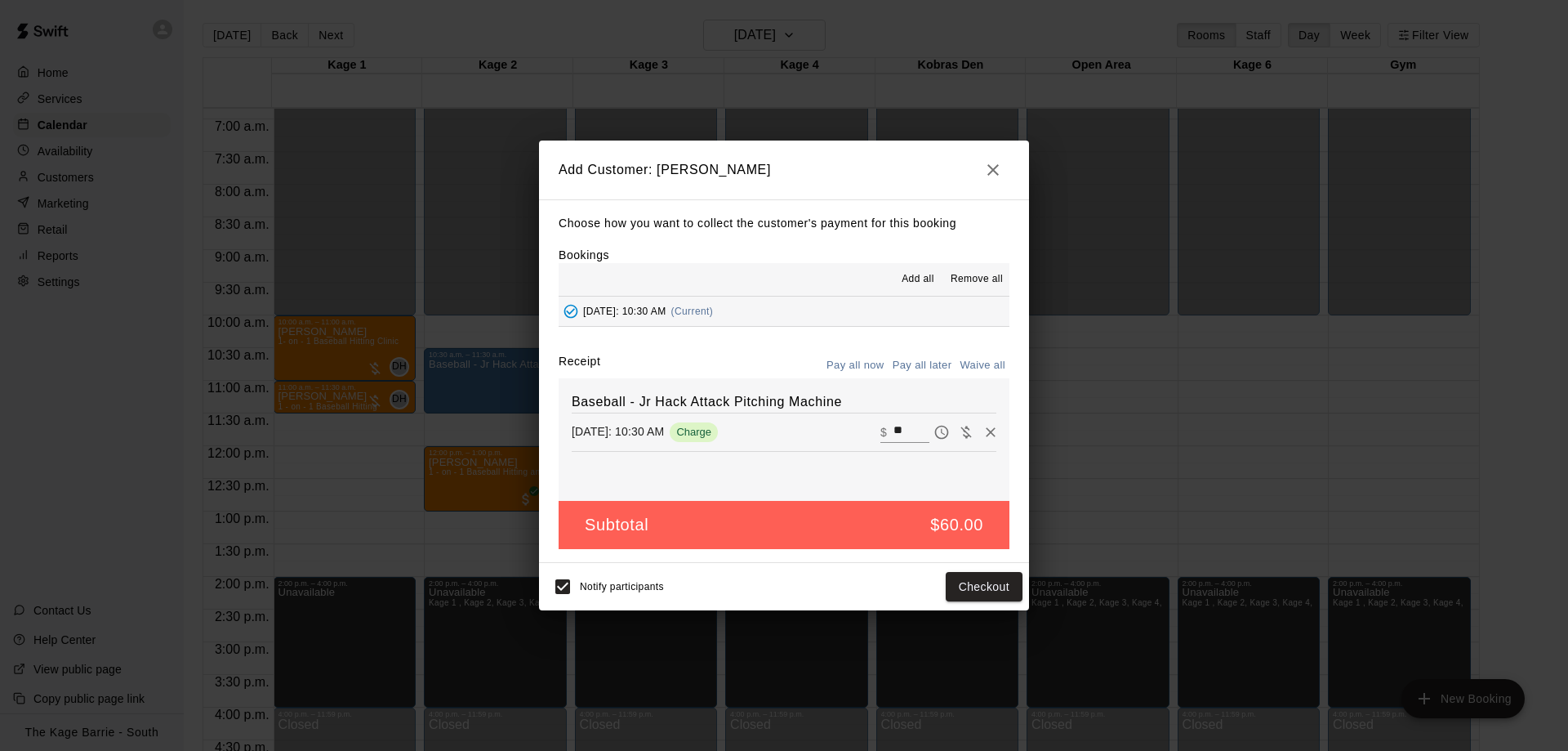
click at [932, 367] on button "Pay all later" at bounding box center [922, 365] width 68 height 25
click at [970, 592] on button "Add customer" at bounding box center [972, 587] width 100 height 30
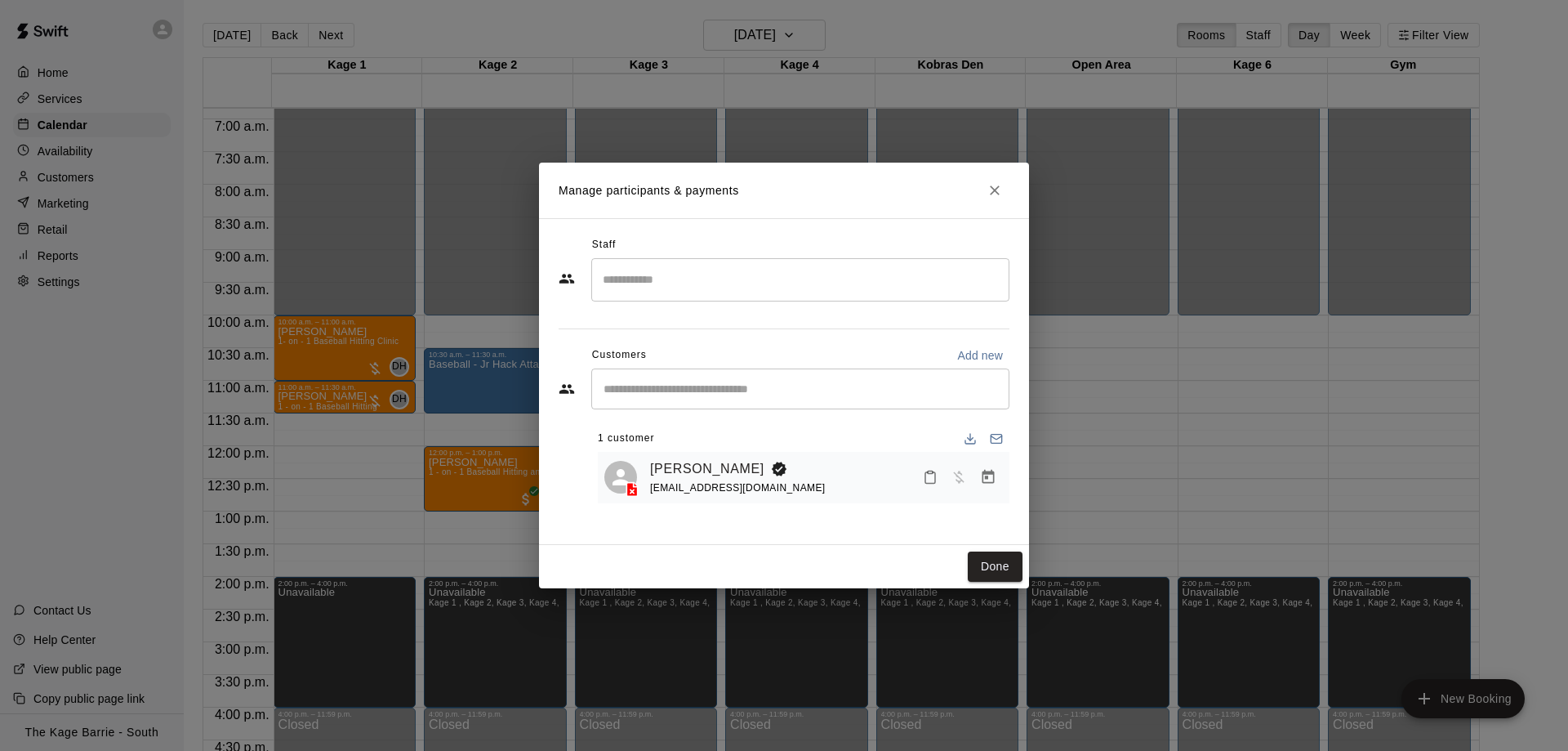
click at [679, 393] on input "Start typing to search customers..." at bounding box center [800, 389] width 403 height 16
click at [977, 572] on button "Done" at bounding box center [995, 566] width 55 height 30
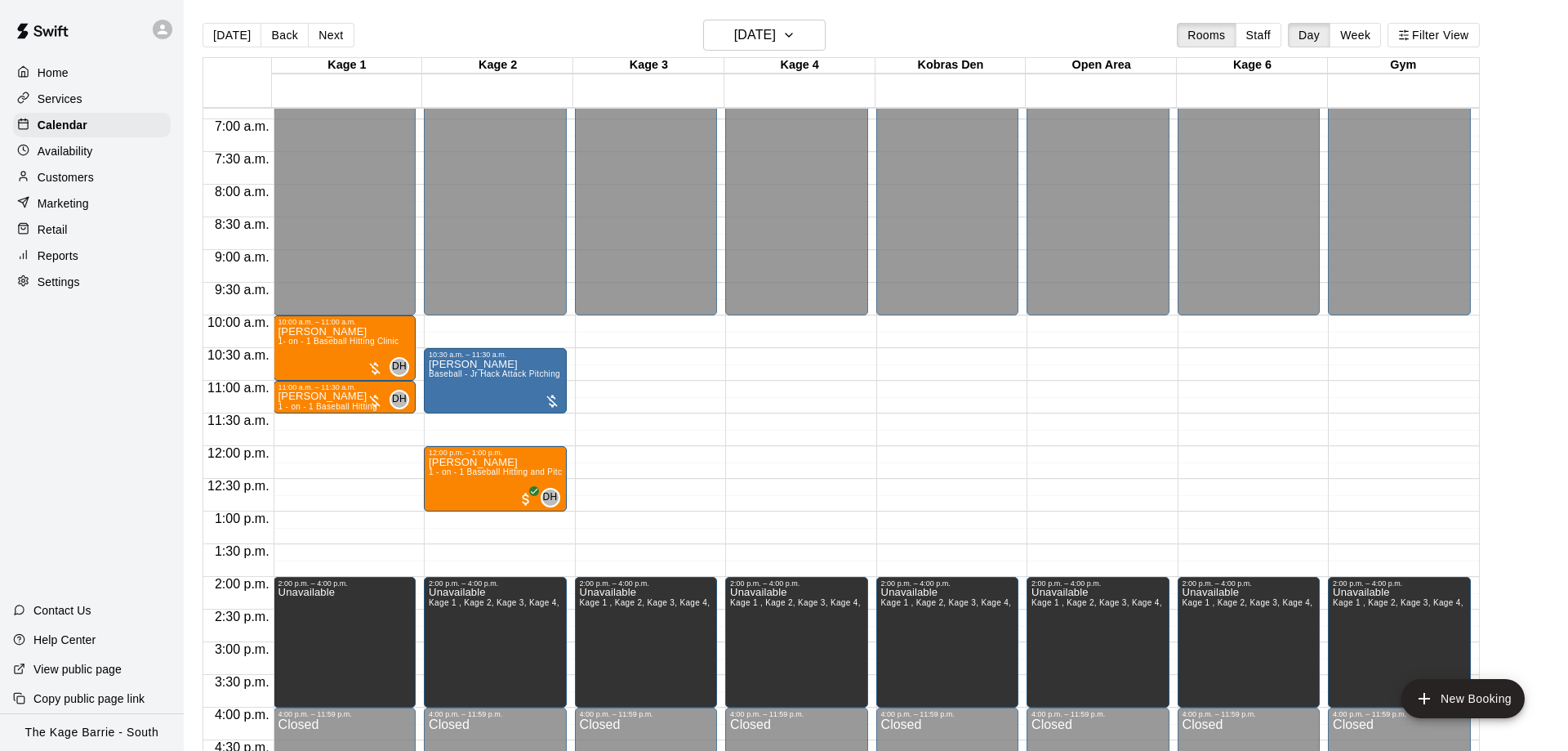
click at [898, 394] on div "12:00 a.m. – 10:00 a.m. Closed 2:00 p.m. – 4:00 p.m. Unavailable Kage 1 , Kage …" at bounding box center [948, 445] width 143 height 1569
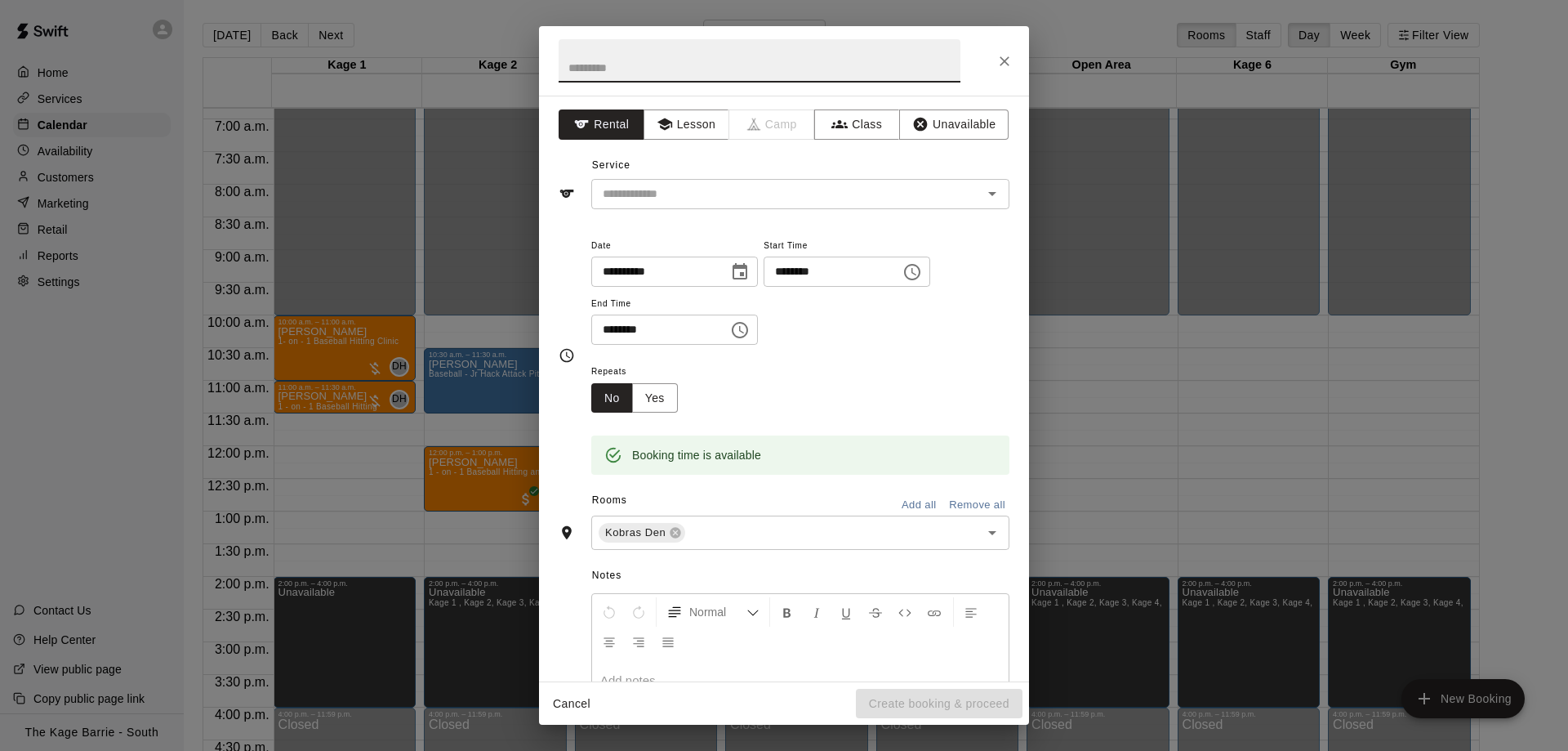
click at [1244, 343] on div "**********" at bounding box center [784, 376] width 1568 height 751
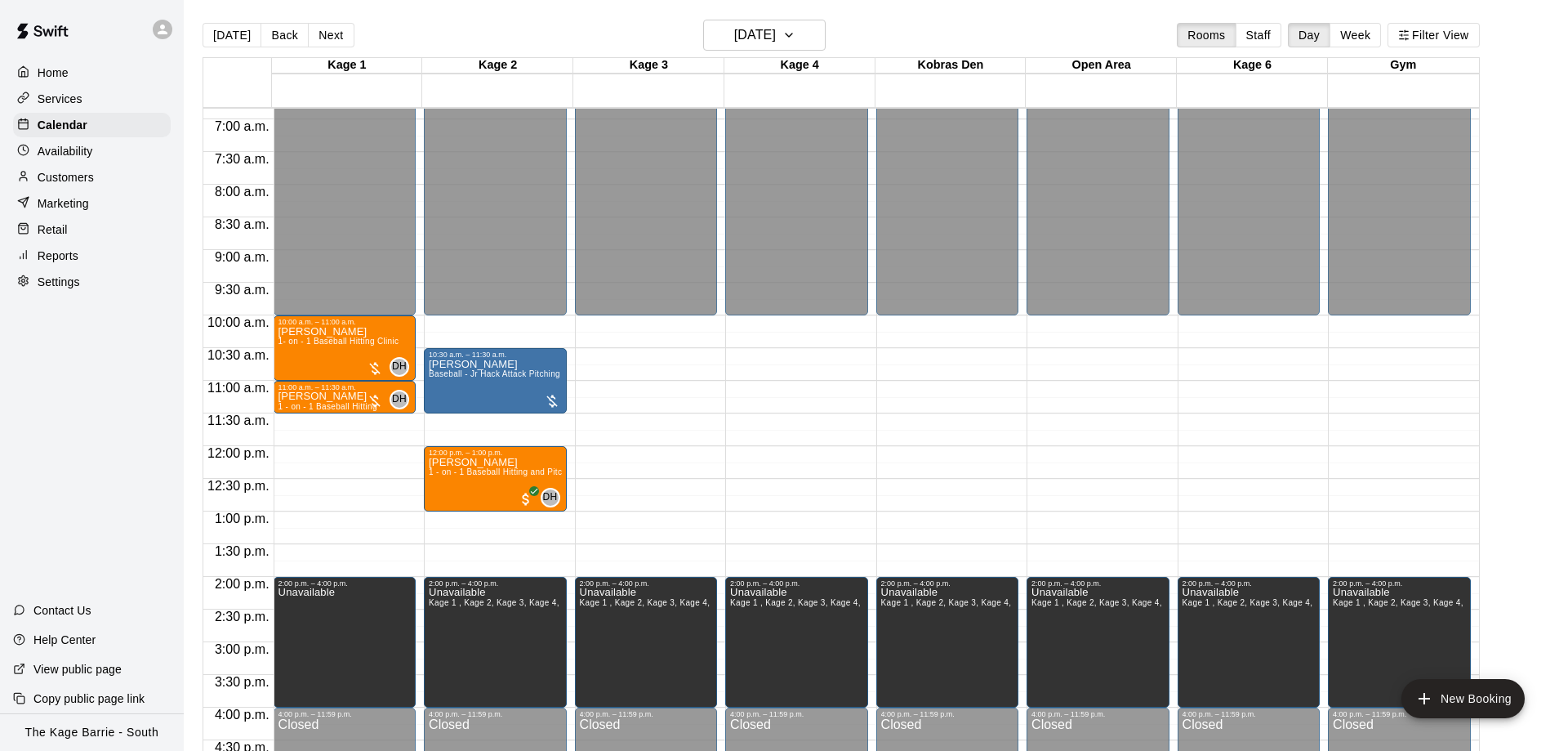
click at [770, 385] on div "12:00 a.m. – 10:00 a.m. Closed 2:00 p.m. – 4:00 p.m. Unavailable Kage 1 , Kage …" at bounding box center [801, 445] width 151 height 1569
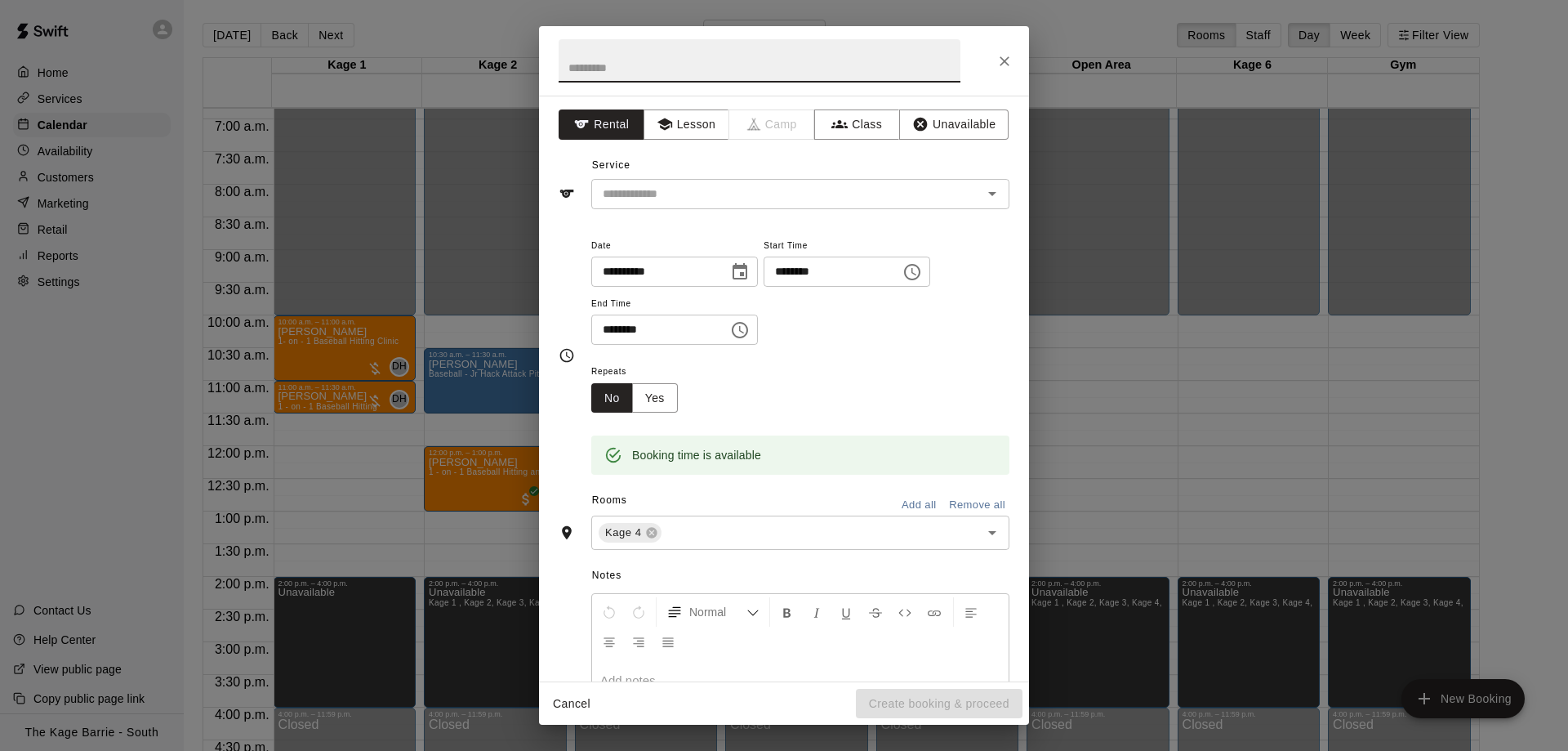
click at [460, 376] on div "**********" at bounding box center [784, 376] width 1568 height 751
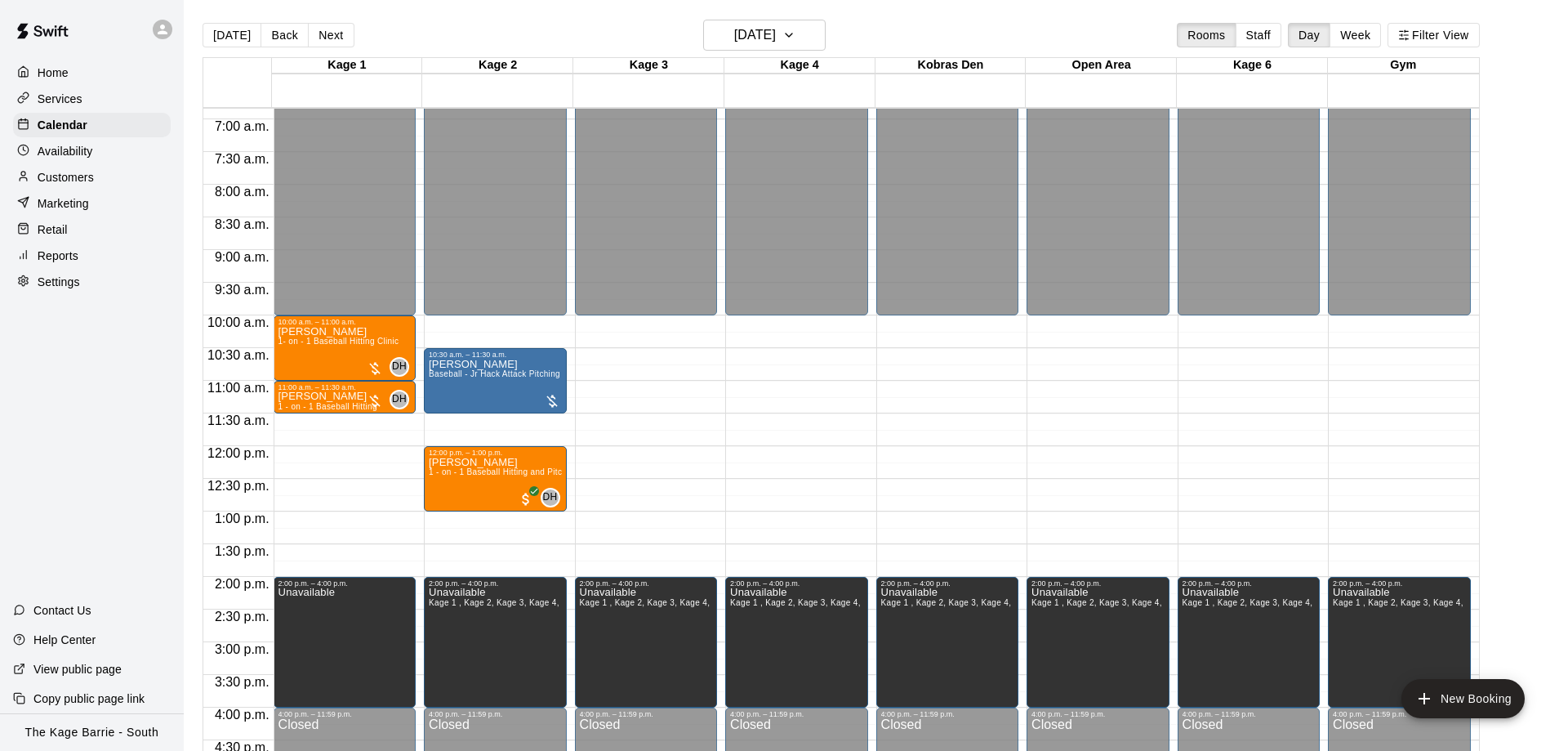
click at [503, 384] on div "DANIEL TCHERNIAVSKI Baseball - Jr Hack Attack Pitching Machine" at bounding box center [495, 734] width 133 height 751
click at [442, 413] on icon "delete" at bounding box center [443, 417] width 11 height 15
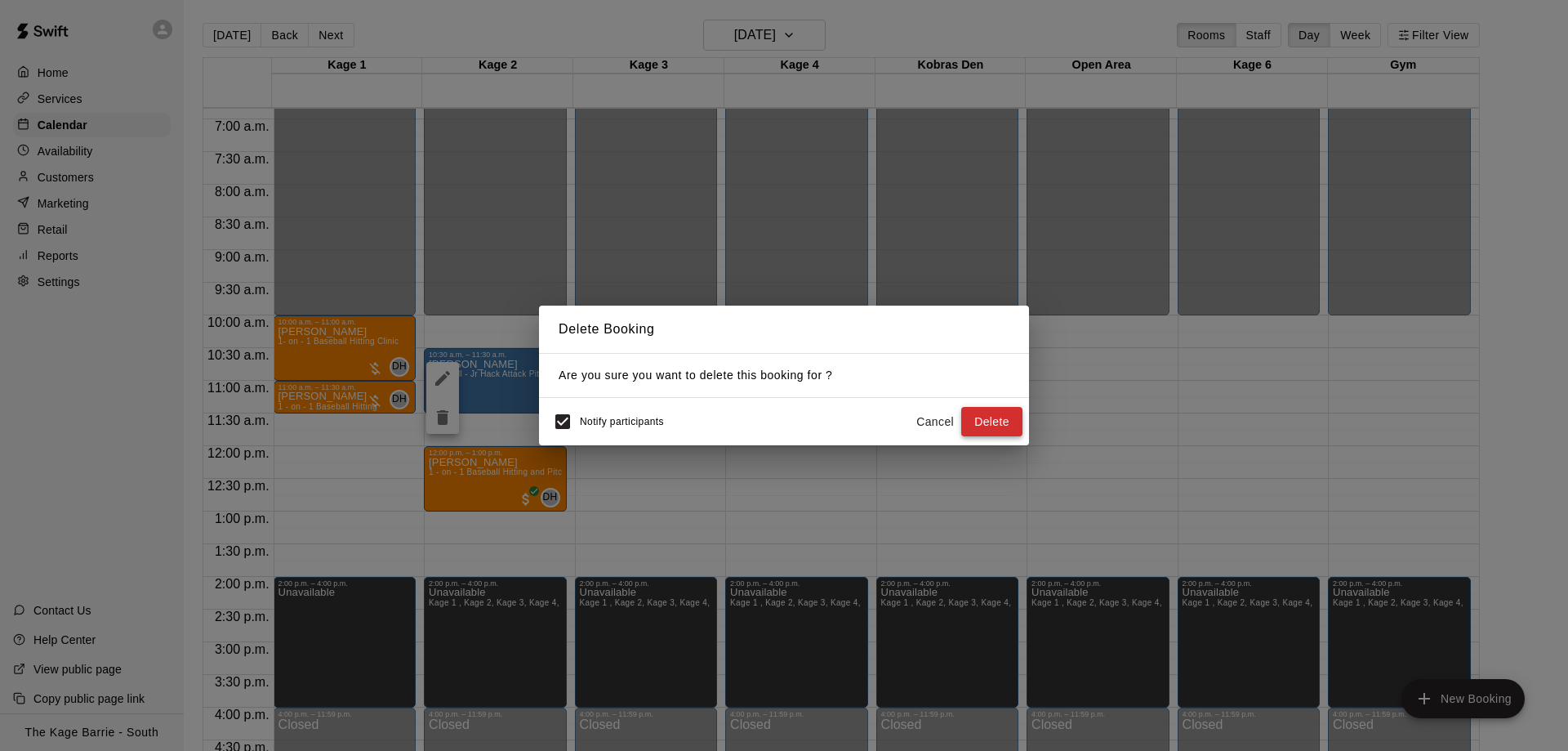
click at [999, 422] on button "Delete" at bounding box center [991, 422] width 62 height 30
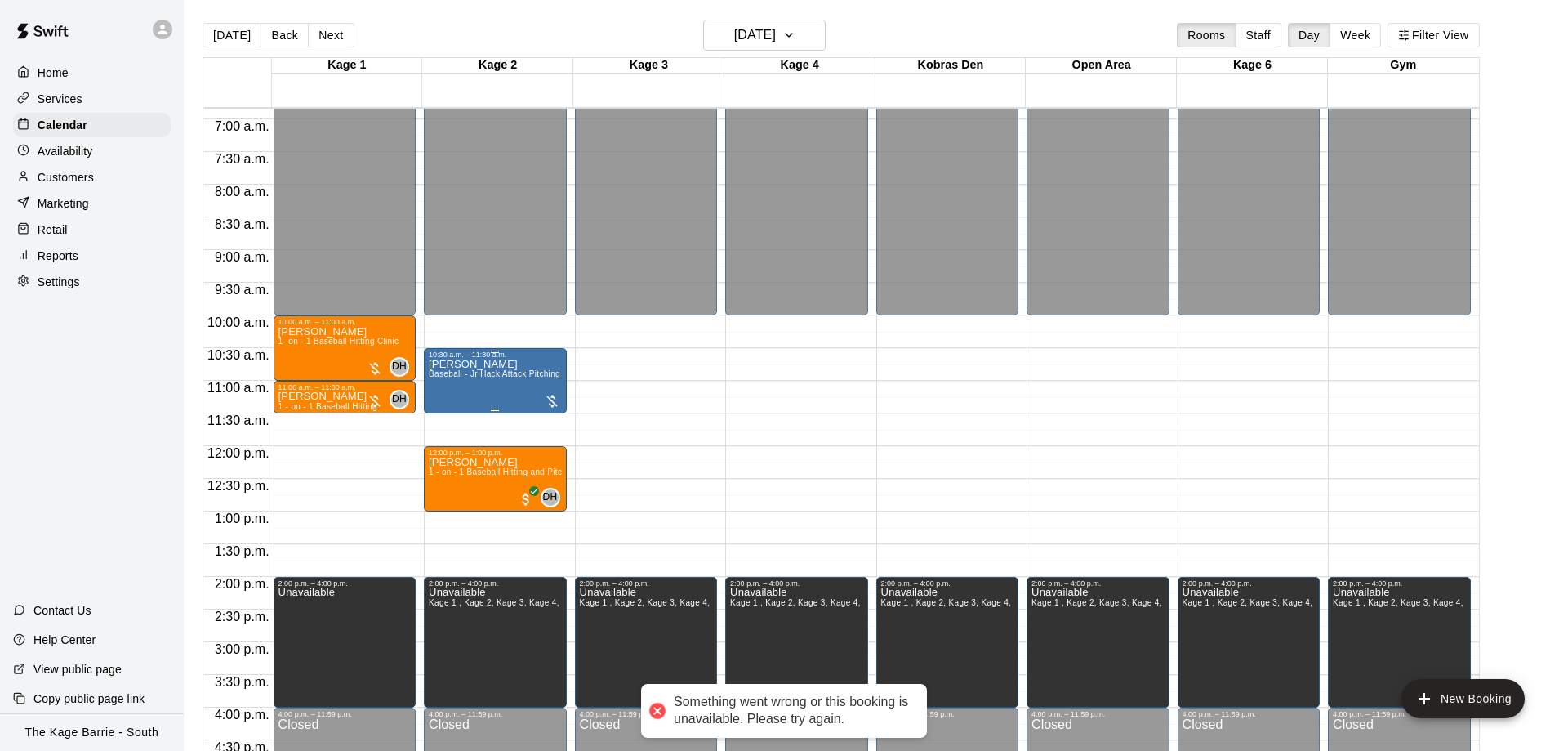
click at [487, 378] on span "Baseball - Jr Hack Attack Pitching Machine" at bounding box center [512, 373] width 167 height 9
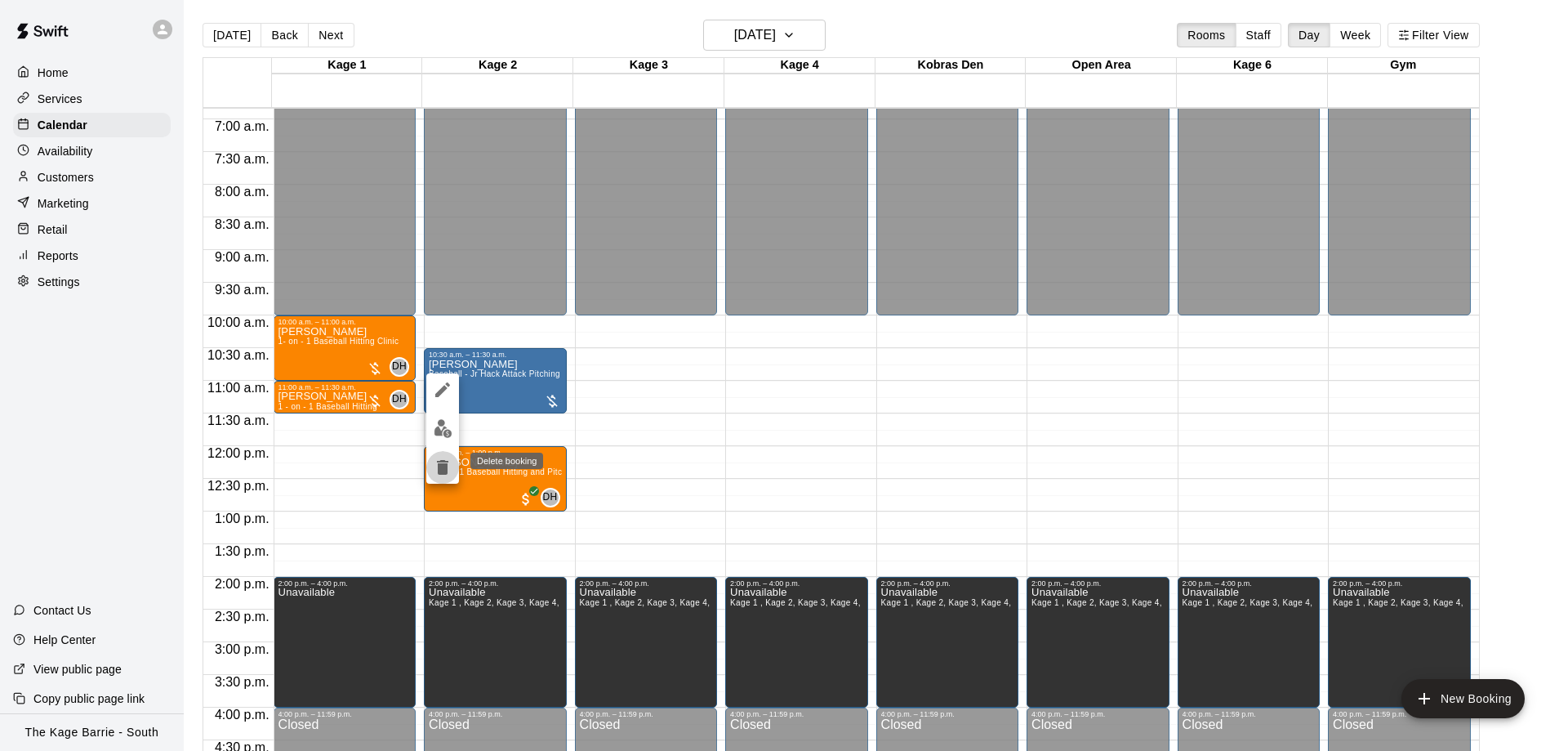
click at [446, 468] on icon "delete" at bounding box center [443, 468] width 11 height 15
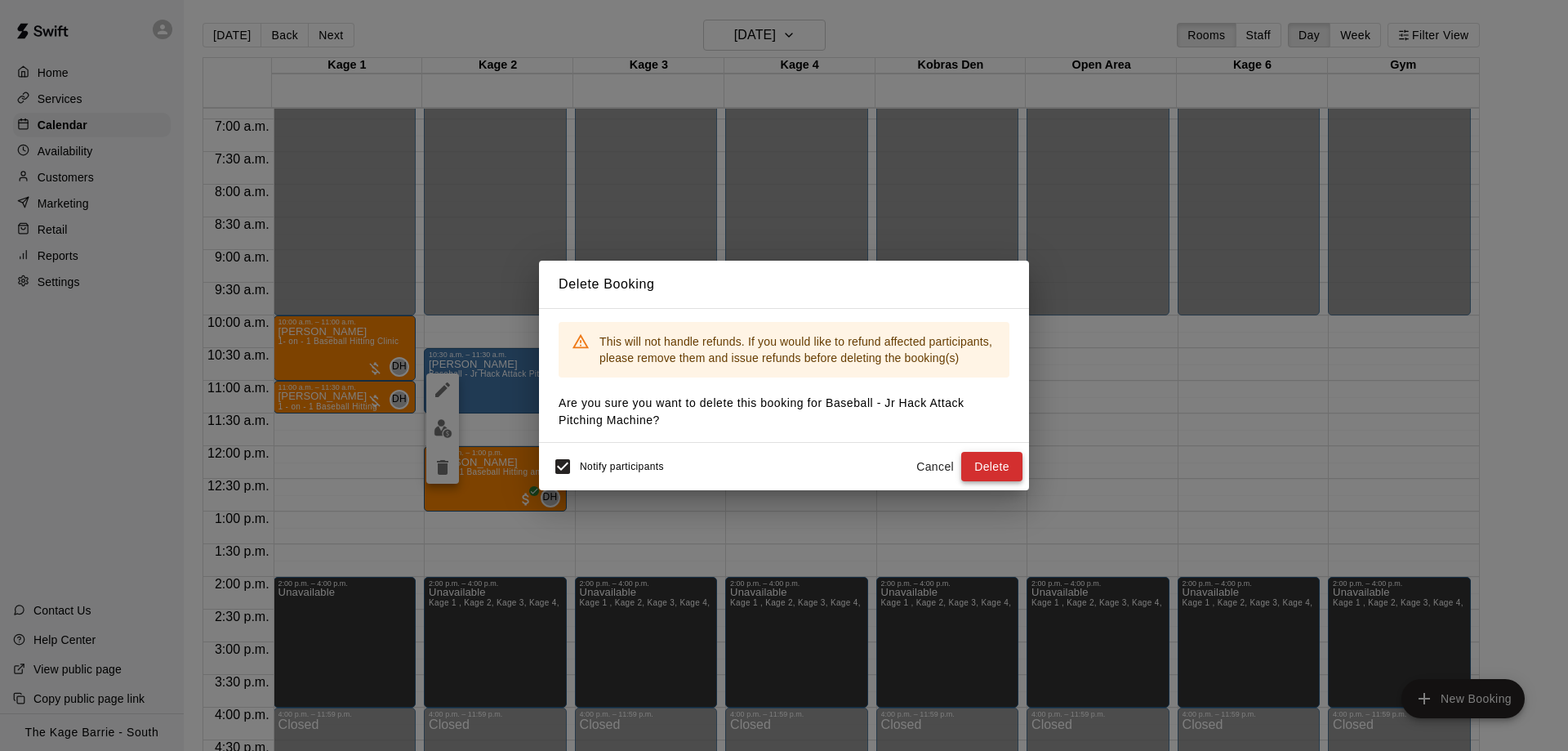
click at [1008, 462] on button "Delete" at bounding box center [991, 467] width 62 height 30
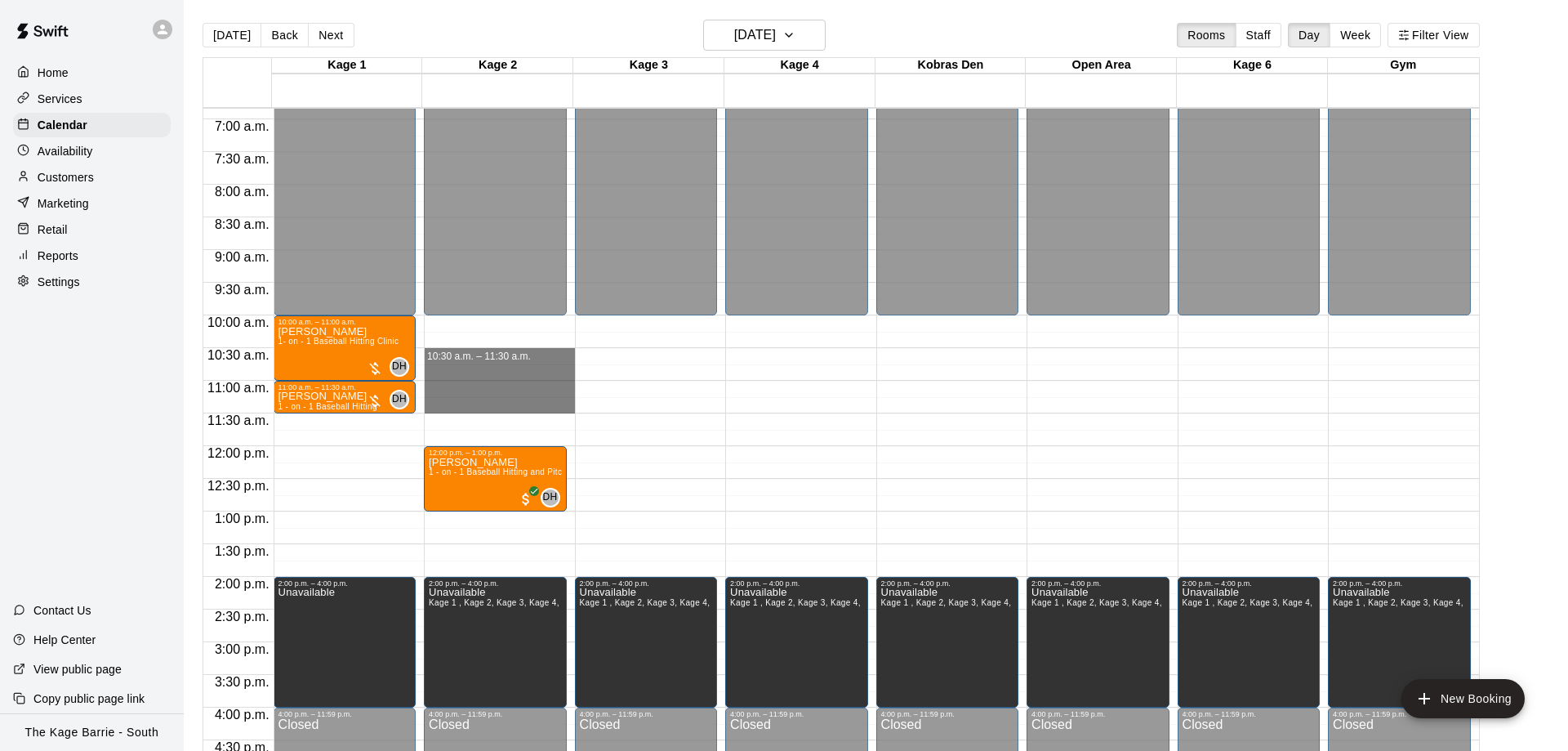
drag, startPoint x: 480, startPoint y: 359, endPoint x: 481, endPoint y: 400, distance: 41.0
click at [481, 400] on div "12:00 a.m. – 10:00 a.m. Closed 12:00 p.m. – 1:00 p.m. Jake Penney 1 - on - 1 Ba…" at bounding box center [499, 445] width 151 height 1569
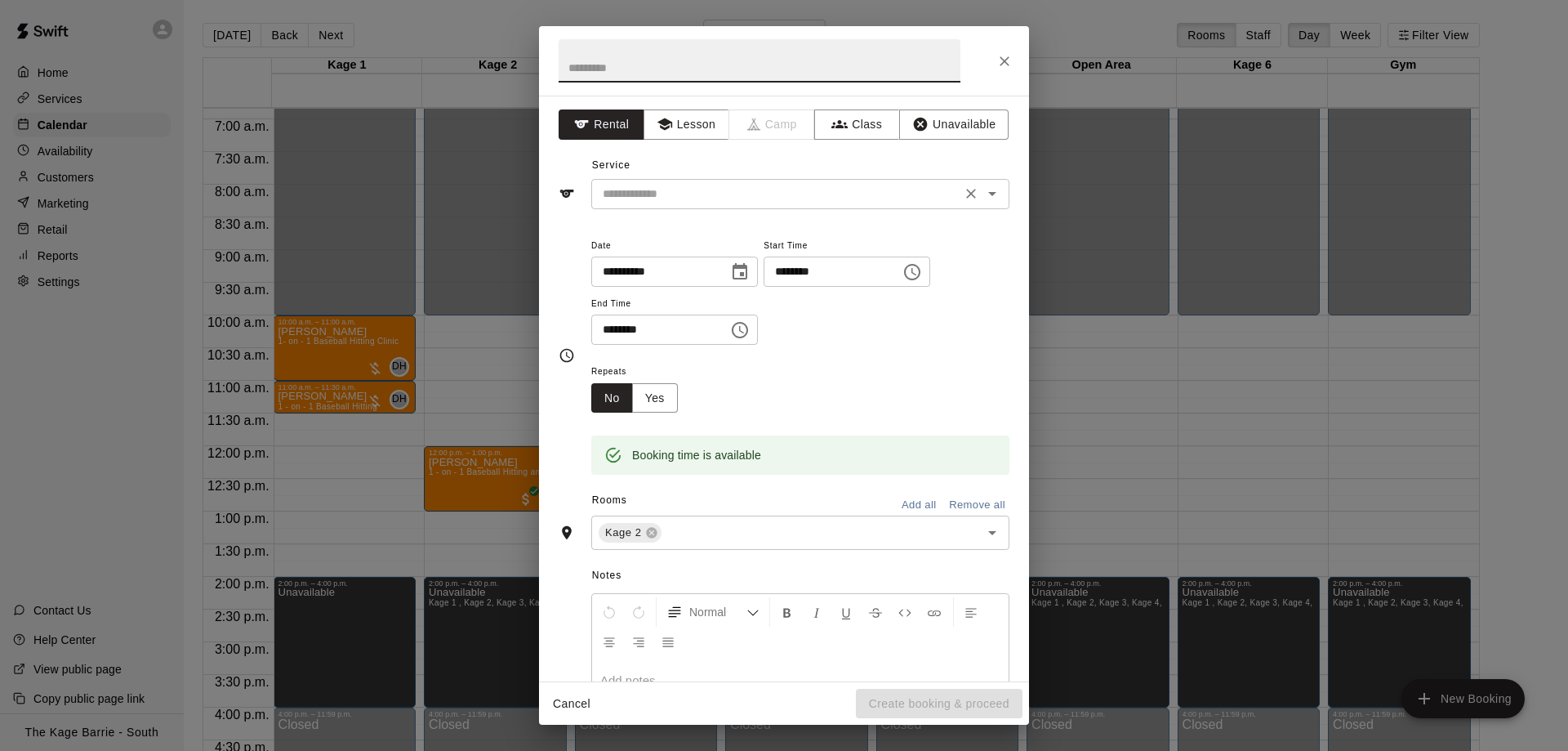
click at [662, 192] on input "text" at bounding box center [776, 194] width 360 height 21
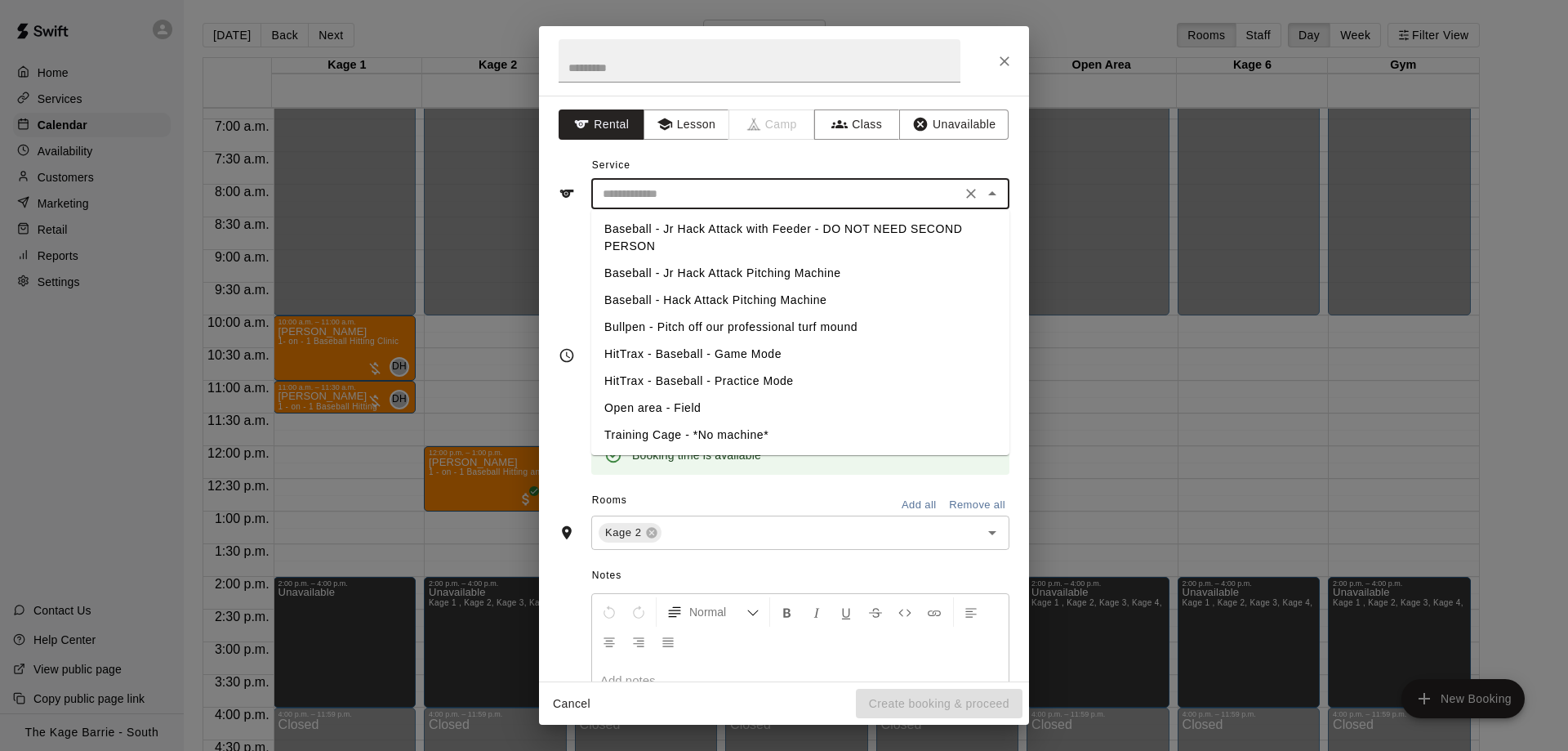
click at [733, 301] on li "Baseball - Hack Attack Pitching Machine" at bounding box center [800, 300] width 418 height 27
type input "**********"
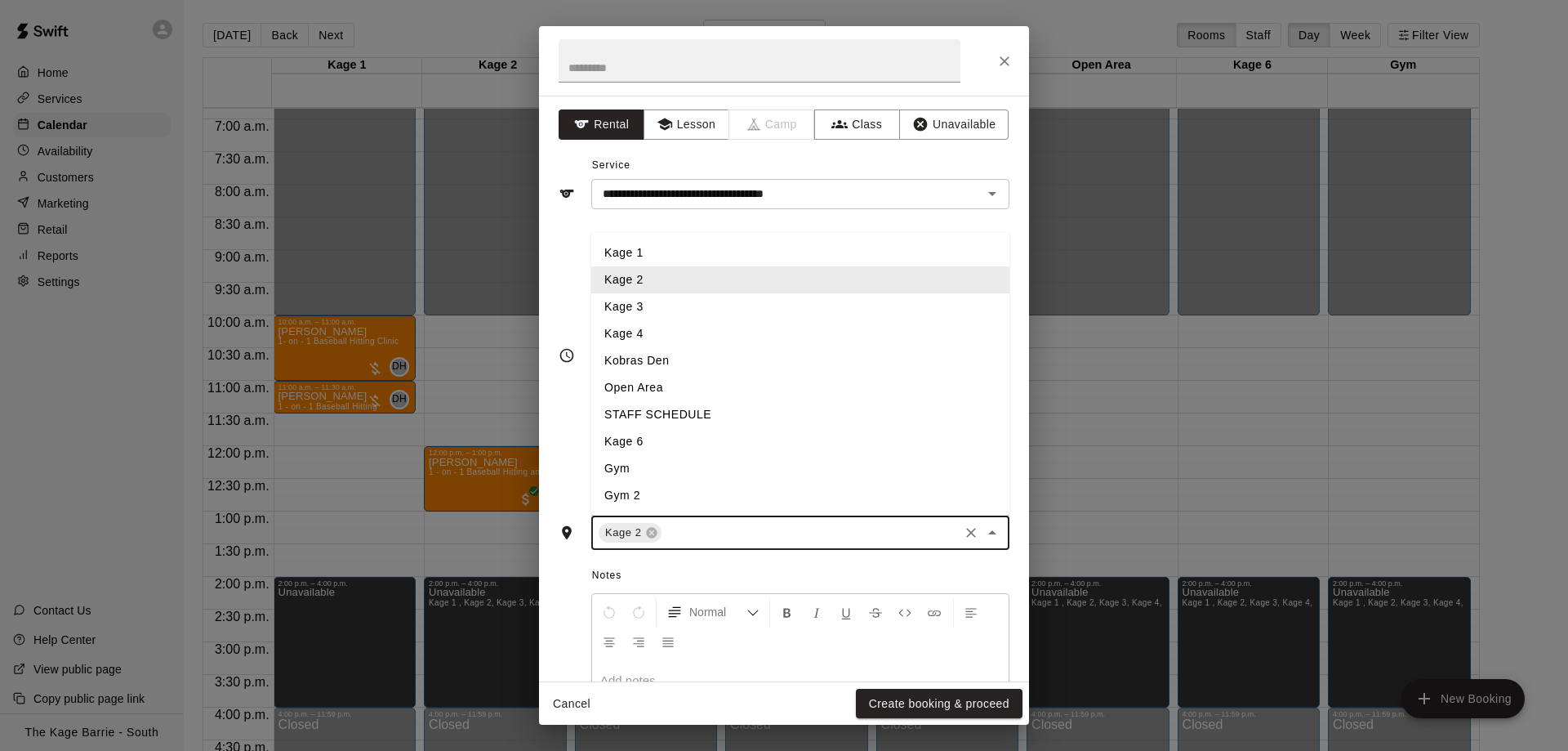
click at [672, 531] on input "text" at bounding box center [810, 532] width 292 height 21
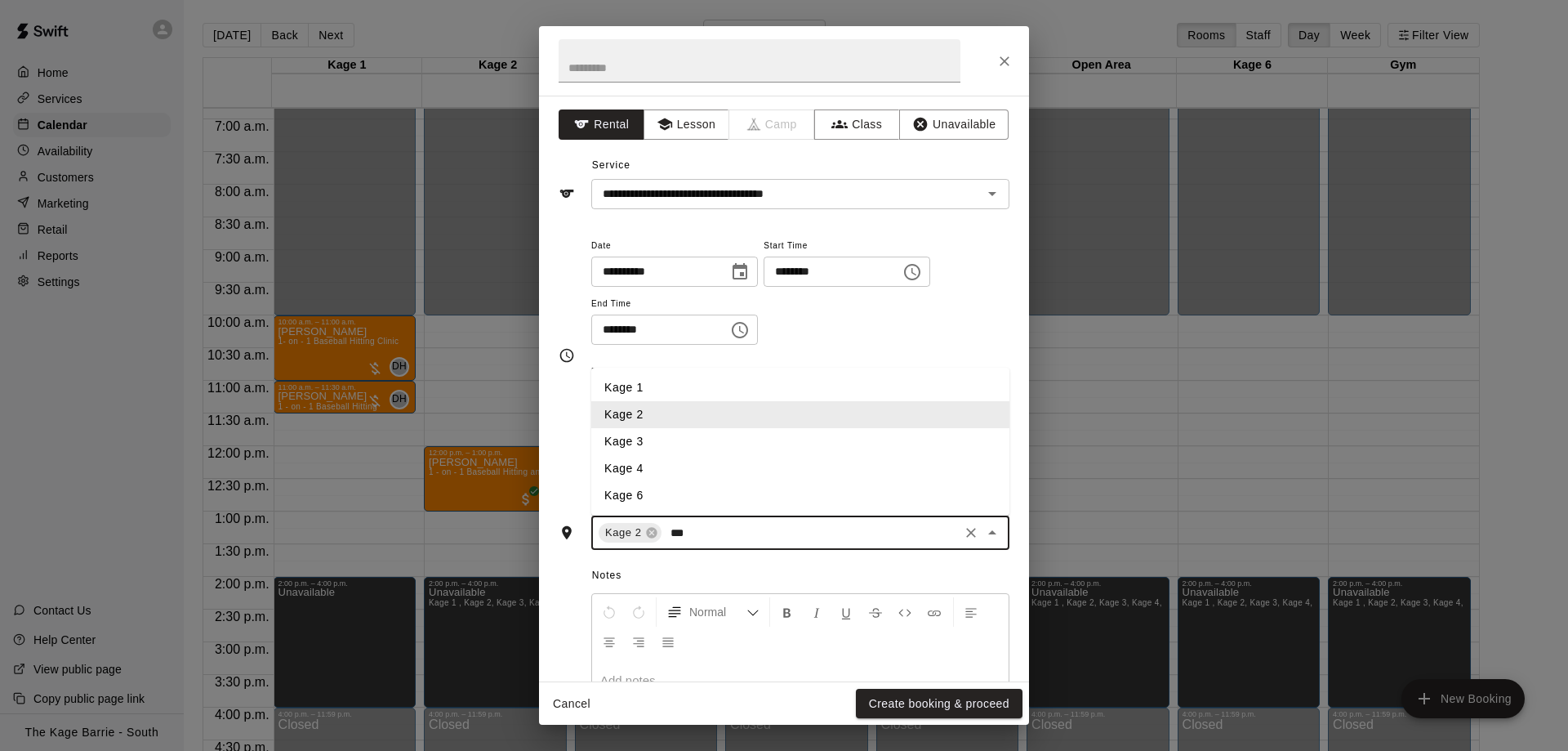
type input "****"
click at [686, 435] on li "Kage 3" at bounding box center [800, 441] width 418 height 27
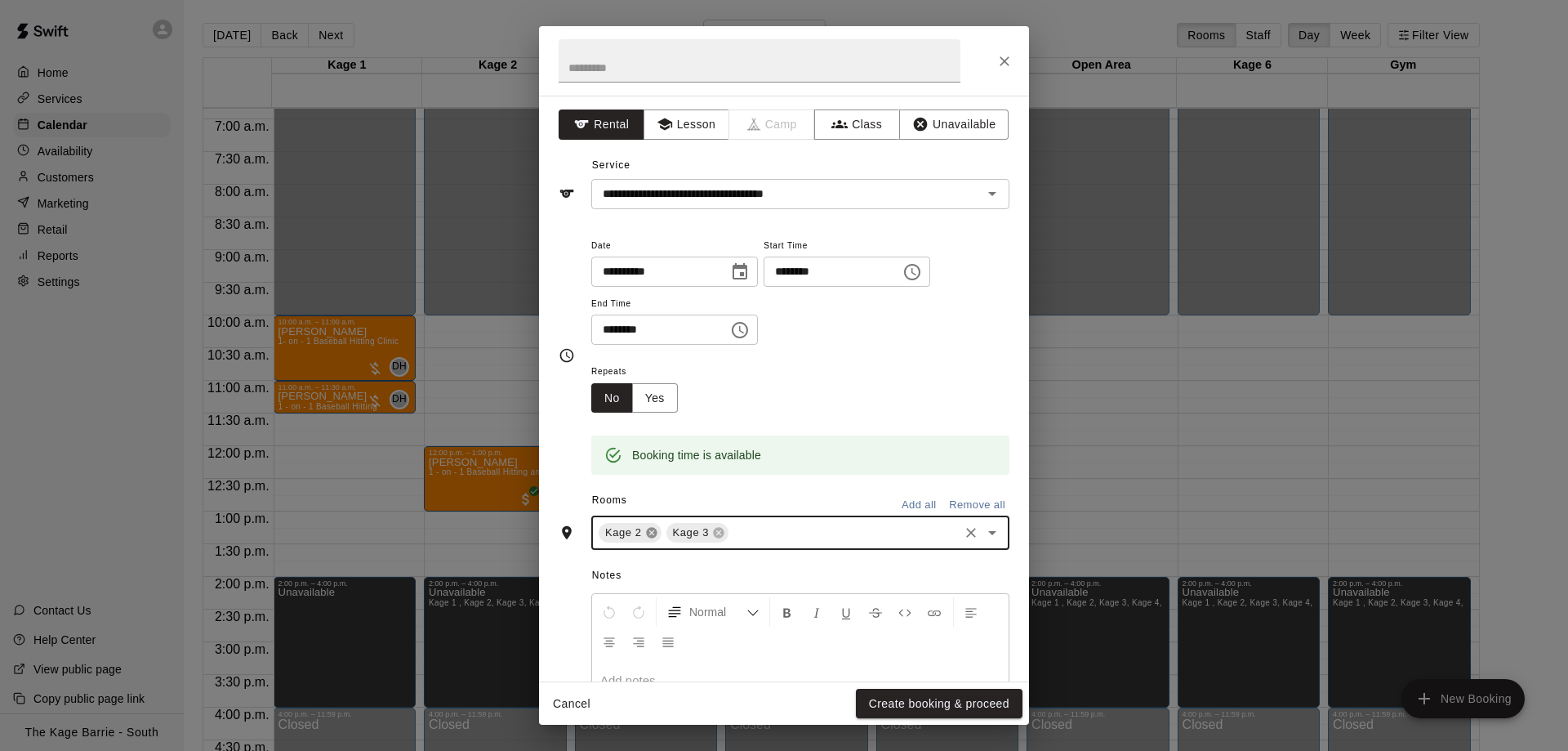
click at [651, 532] on icon at bounding box center [651, 532] width 13 height 13
click at [916, 705] on button "Create booking & proceed" at bounding box center [939, 703] width 167 height 30
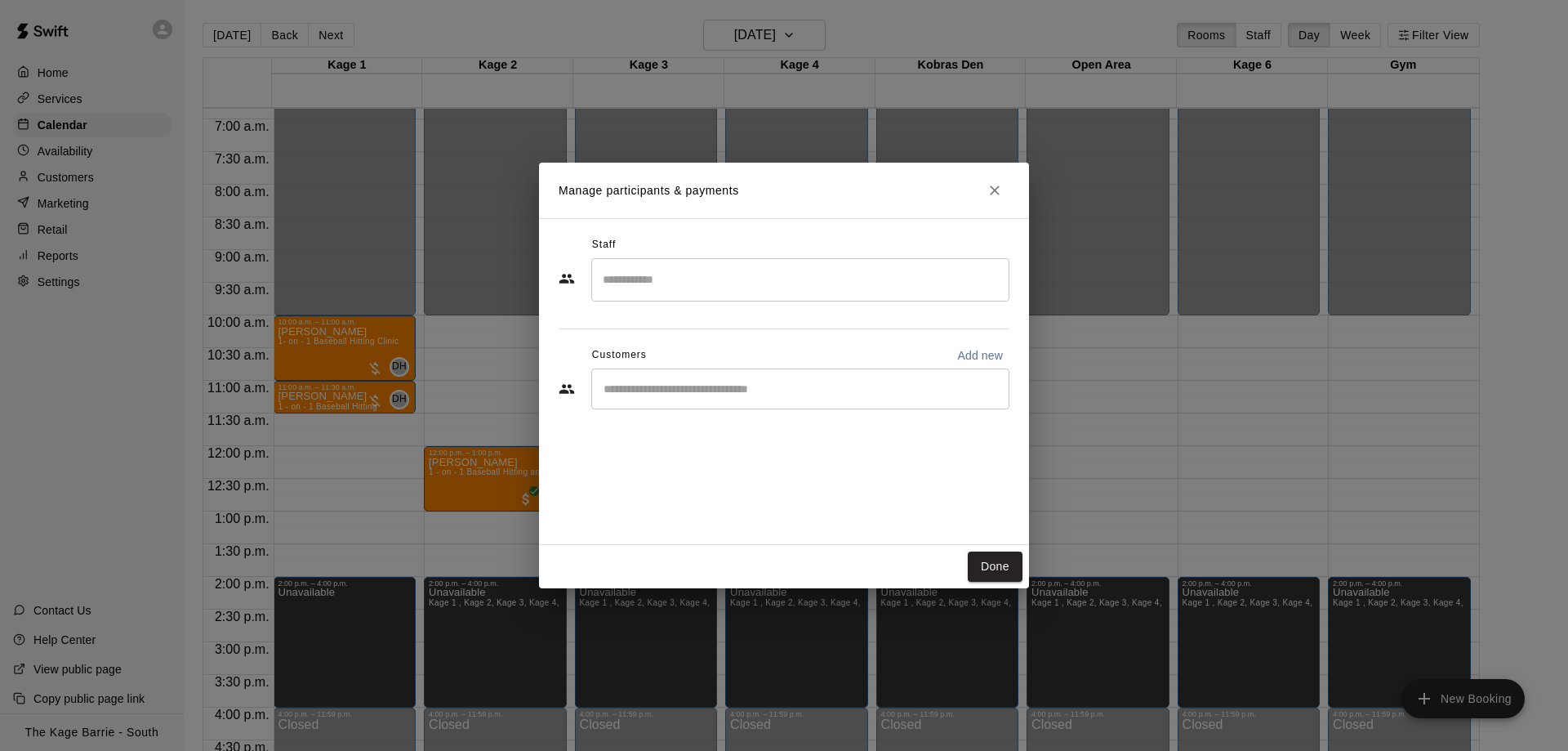
click at [697, 412] on div "​" at bounding box center [784, 390] width 451 height 44
click at [699, 405] on div "​" at bounding box center [800, 389] width 418 height 41
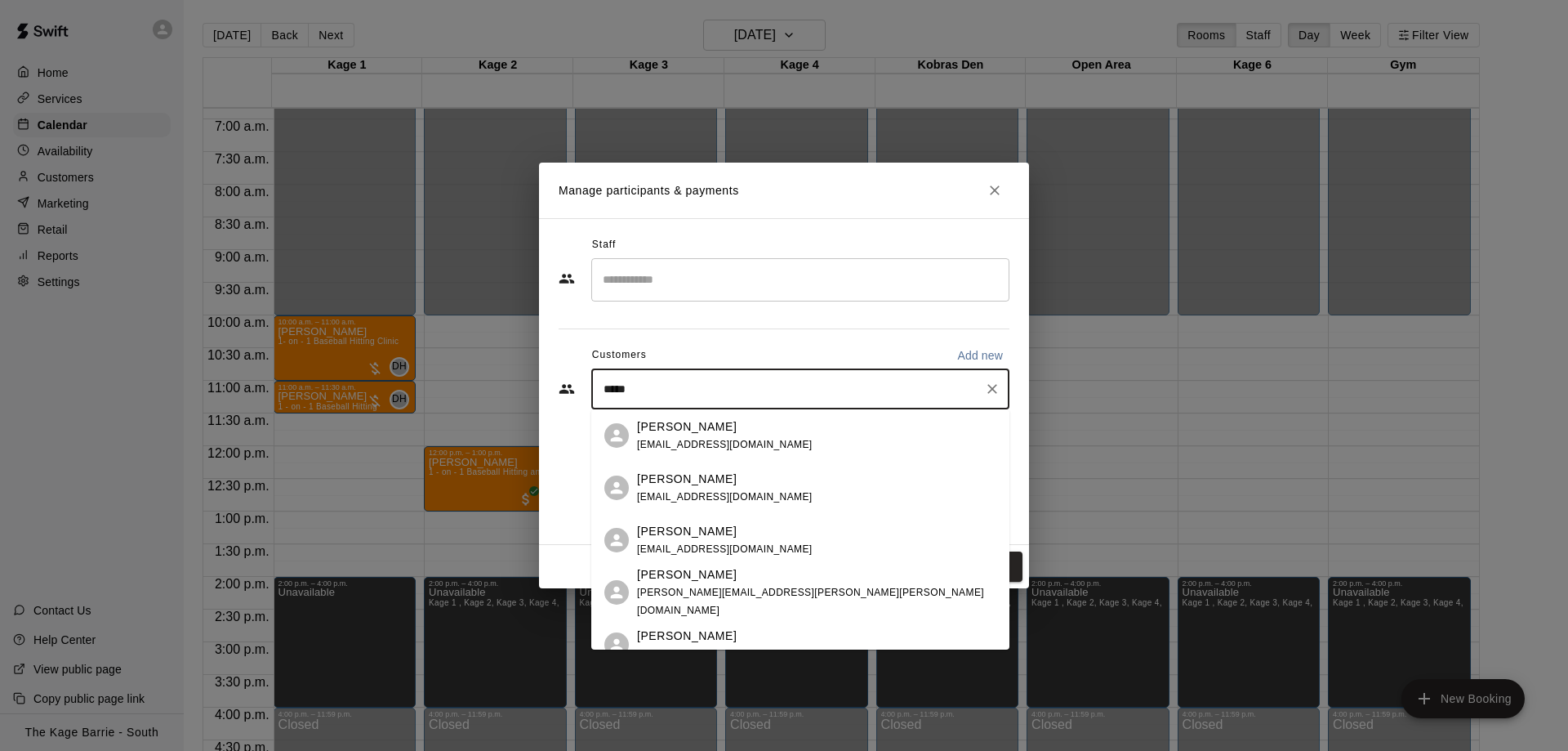
type input "******"
click at [801, 424] on div "DANIEL TCHERNIAVSKI danieltcherniavski@gmail.com" at bounding box center [816, 435] width 359 height 35
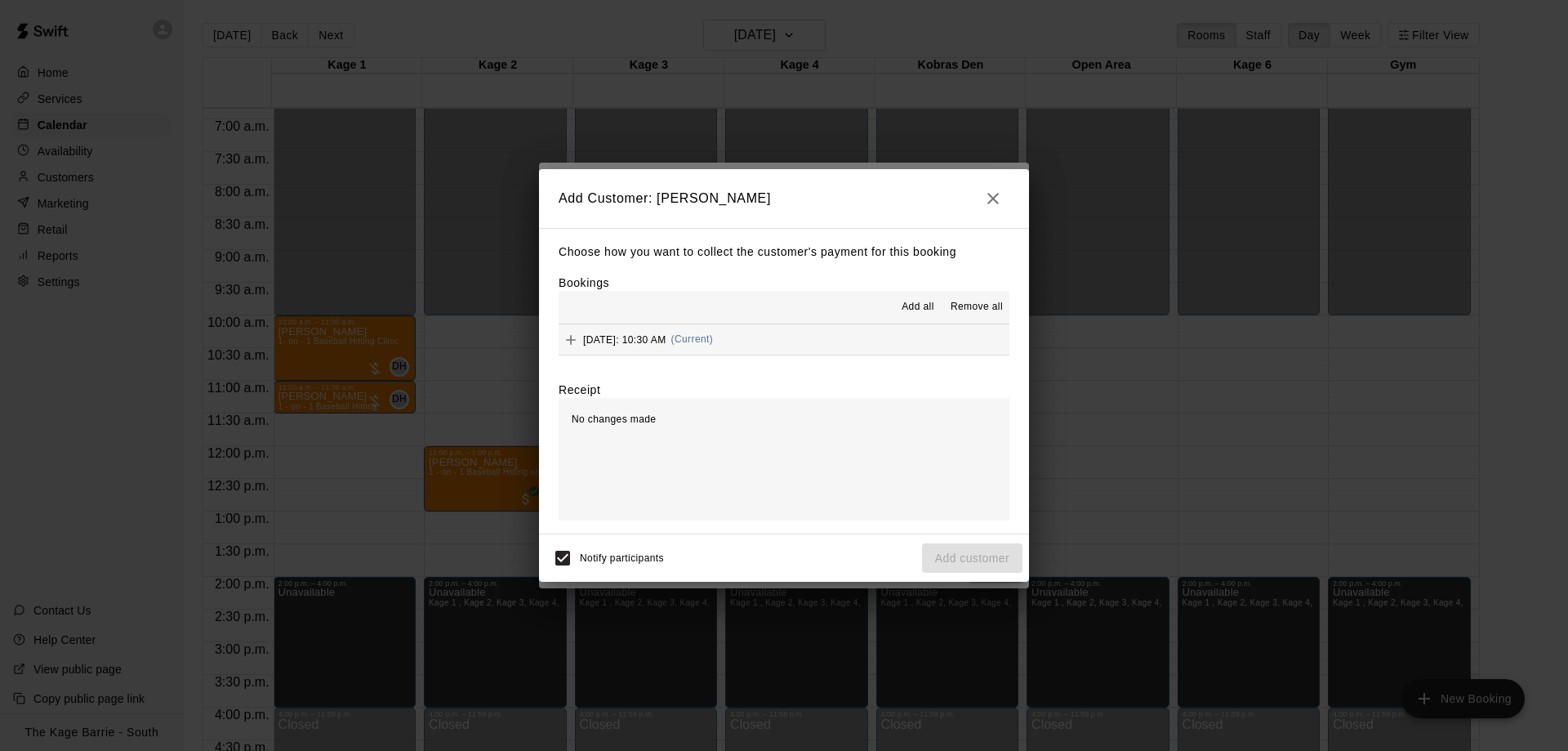
click at [571, 340] on icon "Add" at bounding box center [571, 340] width 10 height 10
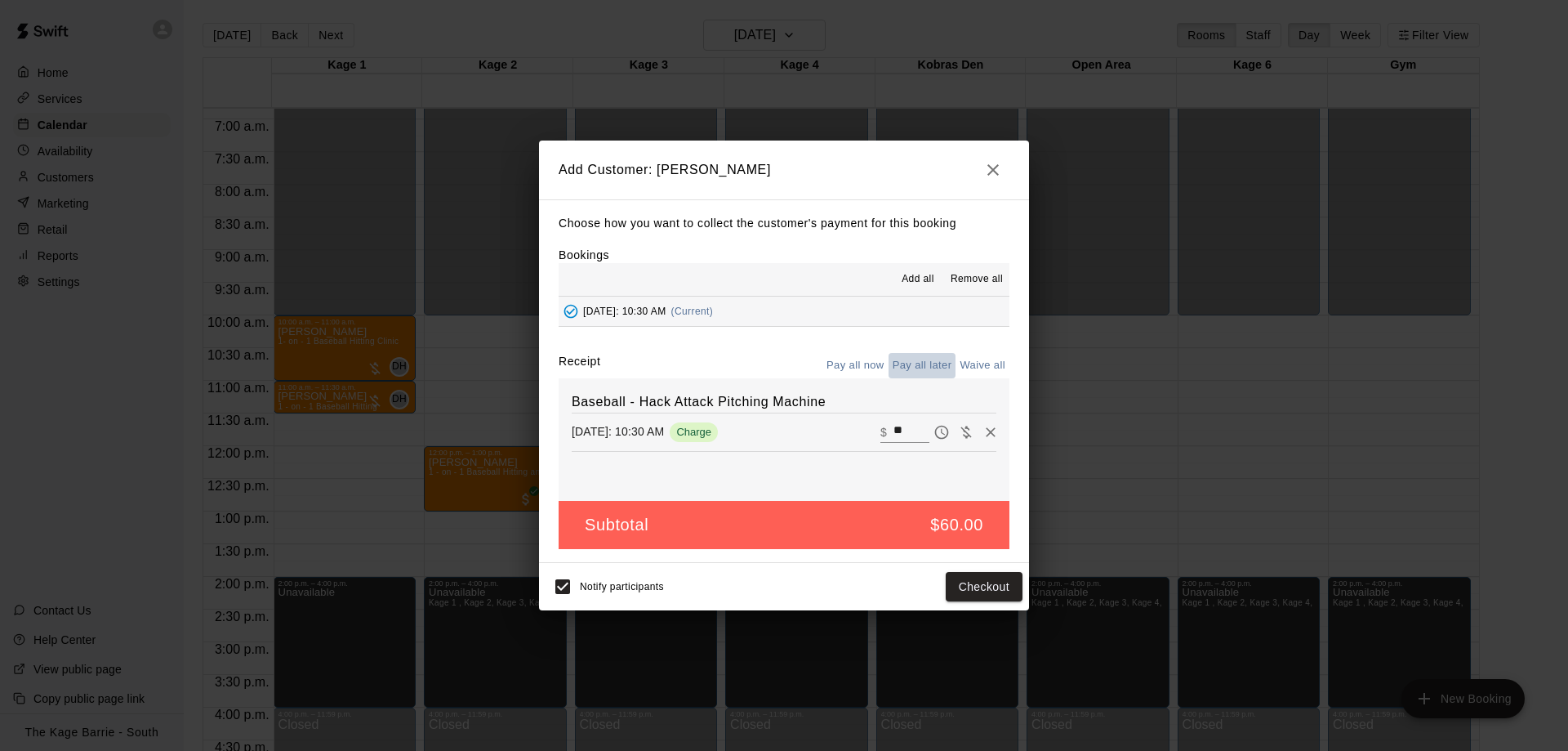
click at [927, 366] on button "Pay all later" at bounding box center [922, 365] width 68 height 25
click at [991, 589] on button "Add customer" at bounding box center [972, 587] width 100 height 30
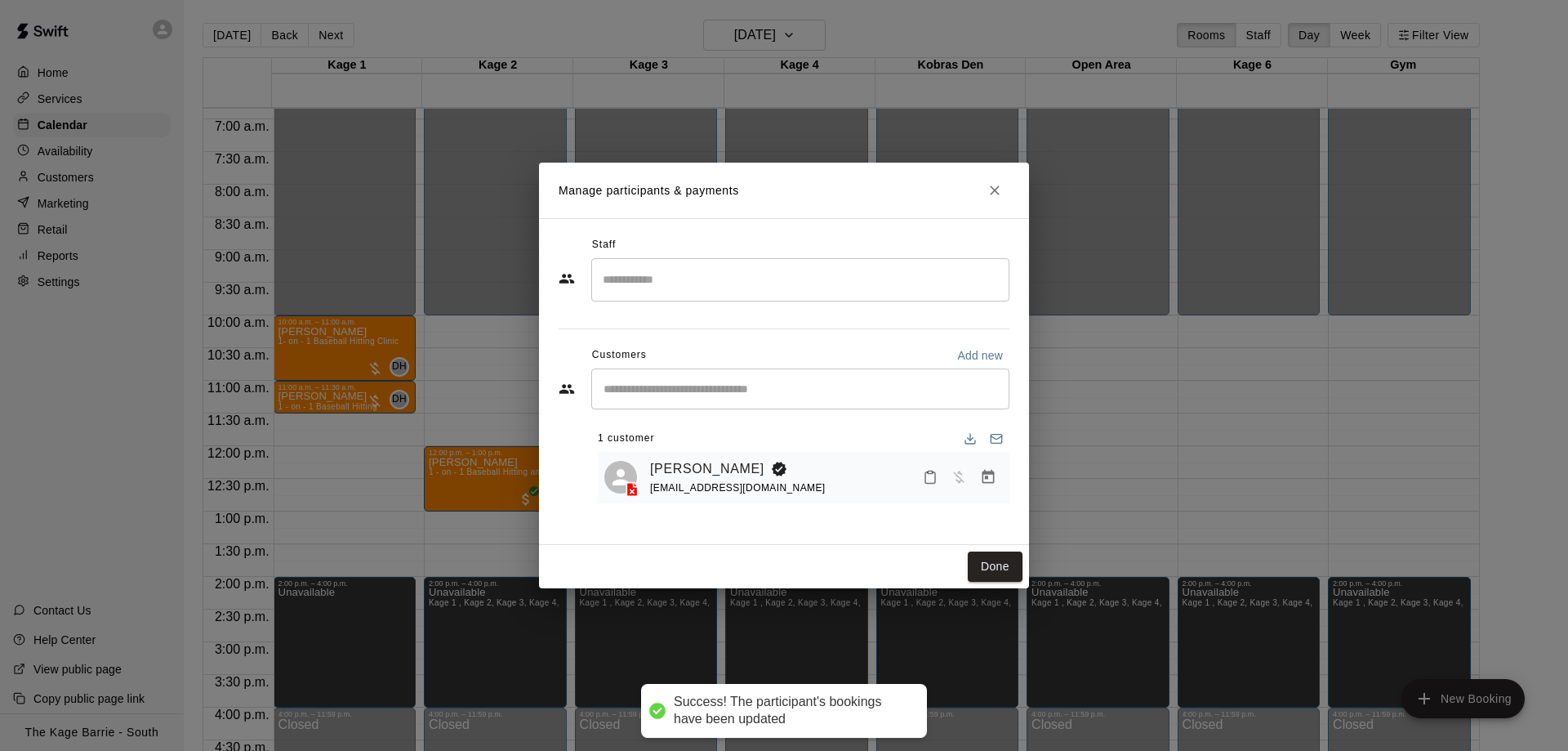
click at [1111, 366] on div "Manage participants & payments Staff ​ Customers Add new ​ 1 customer DANIEL TC…" at bounding box center [784, 376] width 1568 height 751
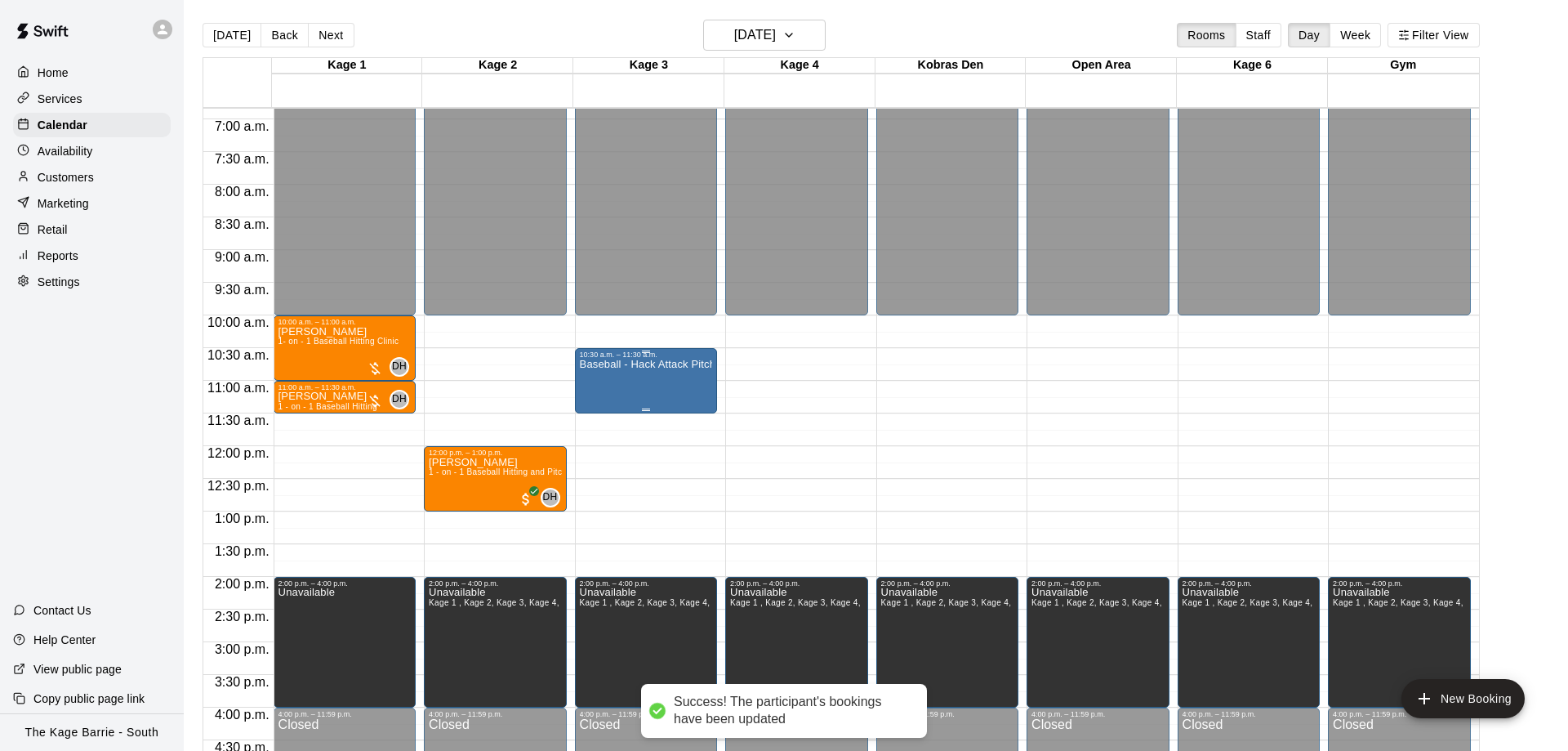
click at [606, 385] on div "Baseball - Hack Attack Pitching Machine" at bounding box center [646, 734] width 133 height 751
click at [592, 384] on icon "edit" at bounding box center [594, 378] width 20 height 20
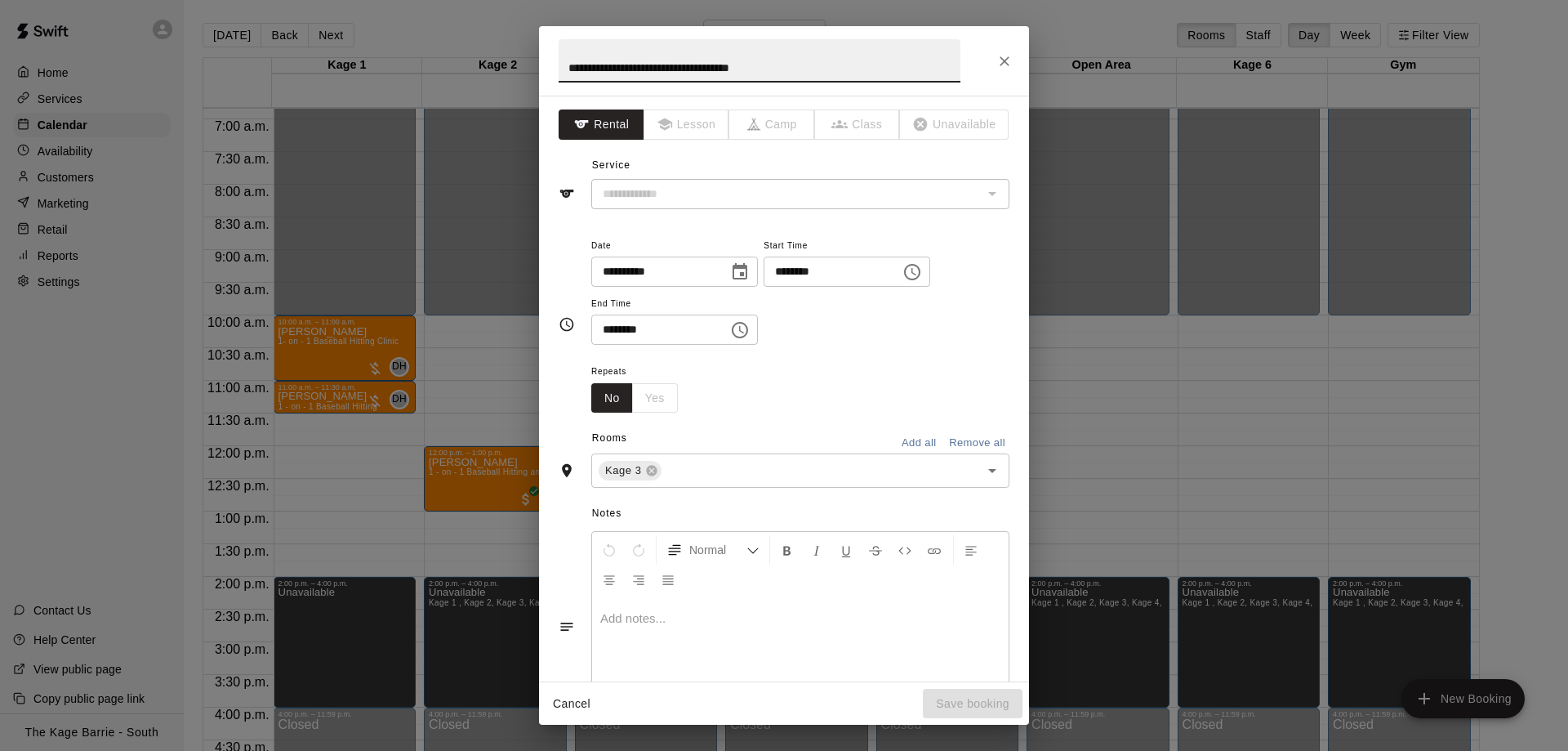
type input "**********"
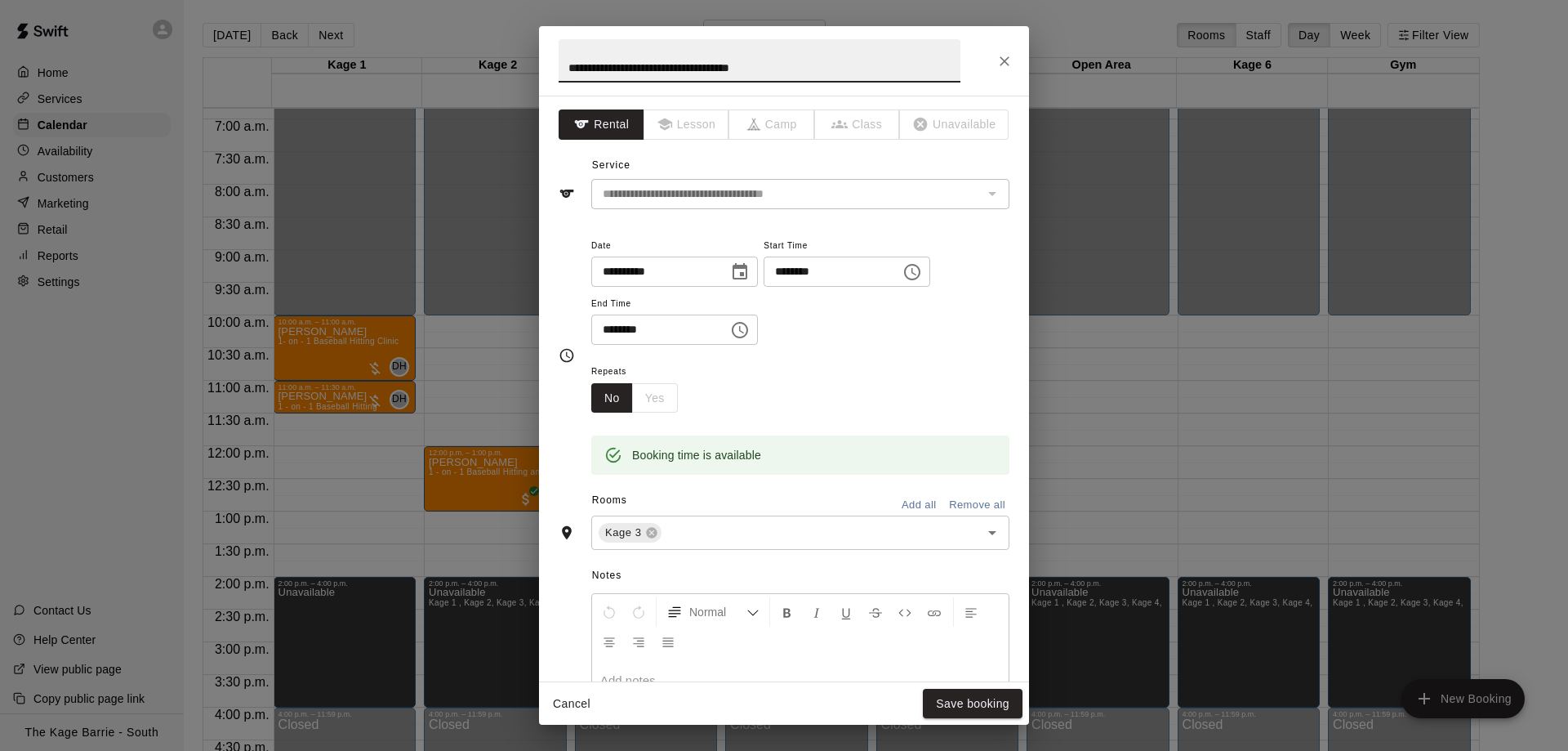
click at [568, 70] on input "**********" at bounding box center [759, 61] width 402 height 44
type input "**********"
click at [960, 707] on button "Save booking" at bounding box center [972, 703] width 99 height 30
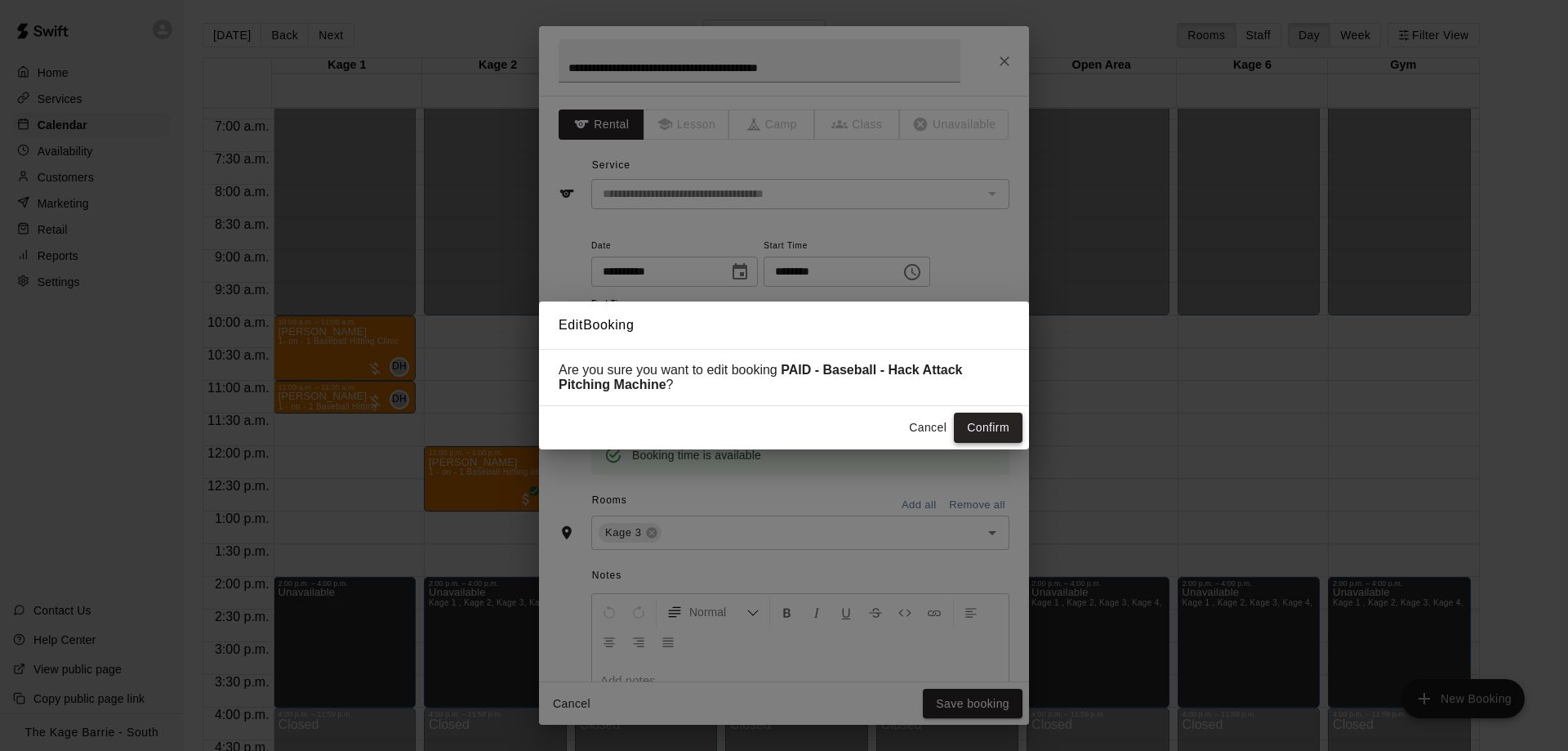
click at [968, 421] on button "Confirm" at bounding box center [988, 427] width 69 height 30
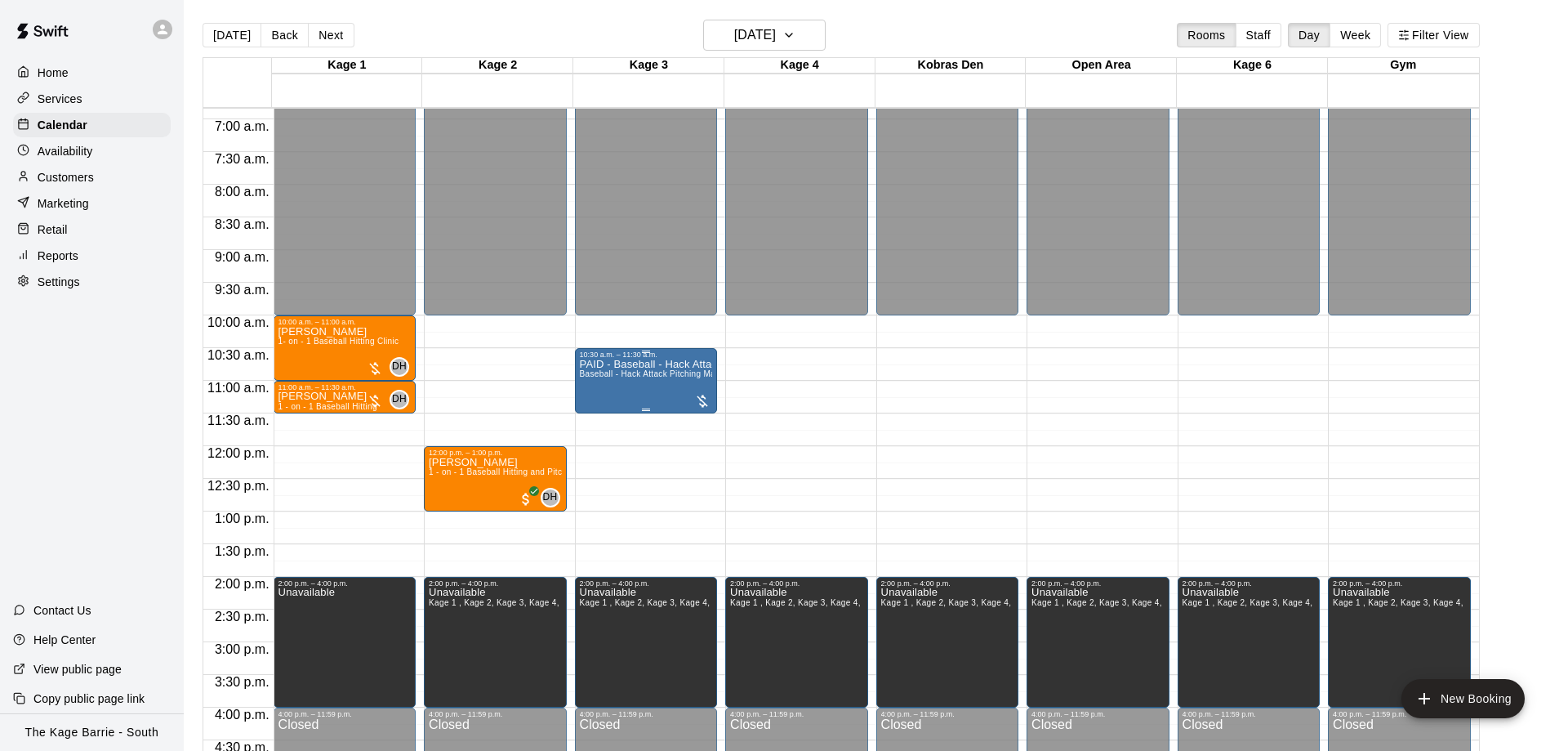
click at [670, 364] on p "PAID - Baseball - Hack Attack Pitching Machine" at bounding box center [646, 364] width 133 height 0
click at [596, 422] on img "edit" at bounding box center [594, 422] width 19 height 19
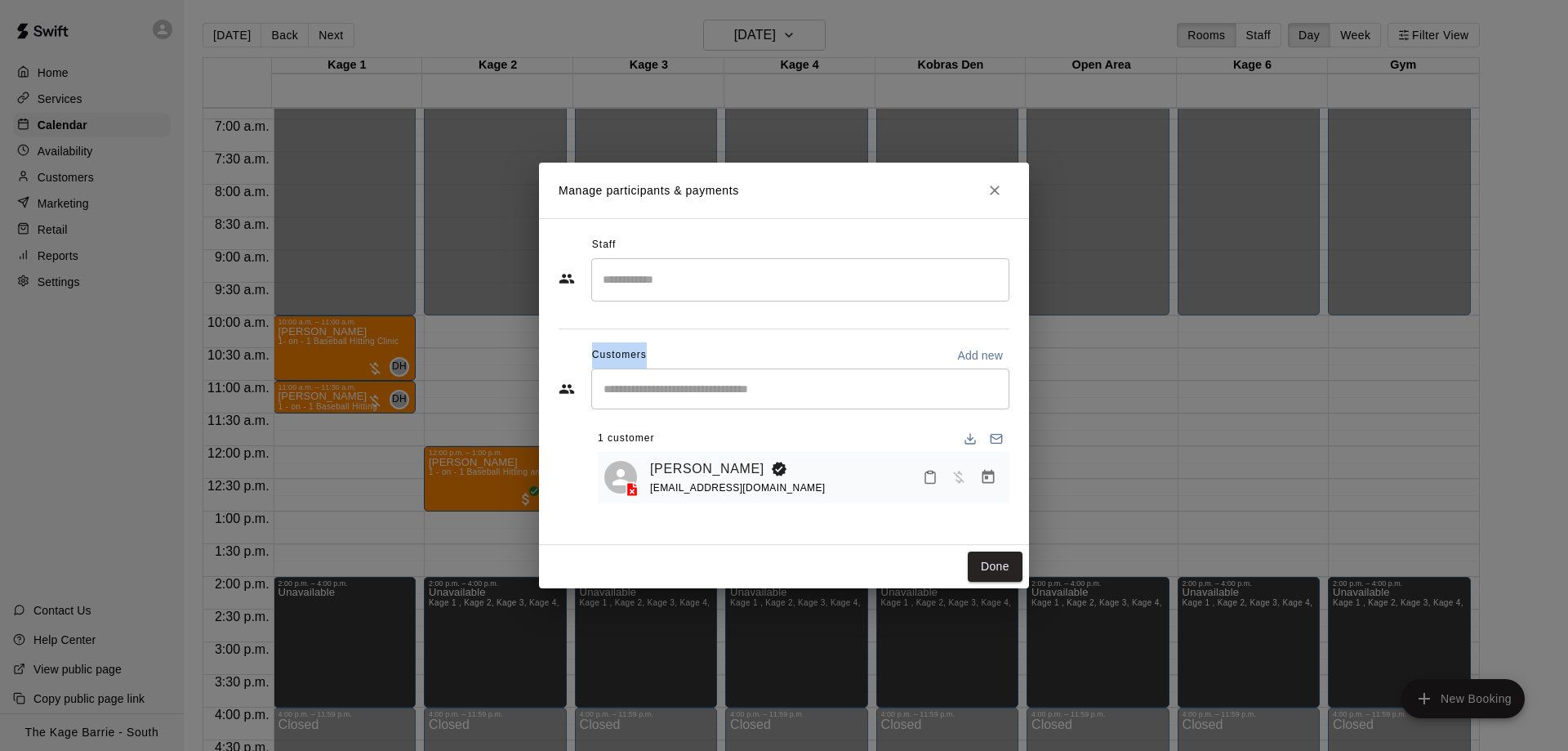
click at [1187, 337] on div "Manage participants & payments Staff ​ Customers Add new ​ 1 customer DANIEL TC…" at bounding box center [784, 376] width 1568 height 751
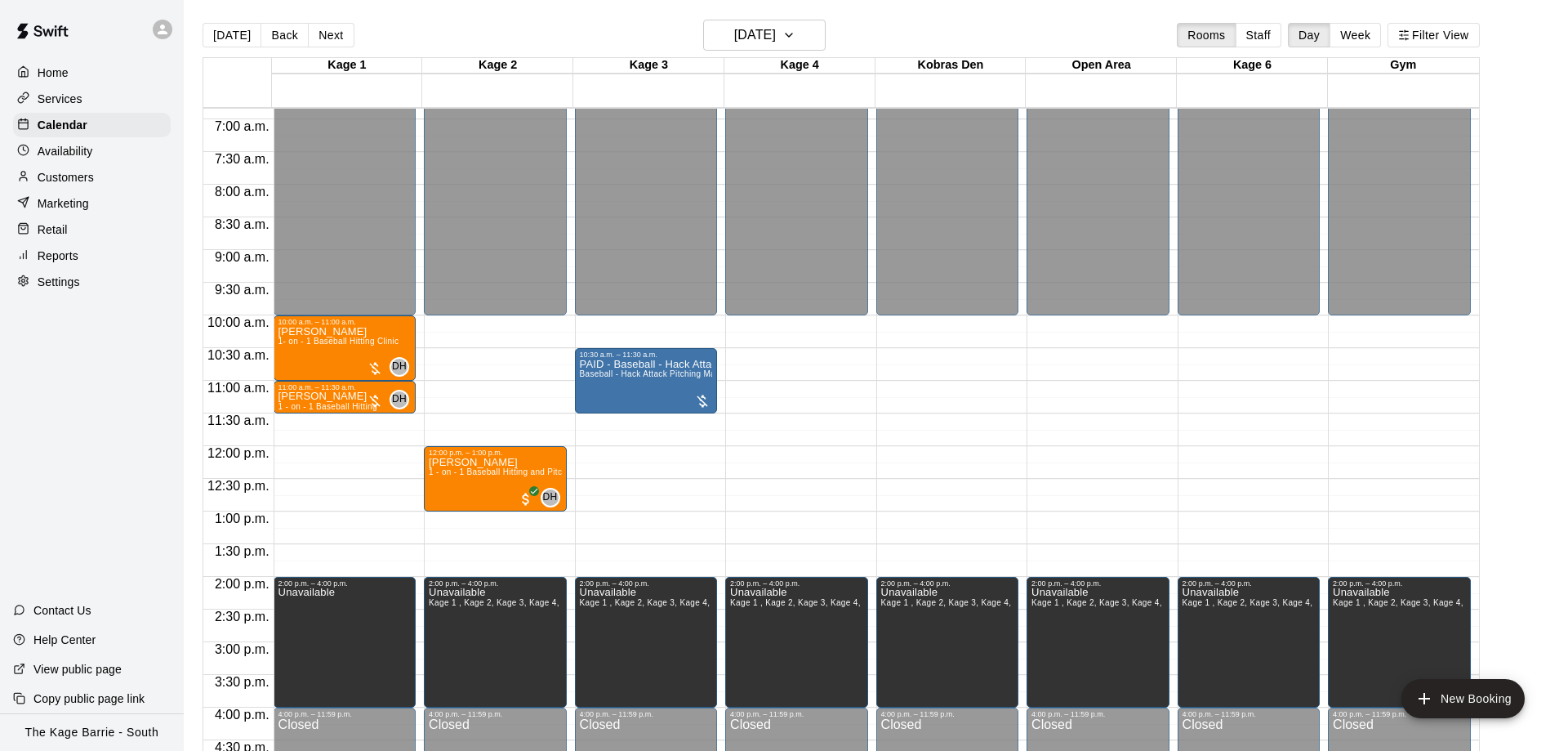
click at [969, 436] on div "12:00 a.m. – 10:00 a.m. Closed 2:00 p.m. – 4:00 p.m. Unavailable Kage 1 , Kage …" at bounding box center [952, 445] width 151 height 1569
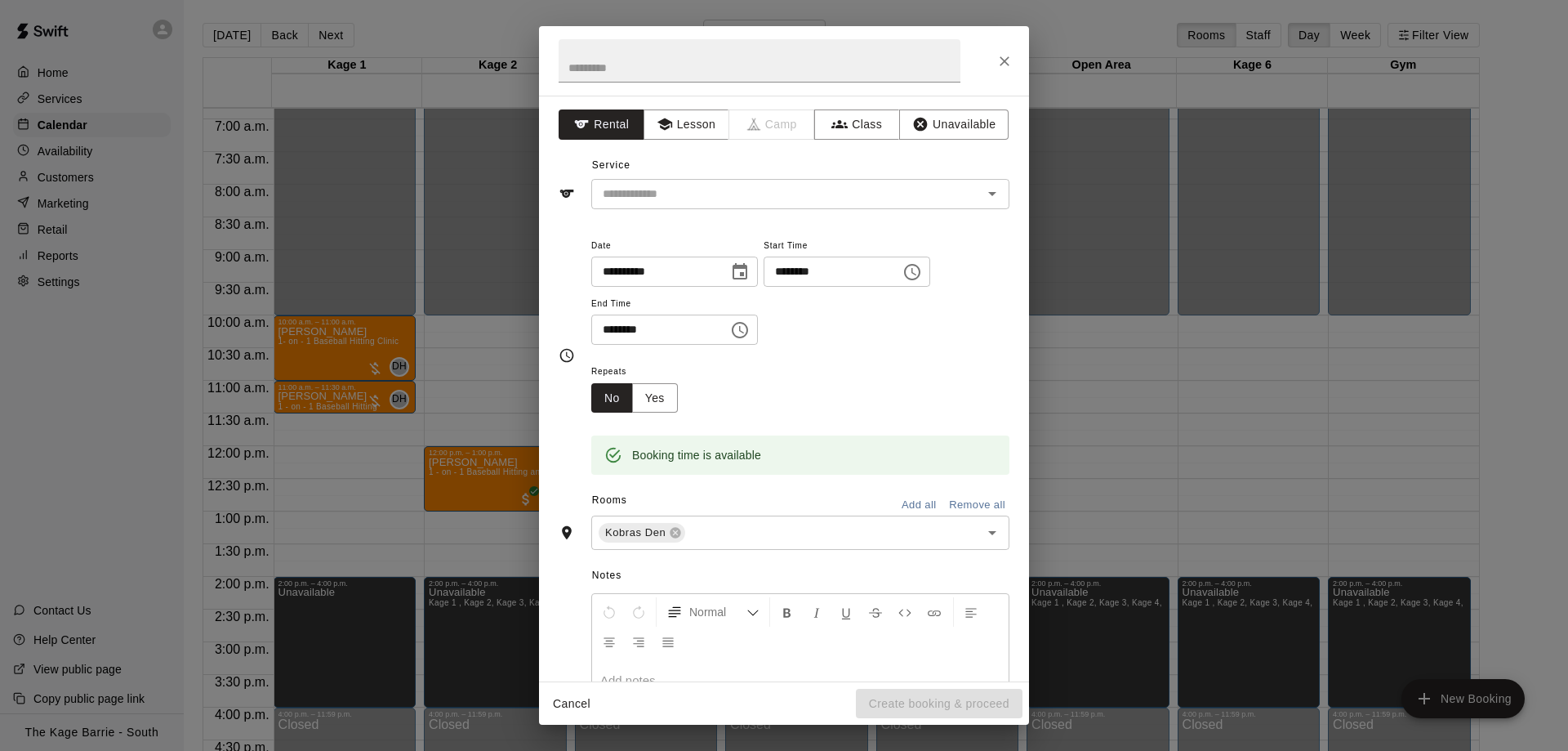
drag, startPoint x: 1120, startPoint y: 349, endPoint x: 700, endPoint y: 427, distance: 427.2
click at [1106, 343] on div "**********" at bounding box center [784, 376] width 1568 height 751
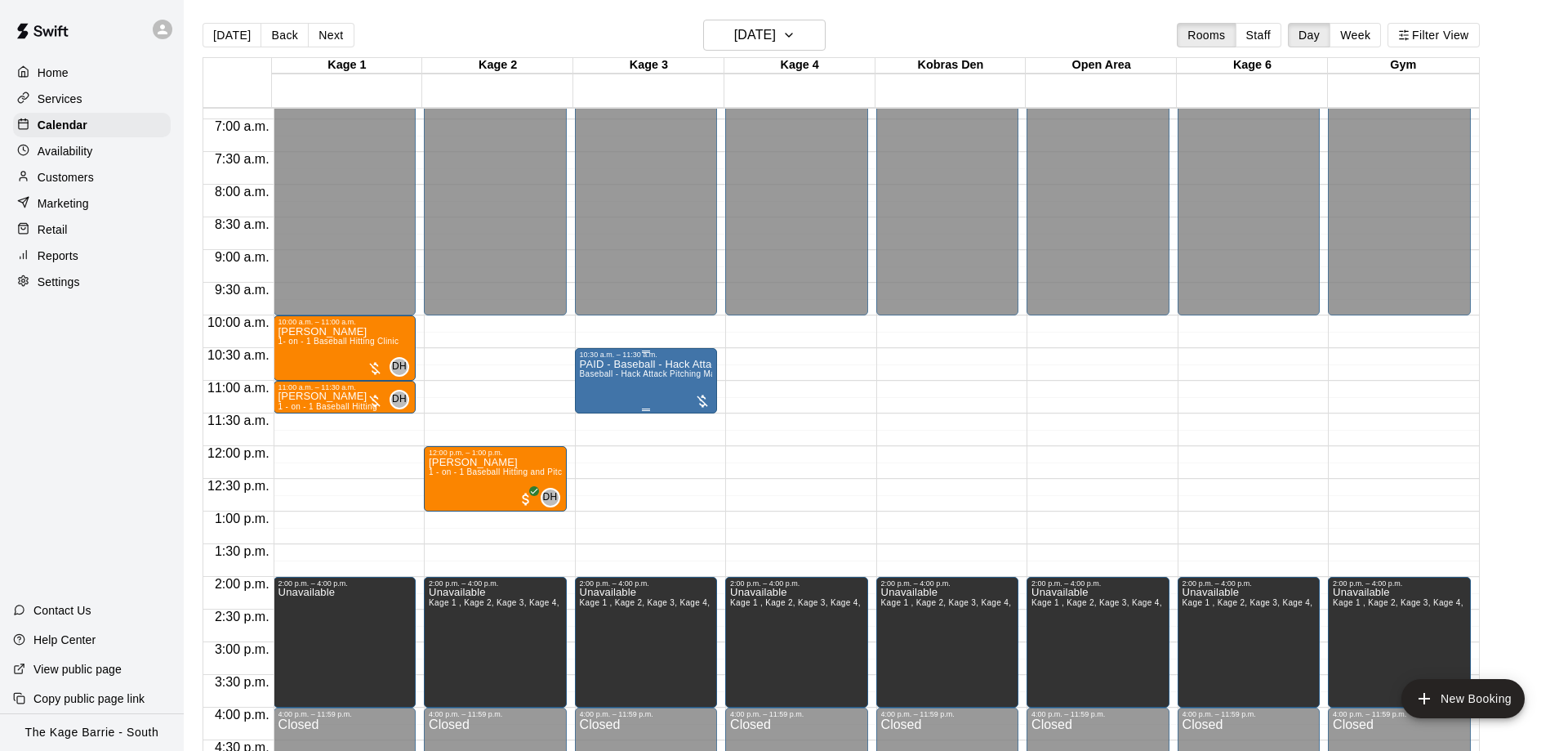
click at [643, 378] on span "Baseball - Hack Attack Pitching Machine" at bounding box center [658, 373] width 157 height 9
click at [600, 462] on icon "delete" at bounding box center [594, 468] width 20 height 20
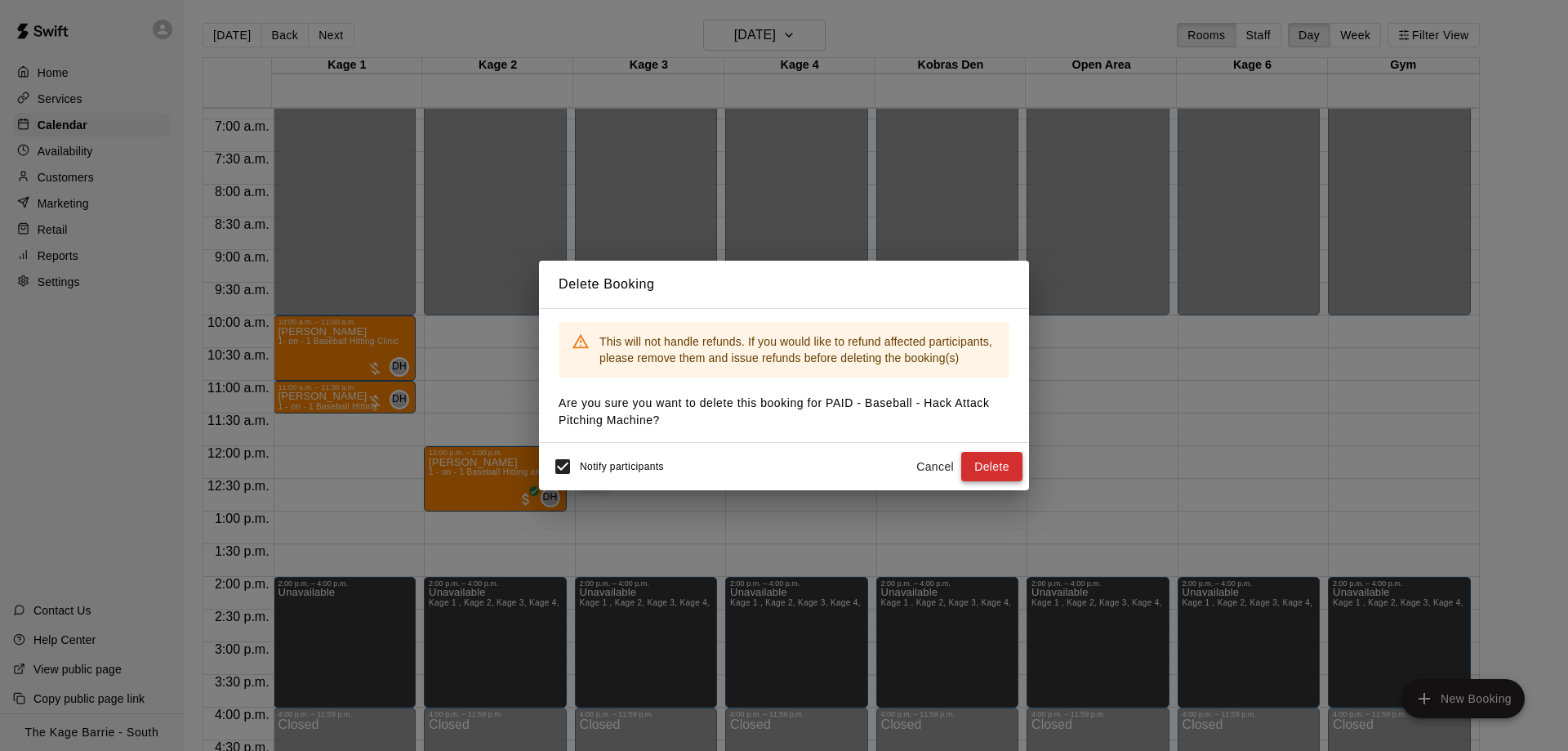
click at [980, 473] on button "Delete" at bounding box center [991, 467] width 62 height 30
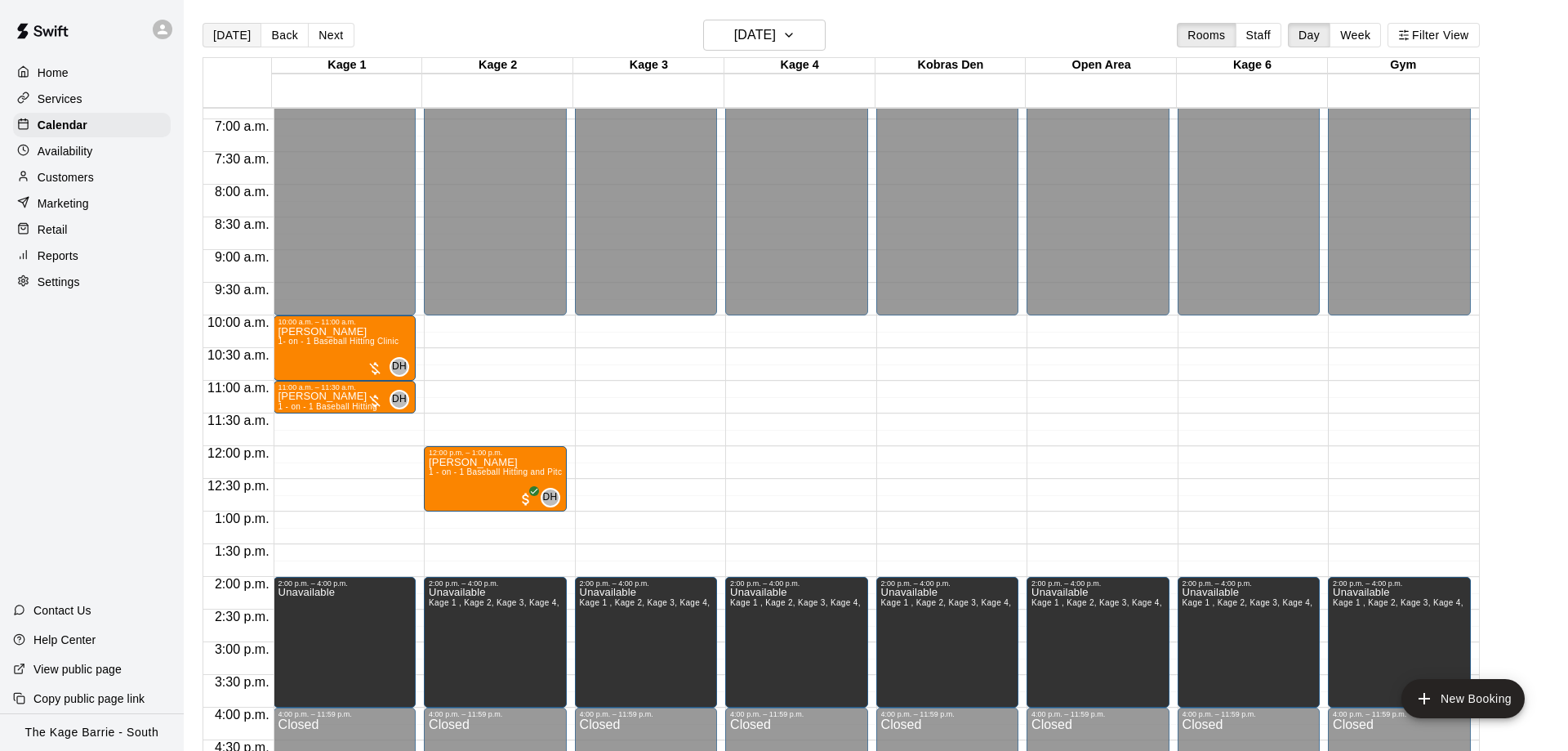
click at [237, 26] on button "[DATE]" at bounding box center [232, 35] width 59 height 25
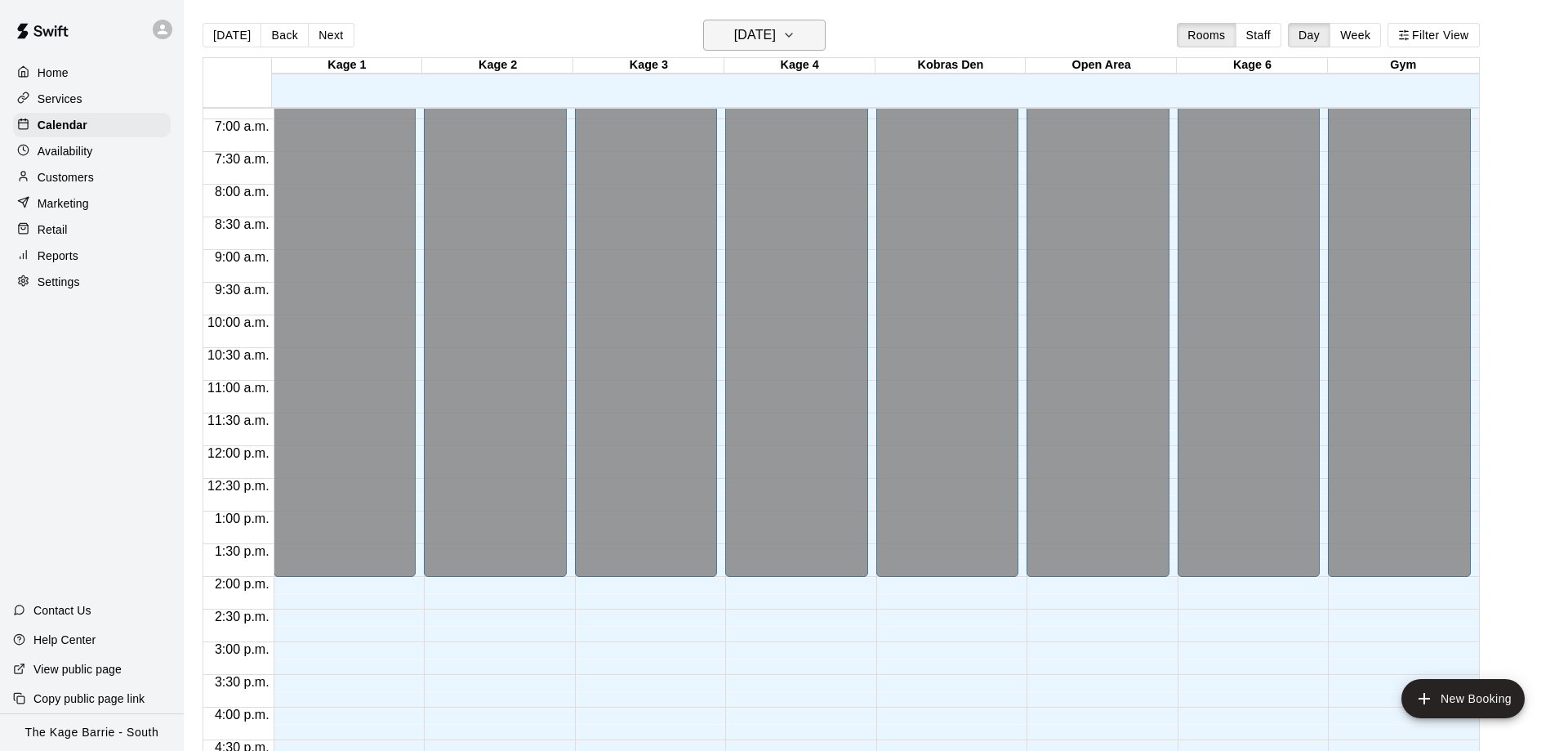
click at [738, 36] on h6 "[DATE]" at bounding box center [755, 35] width 42 height 23
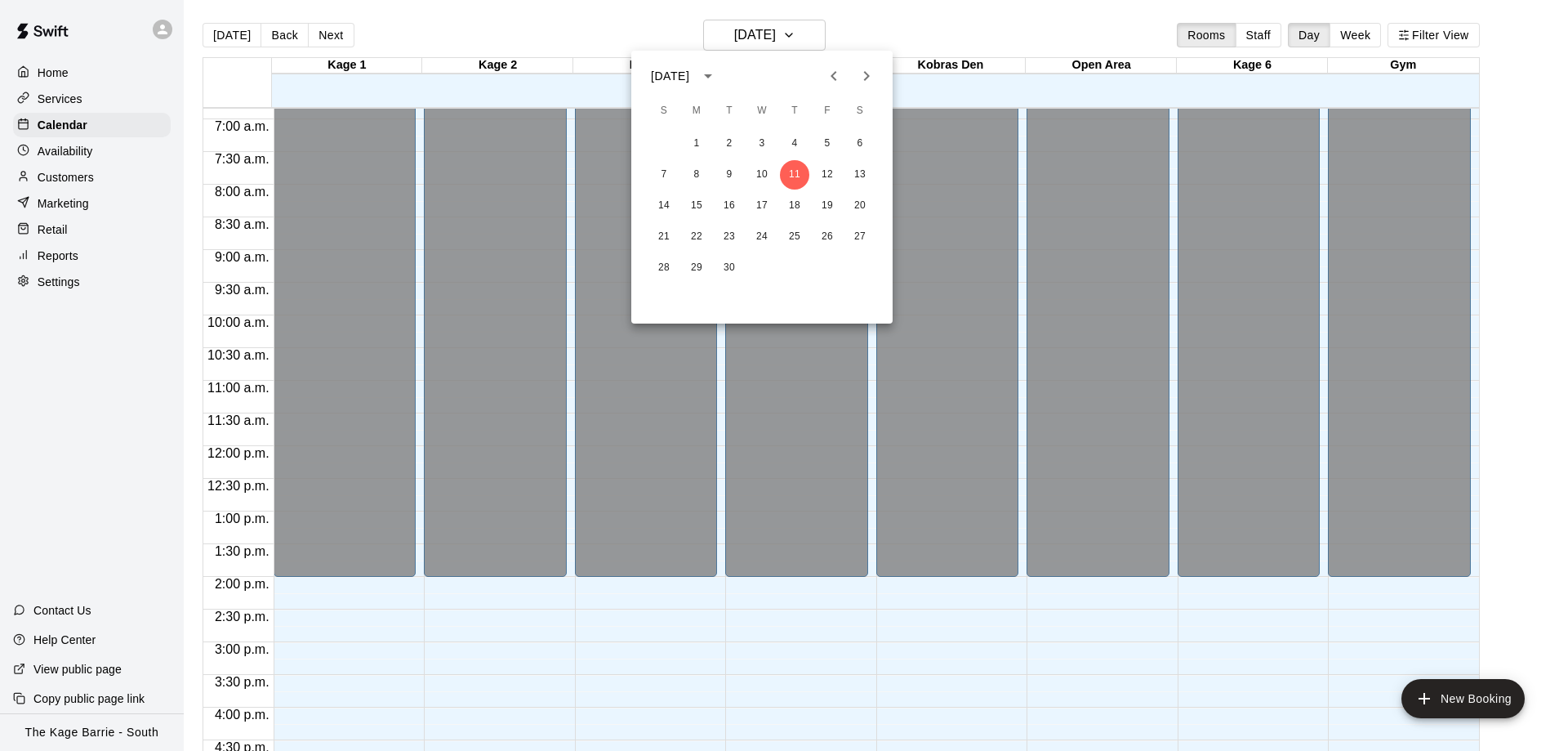
click at [863, 73] on icon "Next month" at bounding box center [867, 76] width 20 height 20
click at [695, 161] on button "6" at bounding box center [697, 175] width 30 height 30
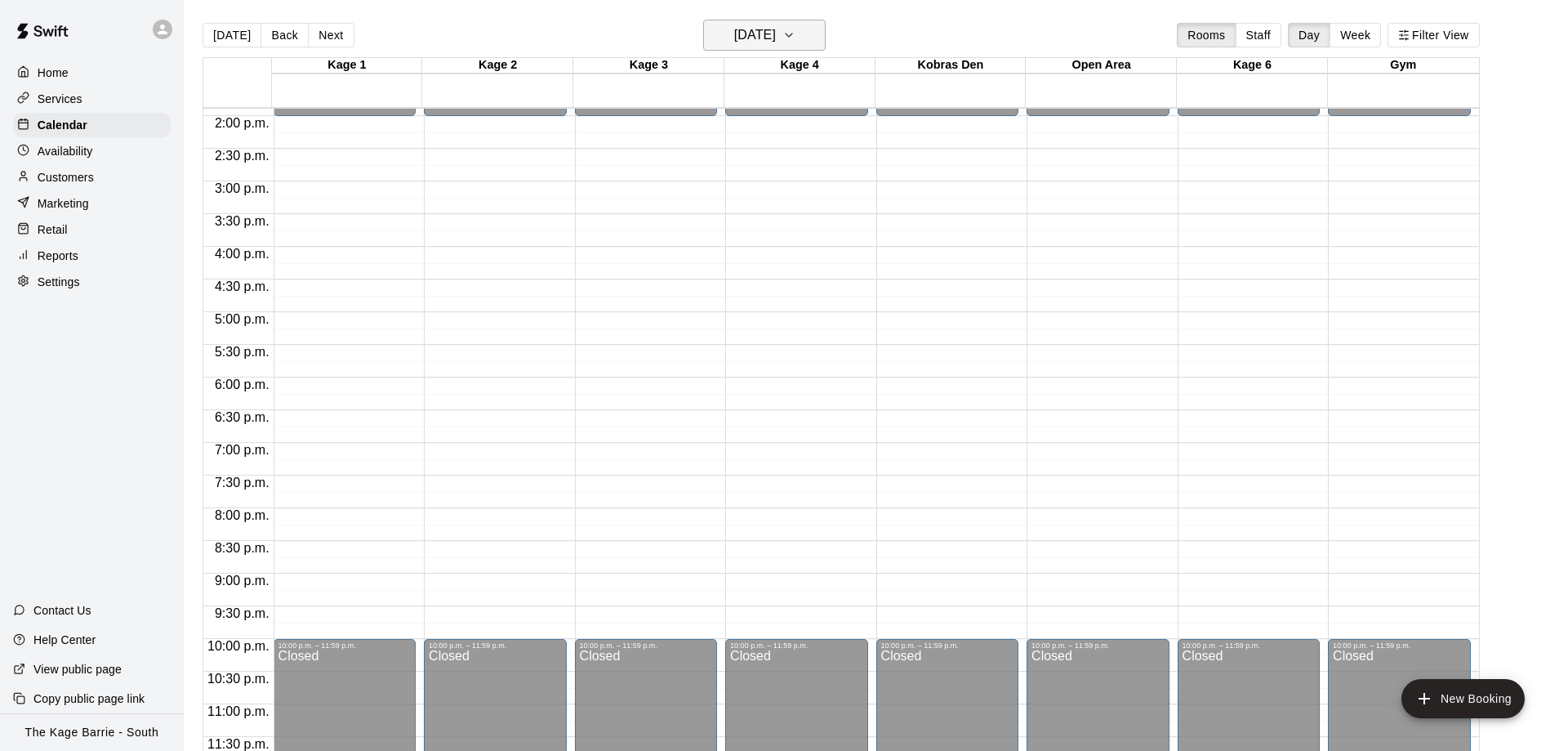
click at [775, 38] on h6 "Monday Oct 06" at bounding box center [755, 35] width 42 height 23
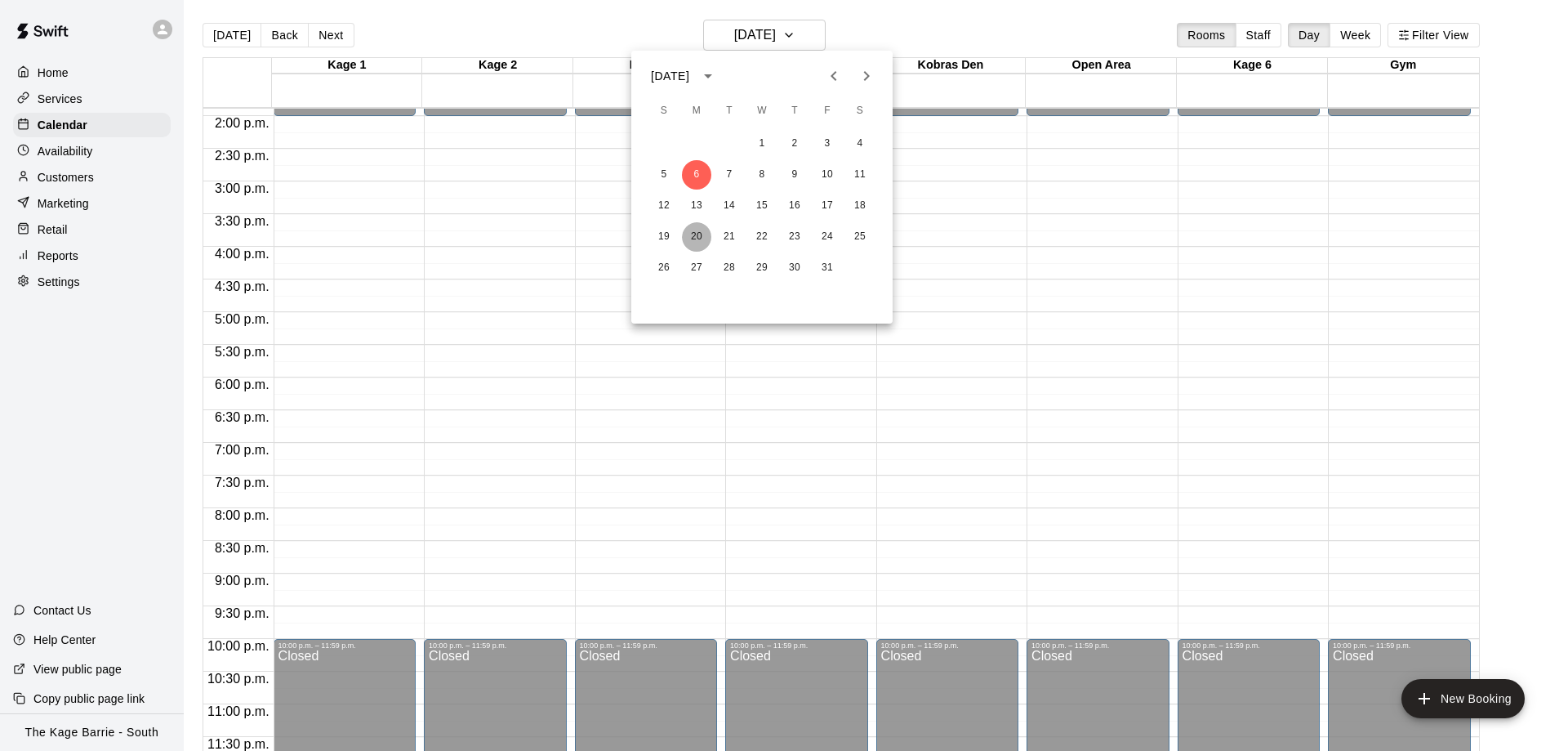
click at [693, 228] on button "20" at bounding box center [697, 237] width 30 height 30
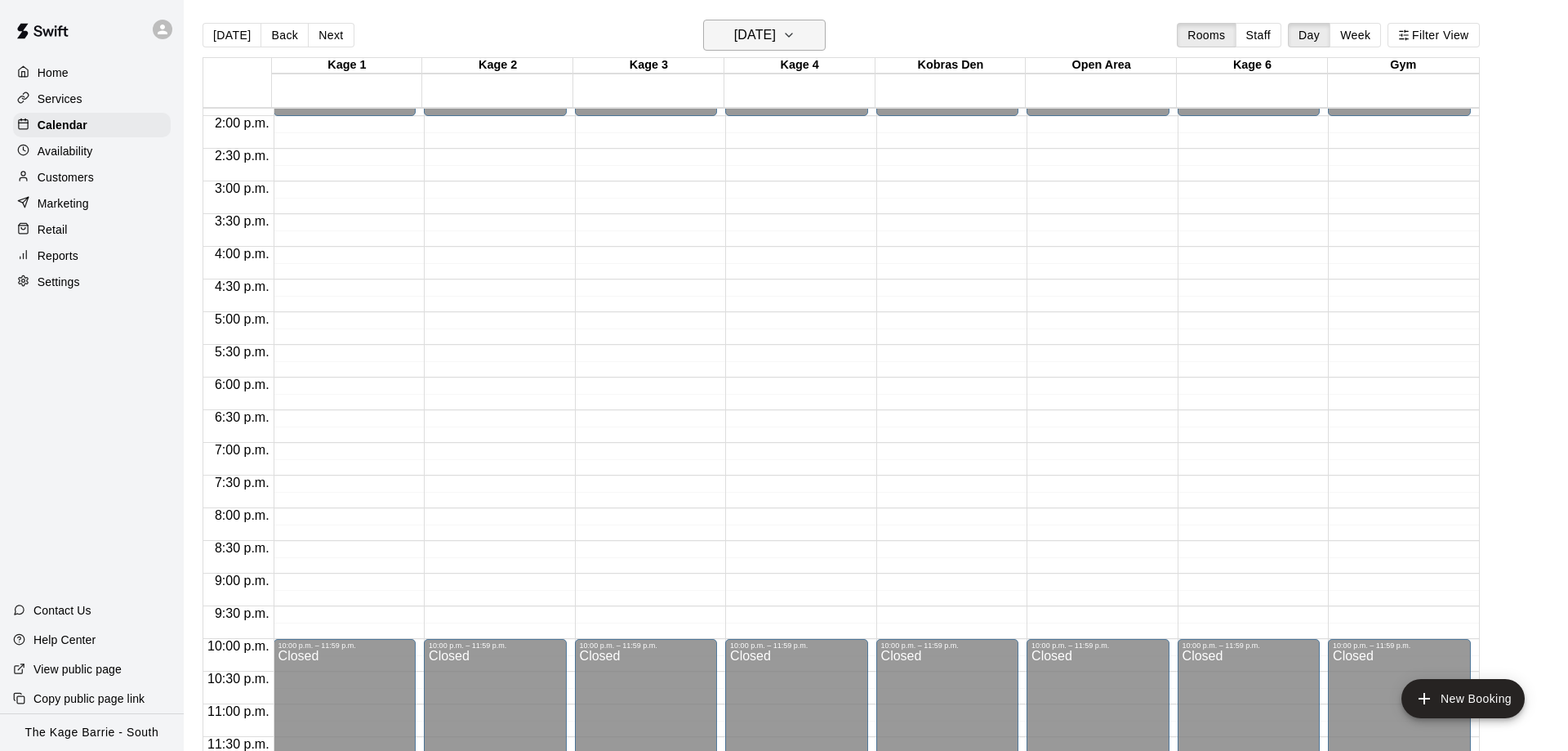
click at [798, 30] on button "Monday Oct 20" at bounding box center [764, 35] width 122 height 31
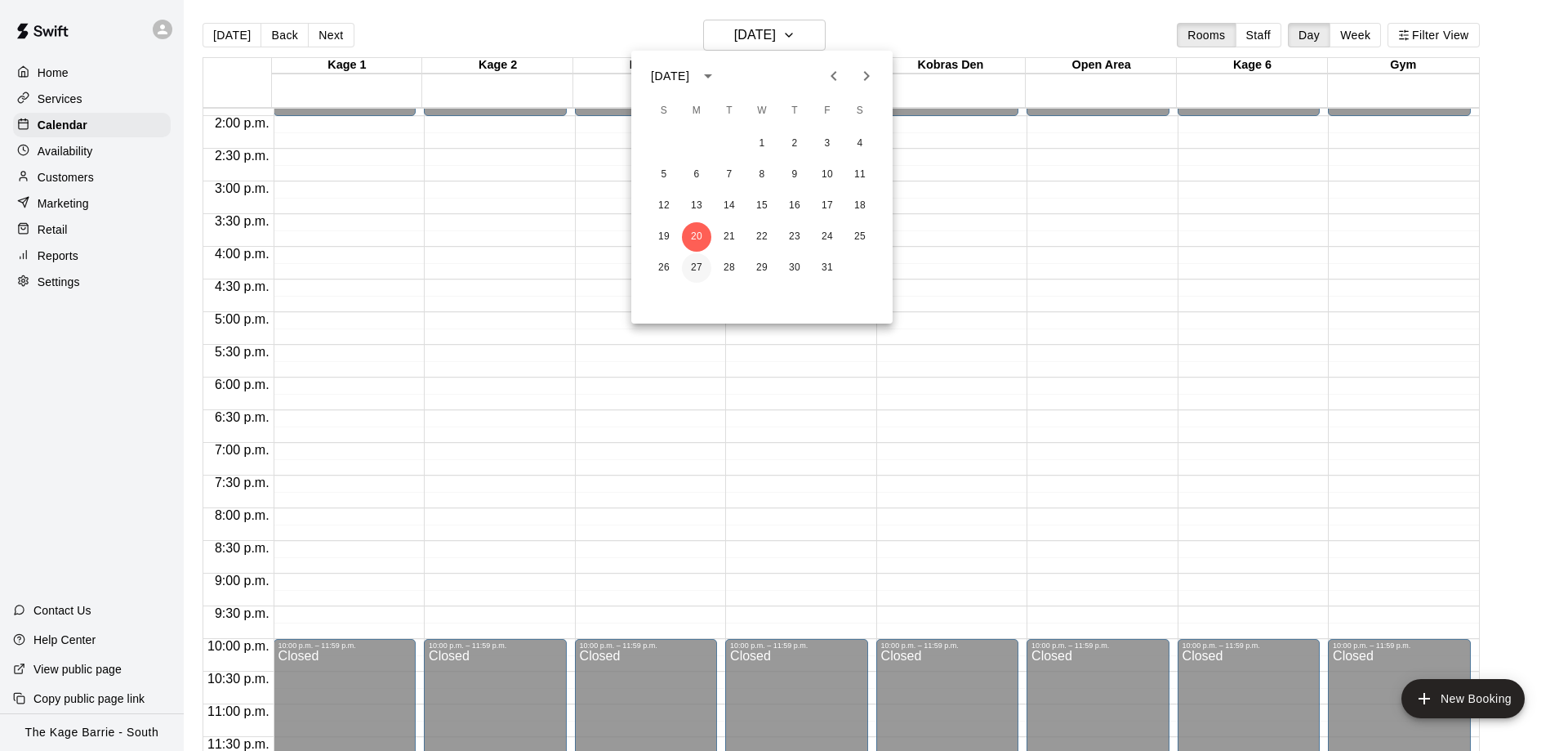
click at [696, 260] on button "27" at bounding box center [697, 268] width 30 height 30
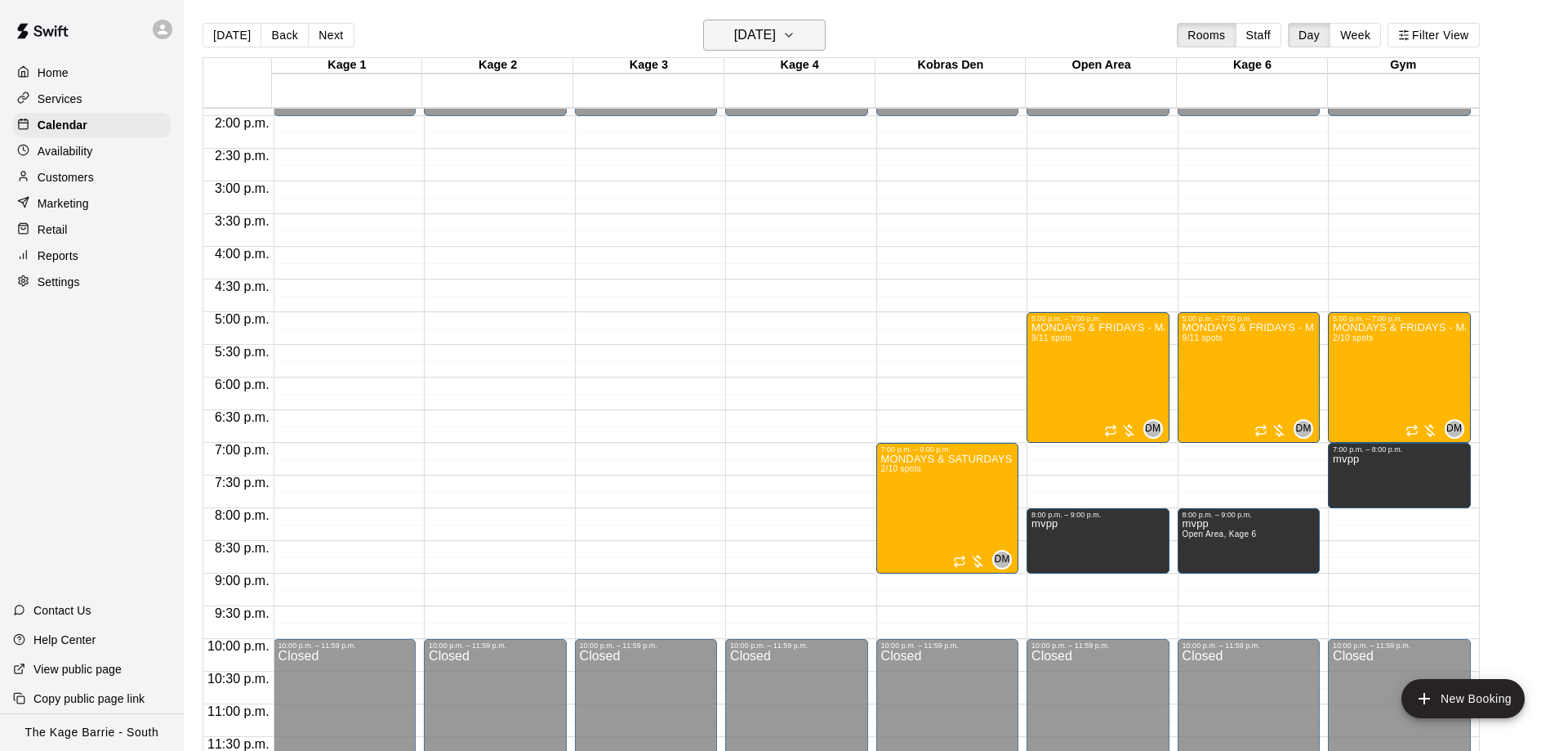
click at [790, 43] on button "Monday Oct 27" at bounding box center [764, 35] width 122 height 31
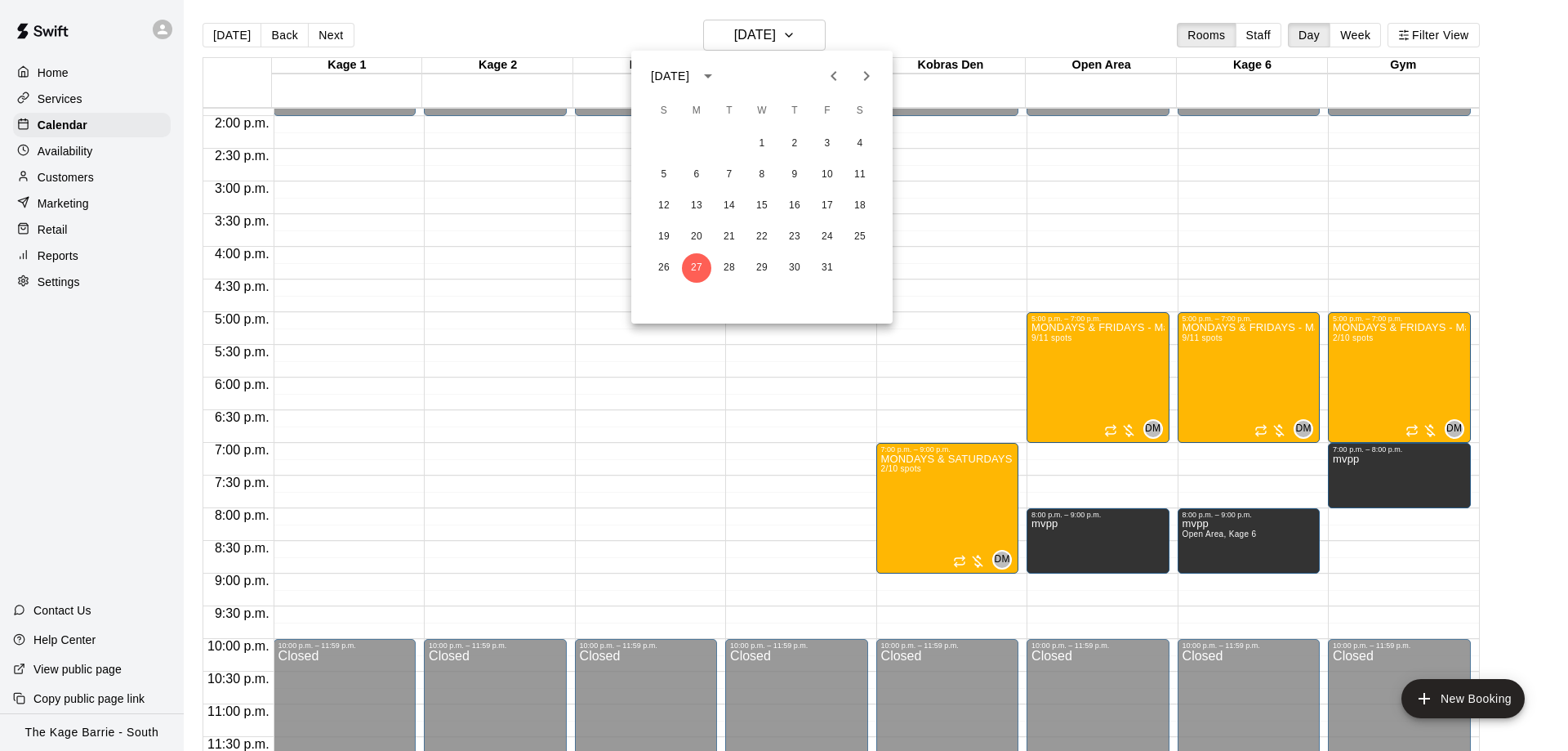
click at [908, 297] on div at bounding box center [784, 376] width 1568 height 751
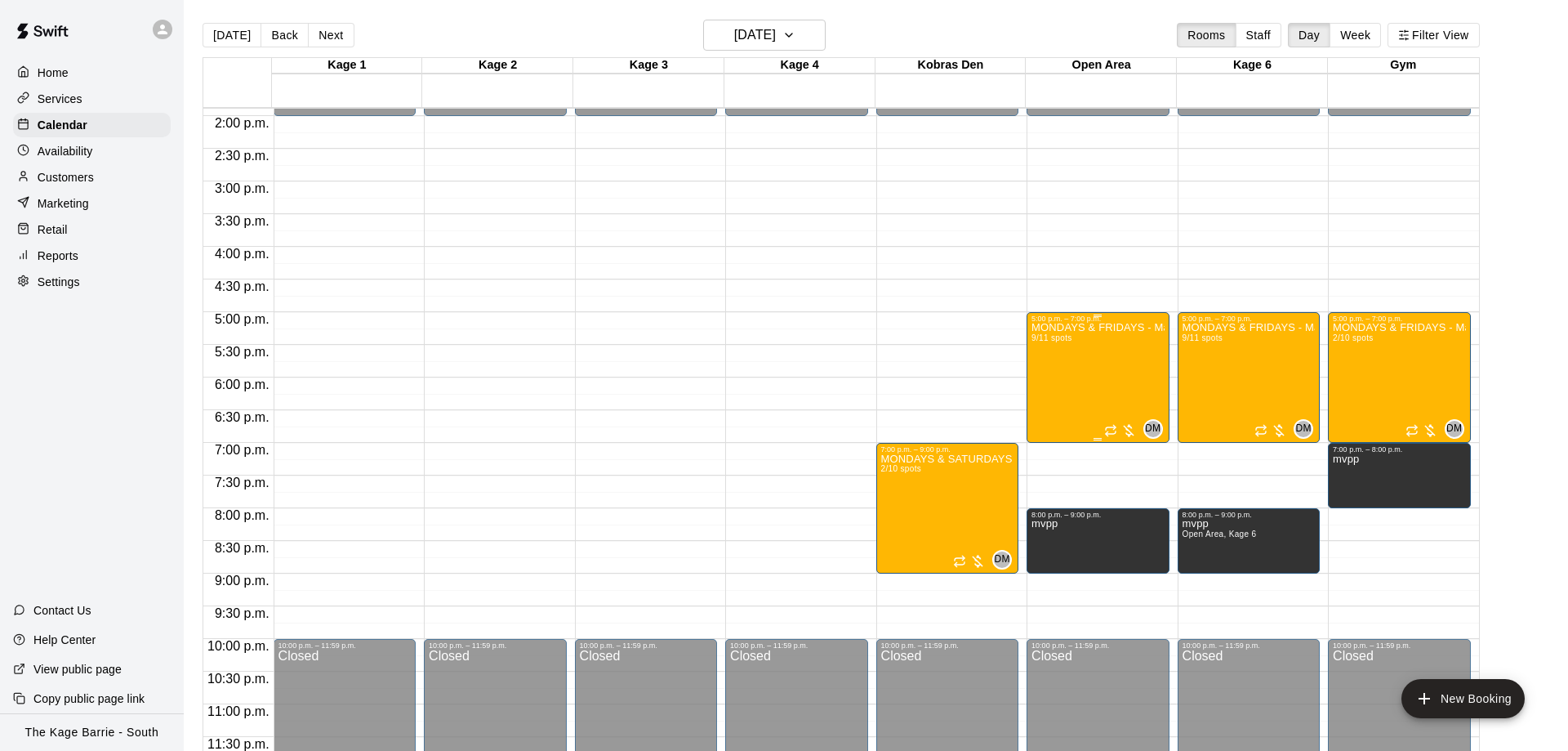
click at [1103, 364] on div "MONDAYS & FRIDAYS - Max Velocity Pitching Program - 12U - 13U 9/11 spots" at bounding box center [1098, 698] width 133 height 751
click at [958, 281] on div at bounding box center [784, 376] width 1568 height 751
click at [1083, 358] on div "MONDAYS & FRIDAYS - Max Velocity Pitching Program - 12U - 13U 9/11 spots" at bounding box center [1098, 698] width 133 height 751
click at [1047, 376] on img "edit" at bounding box center [1047, 379] width 19 height 19
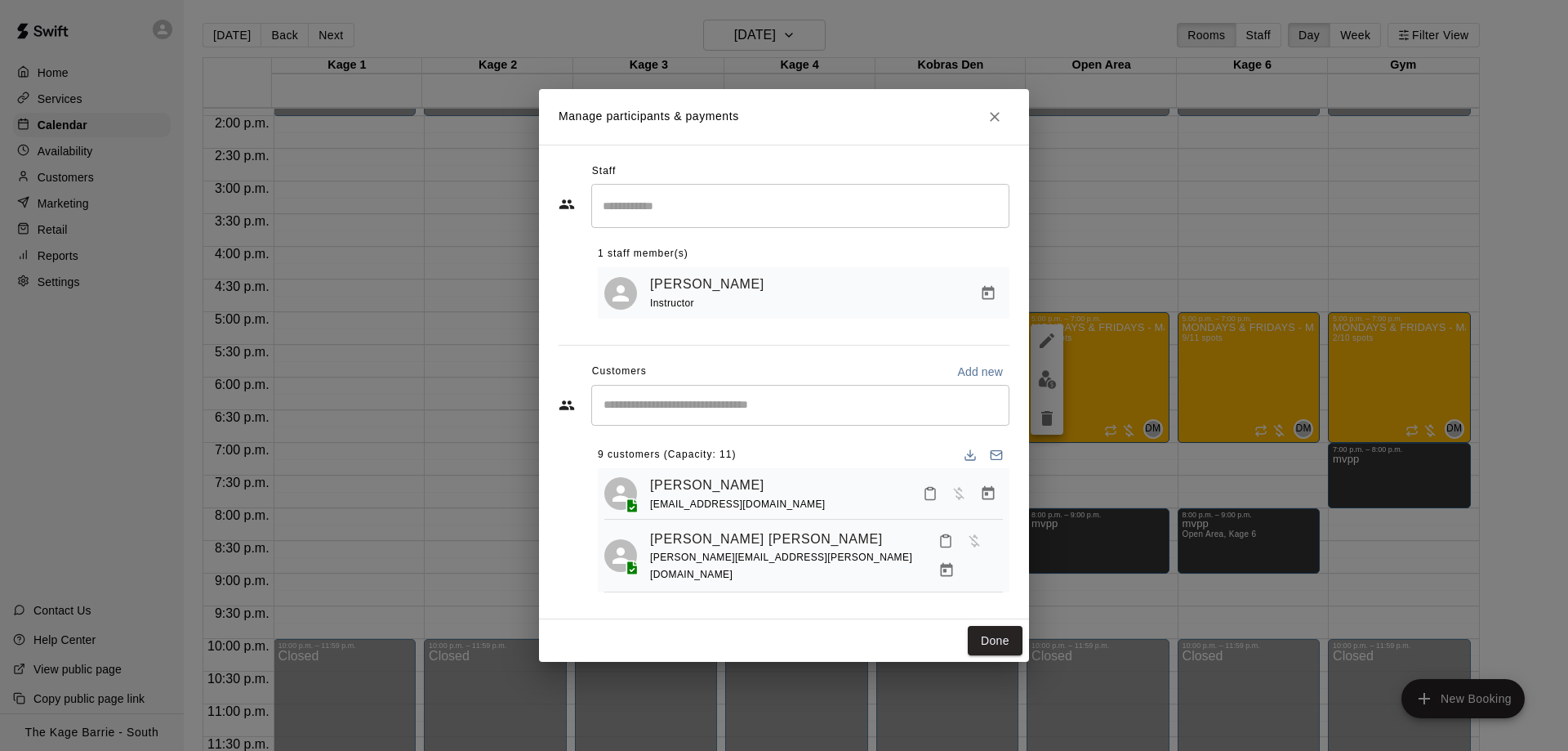
click at [688, 411] on input "Start typing to search customers..." at bounding box center [800, 405] width 403 height 16
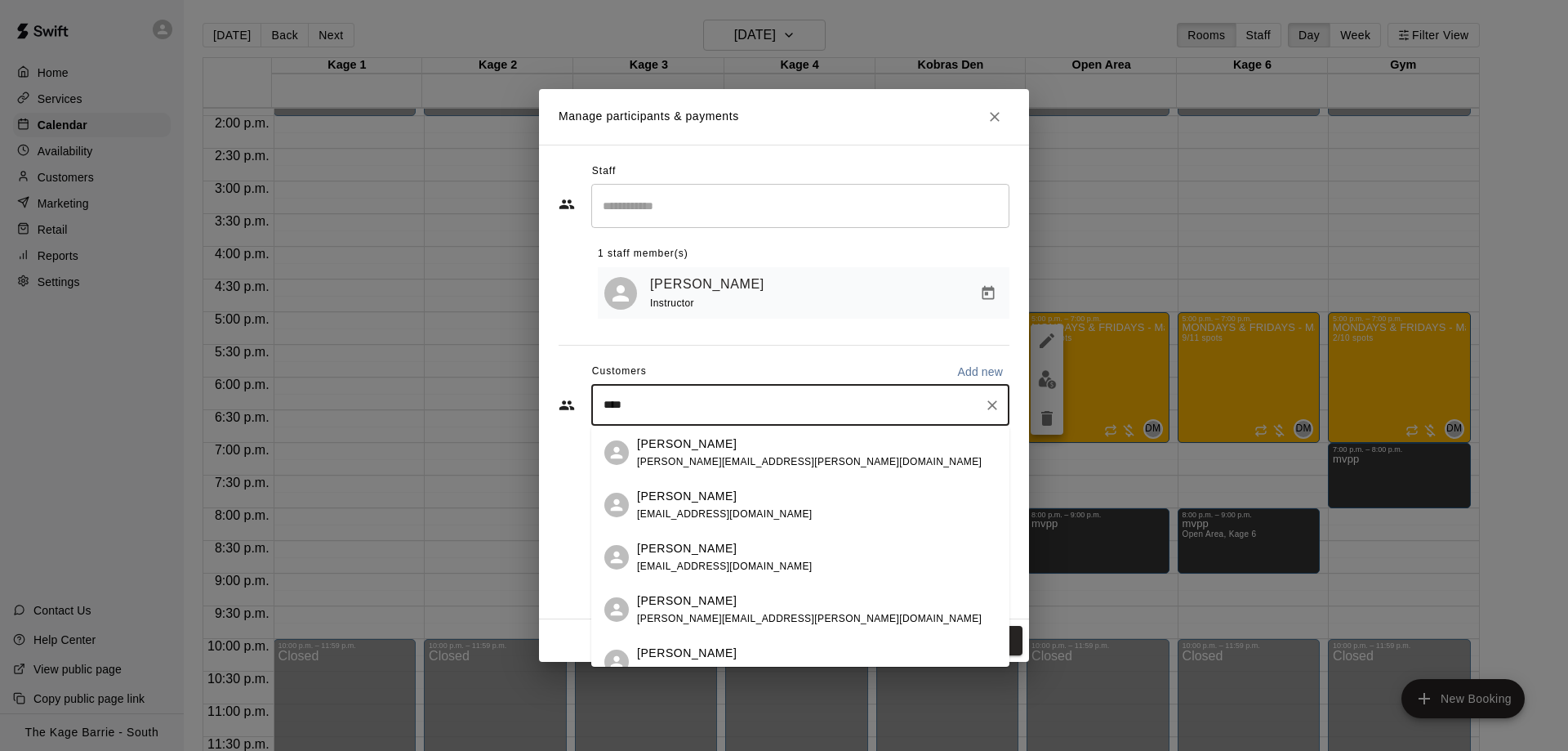
type input "***"
click at [760, 459] on span "danieltcherniavski@gmail.com" at bounding box center [724, 462] width 176 height 12
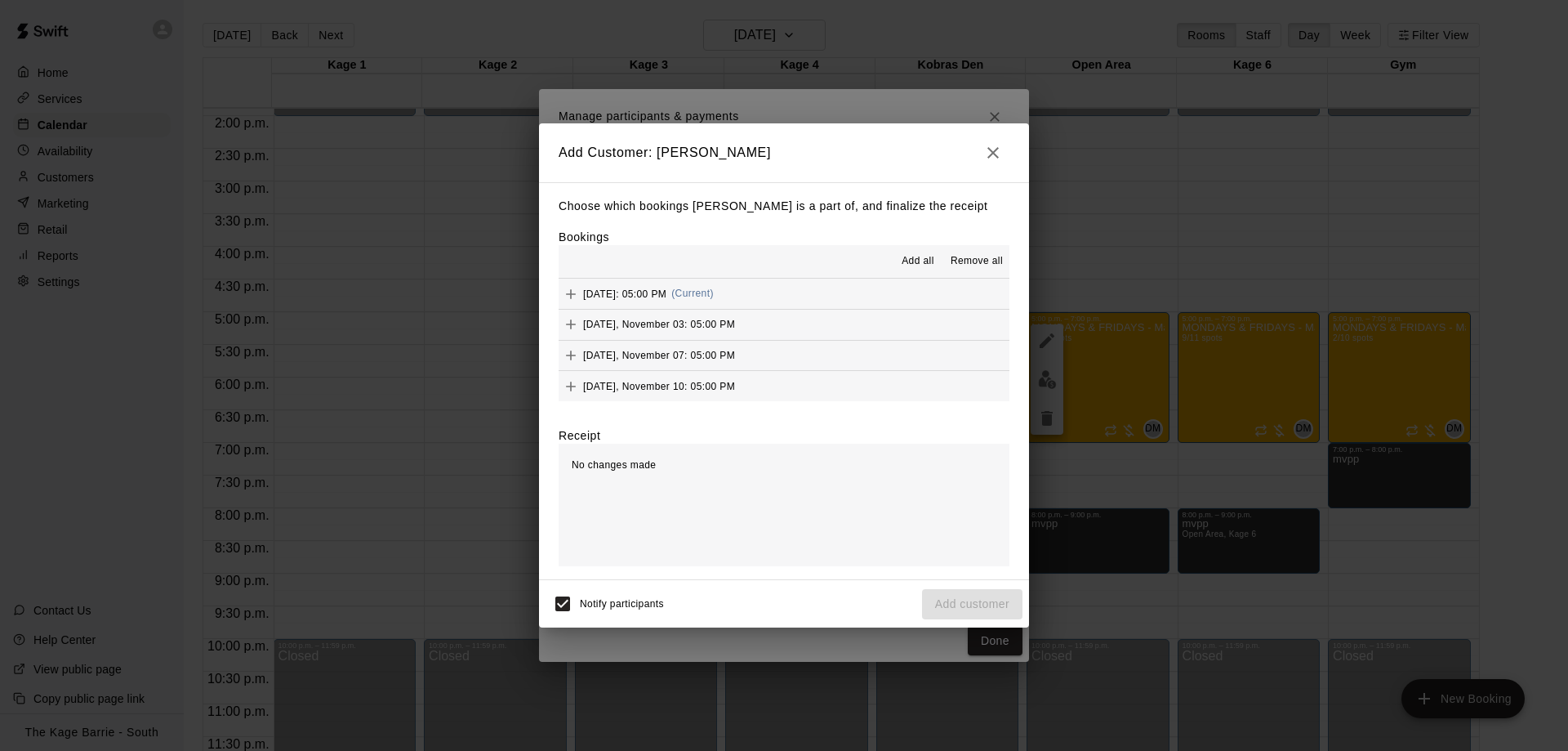
drag, startPoint x: 605, startPoint y: 358, endPoint x: 614, endPoint y: 330, distance: 29.4
click at [609, 345] on div "Monday, October 27: 05:00 PM (Current) Monday, November 03: 05:00 PM Friday, No…" at bounding box center [784, 339] width 451 height 122
click at [911, 270] on span "Add all" at bounding box center [918, 261] width 33 height 16
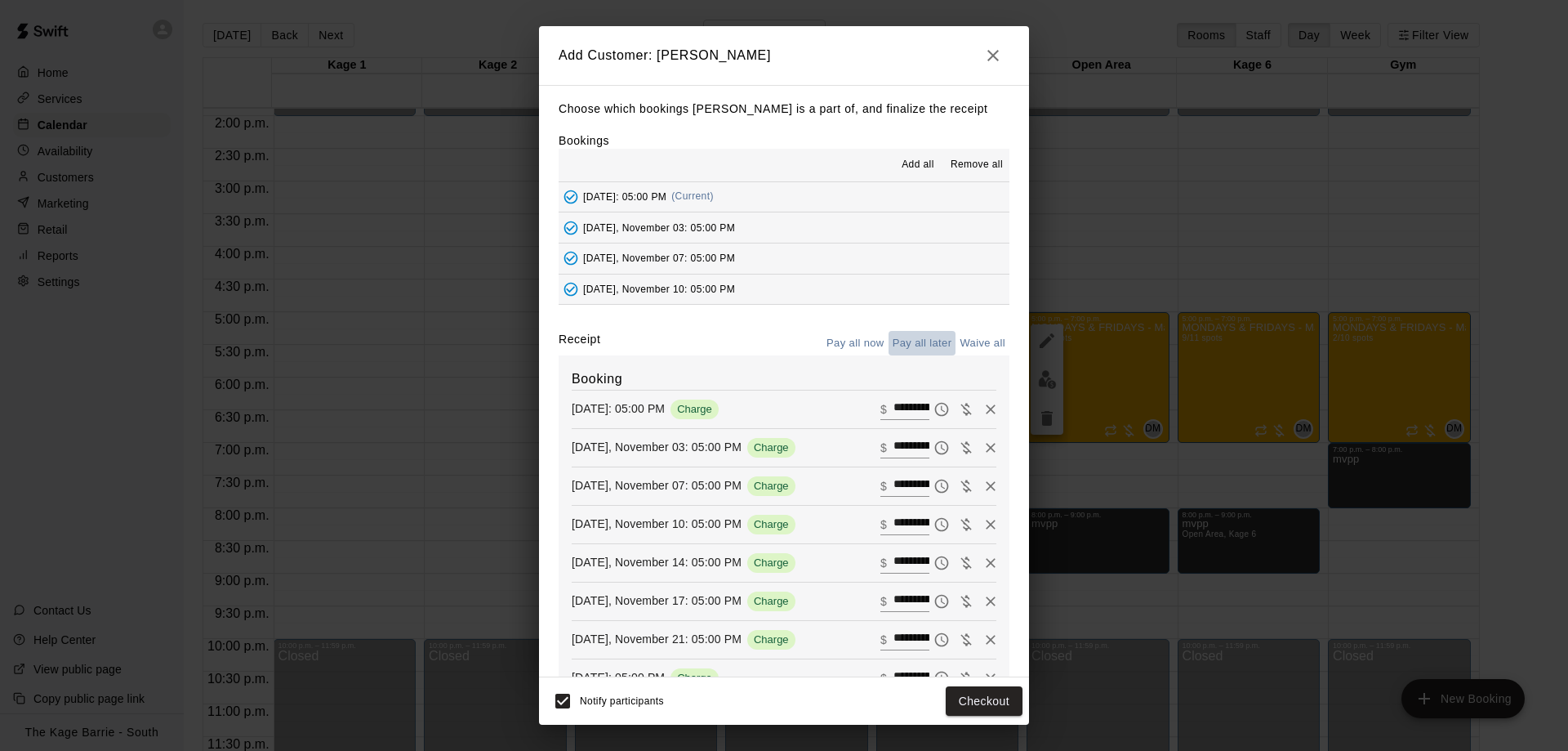
click at [924, 355] on button "Pay all later" at bounding box center [922, 343] width 68 height 25
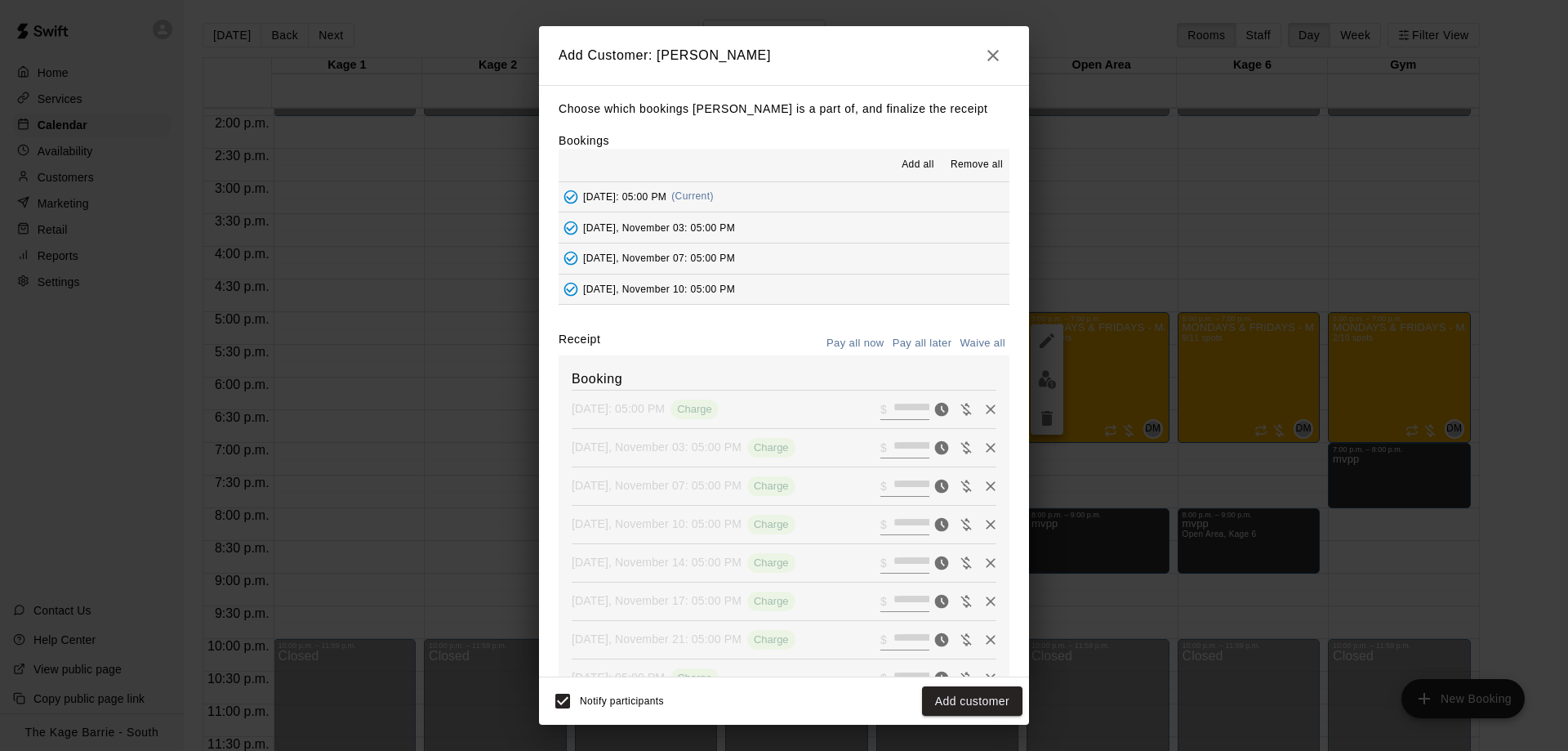
click at [871, 356] on button "Pay all now" at bounding box center [855, 343] width 67 height 25
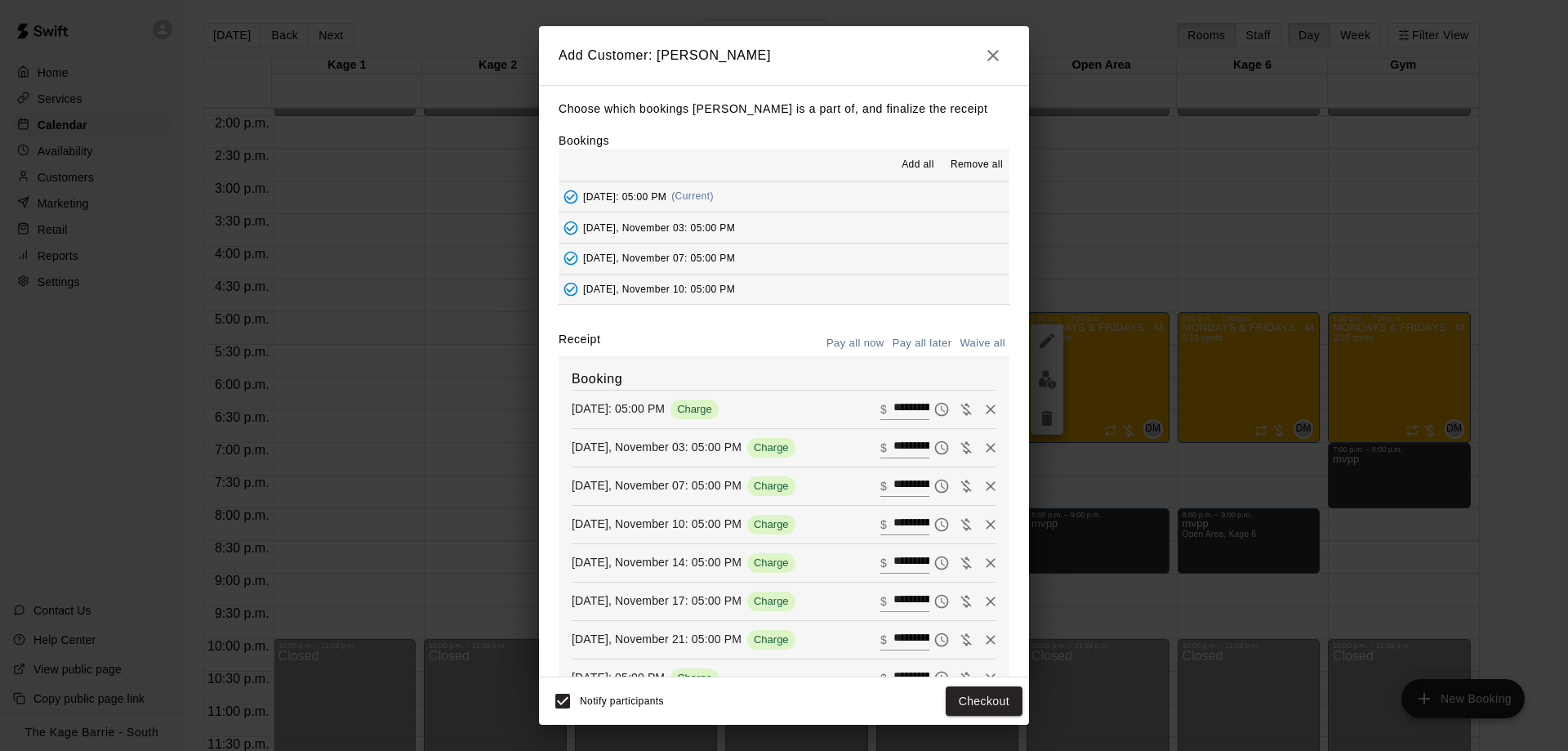
drag, startPoint x: 995, startPoint y: 64, endPoint x: 885, endPoint y: 48, distance: 111.2
click at [996, 63] on icon "button" at bounding box center [993, 56] width 20 height 20
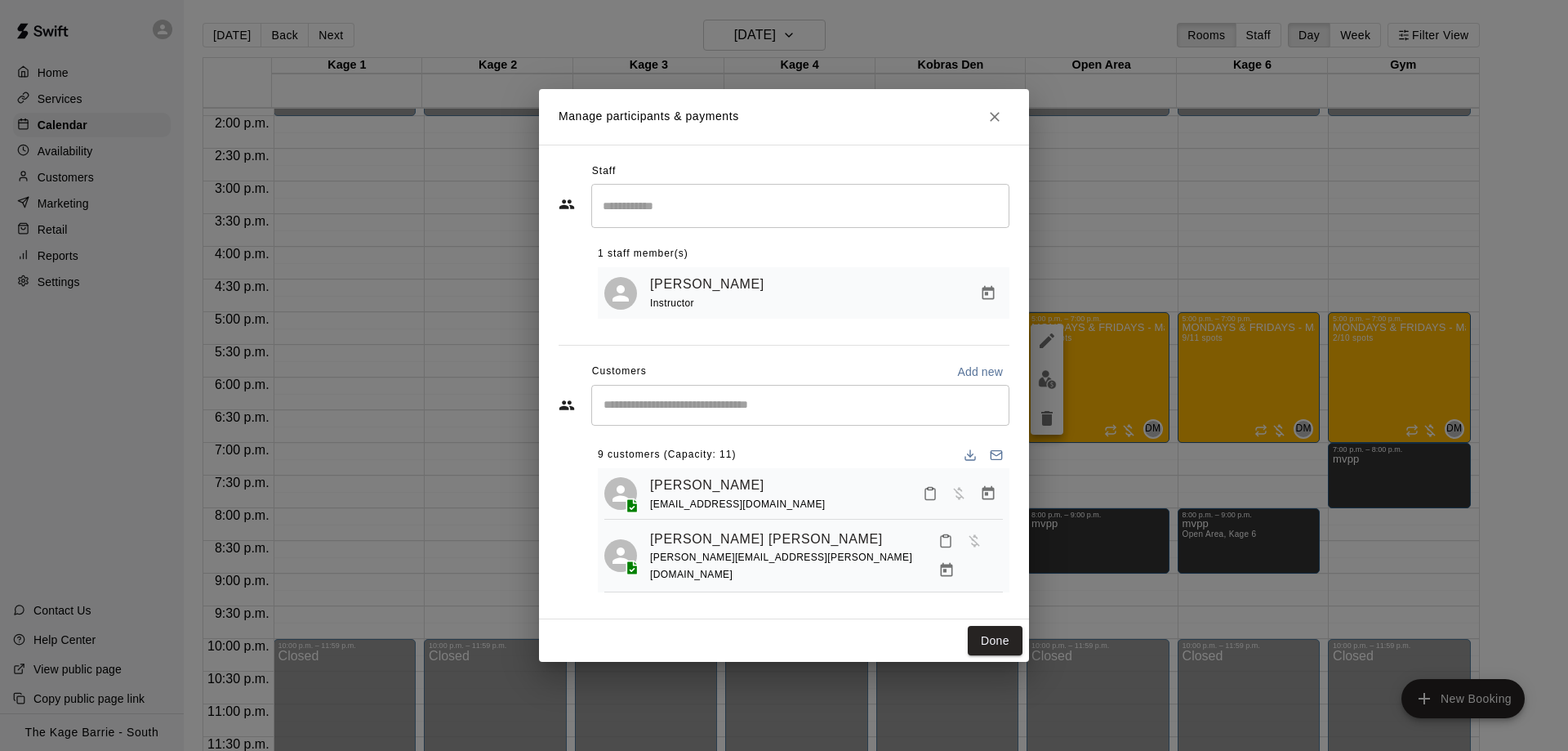
drag, startPoint x: 1030, startPoint y: 45, endPoint x: 1025, endPoint y: 54, distance: 10.3
click at [1031, 46] on div "Manage participants & payments Staff ​ 1 staff member(s) Dave Maxamenko Instruc…" at bounding box center [784, 376] width 1568 height 751
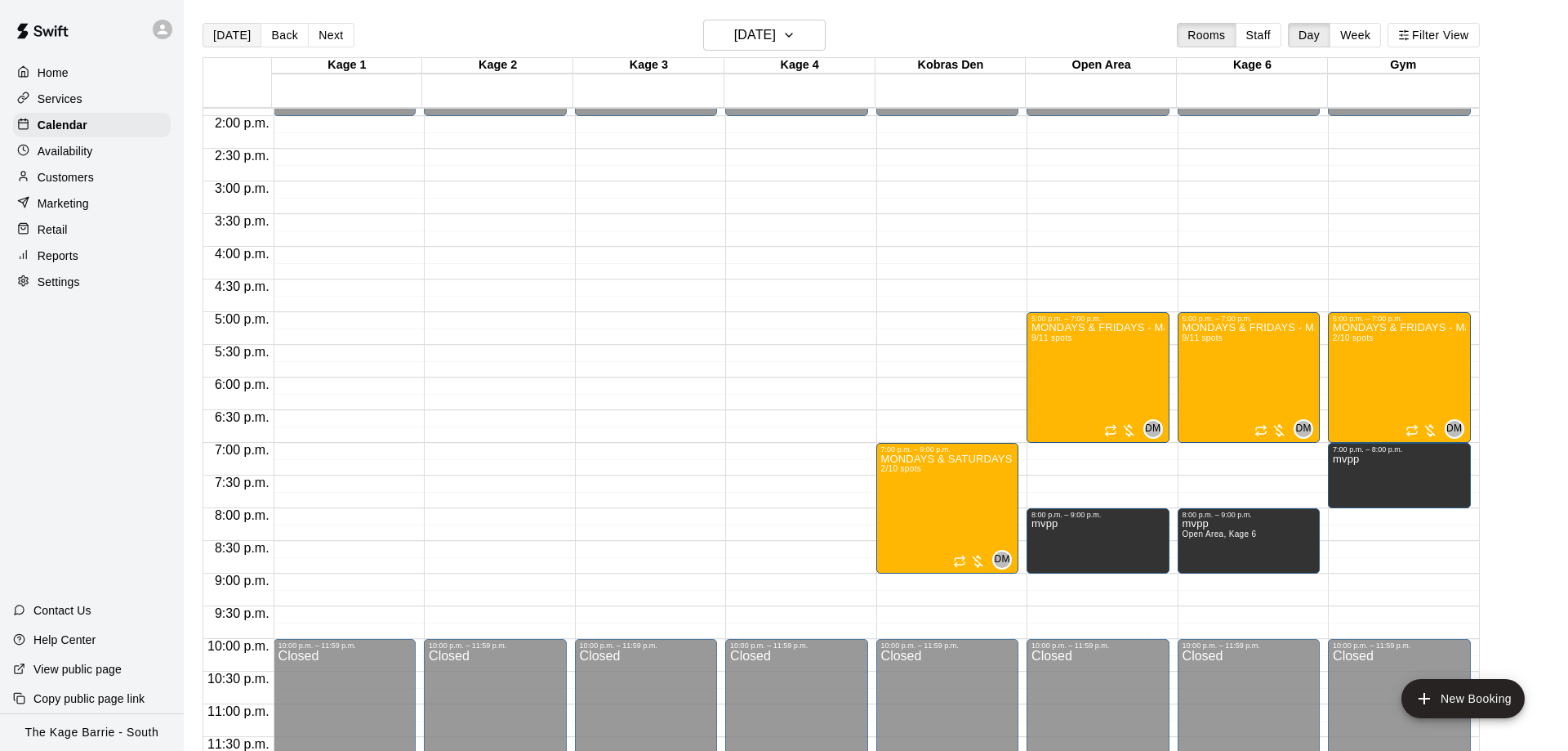
click at [244, 34] on button "[DATE]" at bounding box center [232, 35] width 59 height 25
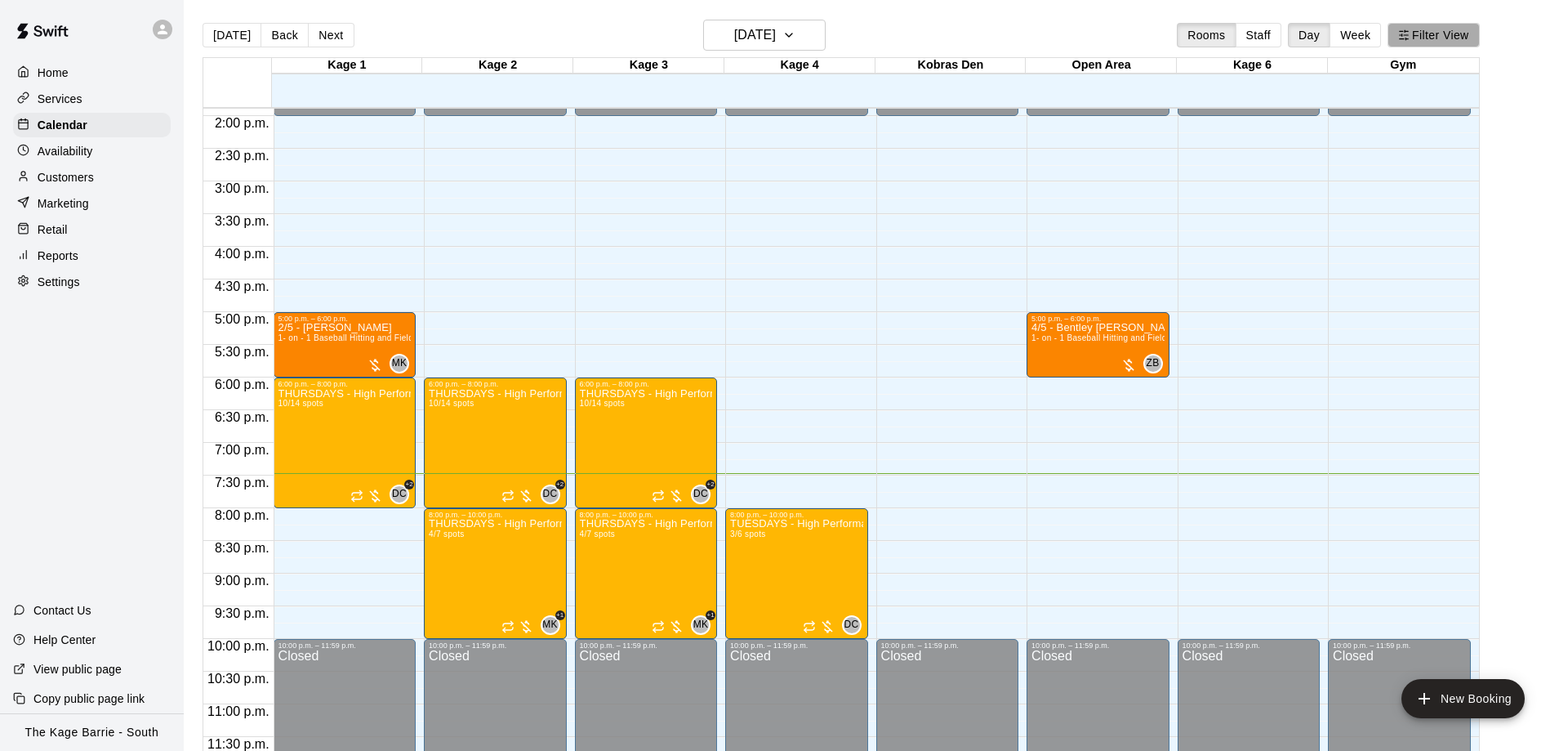
click at [1445, 29] on button "Filter View" at bounding box center [1432, 35] width 91 height 25
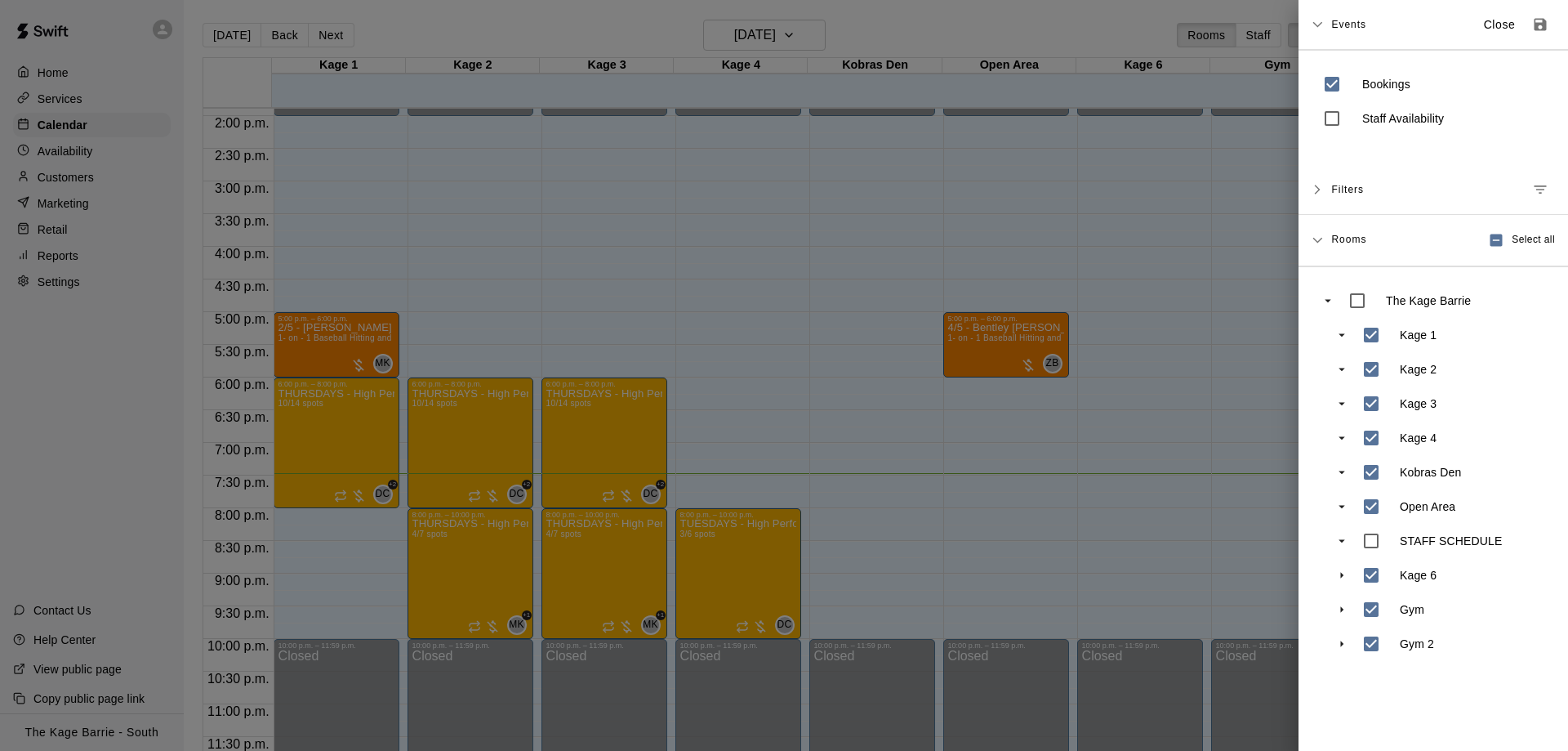
click at [1212, 471] on div at bounding box center [784, 376] width 1568 height 751
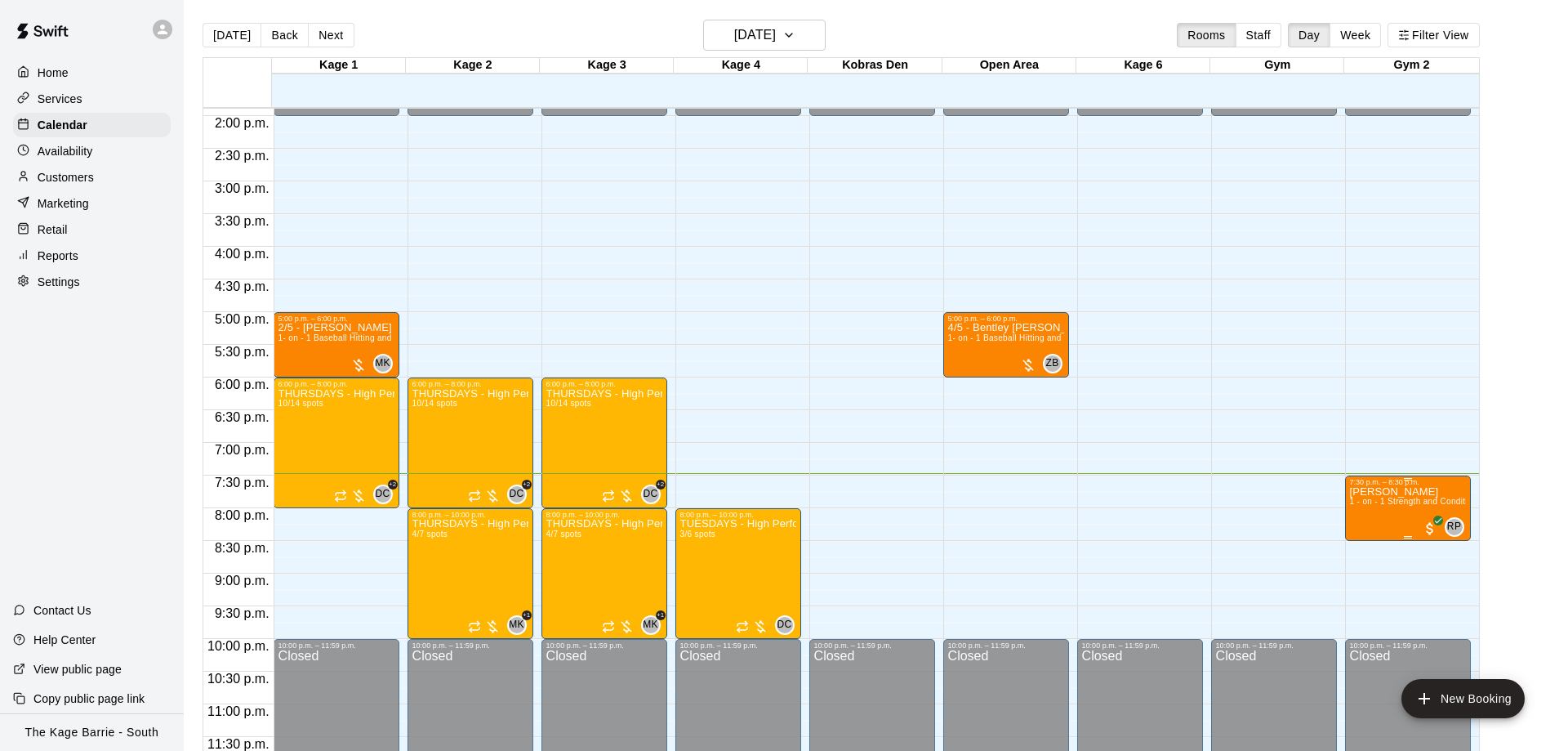
click at [1374, 553] on button "edit" at bounding box center [1365, 542] width 33 height 32
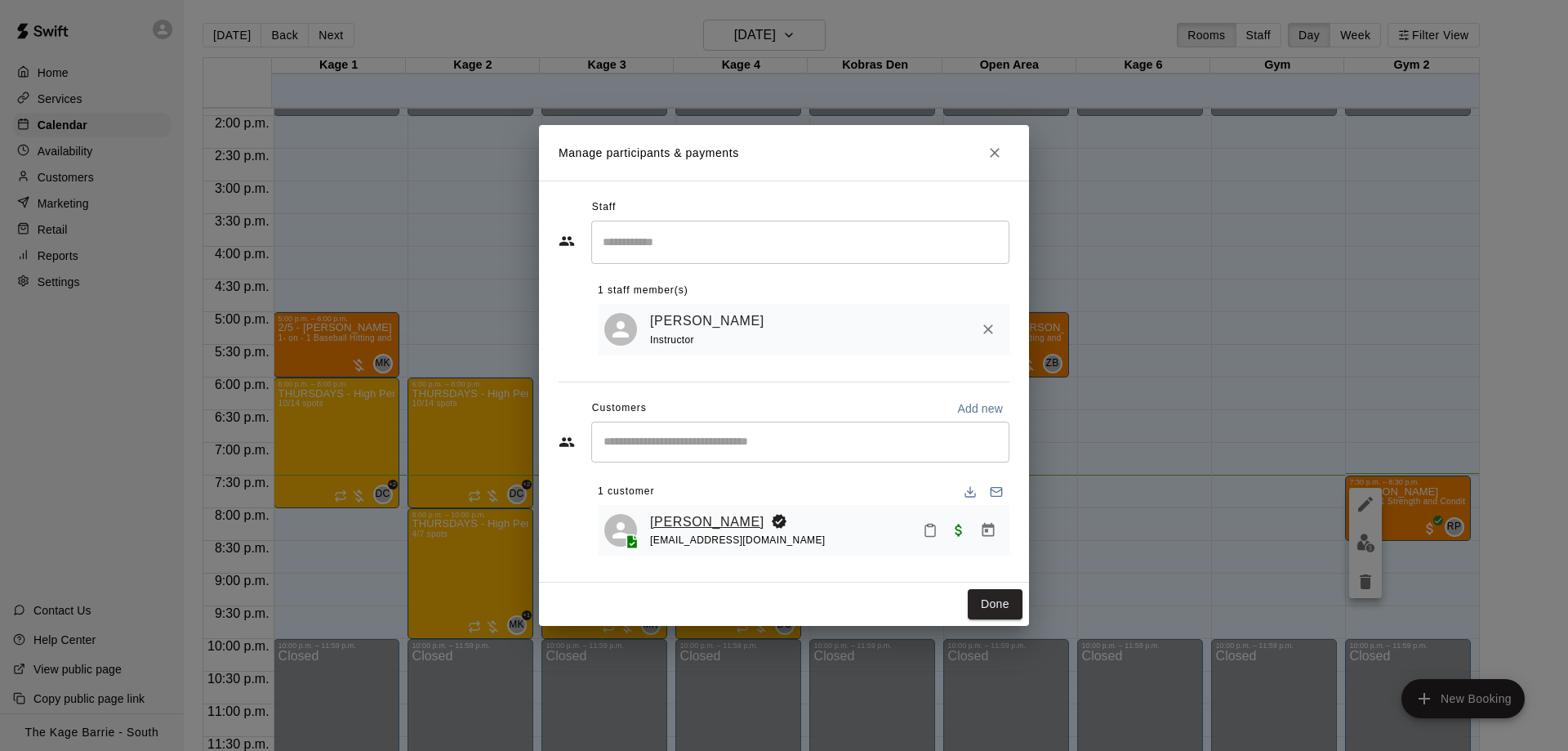
click at [698, 523] on link "Austin Hunt" at bounding box center [706, 522] width 114 height 21
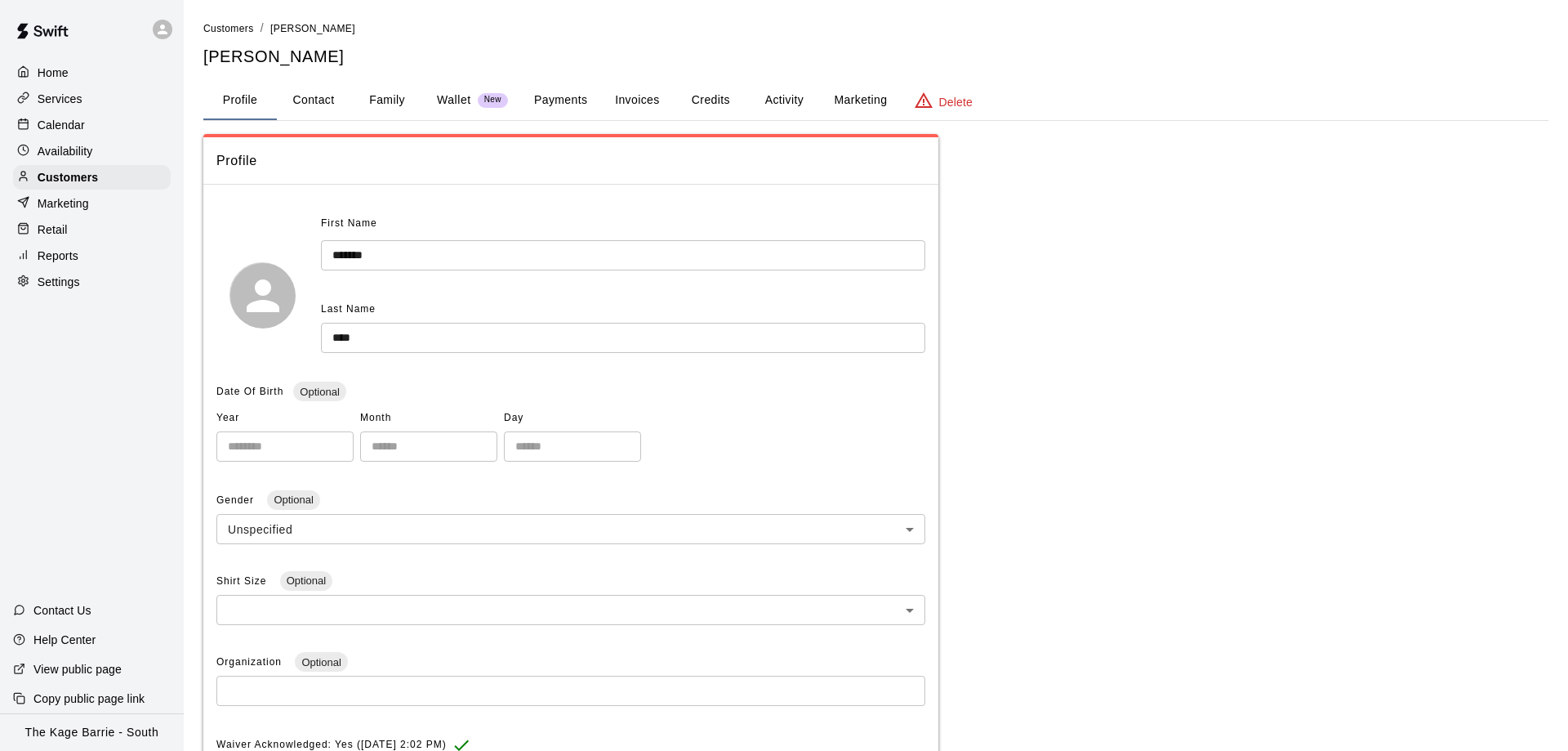
click at [788, 101] on button "Activity" at bounding box center [784, 100] width 73 height 39
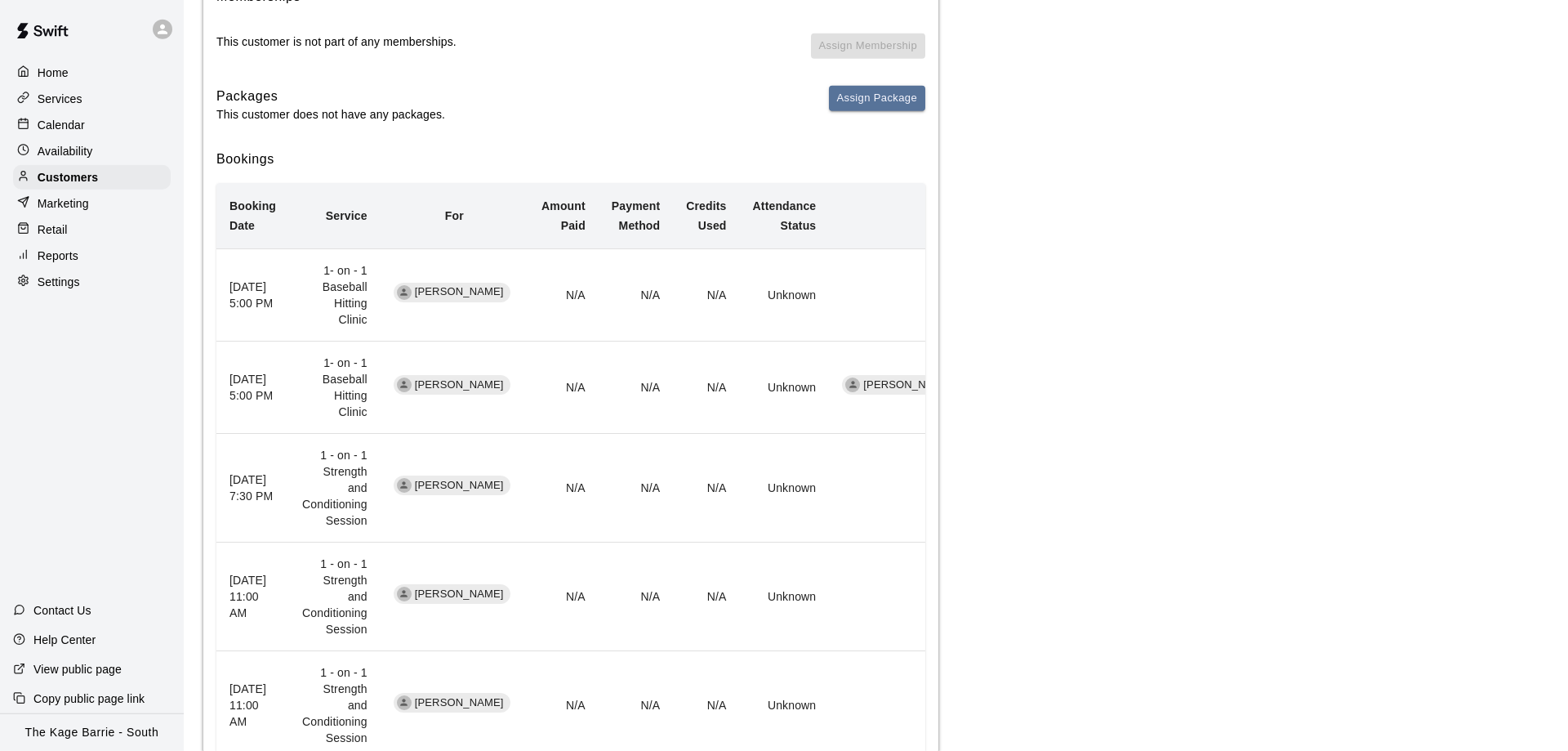
scroll to position [250, 0]
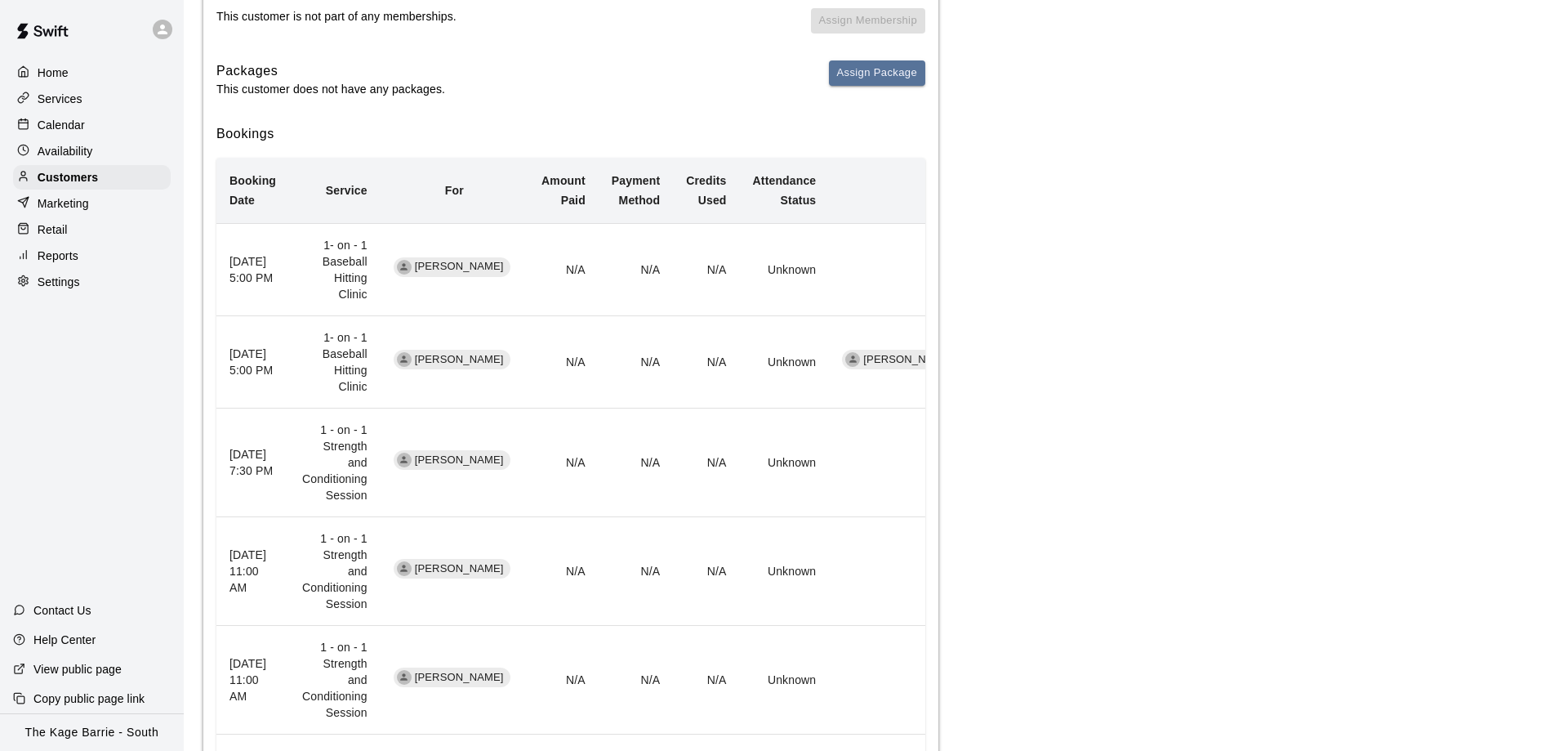
click at [50, 71] on p "Home" at bounding box center [53, 73] width 31 height 16
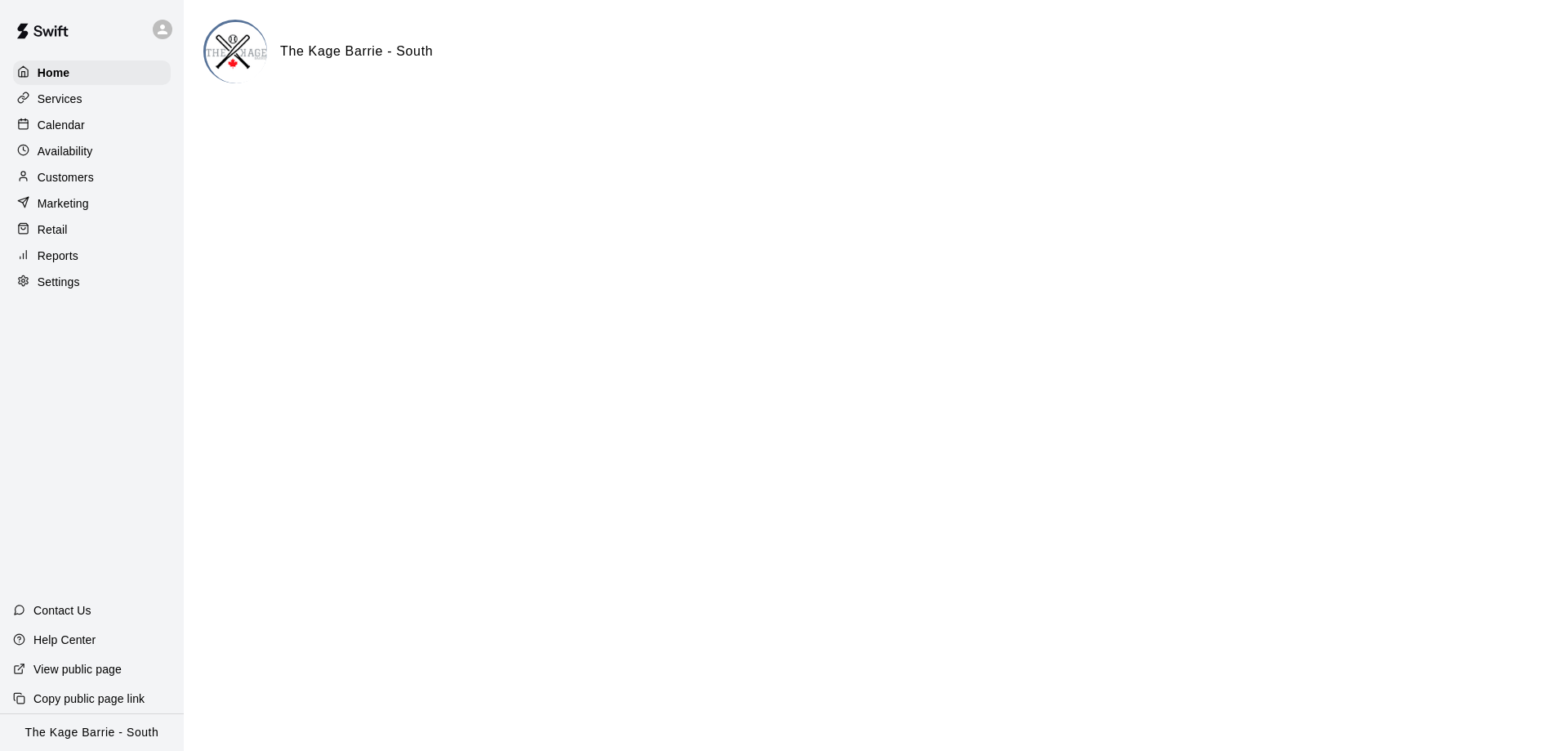
click at [70, 120] on p "Calendar" at bounding box center [62, 125] width 48 height 16
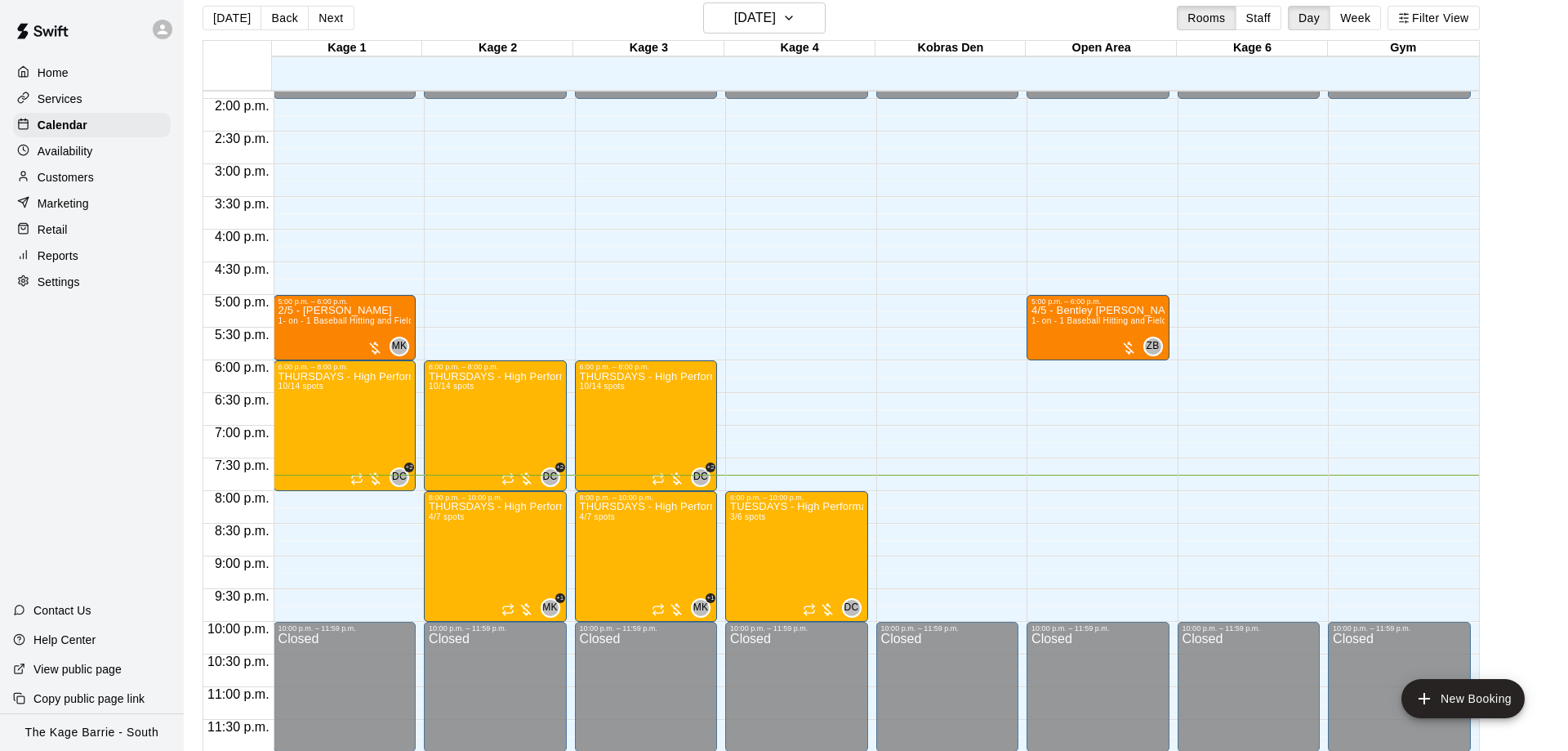
scroll to position [26, 0]
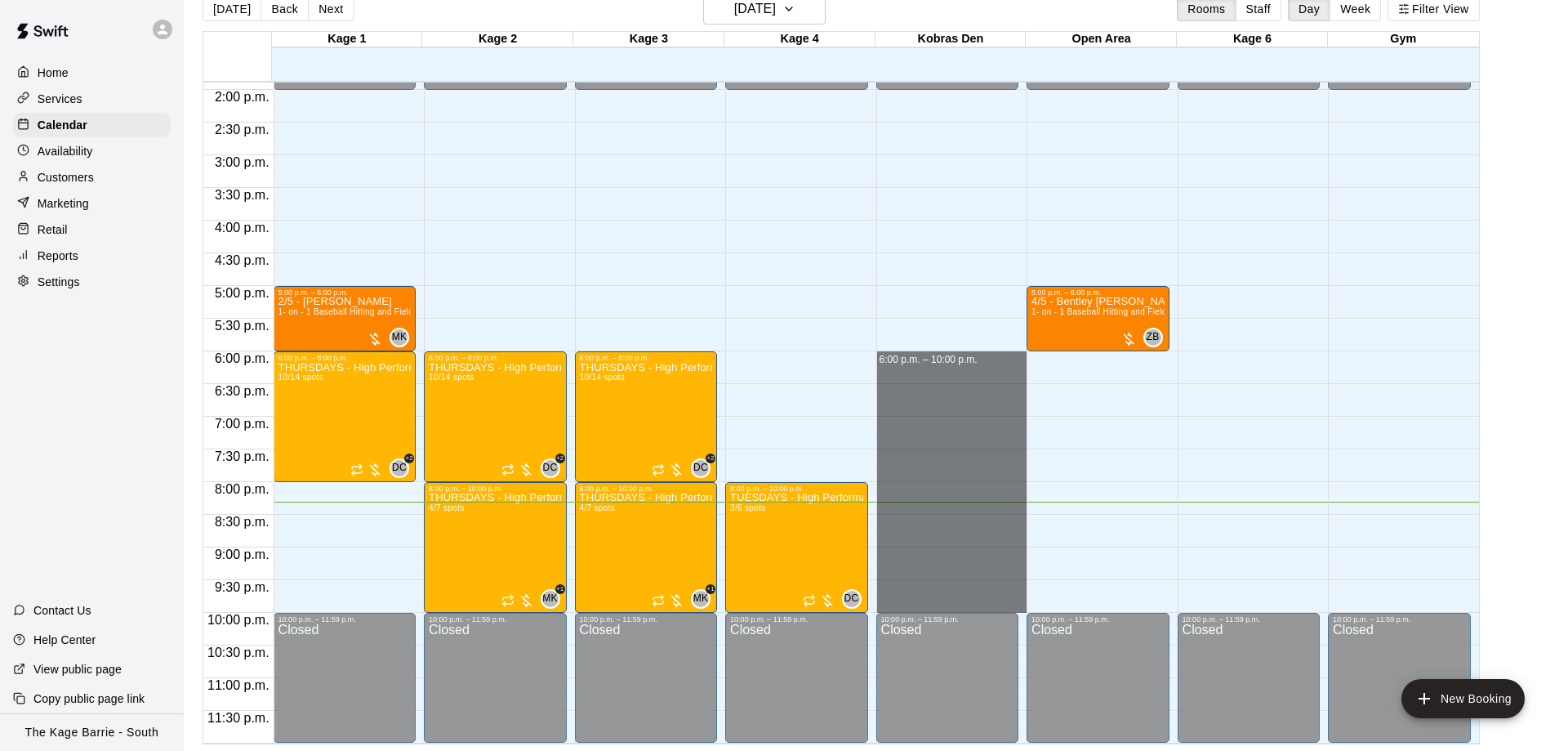
drag, startPoint x: 936, startPoint y: 356, endPoint x: 946, endPoint y: 604, distance: 248.2
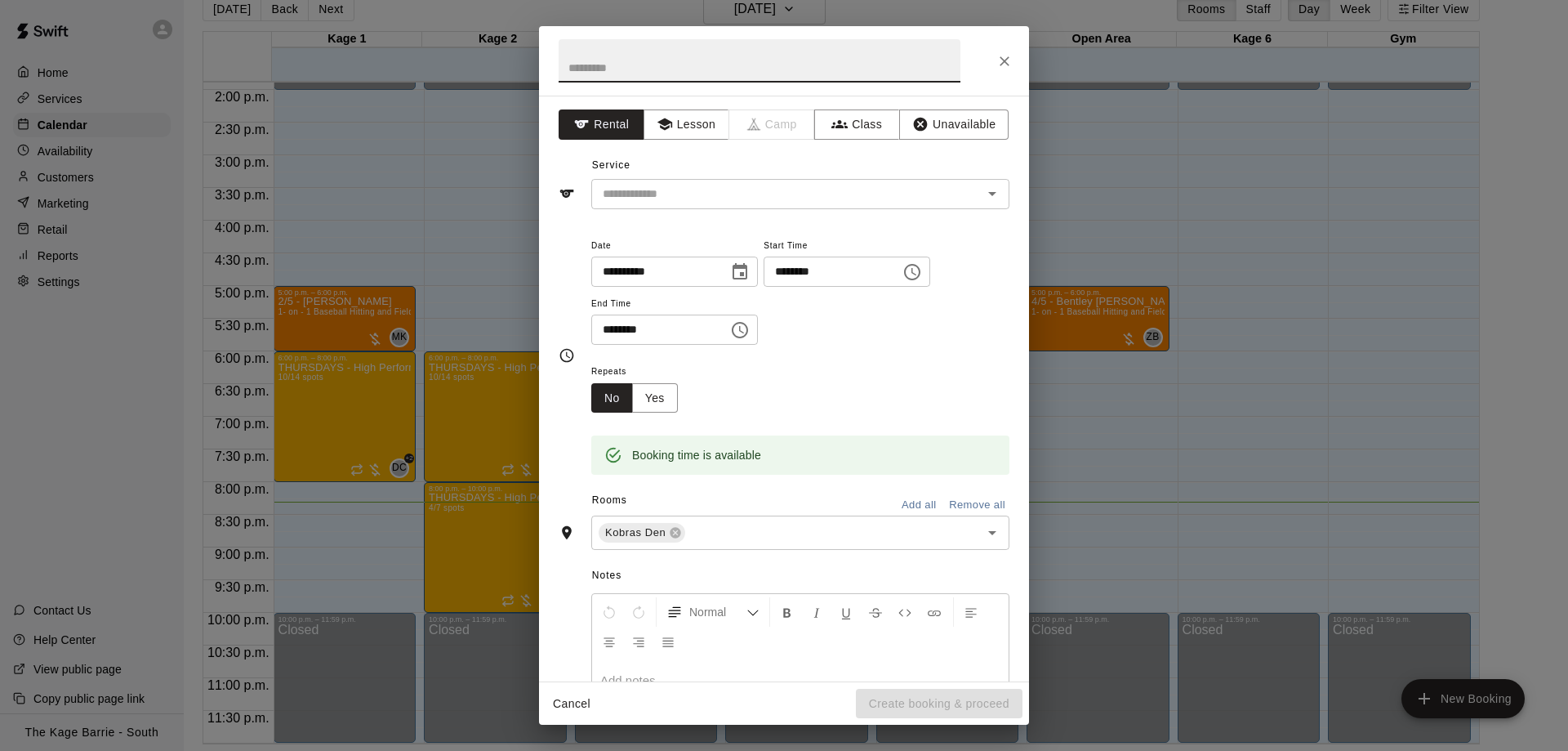
click at [1014, 62] on button "Close" at bounding box center [1005, 62] width 30 height 30
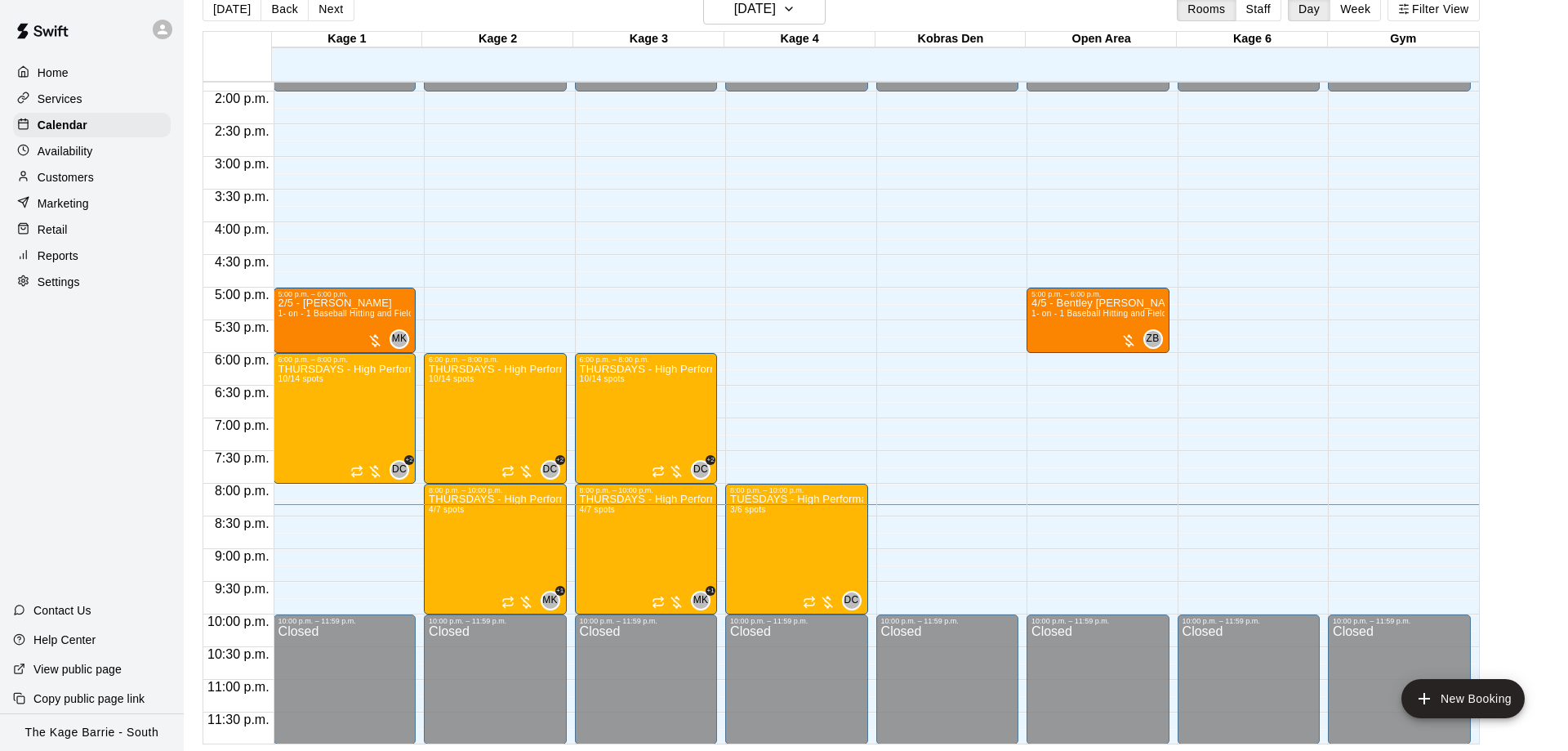
scroll to position [909, 0]
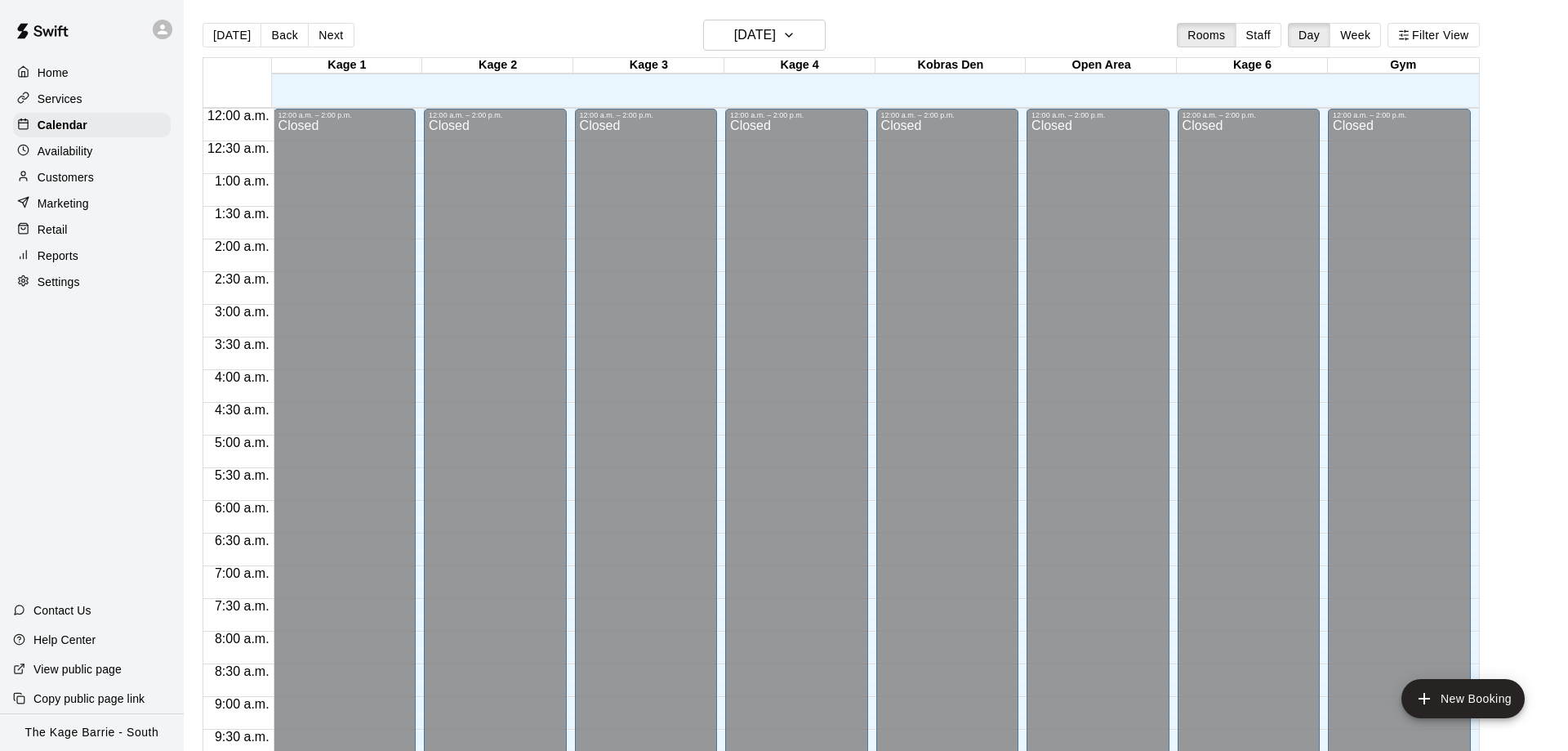
scroll to position [859, 0]
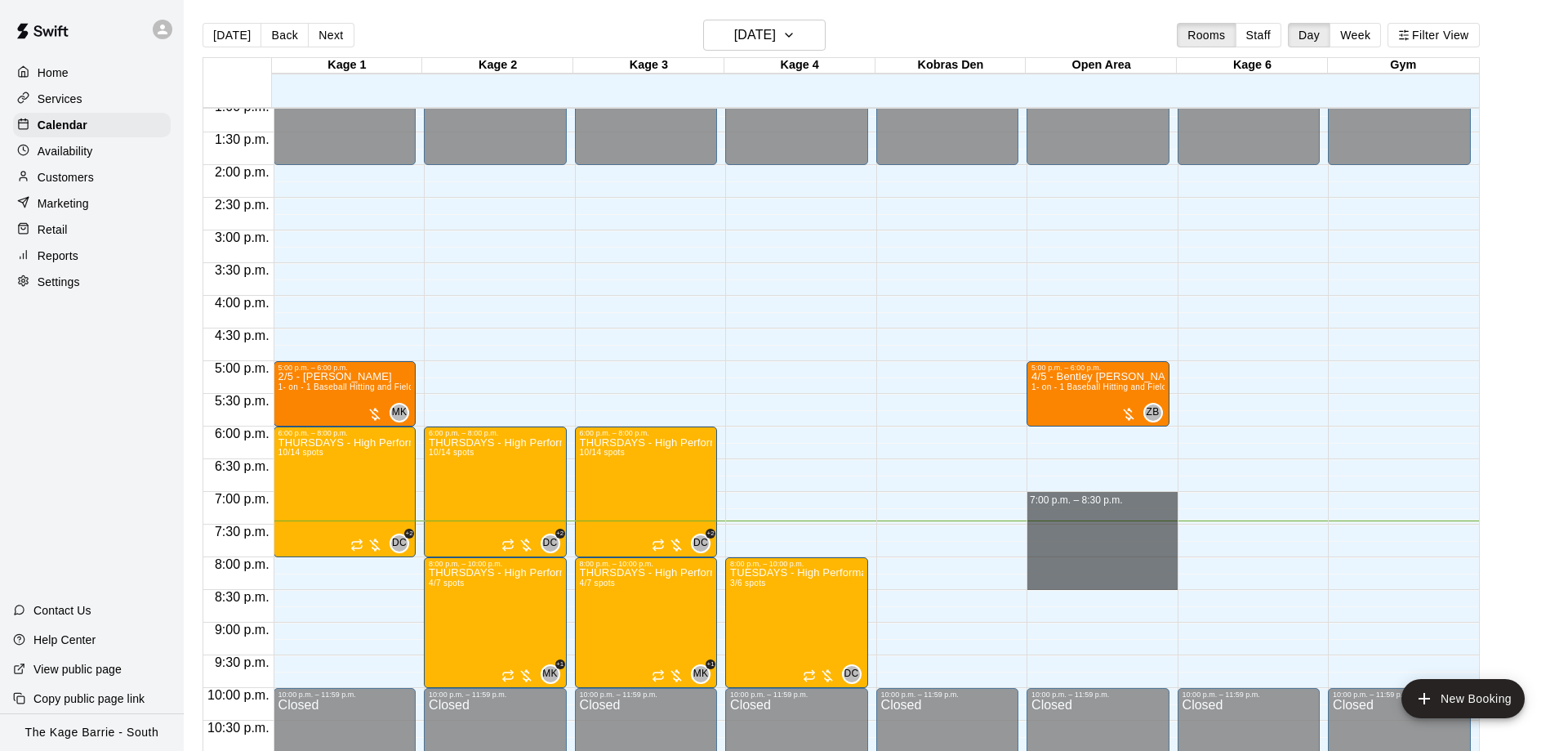
drag, startPoint x: 1110, startPoint y: 493, endPoint x: 1112, endPoint y: 575, distance: 82.0
click at [1112, 575] on div "12:00 a.m. – 2:00 p.m. Closed 5:00 p.m. – 6:00 p.m. 4/5 - Bentley Beaton 1- on …" at bounding box center [1102, 34] width 151 height 1569
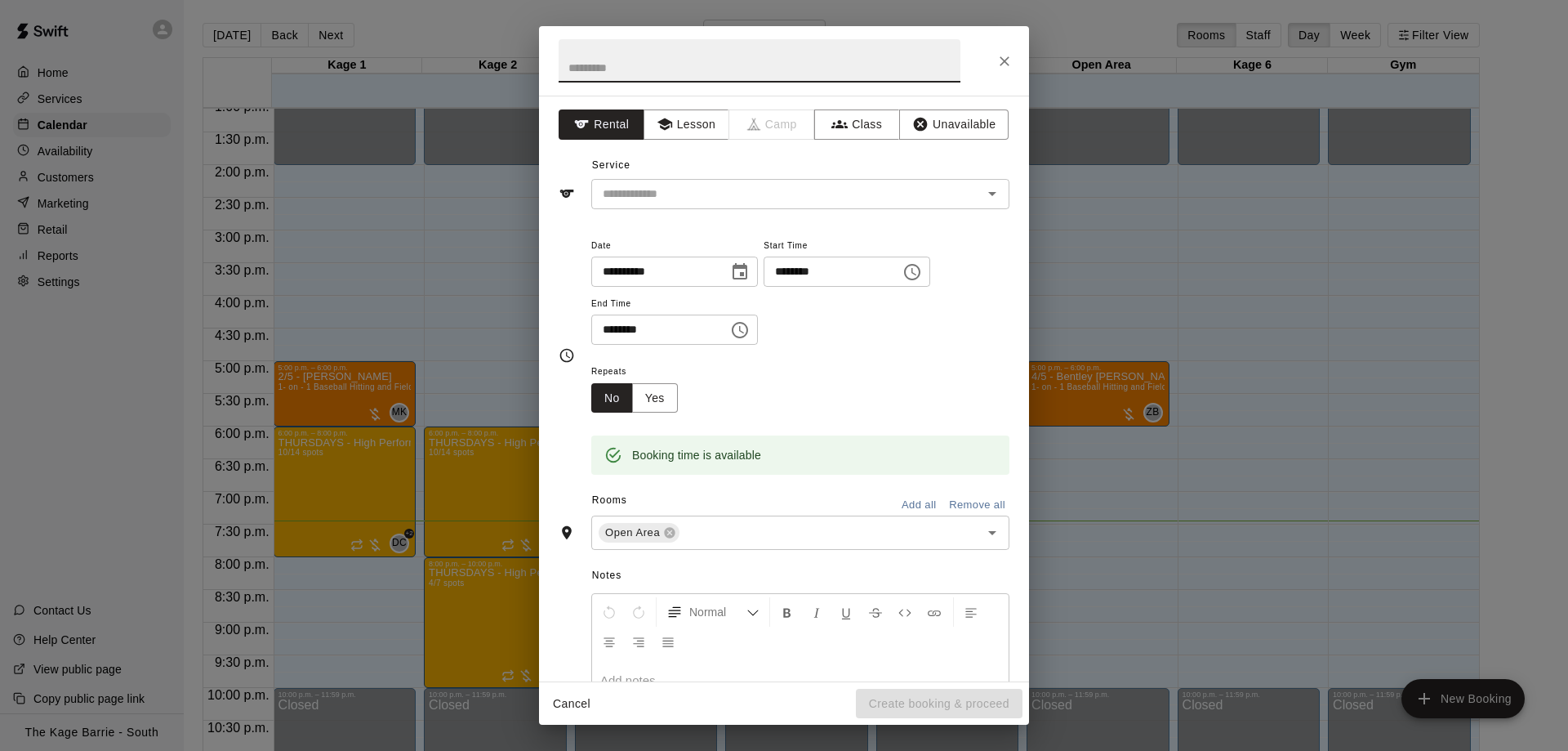
click at [1314, 274] on div "**********" at bounding box center [784, 376] width 1568 height 751
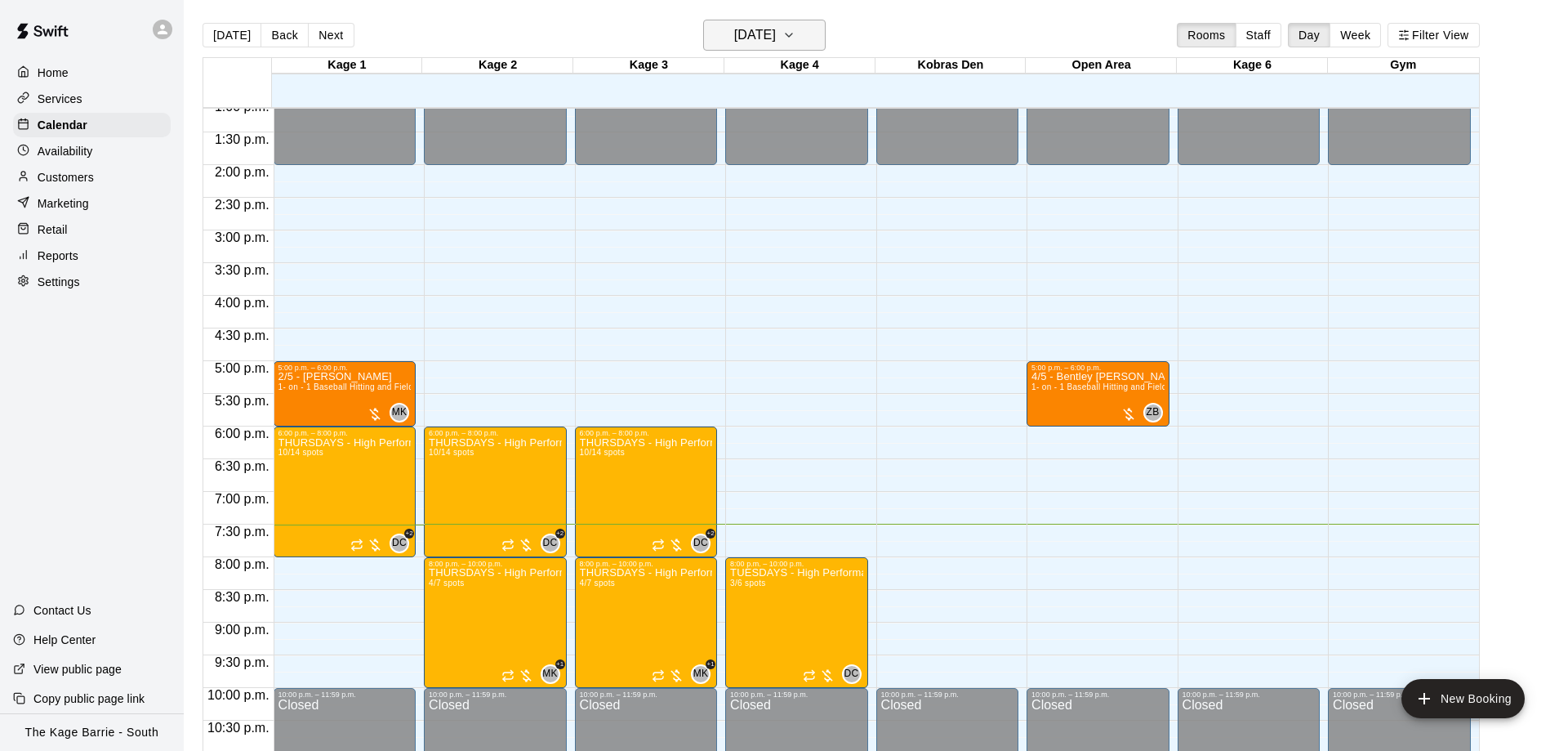
click at [775, 38] on h6 "[DATE]" at bounding box center [755, 35] width 42 height 23
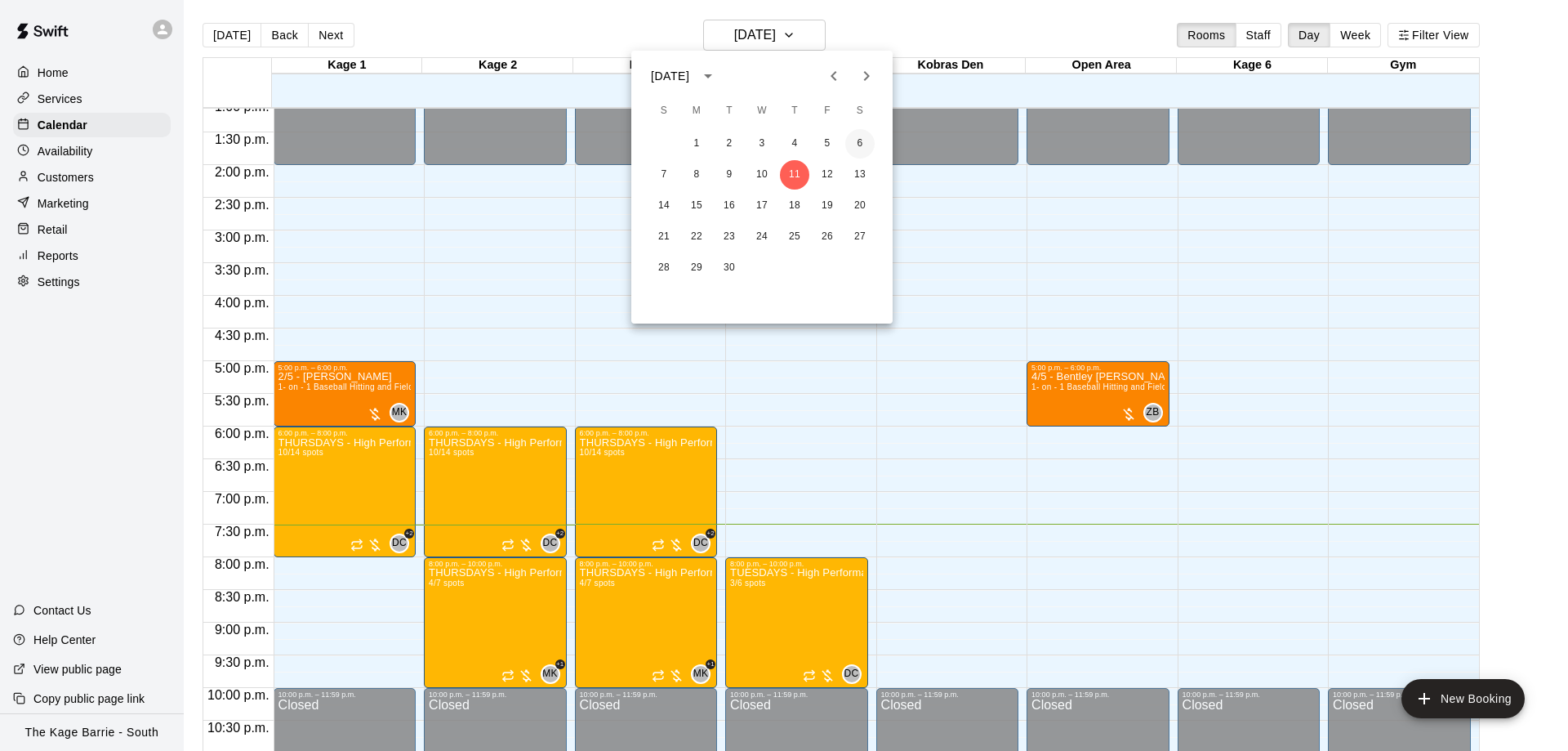
click at [854, 143] on button "6" at bounding box center [860, 144] width 30 height 30
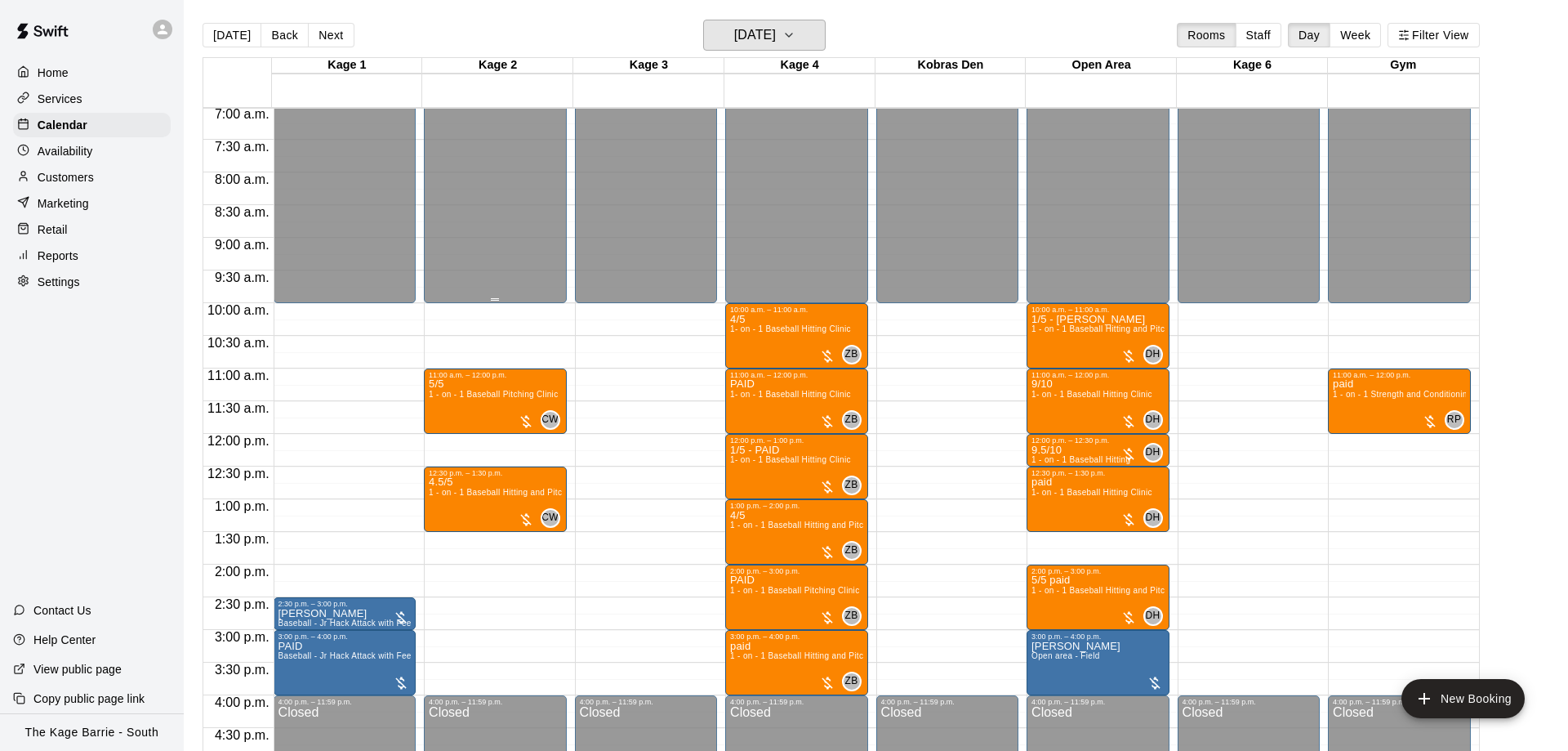
scroll to position [344, 0]
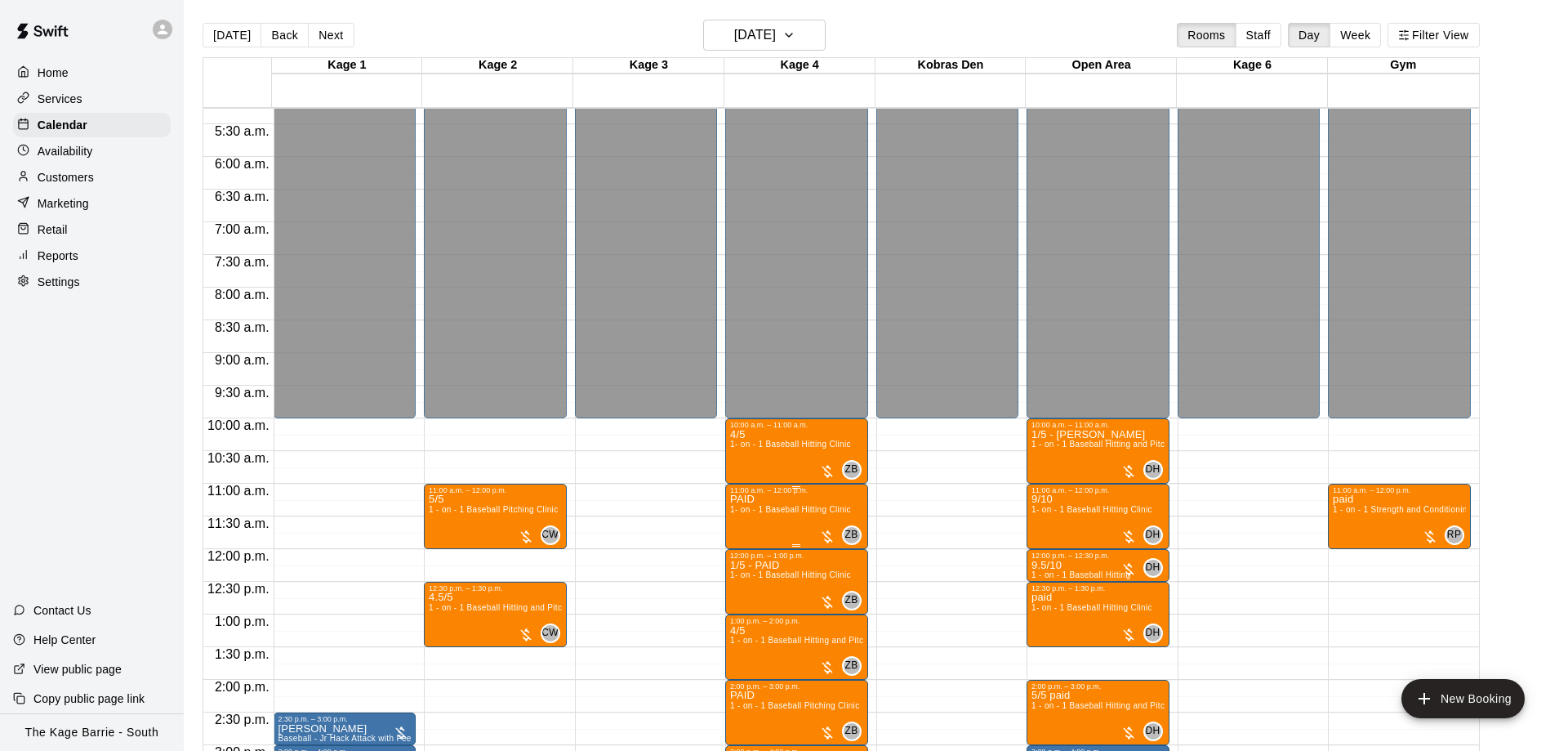
click at [776, 511] on span "1- on - 1 Baseball Hitting Clinic" at bounding box center [790, 509] width 121 height 9
click at [651, 500] on div at bounding box center [784, 376] width 1568 height 751
click at [1494, 537] on div at bounding box center [784, 376] width 1568 height 751
click at [1325, 530] on div at bounding box center [1253, 524] width 150 height 16
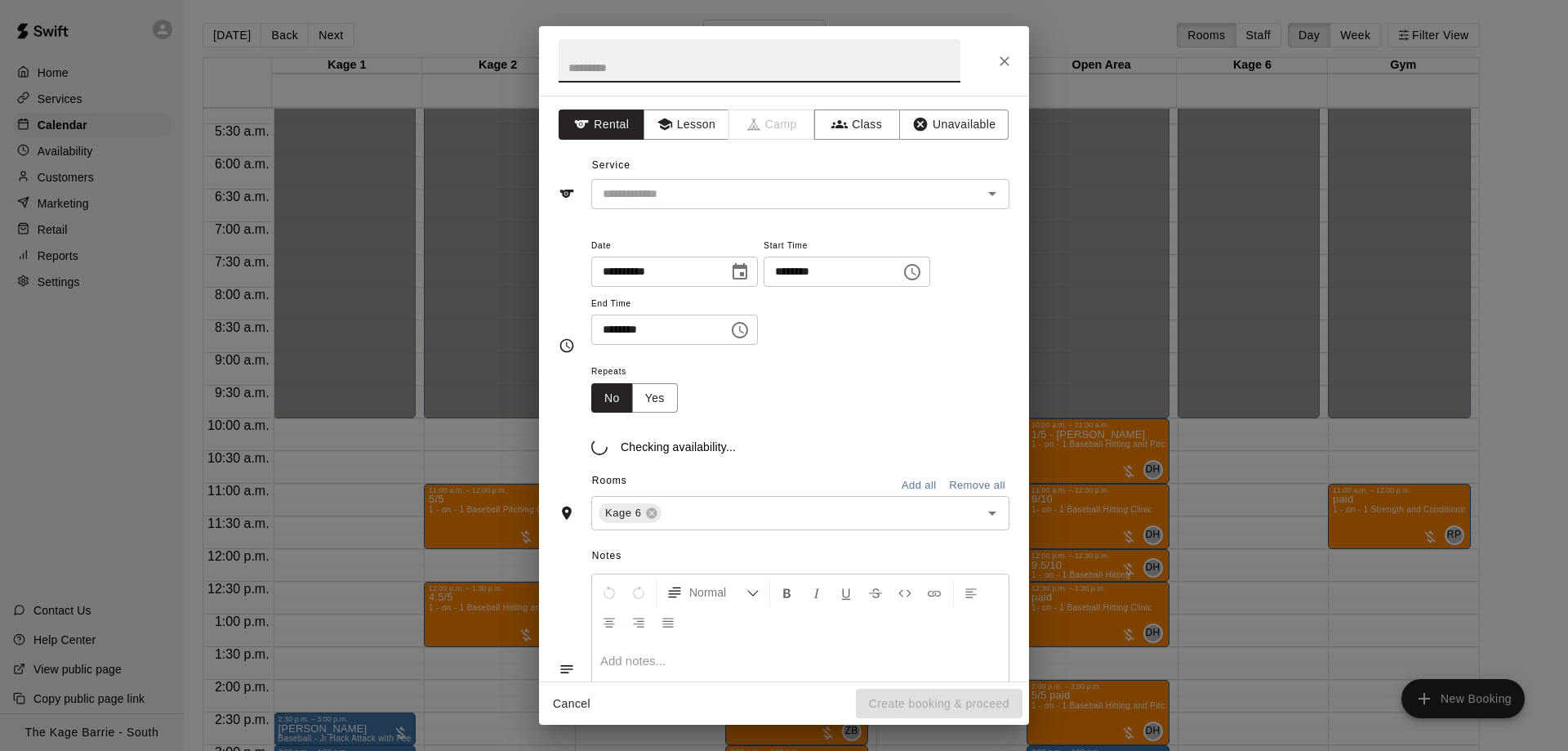
click at [1363, 523] on div "**********" at bounding box center [784, 376] width 1568 height 751
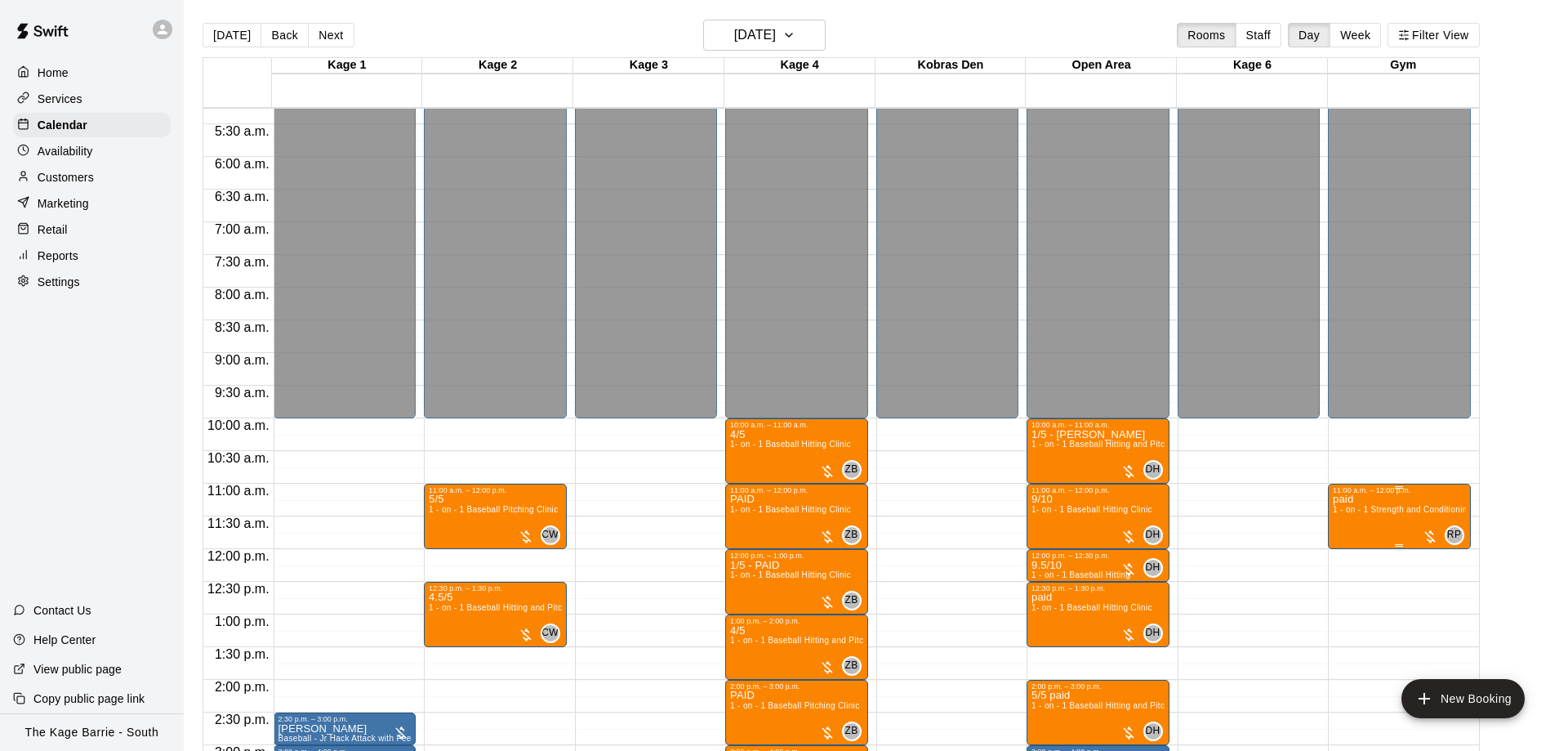
click at [1414, 509] on div at bounding box center [784, 376] width 1568 height 751
click at [1352, 513] on span "1 - on - 1 Strength and Conditioning Session" at bounding box center [1419, 509] width 172 height 9
drag, startPoint x: 1479, startPoint y: 456, endPoint x: 399, endPoint y: 164, distance: 1118.8
click at [1479, 454] on div at bounding box center [784, 376] width 1568 height 751
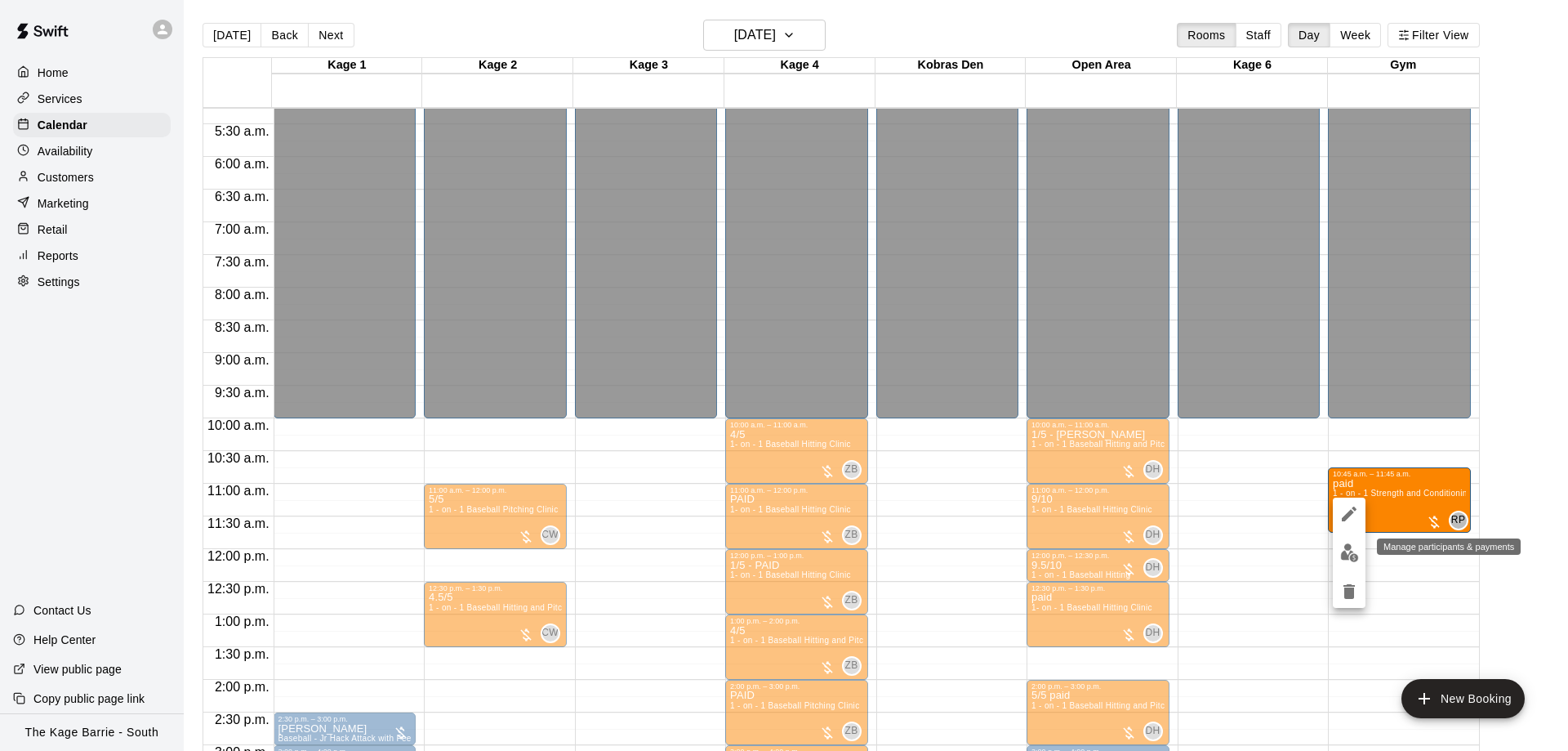
click at [1345, 555] on img "edit" at bounding box center [1349, 552] width 19 height 19
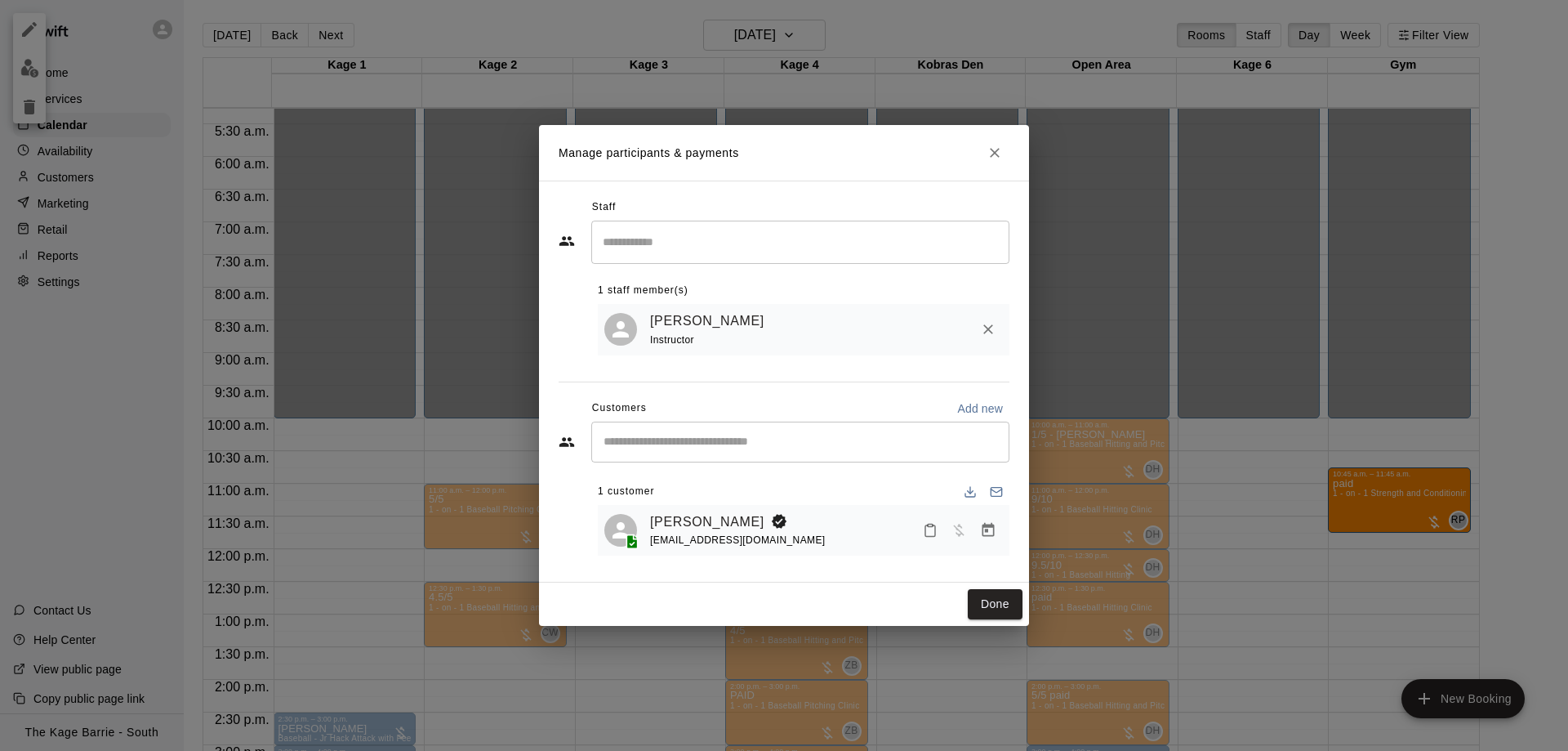
click at [1188, 484] on div "Manage participants & payments Staff ​ 1 staff member(s) Ryan Patterson Instruc…" at bounding box center [784, 376] width 1568 height 751
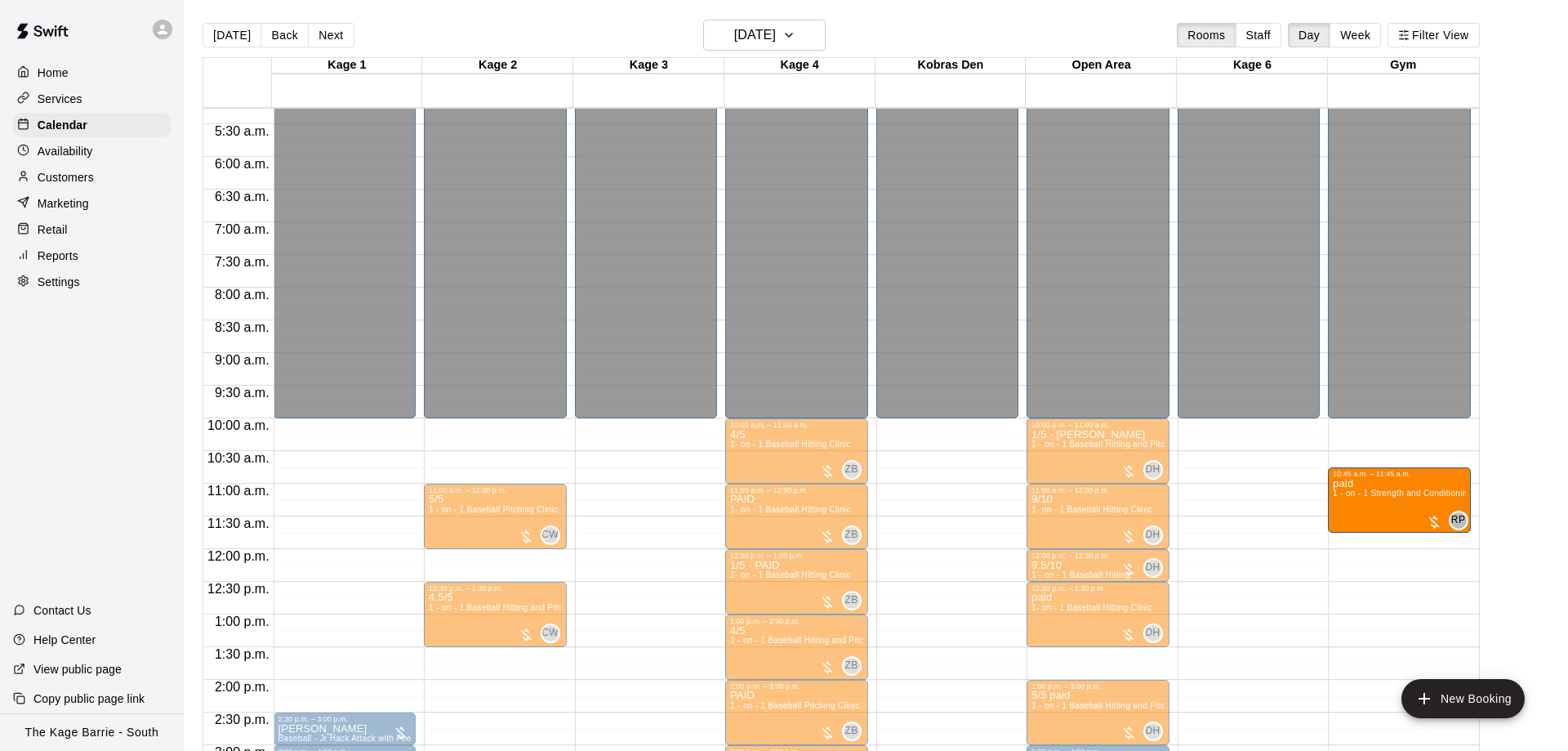
click at [1492, 489] on main "Today Back Next Saturday Sep 06 Rooms Staff Day Week Filter View Kage 1 06 Sat …" at bounding box center [876, 395] width 1371 height 751
click at [1529, 498] on main "Today Back Next Saturday Sep 06 Rooms Staff Day Week Filter View Kage 1 06 Sat …" at bounding box center [876, 395] width 1371 height 751
click at [1510, 416] on main "Today Back Next Saturday Sep 06 Rooms Staff Day Week Filter View Kage 1 06 Sat …" at bounding box center [876, 395] width 1371 height 751
click at [1165, 559] on div "12:00 p.m. – 12:30 p.m. 9.5/10 1 - on - 1 Baseball Hitting DH 0" at bounding box center [1098, 565] width 143 height 33
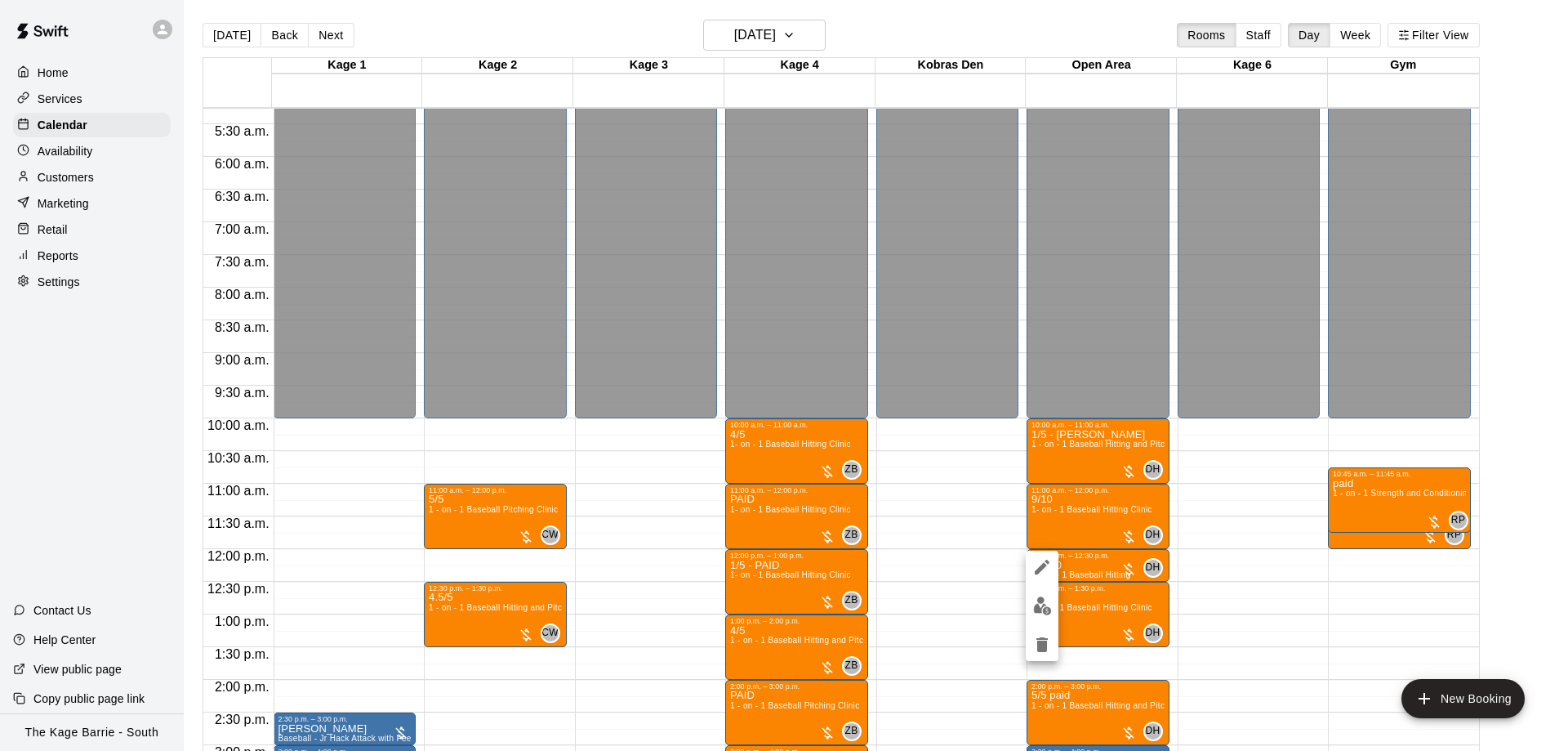
click at [1254, 531] on div at bounding box center [784, 376] width 1568 height 751
click at [1506, 560] on div at bounding box center [784, 376] width 1568 height 751
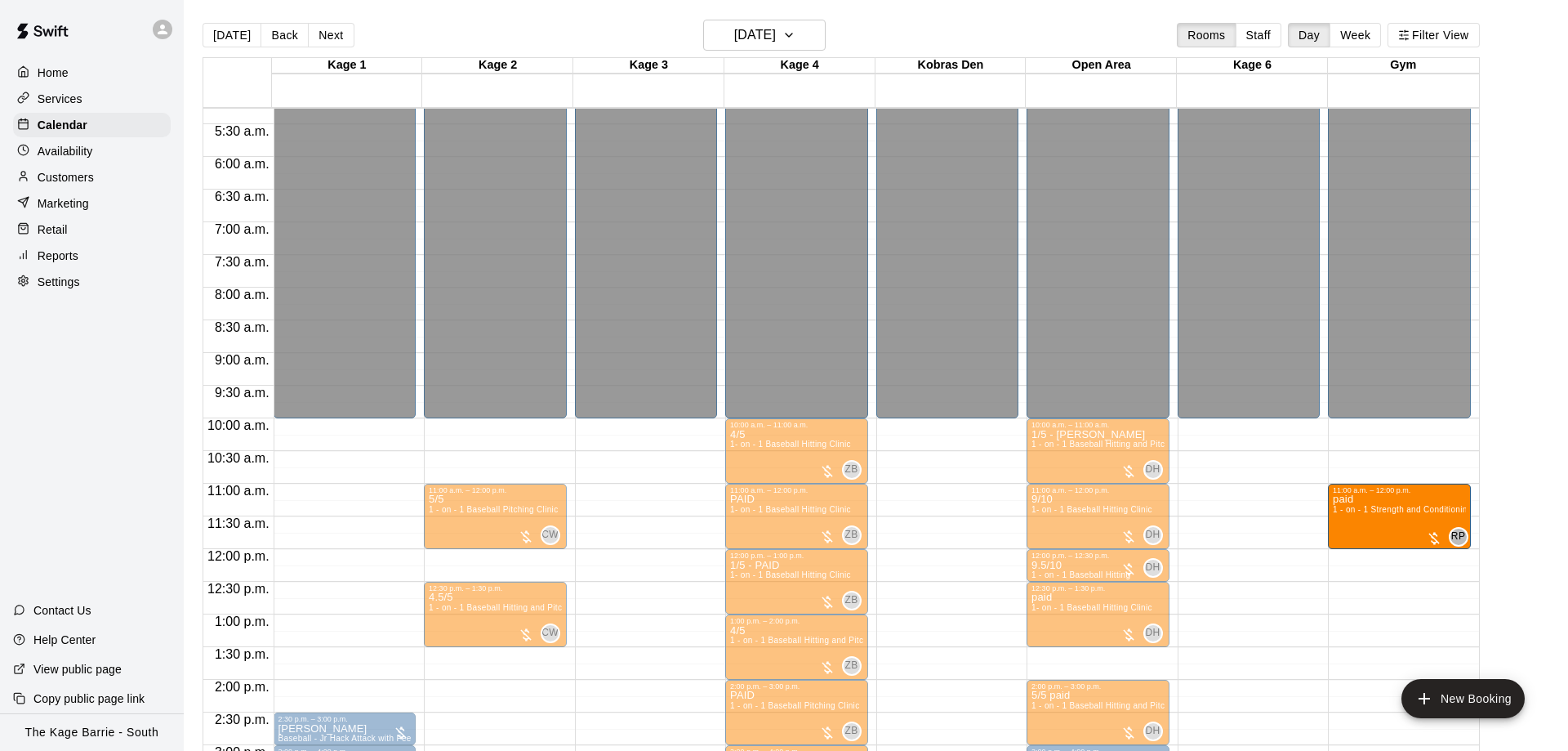
click at [1366, 551] on div "12:00 a.m. – 10:00 a.m. Closed 11:00 a.m. – 12:00 p.m. paid 1 - on - 1 Strength…" at bounding box center [1399, 549] width 143 height 1569
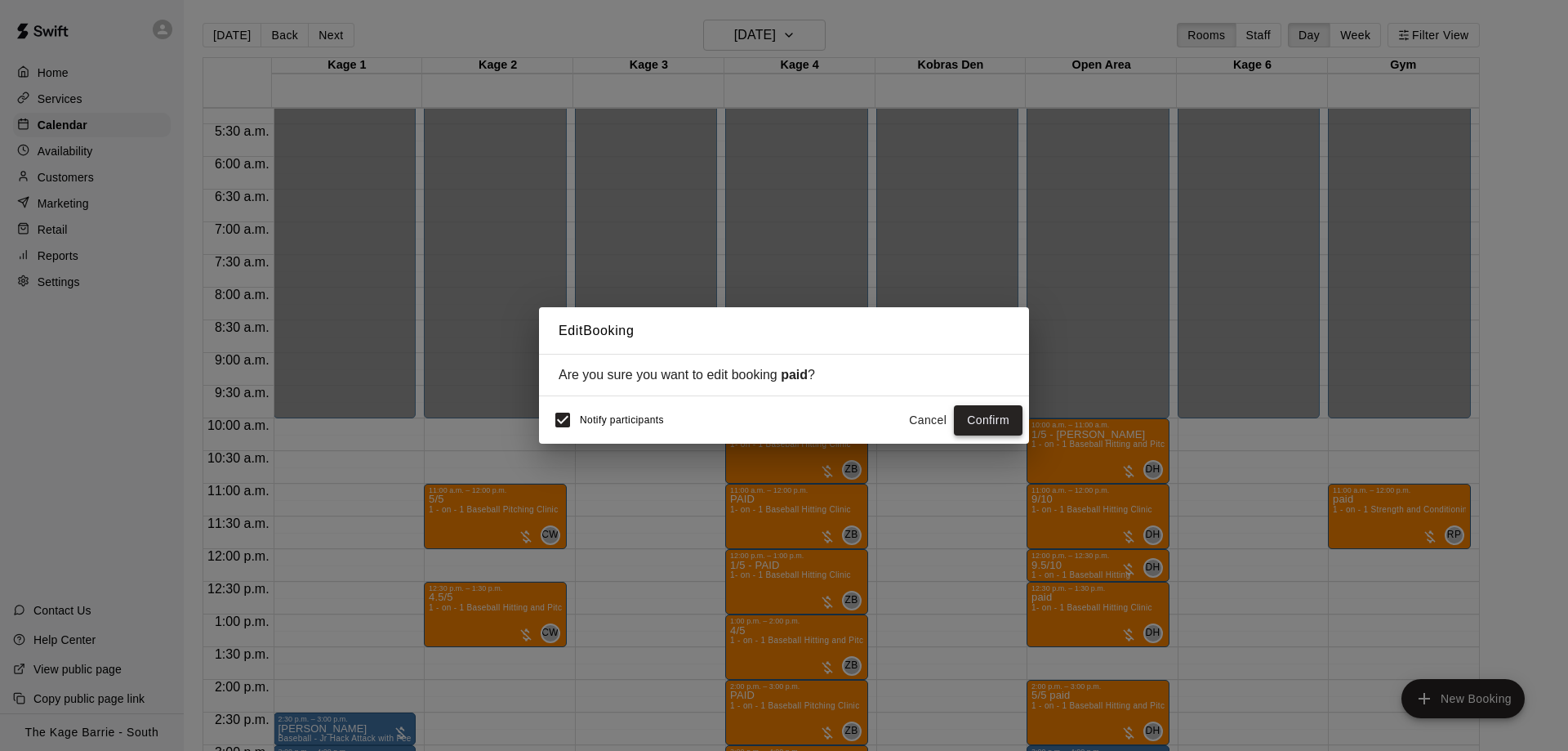
click at [997, 425] on button "Confirm" at bounding box center [988, 420] width 69 height 30
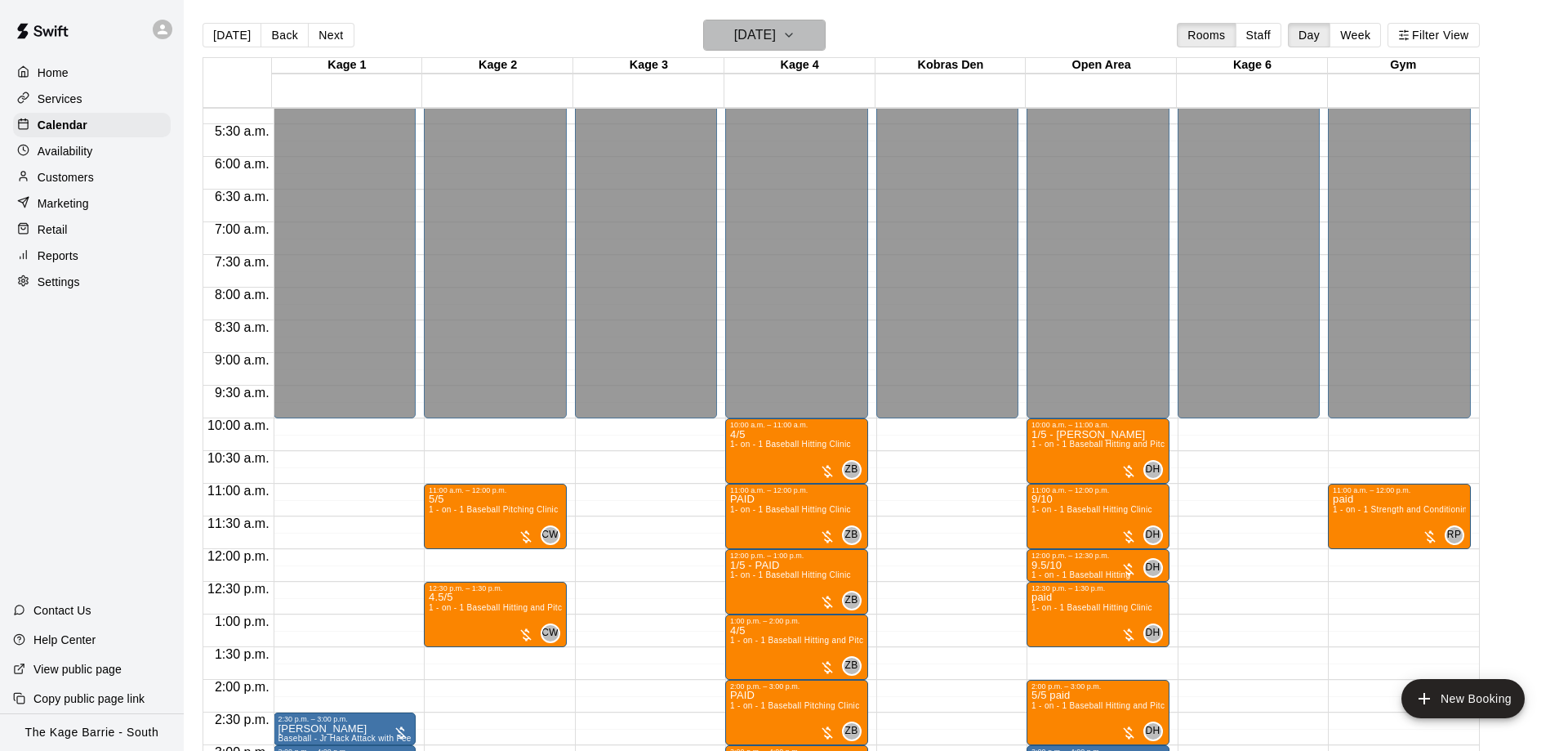
click at [775, 35] on h6 "Saturday Sep 06" at bounding box center [755, 35] width 42 height 23
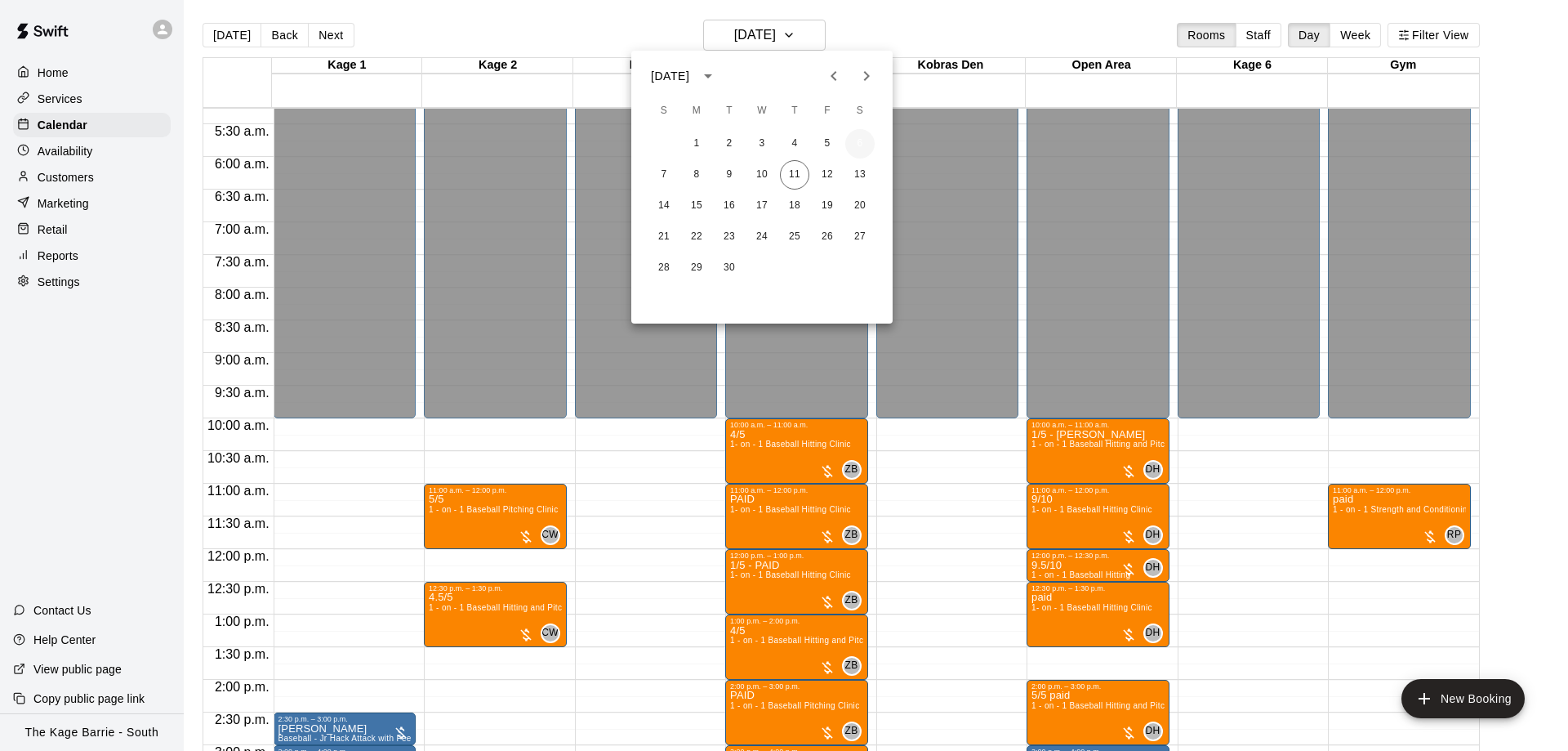
click at [853, 140] on button "6" at bounding box center [860, 144] width 30 height 30
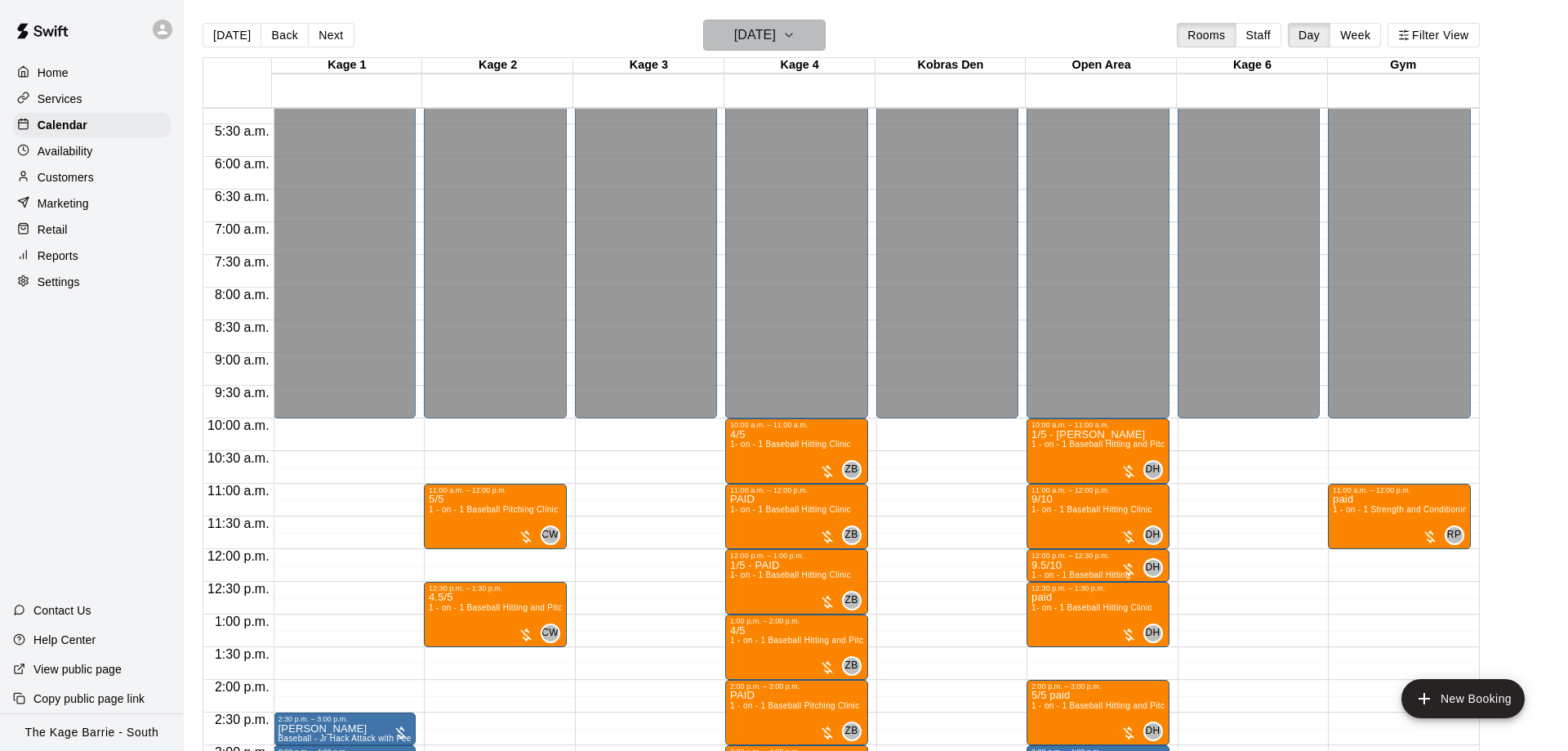
click at [767, 34] on h6 "Saturday Sep 06" at bounding box center [755, 35] width 42 height 23
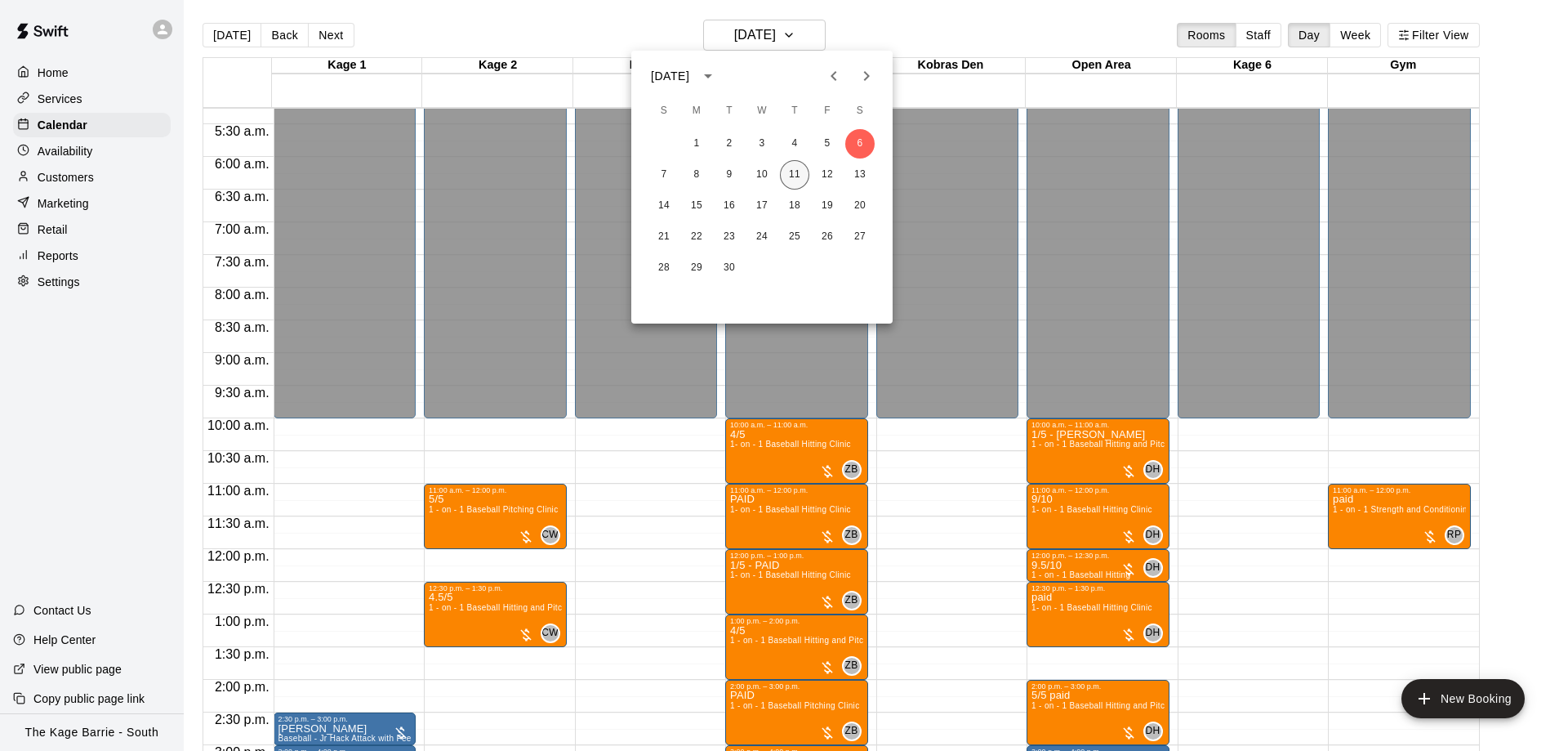
click at [800, 170] on button "11" at bounding box center [794, 175] width 30 height 30
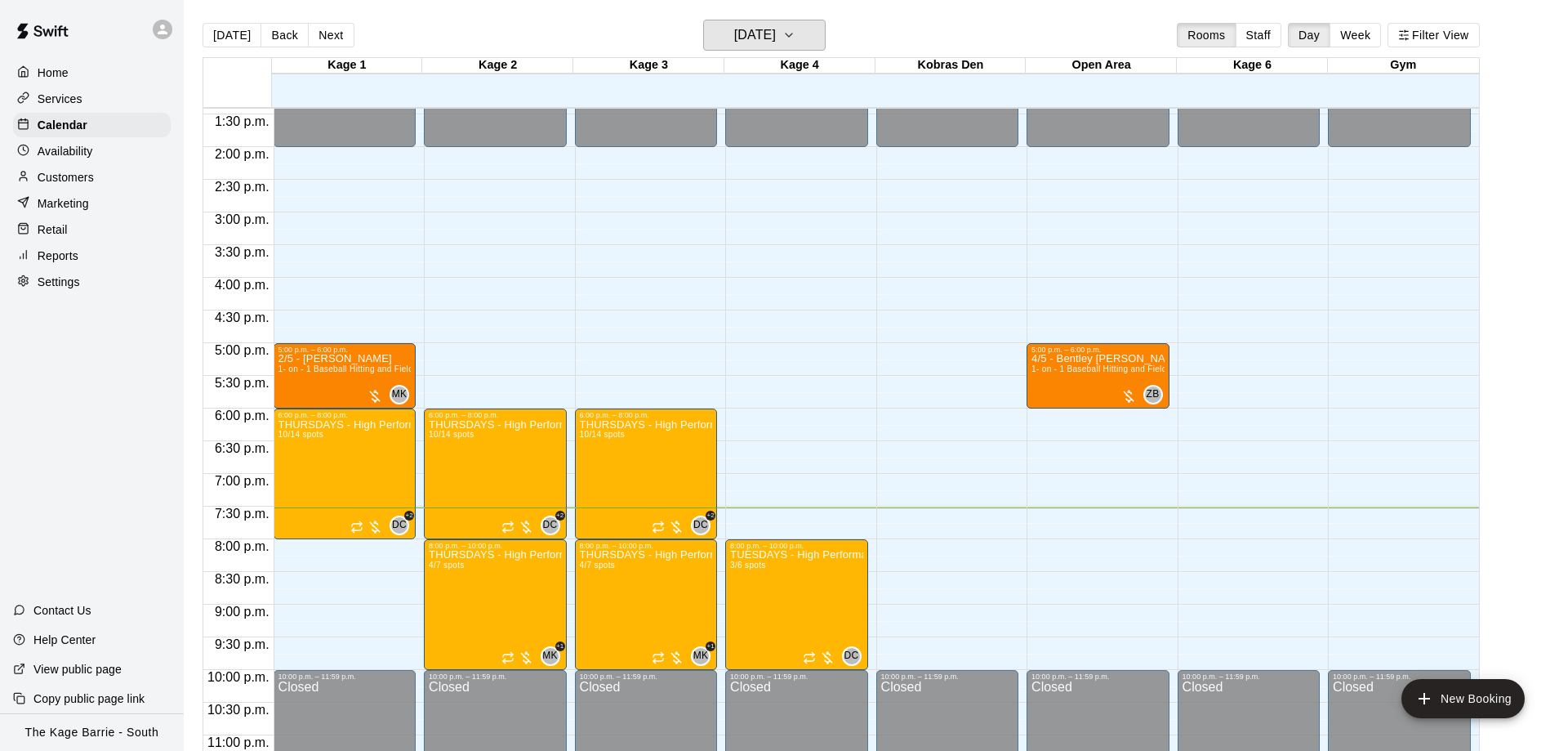
scroll to position [909, 0]
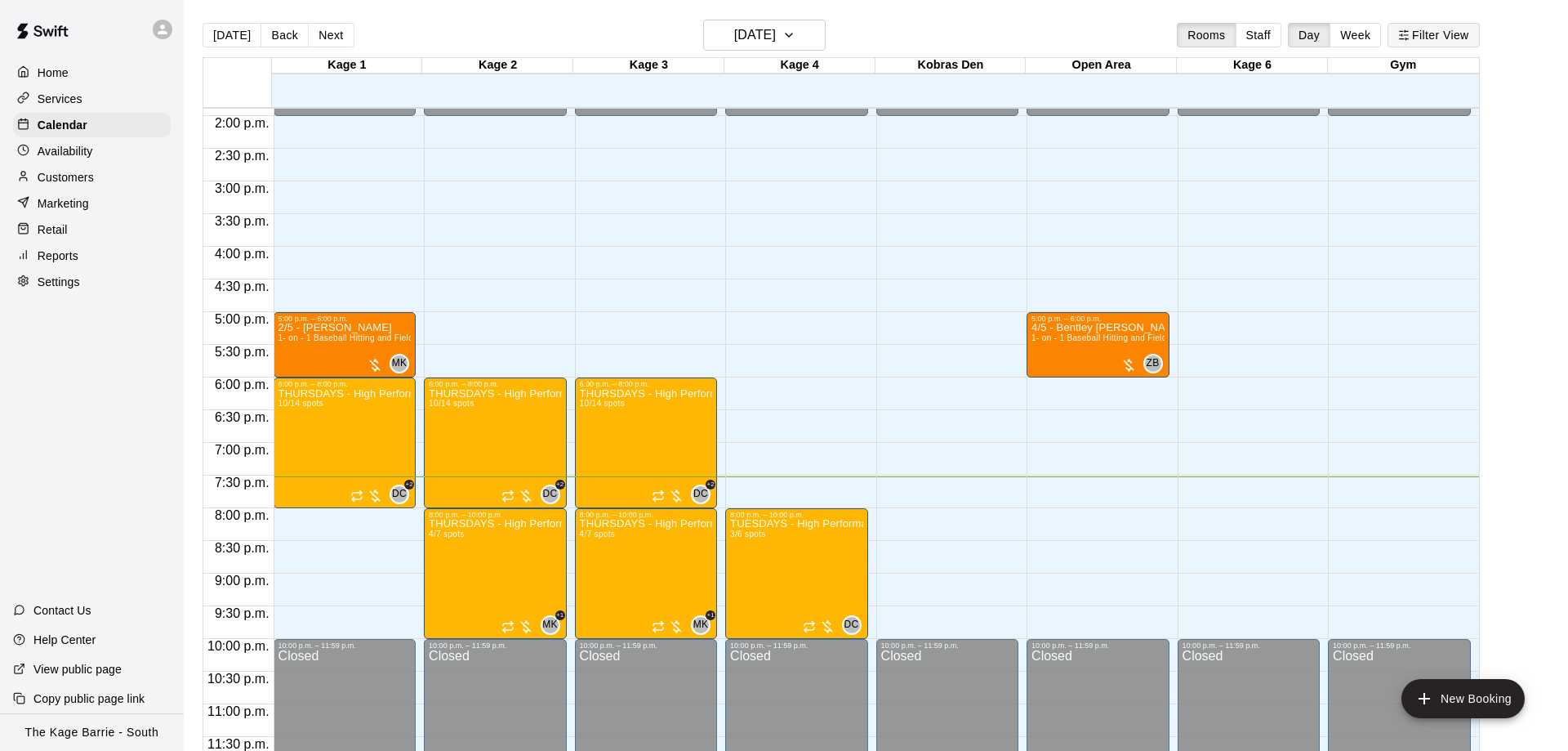
click at [1415, 35] on button "Filter View" at bounding box center [1432, 35] width 91 height 25
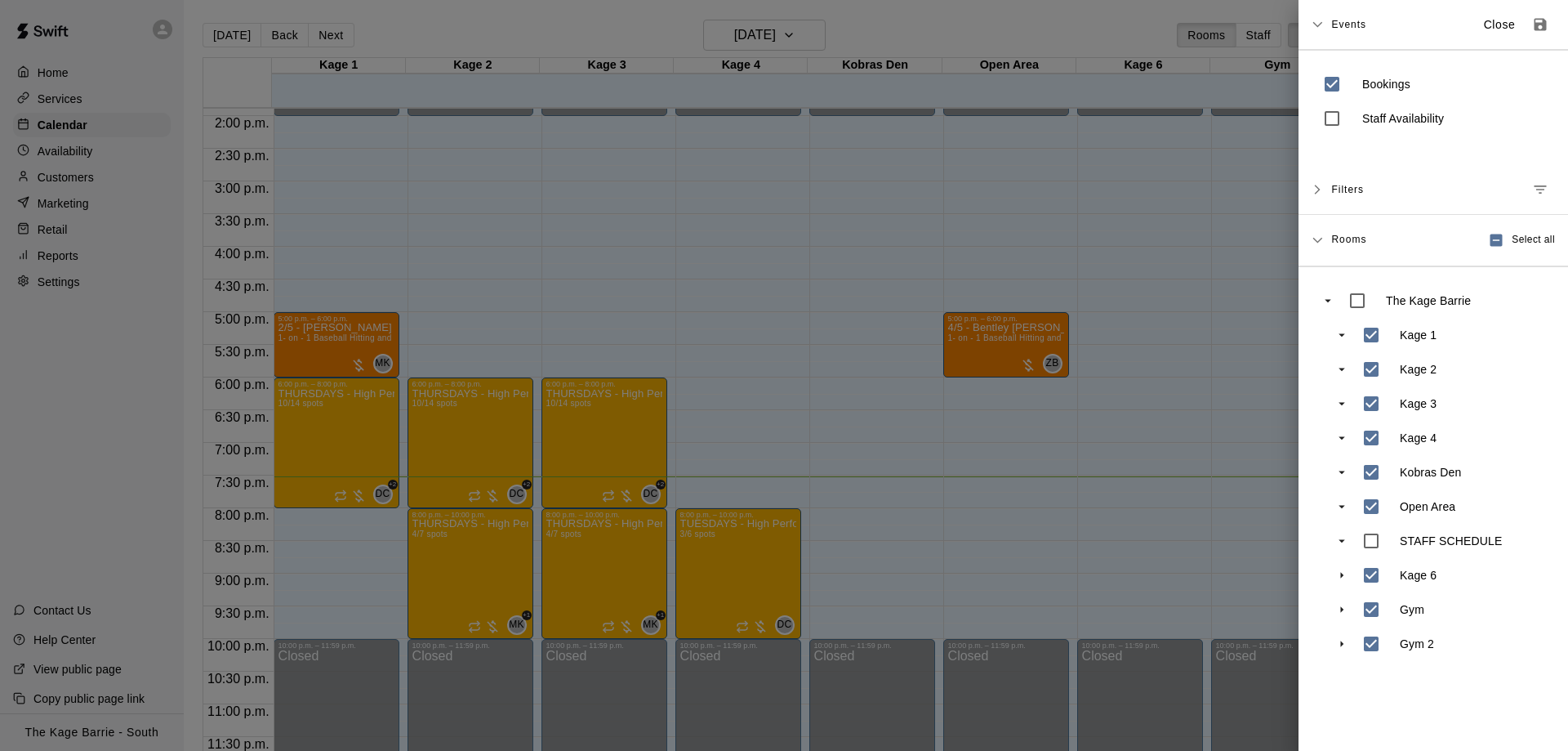
click at [1209, 440] on div at bounding box center [784, 376] width 1568 height 751
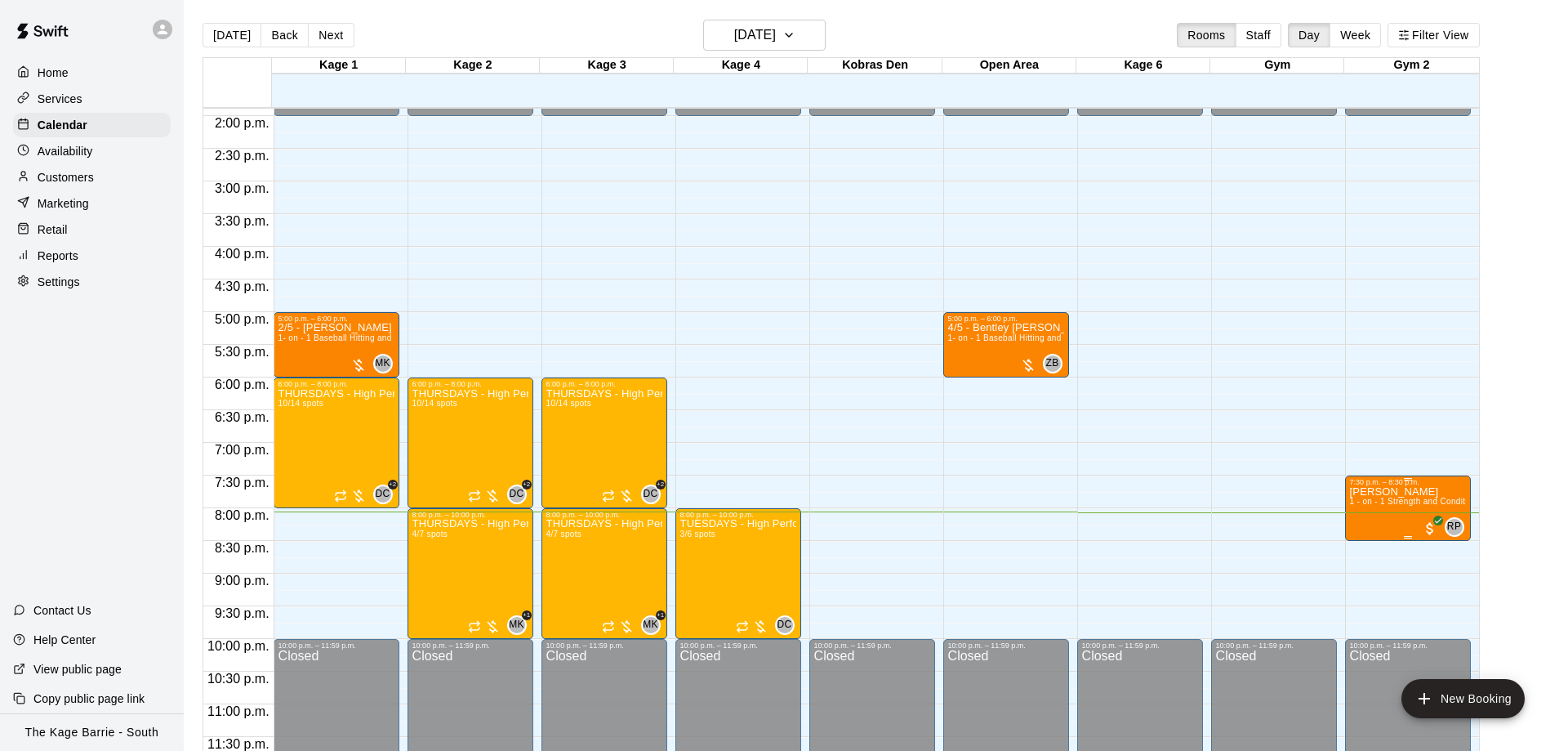
click at [1383, 501] on span "1 - on - 1 Strength and Conditioning Session" at bounding box center [1436, 500] width 172 height 9
click at [1370, 502] on button "edit" at bounding box center [1365, 515] width 33 height 33
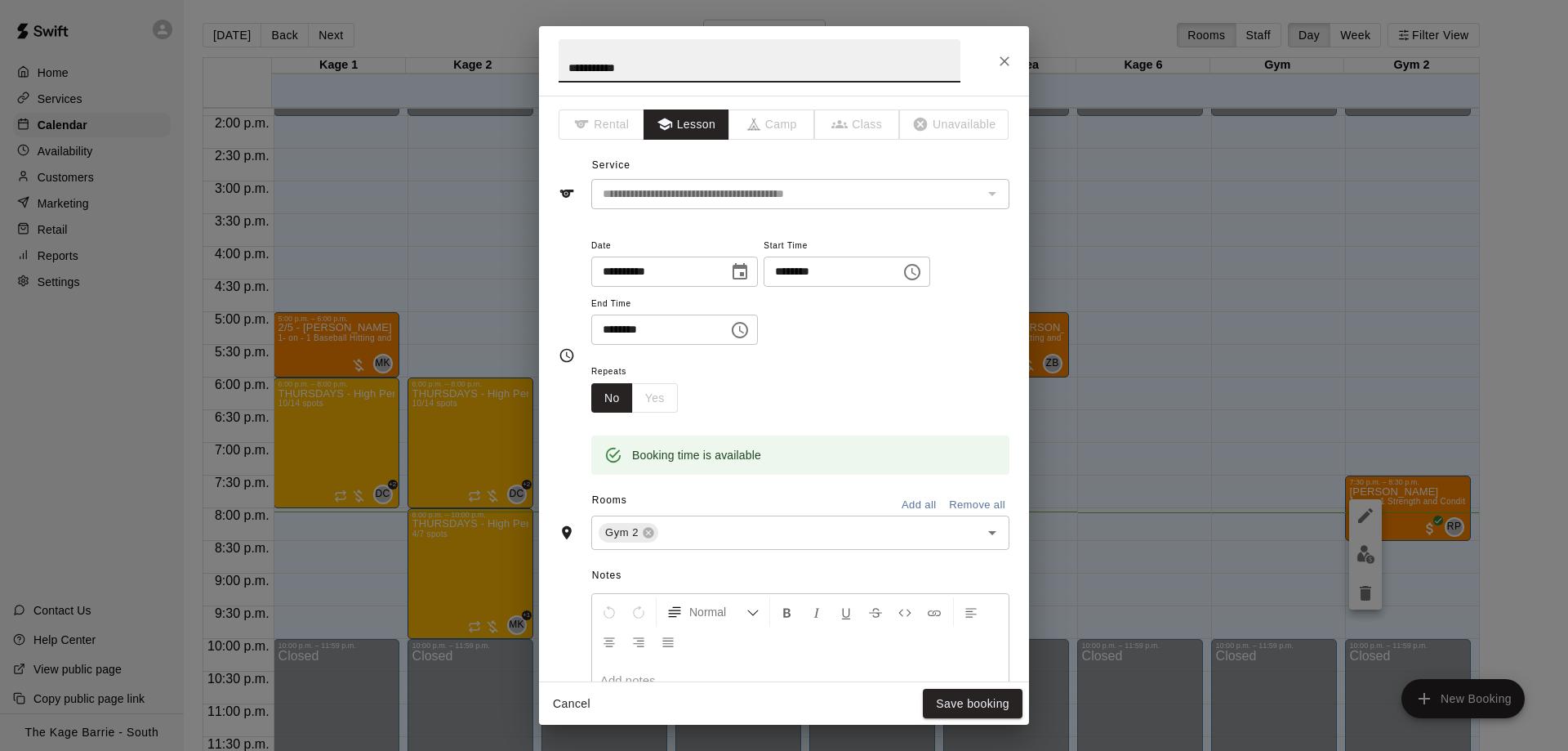
click at [561, 66] on input "**********" at bounding box center [759, 61] width 402 height 44
type input "**********"
click at [875, 238] on div "**********" at bounding box center [784, 388] width 490 height 586
click at [944, 376] on div "Repeats No Yes" at bounding box center [800, 386] width 418 height 52
click at [977, 704] on button "Save booking" at bounding box center [972, 703] width 99 height 30
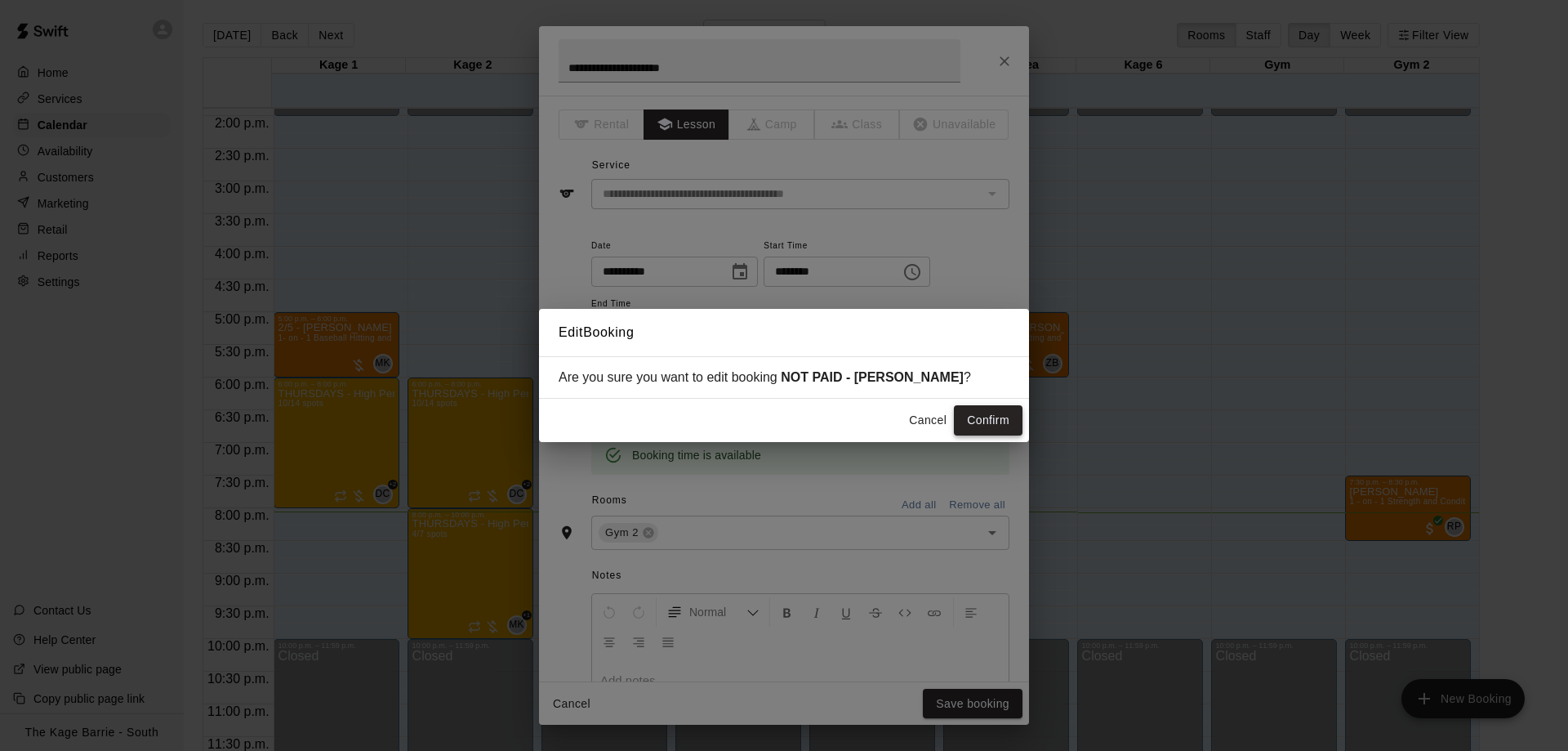
click at [973, 419] on button "Confirm" at bounding box center [988, 420] width 69 height 30
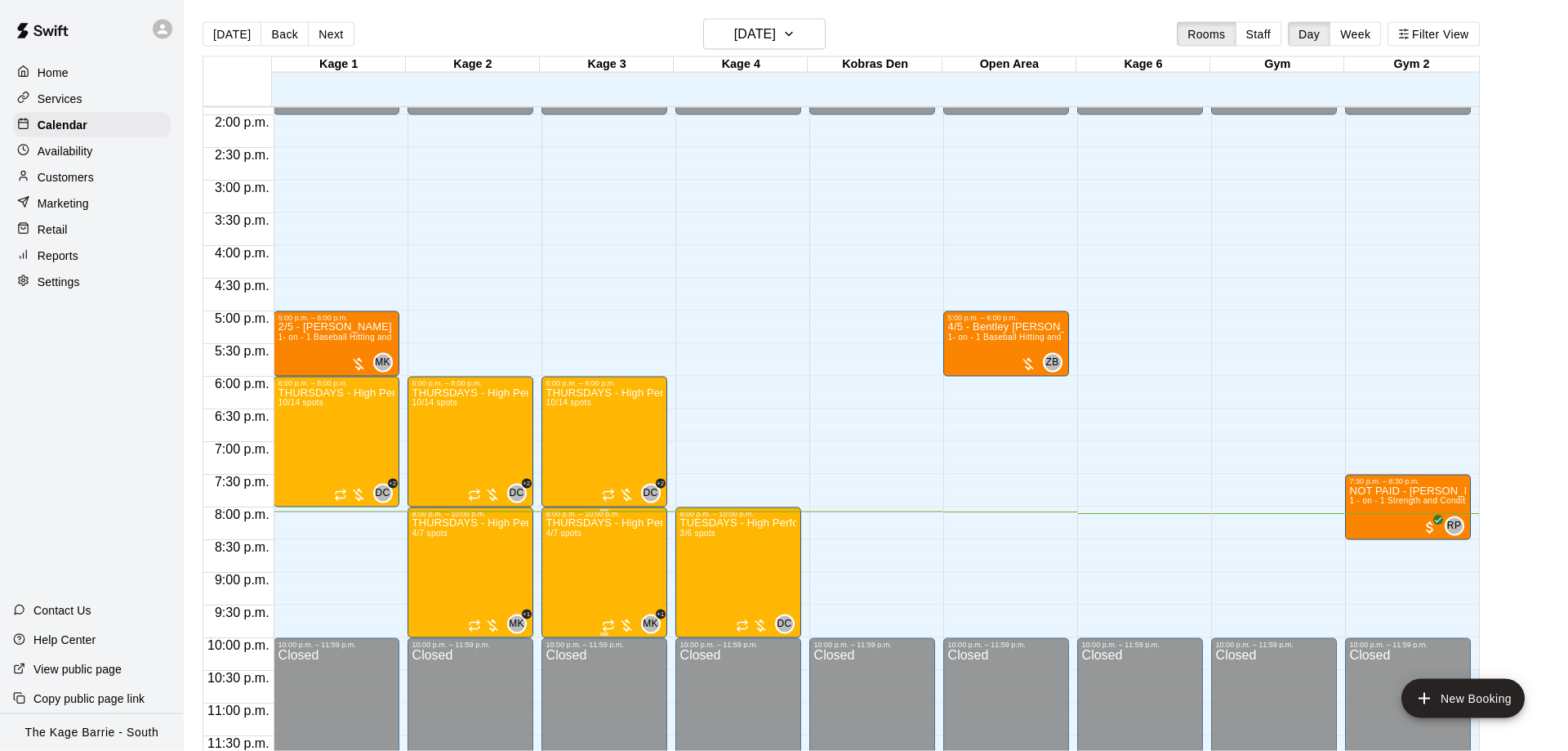
scroll to position [26, 0]
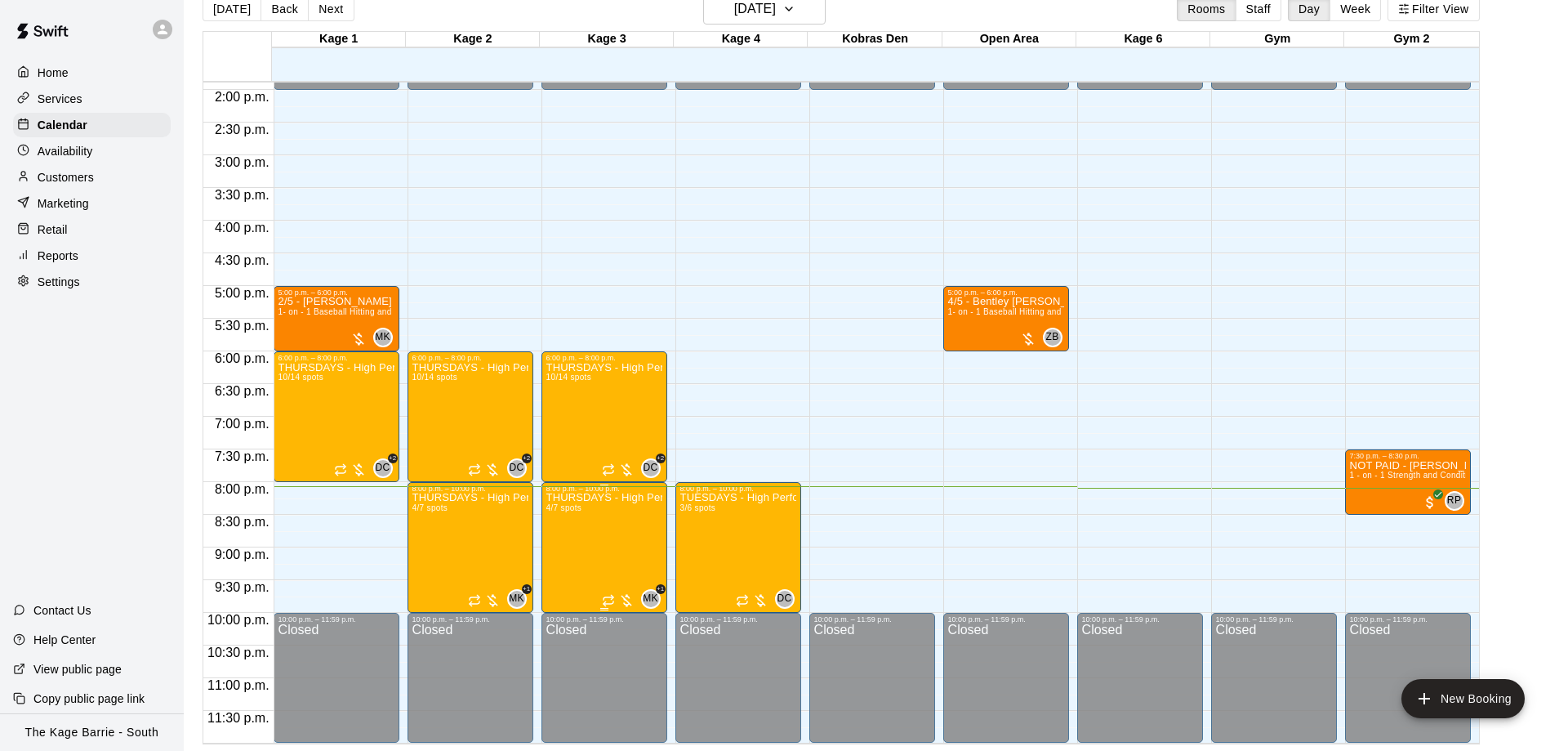
click at [561, 509] on icon "edit" at bounding box center [560, 510] width 15 height 15
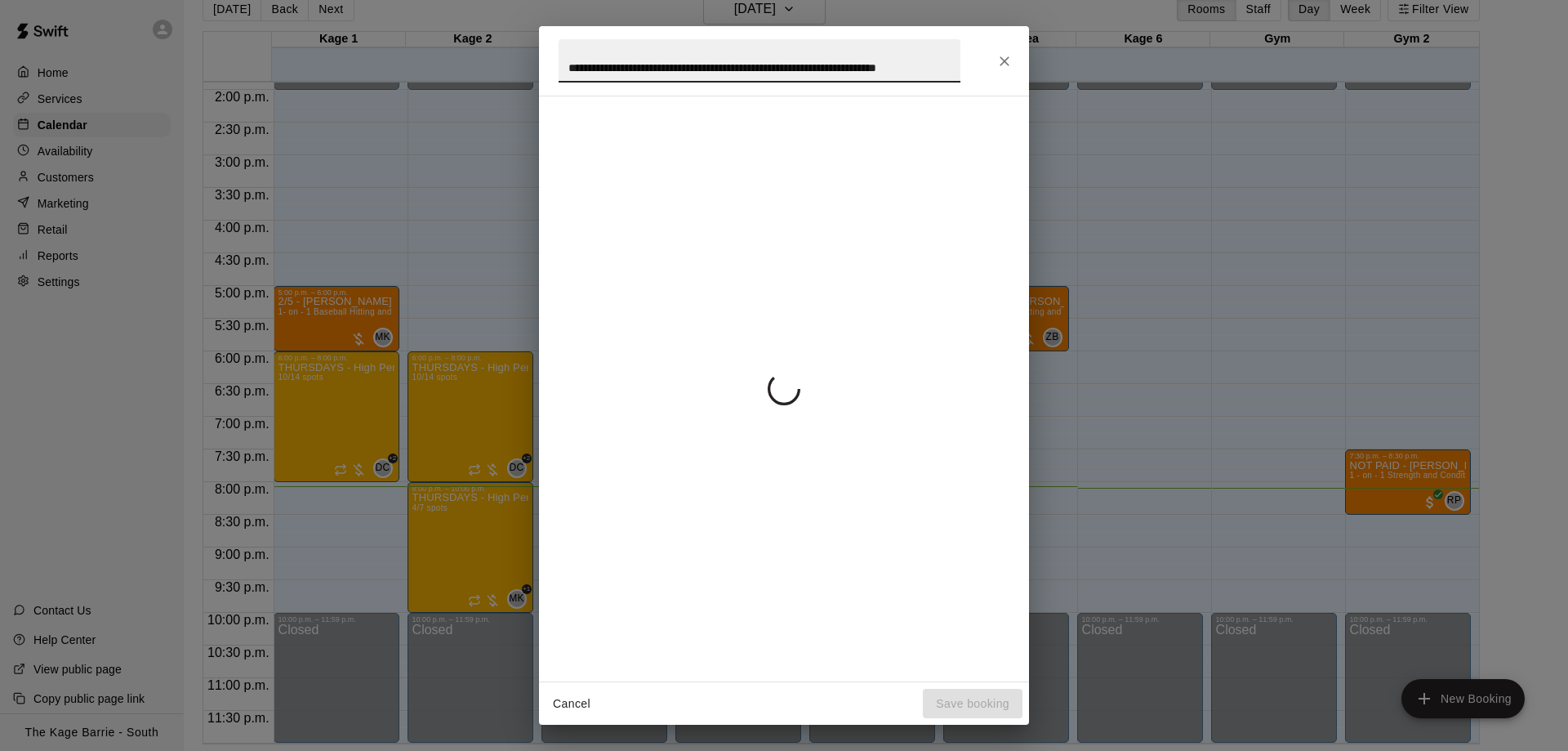
scroll to position [0, 70]
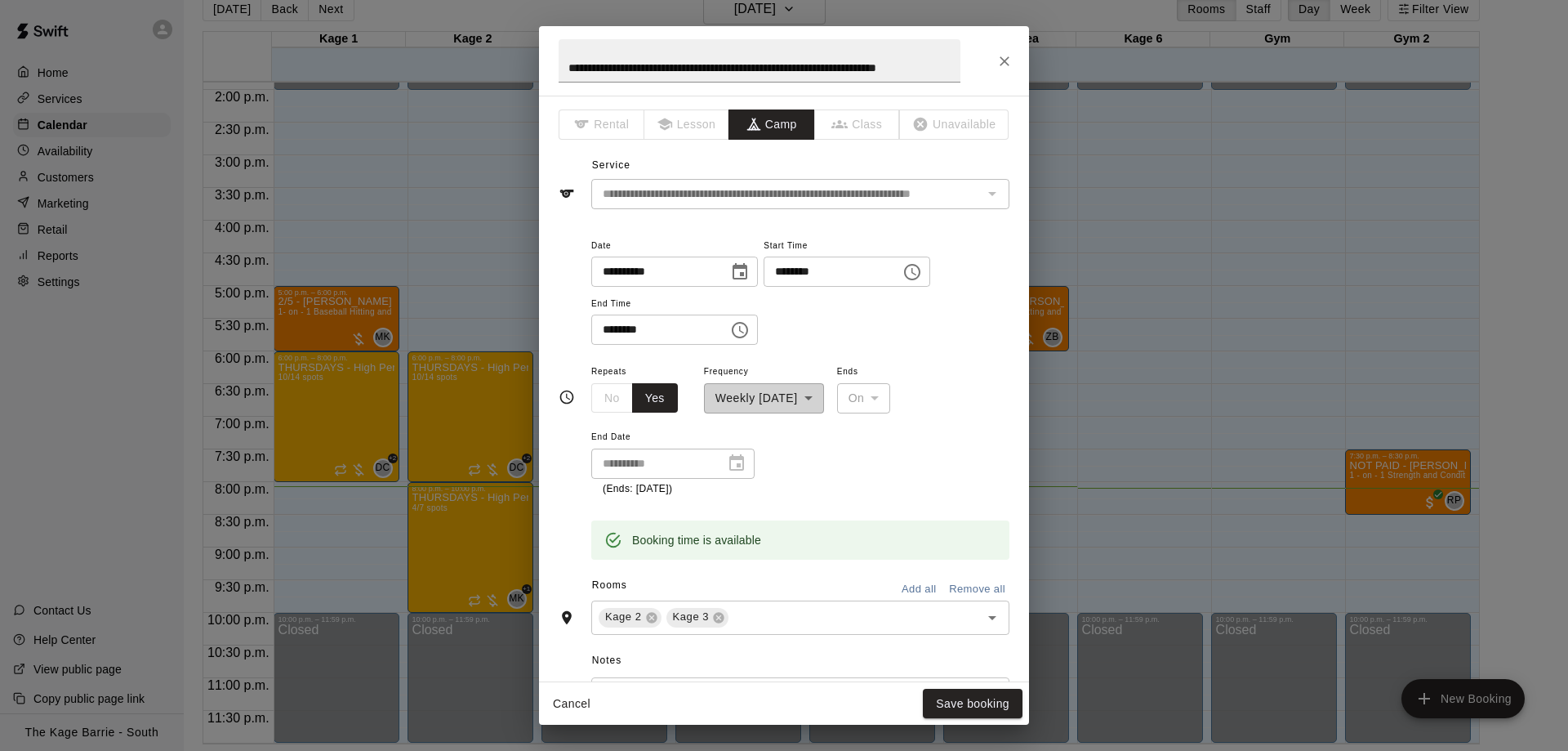
click at [1099, 200] on div "**********" at bounding box center [784, 376] width 1568 height 751
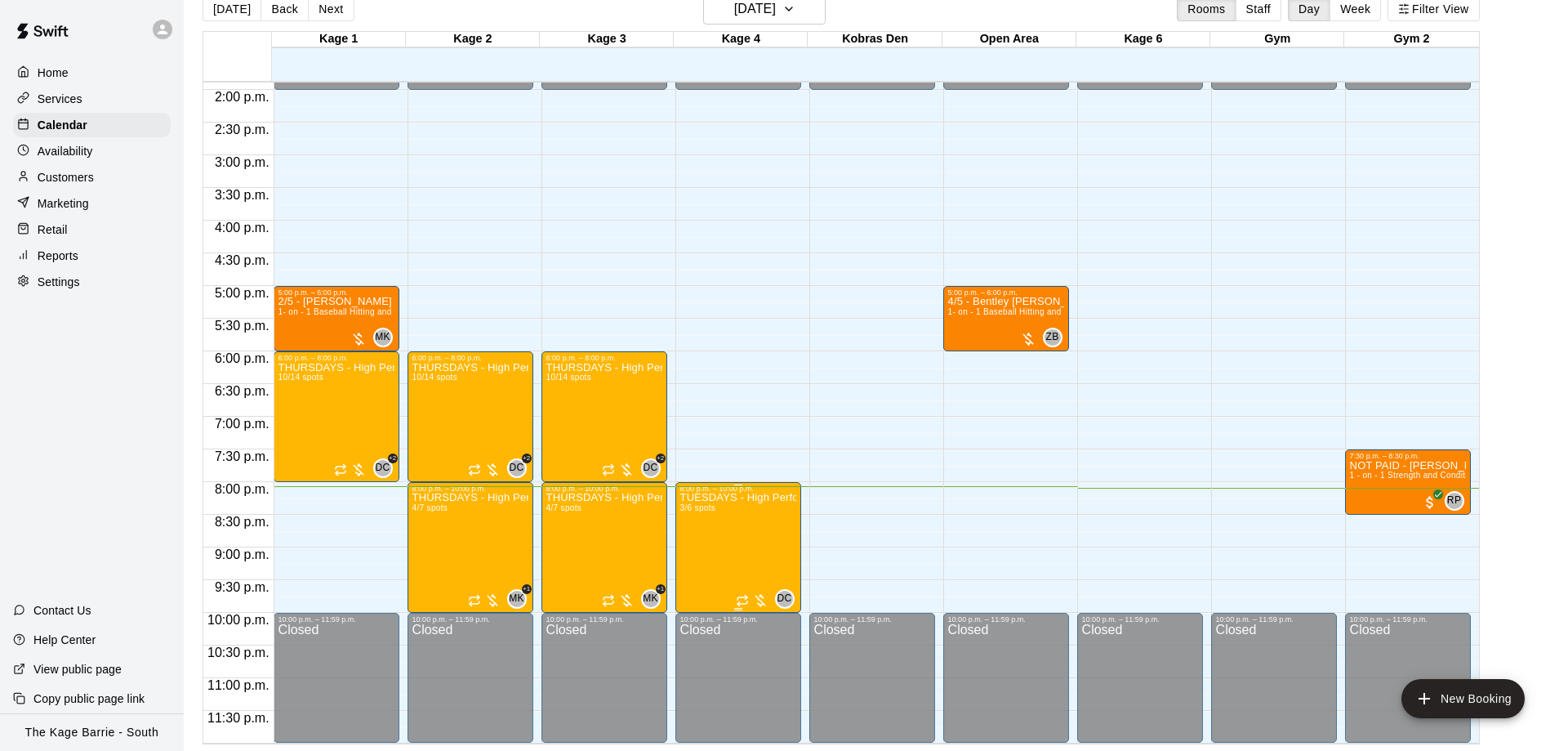
click at [687, 514] on icon "edit" at bounding box center [695, 510] width 20 height 20
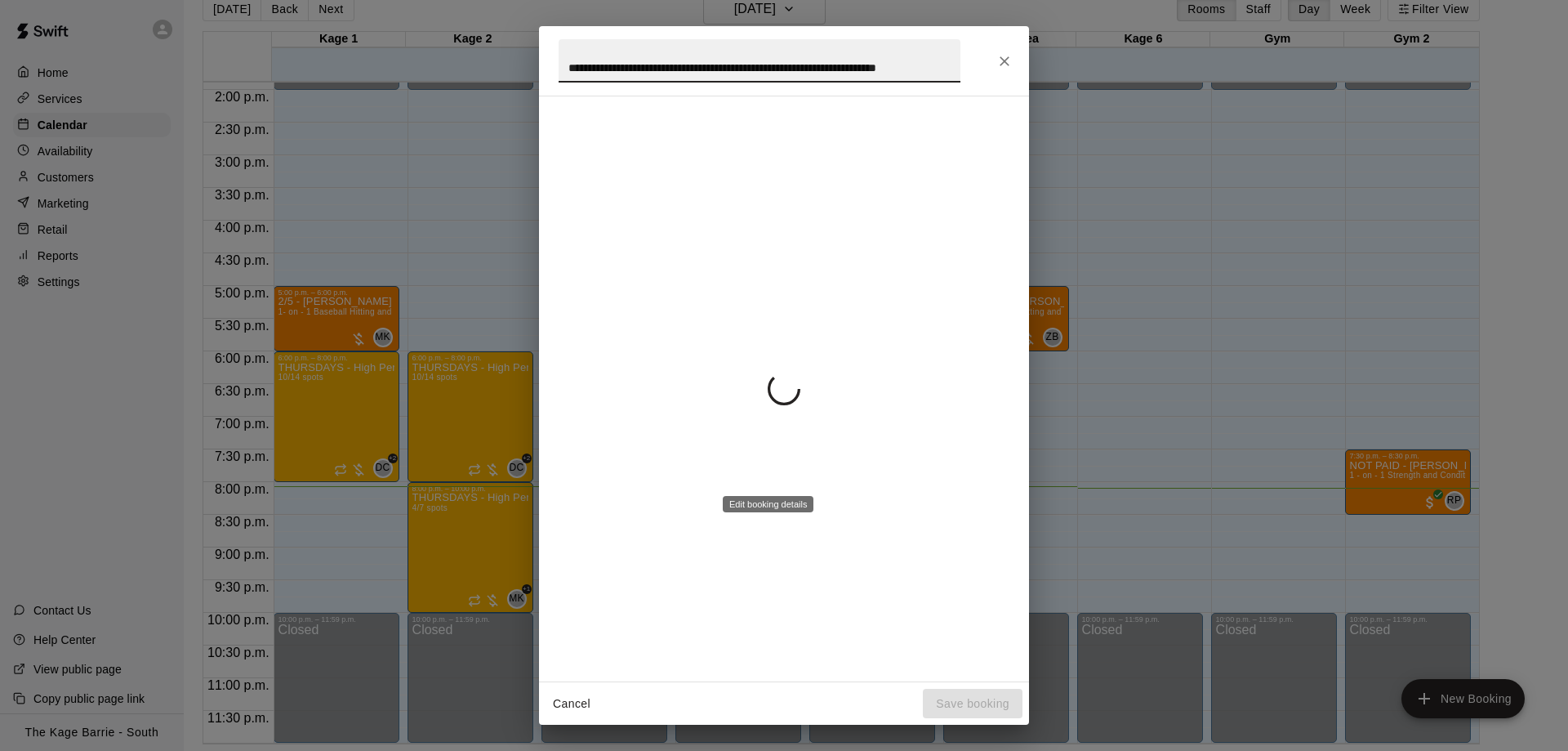
scroll to position [0, 75]
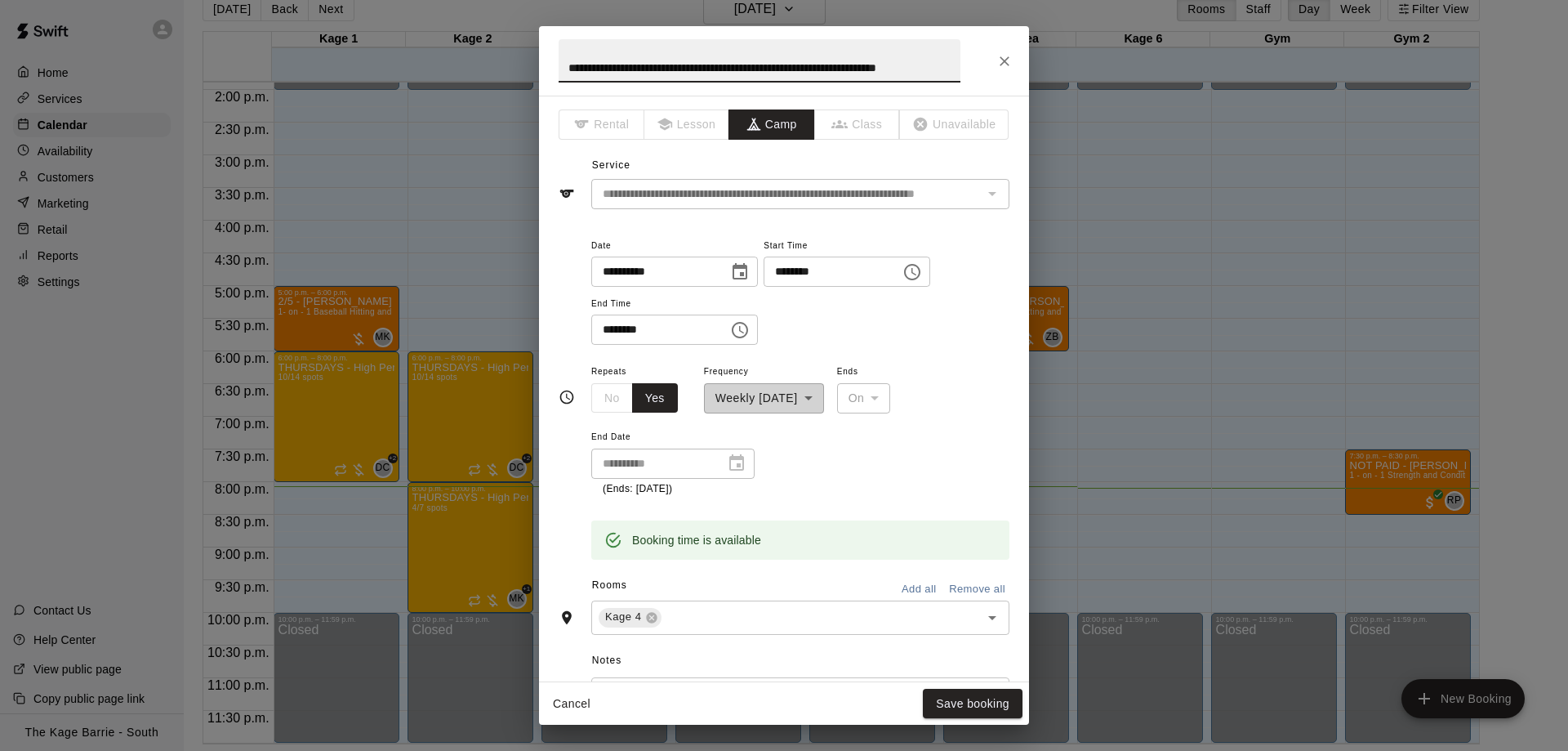
click at [1195, 225] on div "**********" at bounding box center [784, 376] width 1568 height 751
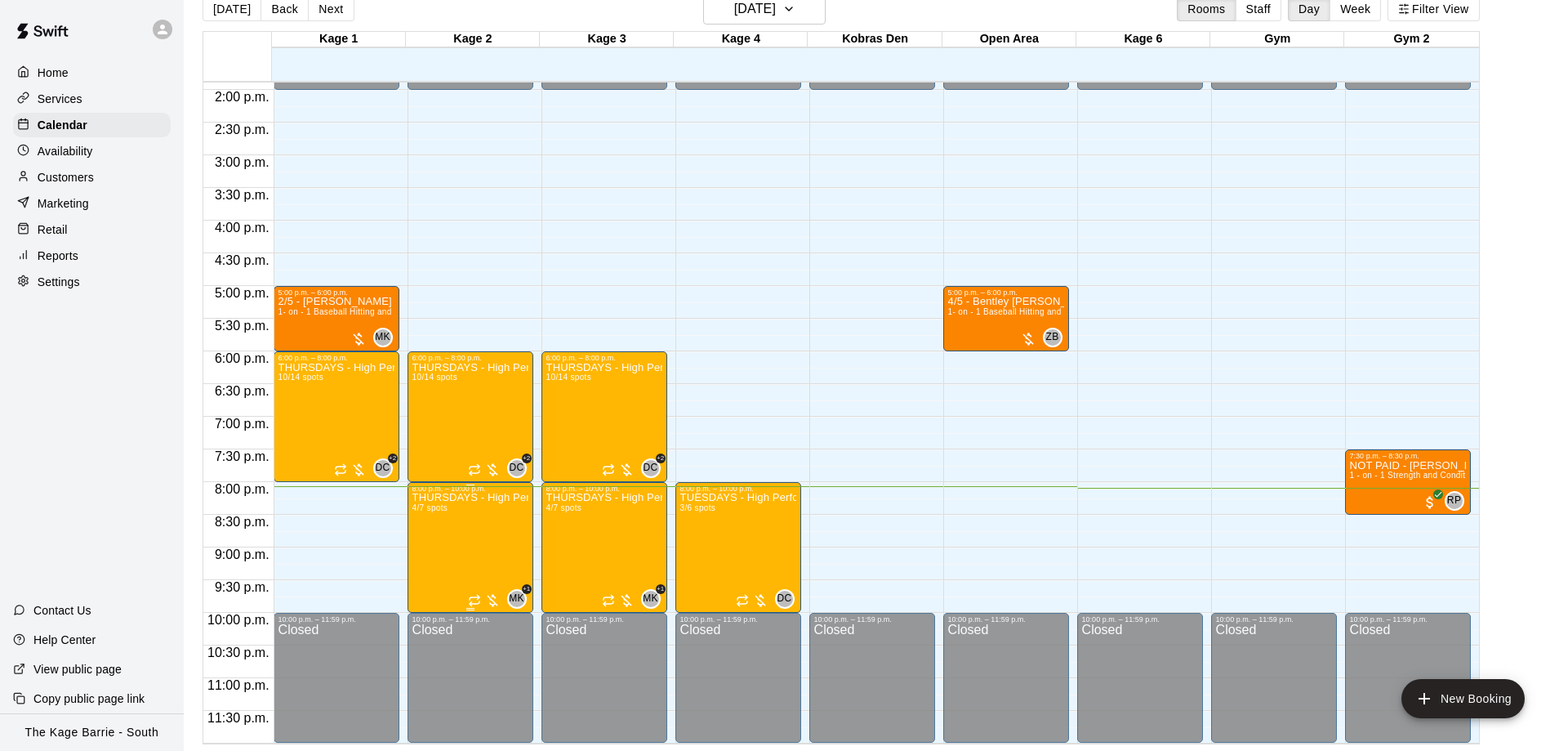
click at [417, 518] on icon "edit" at bounding box center [426, 510] width 20 height 20
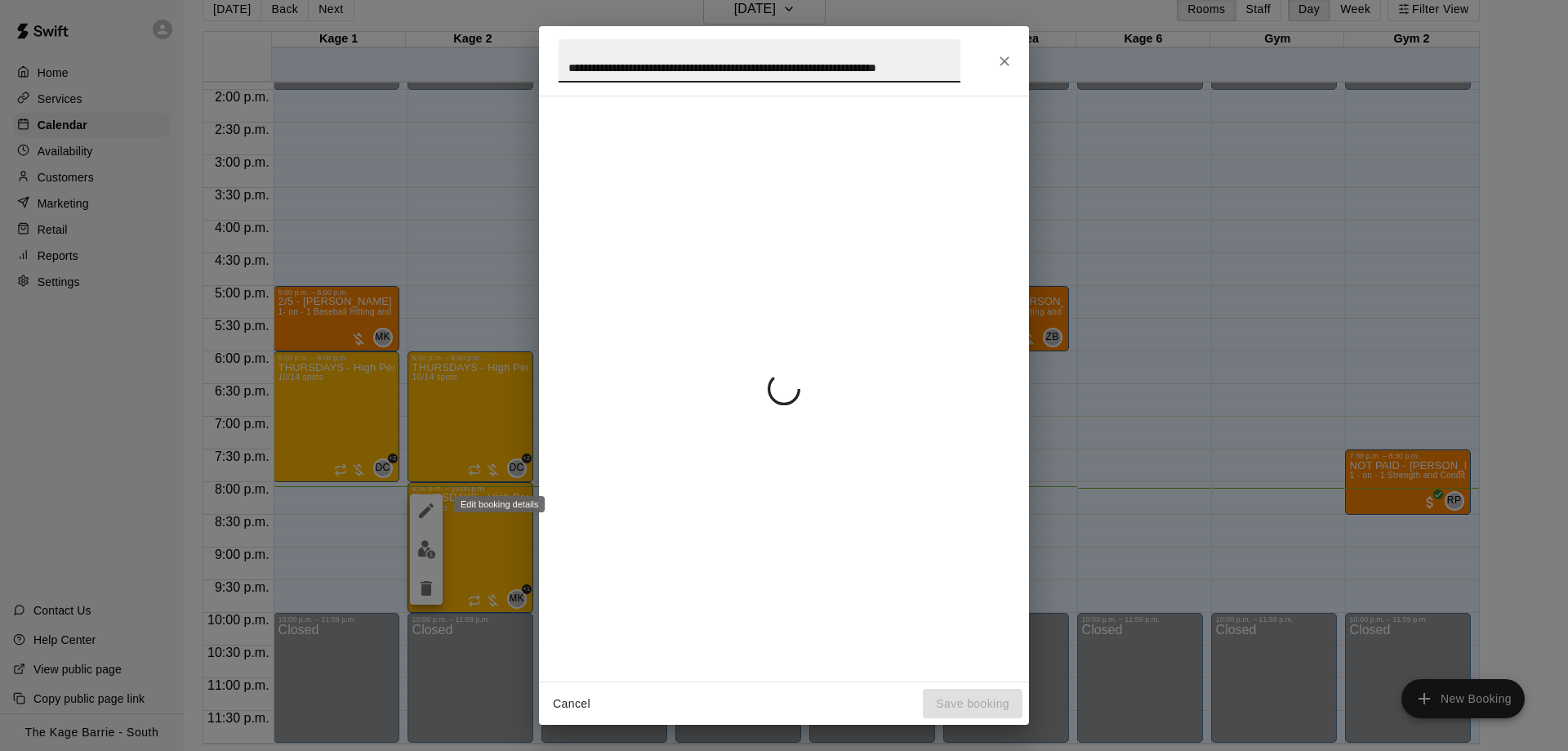
scroll to position [0, 70]
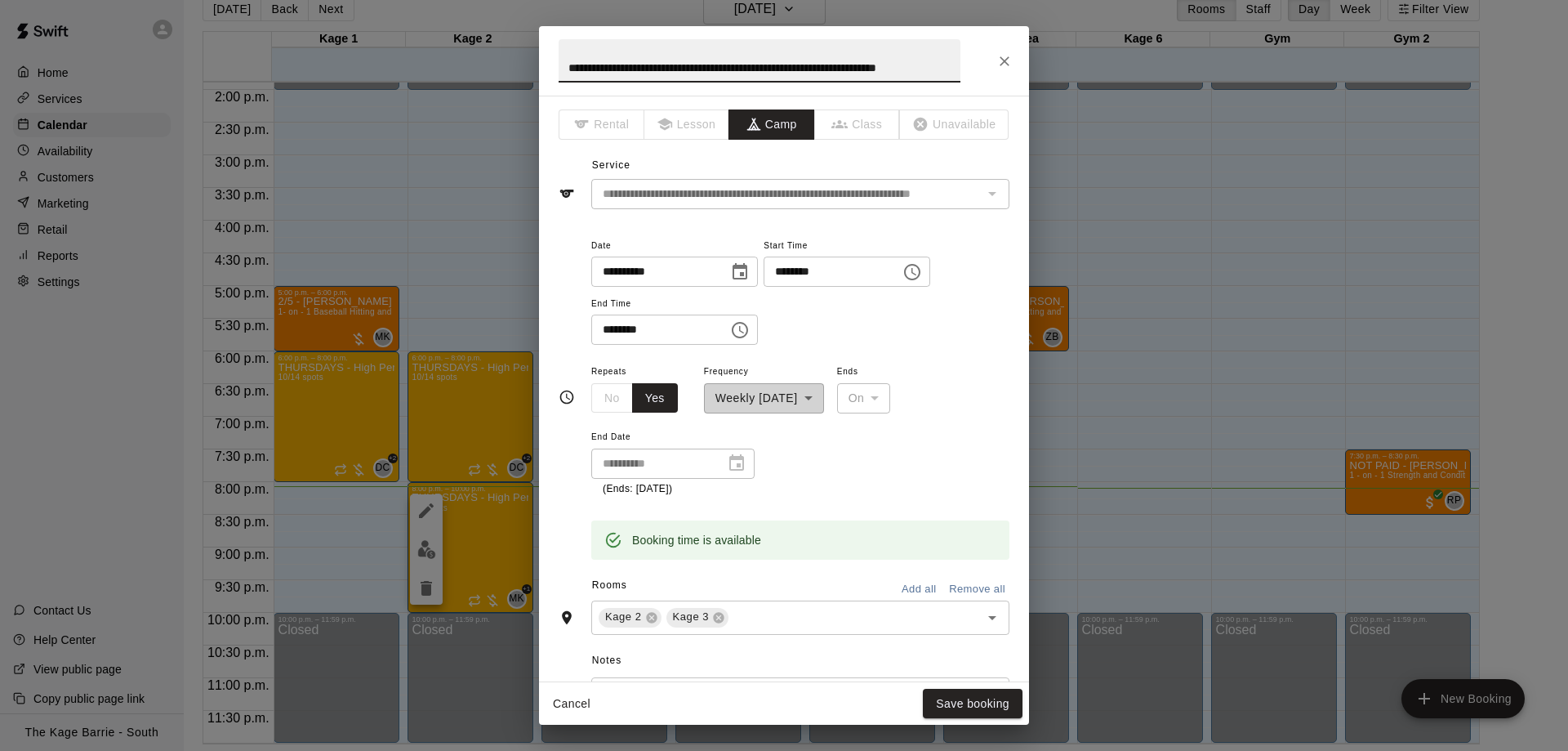
click at [492, 251] on div "**********" at bounding box center [784, 376] width 1568 height 751
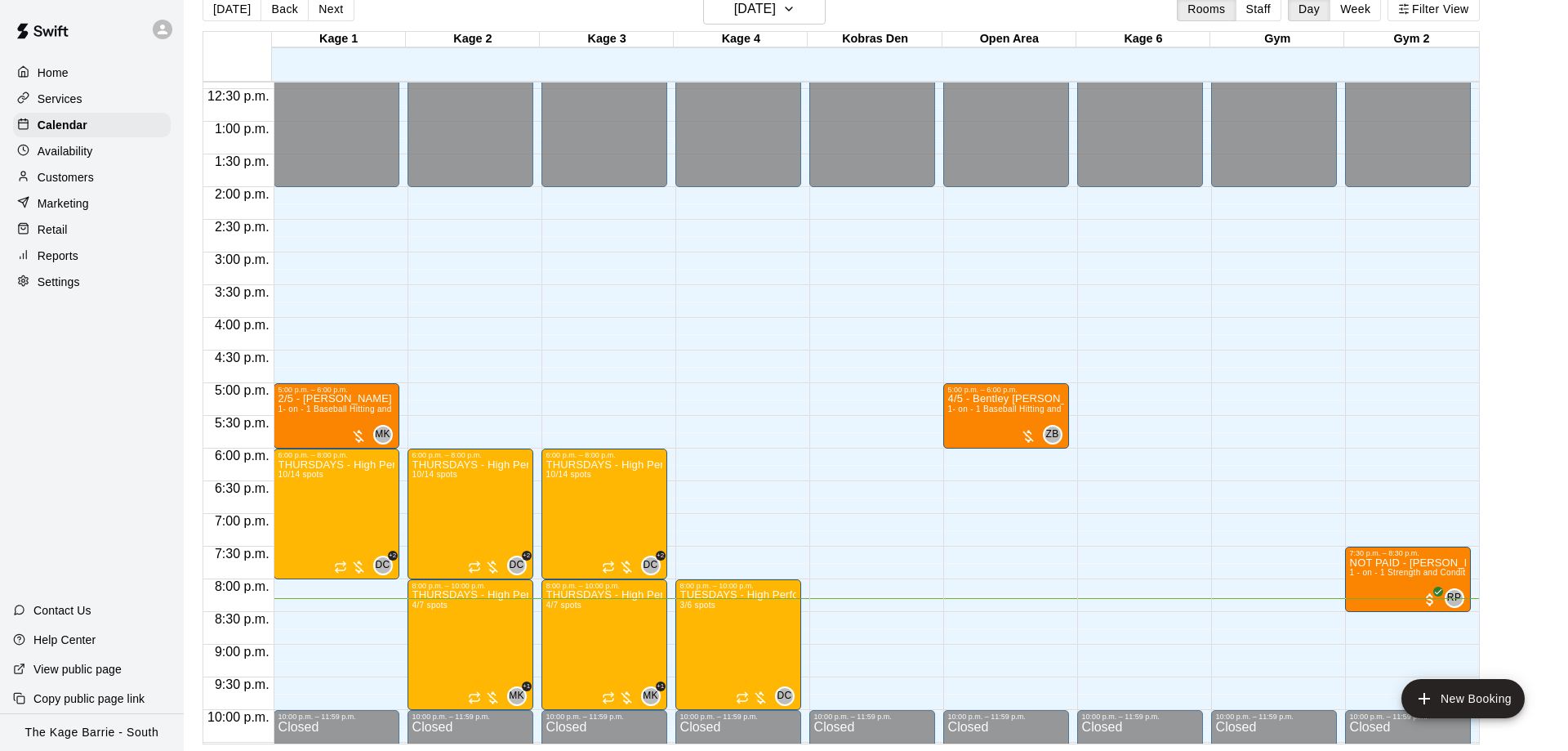
scroll to position [909, 0]
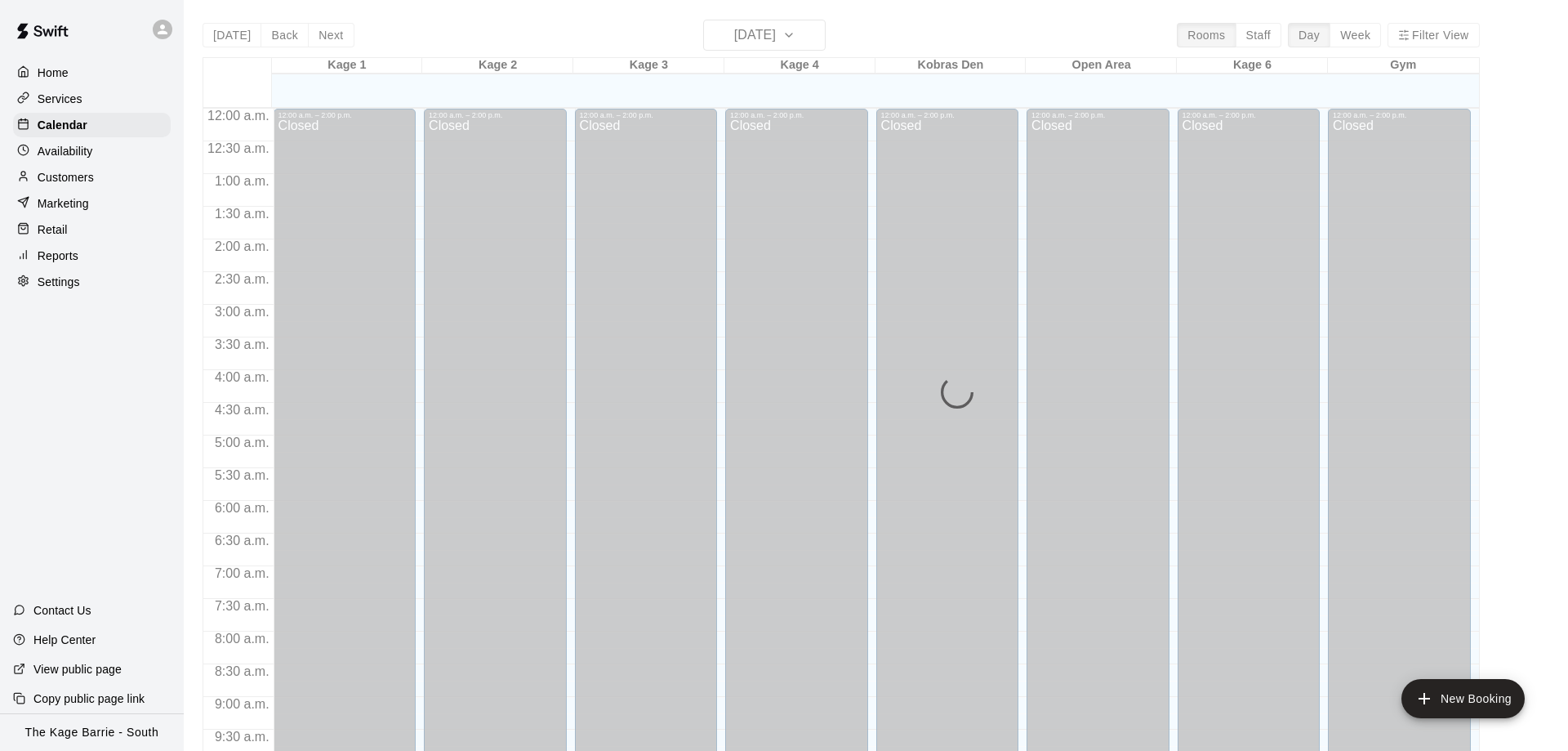
scroll to position [859, 0]
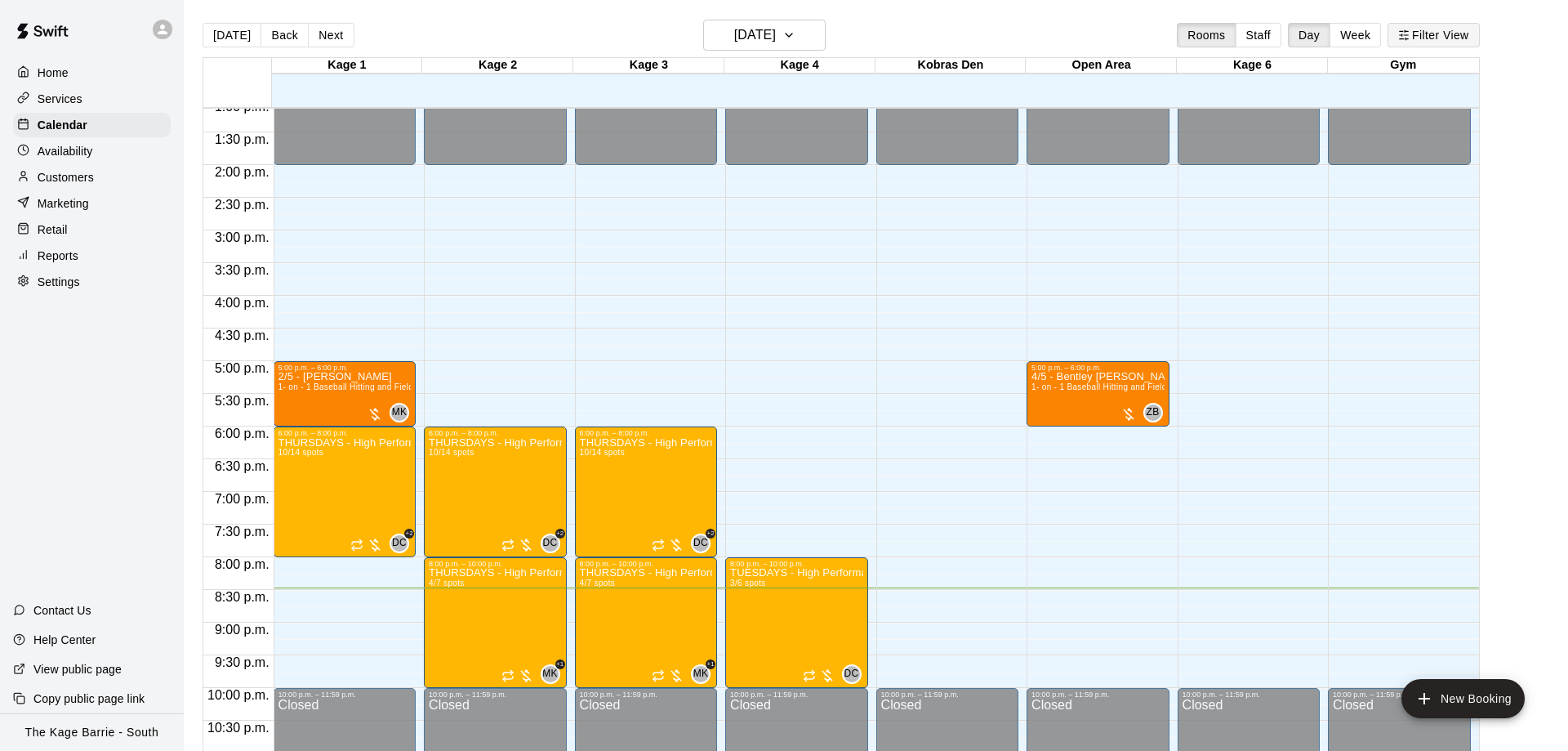
click at [1451, 39] on button "Filter View" at bounding box center [1432, 35] width 91 height 25
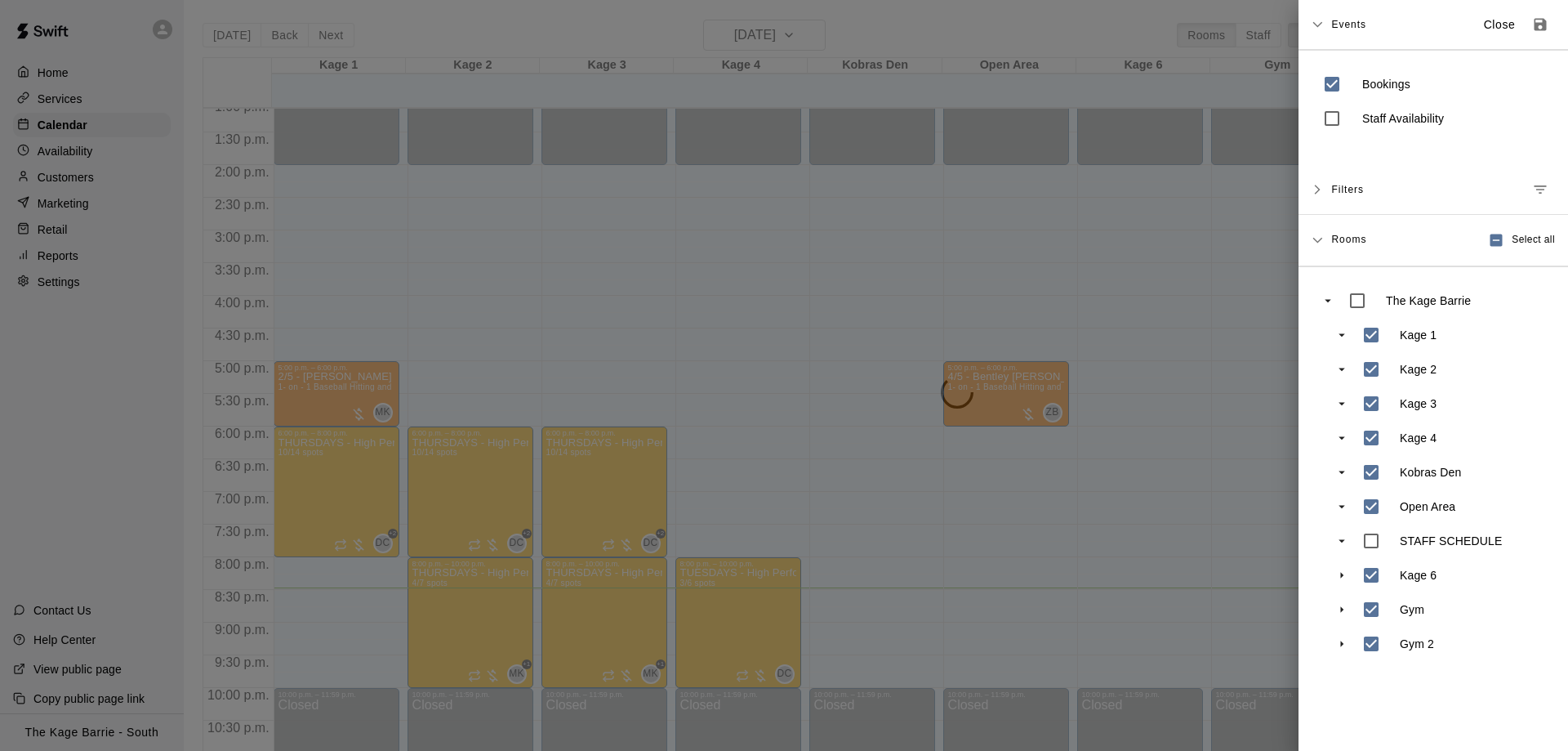
click at [1244, 506] on div at bounding box center [784, 376] width 1568 height 751
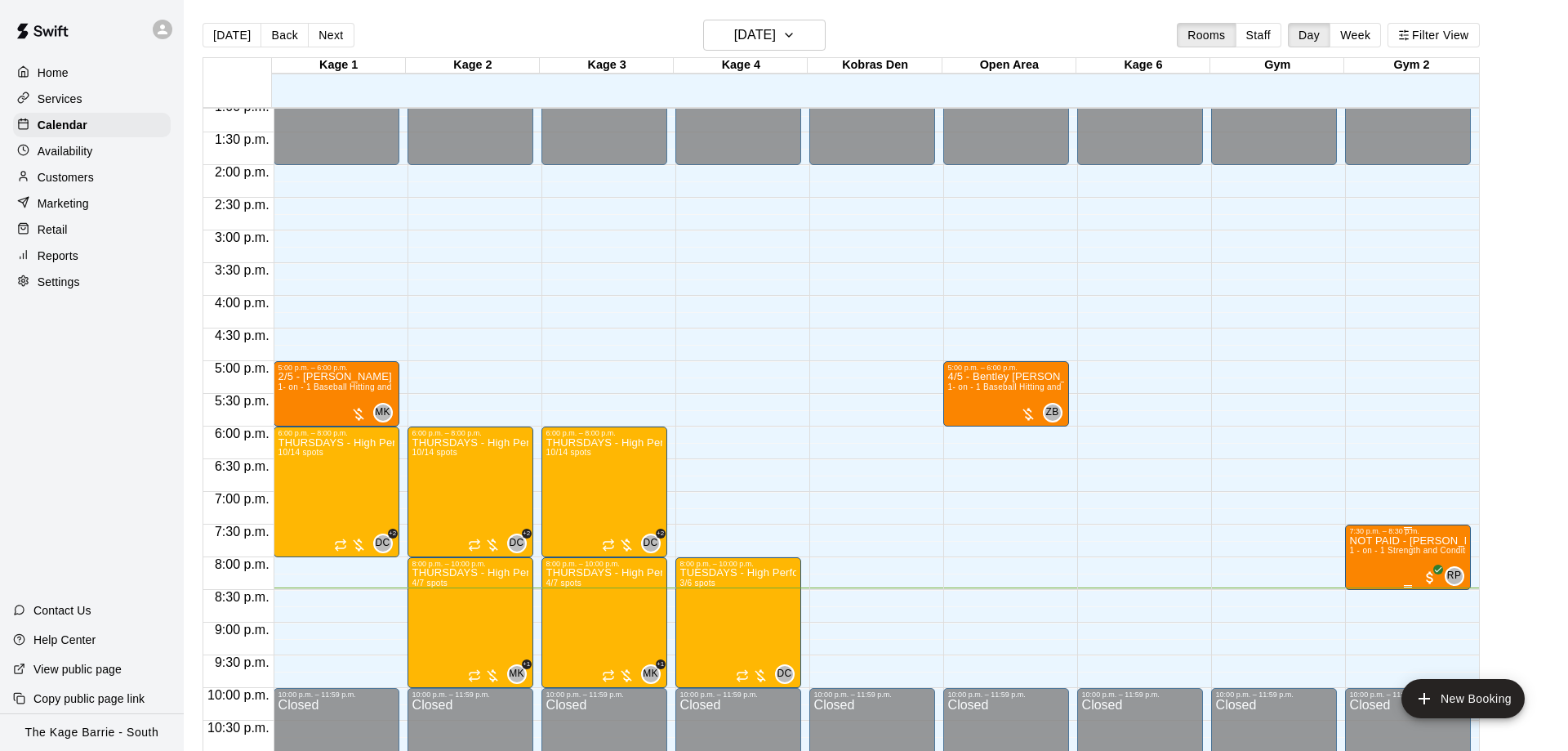
click at [1365, 558] on icon "edit" at bounding box center [1365, 555] width 20 height 20
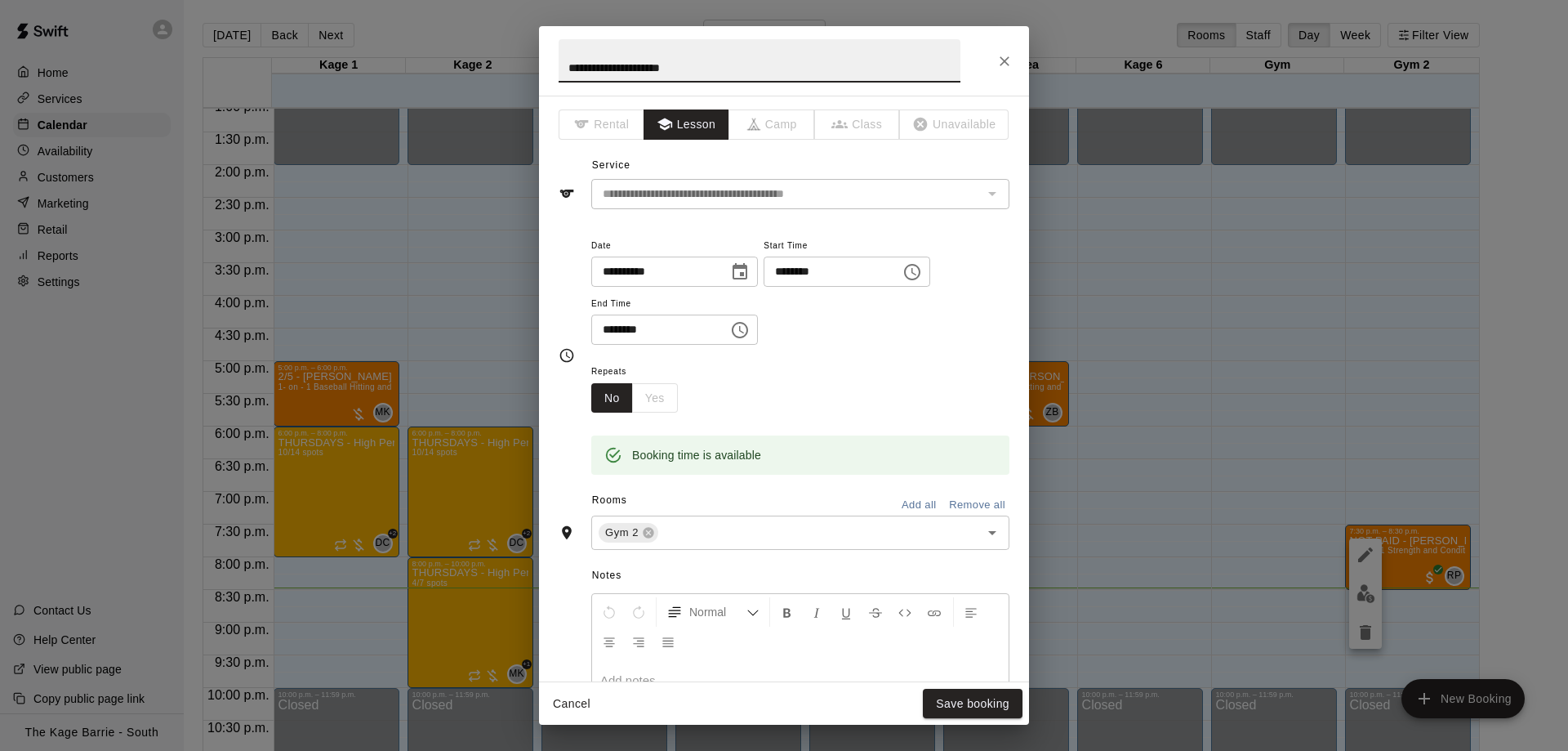
drag, startPoint x: 625, startPoint y: 67, endPoint x: 469, endPoint y: 56, distance: 156.4
click at [559, 62] on input "**********" at bounding box center [759, 61] width 402 height 44
type input "**********"
click at [975, 699] on button "Save booking" at bounding box center [972, 703] width 99 height 30
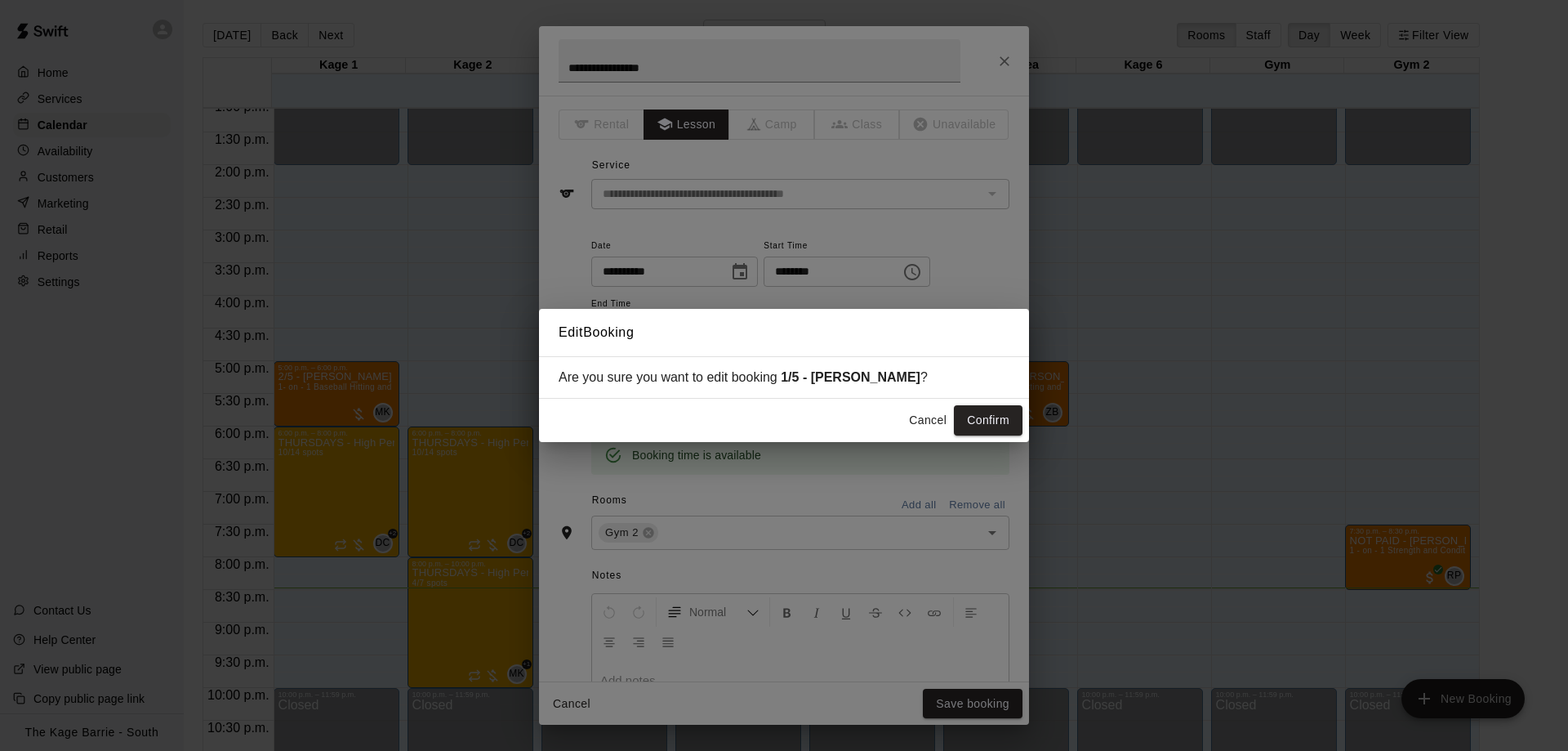
click at [1000, 410] on button "Confirm" at bounding box center [988, 420] width 69 height 30
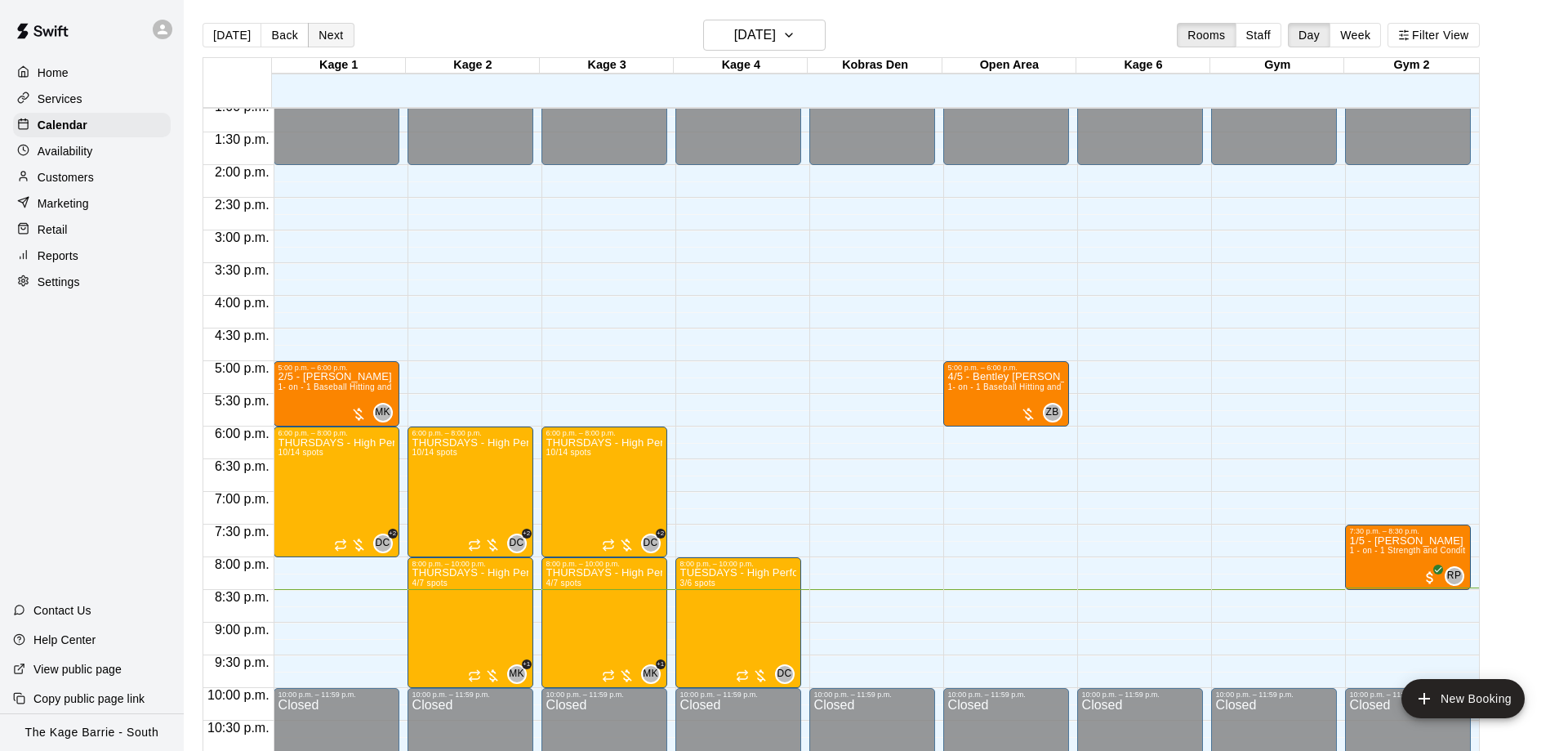
click at [326, 38] on button "Next" at bounding box center [331, 35] width 46 height 25
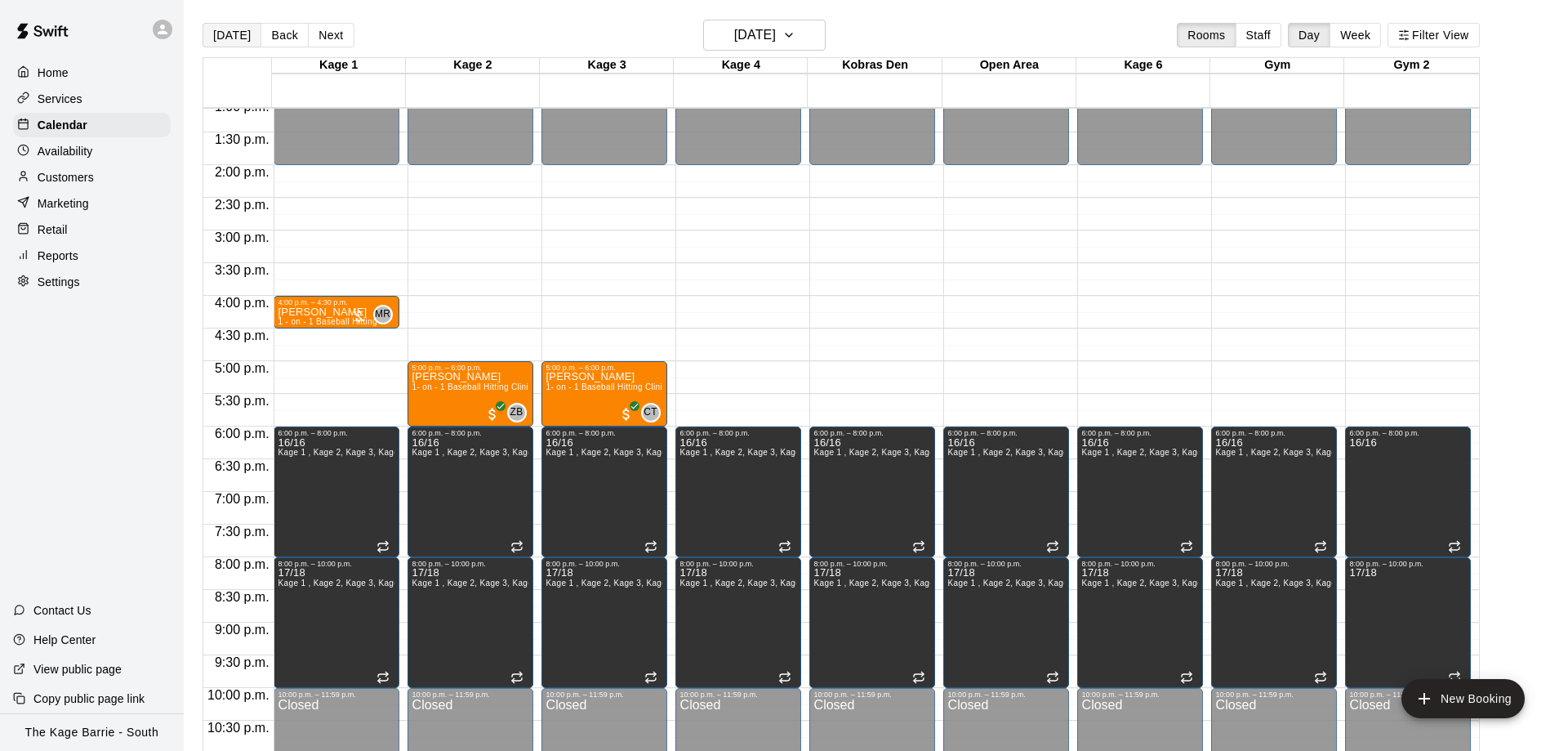
click at [228, 36] on button "[DATE]" at bounding box center [232, 35] width 59 height 25
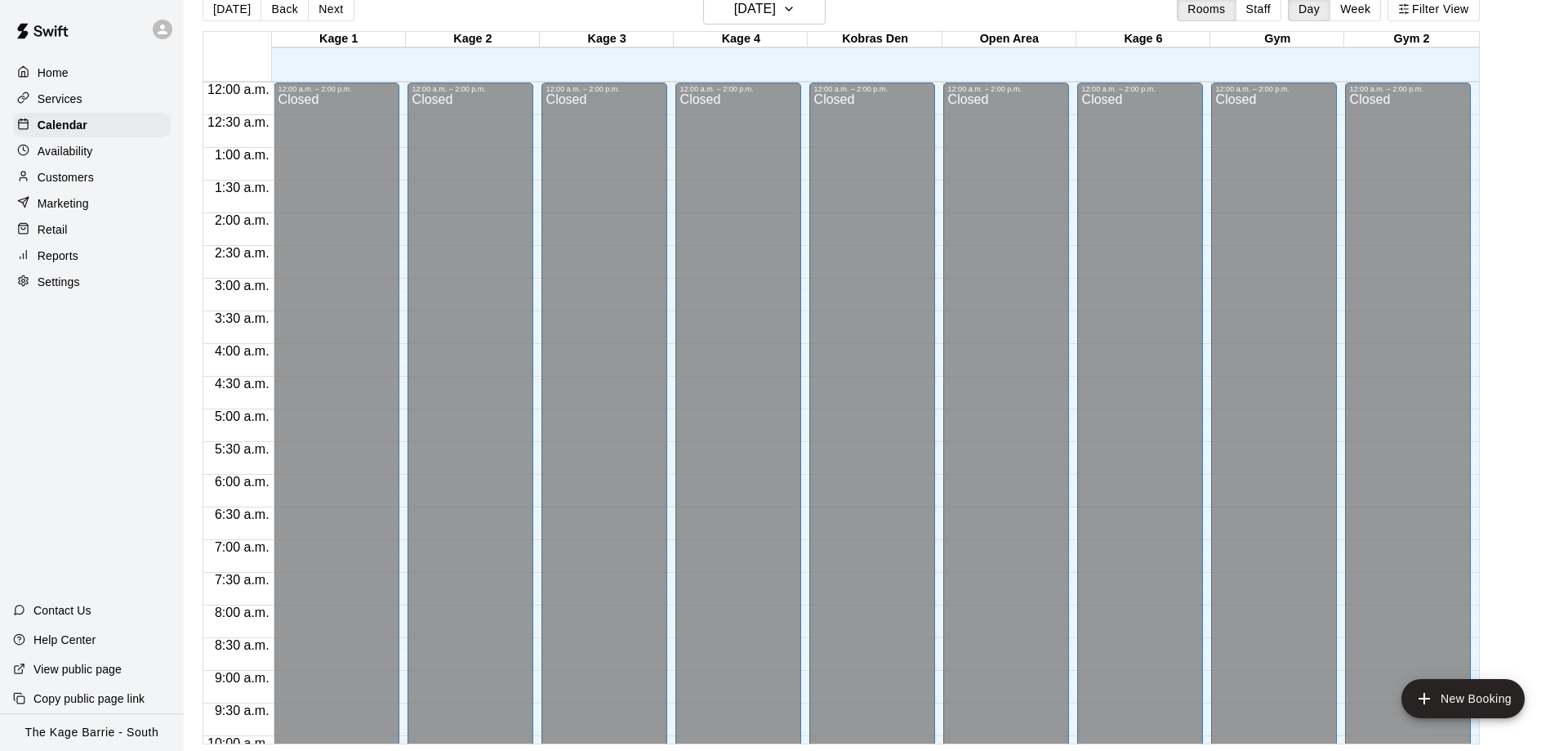
scroll to position [909, 0]
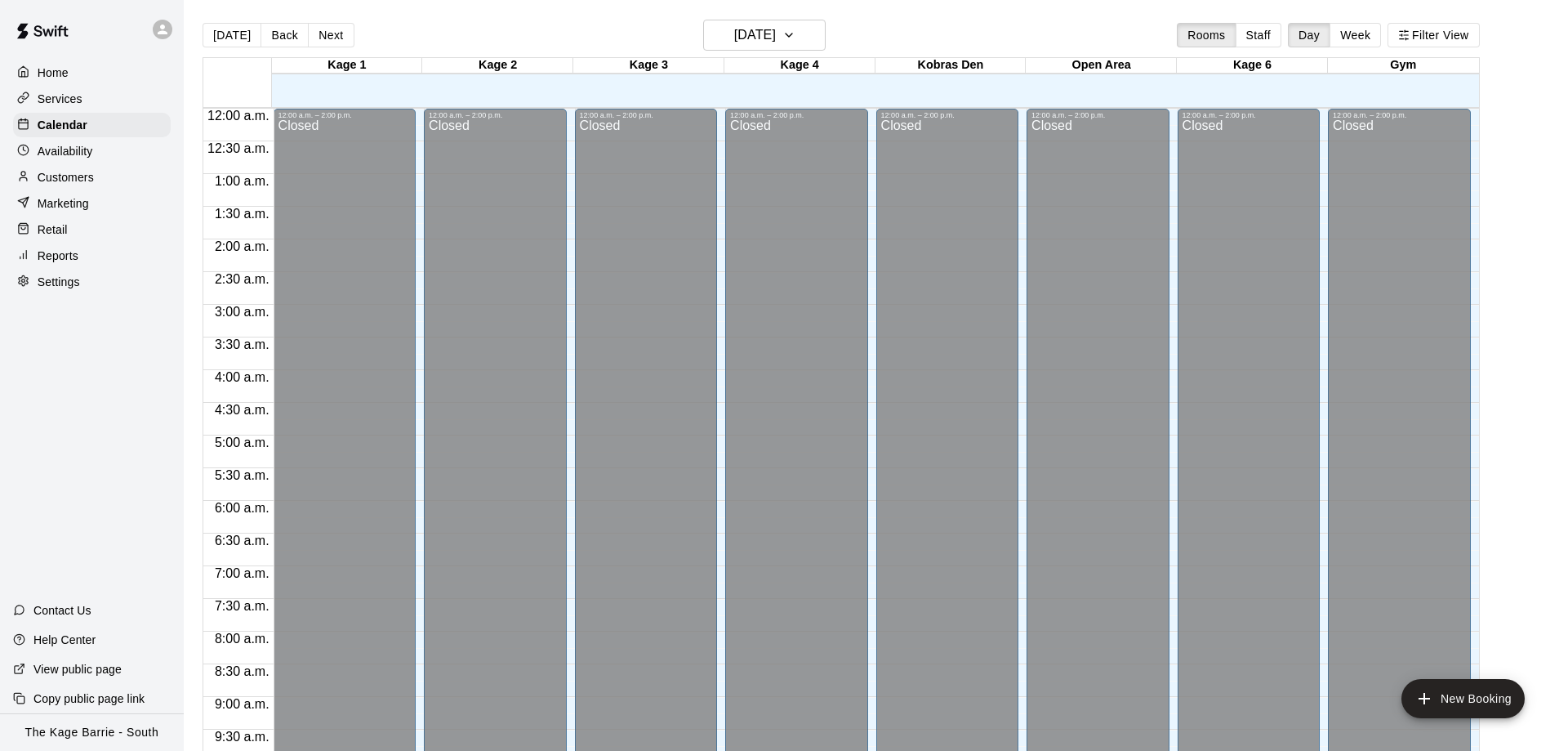
scroll to position [859, 0]
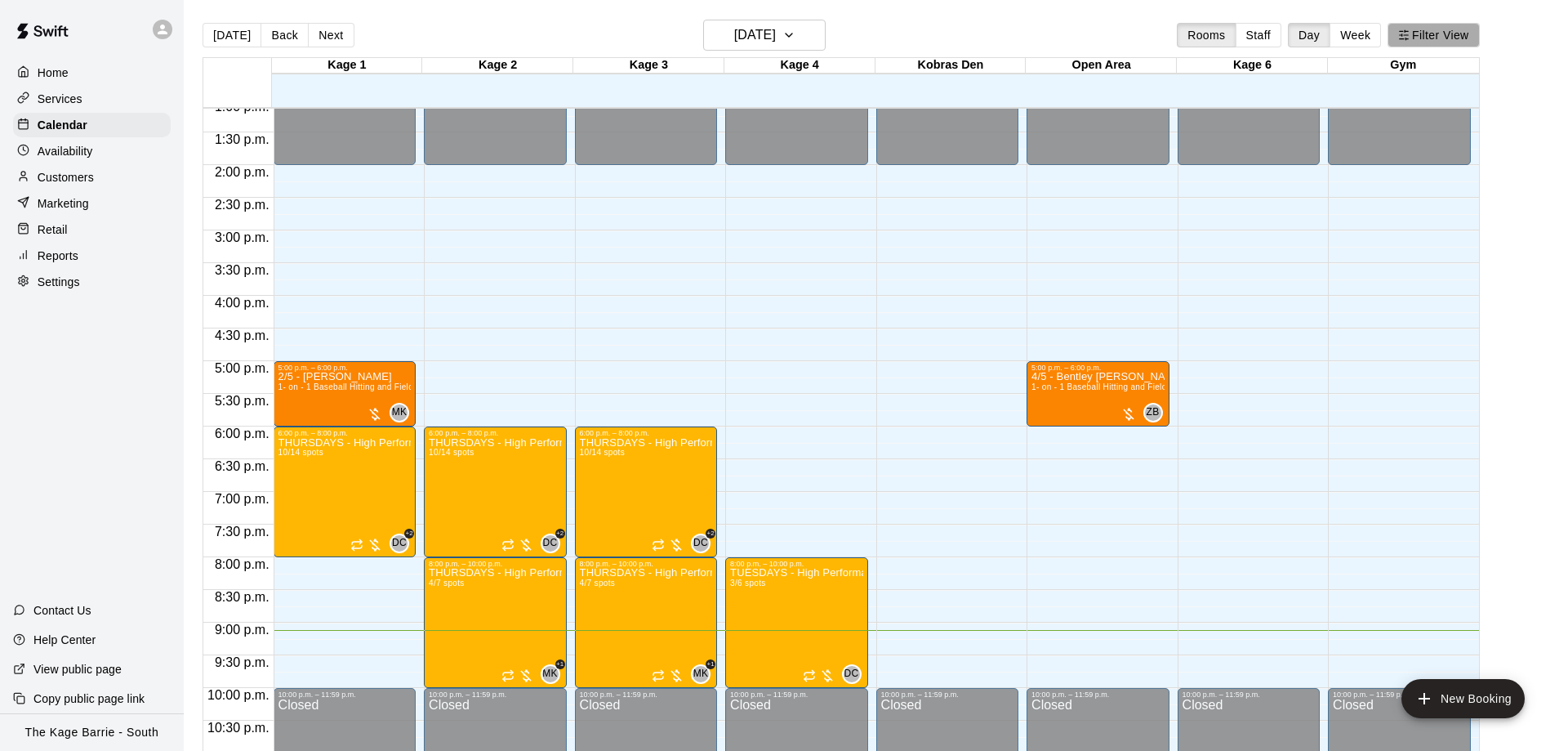
click at [1428, 38] on button "Filter View" at bounding box center [1432, 35] width 91 height 25
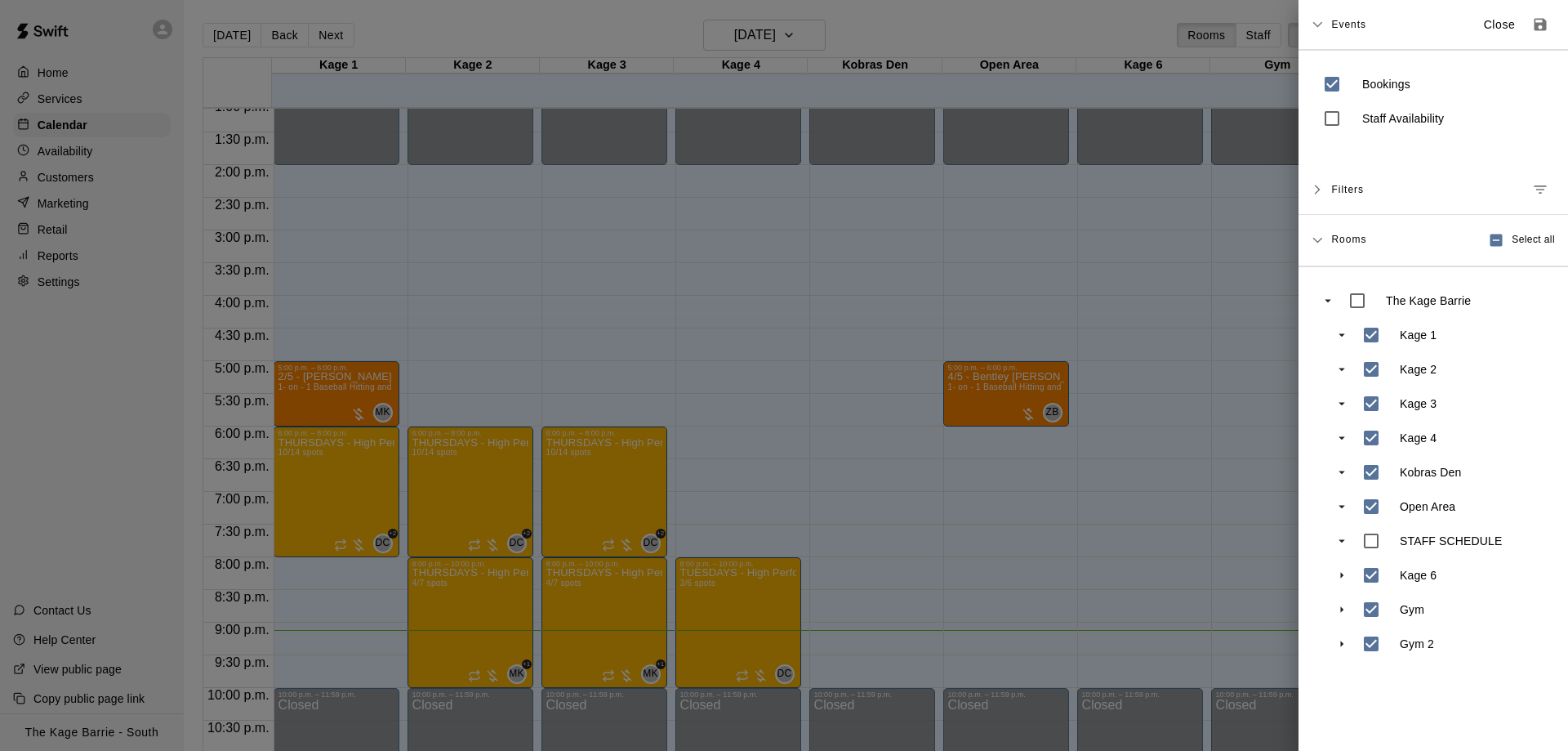
click at [1177, 519] on div at bounding box center [784, 376] width 1568 height 751
